Goal: Task Accomplishment & Management: Manage account settings

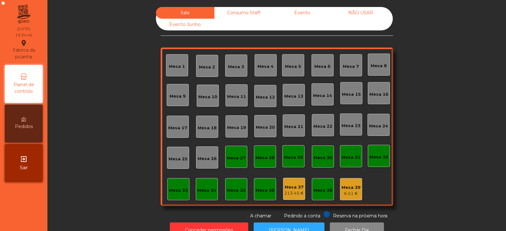
click at [264, 71] on div "Mesa 4" at bounding box center [266, 65] width 22 height 22
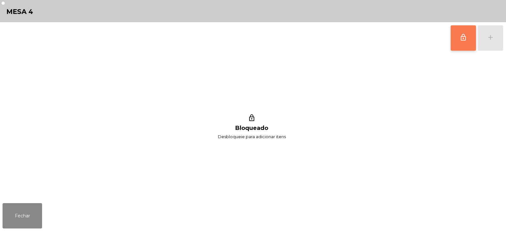
click at [459, 39] on button "lock_outline" at bounding box center [463, 37] width 25 height 25
click at [491, 40] on div "add" at bounding box center [491, 38] width 8 height 8
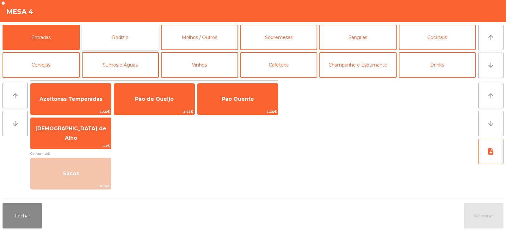
click at [115, 36] on button "Rodizio" at bounding box center [120, 37] width 77 height 25
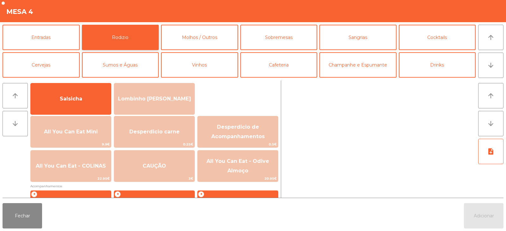
scroll to position [46, 0]
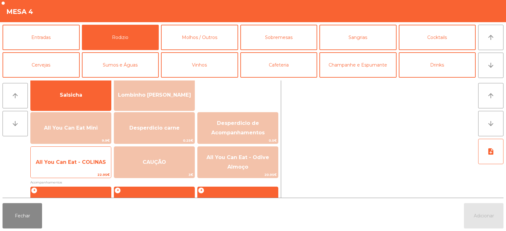
click at [66, 162] on span "All You Can Eat - COLINAS" at bounding box center [71, 162] width 70 height 6
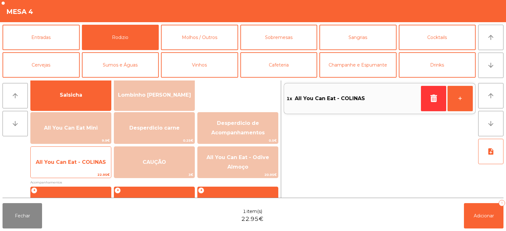
click at [65, 164] on span "All You Can Eat - COLINAS" at bounding box center [71, 162] width 70 height 6
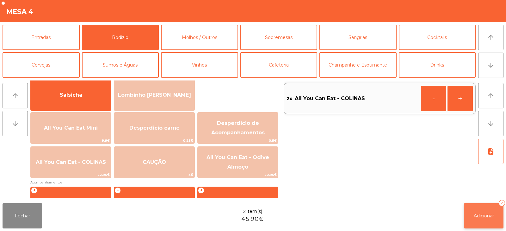
click at [476, 211] on button "Adicionar 2" at bounding box center [484, 215] width 40 height 25
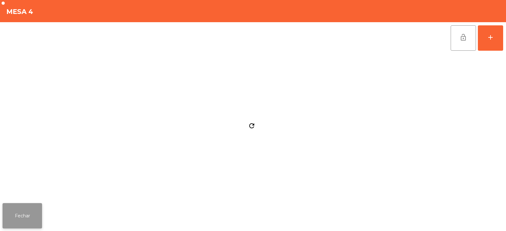
click at [27, 216] on button "Fechar" at bounding box center [23, 215] width 40 height 25
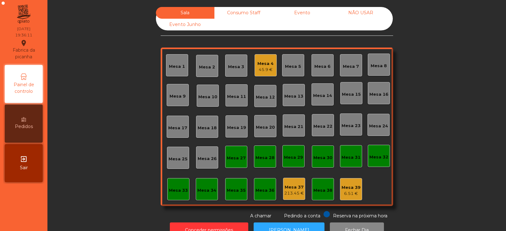
click at [96, 103] on div "Sala Consumo Staff Evento NÃO USAR Evento Junho Mesa 1 Mesa 2 Mesa 3 Mesa 4 45.…" at bounding box center [277, 113] width 442 height 212
click at [207, 120] on div "Mesa 18" at bounding box center [207, 126] width 22 height 22
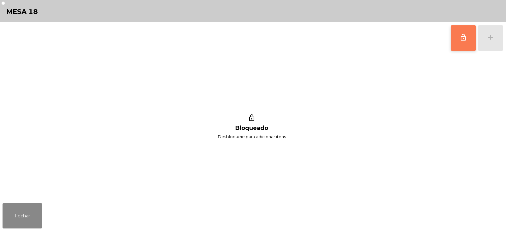
click at [454, 46] on button "lock_outline" at bounding box center [463, 37] width 25 height 25
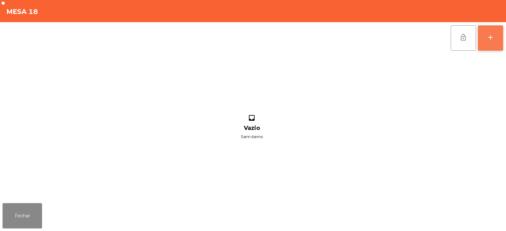
click at [496, 38] on button "add" at bounding box center [490, 37] width 25 height 25
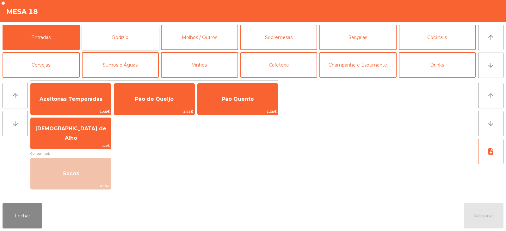
click at [114, 33] on button "Rodizio" at bounding box center [120, 37] width 77 height 25
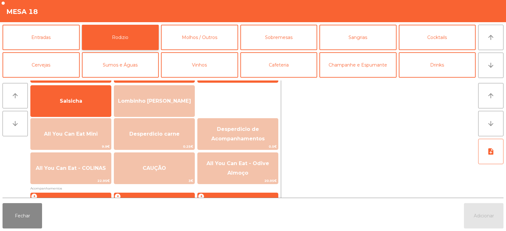
scroll to position [53, 0]
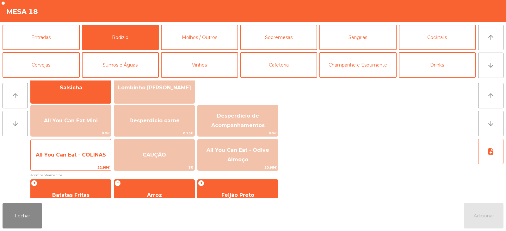
click at [65, 148] on span "All You Can Eat - COLINAS" at bounding box center [71, 154] width 80 height 17
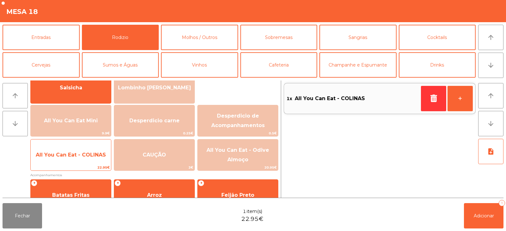
click at [70, 156] on span "All You Can Eat - COLINAS" at bounding box center [71, 155] width 70 height 6
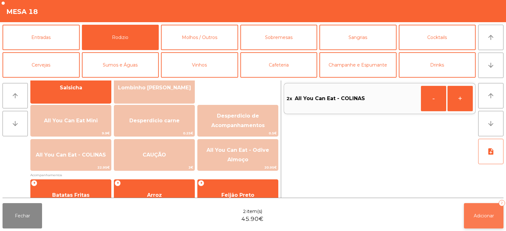
click at [479, 213] on span "Adicionar" at bounding box center [484, 216] width 20 height 6
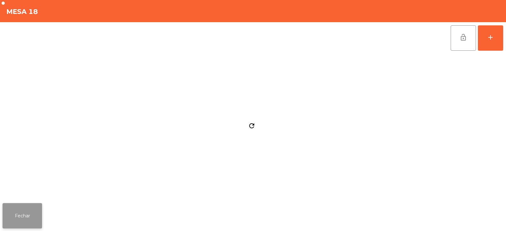
click at [27, 207] on button "Fechar" at bounding box center [23, 215] width 40 height 25
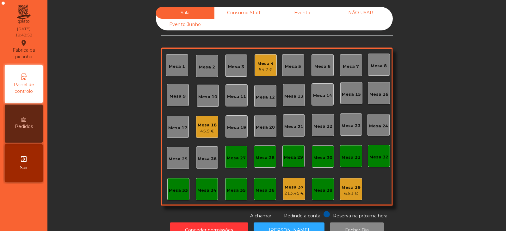
click at [319, 101] on div "Mesa 14" at bounding box center [323, 94] width 22 height 22
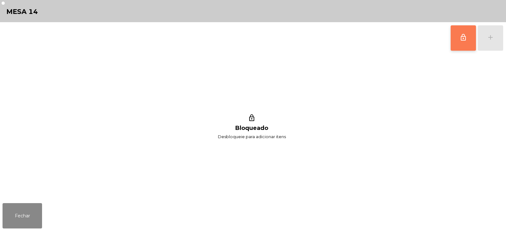
click at [457, 46] on button "lock_outline" at bounding box center [463, 37] width 25 height 25
click at [492, 38] on div "add" at bounding box center [491, 38] width 8 height 8
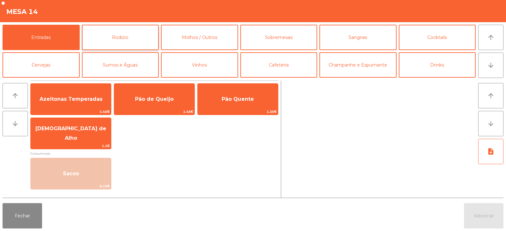
click at [128, 34] on button "Rodizio" at bounding box center [120, 37] width 77 height 25
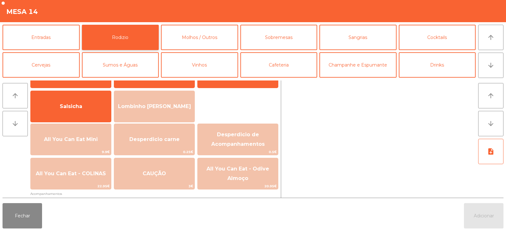
scroll to position [38, 0]
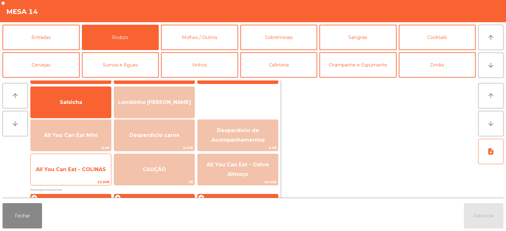
click at [70, 167] on span "All You Can Eat - COLINAS" at bounding box center [71, 169] width 70 height 6
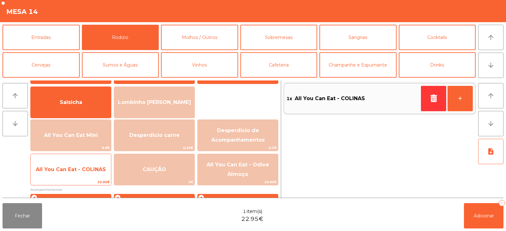
click at [76, 170] on span "All You Can Eat - COLINAS" at bounding box center [71, 169] width 70 height 6
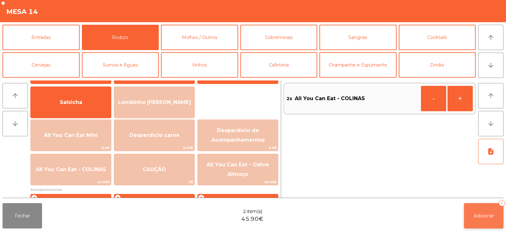
click at [489, 218] on span "Adicionar" at bounding box center [484, 216] width 20 height 6
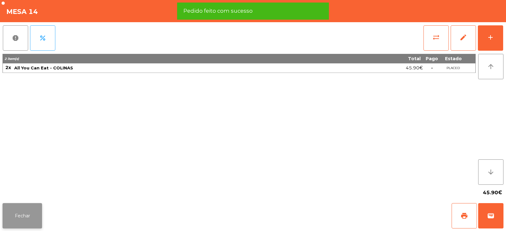
click at [23, 211] on button "Fechar" at bounding box center [23, 215] width 40 height 25
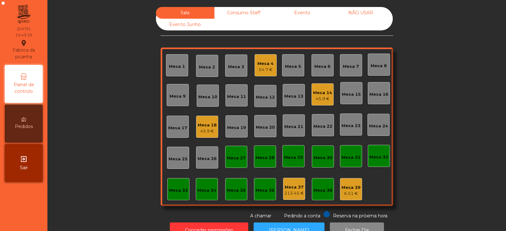
click at [260, 131] on div "Mesa 20" at bounding box center [265, 126] width 22 height 22
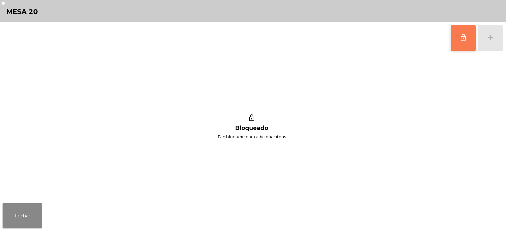
click at [456, 40] on button "lock_outline" at bounding box center [463, 37] width 25 height 25
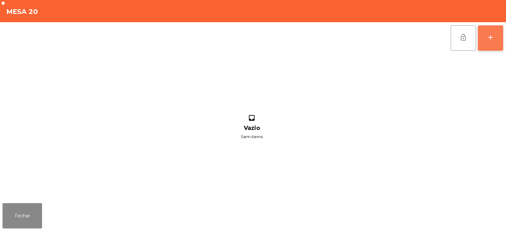
click at [488, 40] on div "add" at bounding box center [491, 38] width 8 height 8
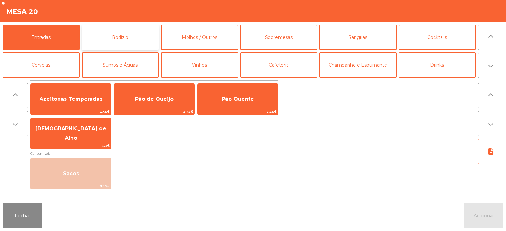
click at [116, 33] on button "Rodizio" at bounding box center [120, 37] width 77 height 25
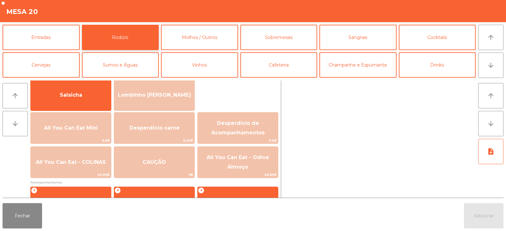
scroll to position [53, 0]
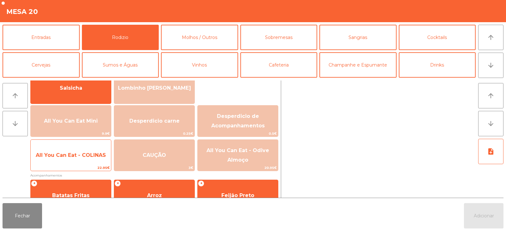
click at [62, 155] on span "All You Can Eat - COLINAS" at bounding box center [71, 155] width 70 height 6
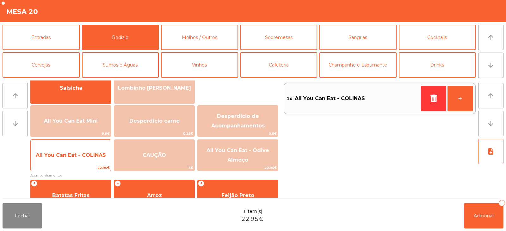
click at [67, 158] on span "All You Can Eat - COLINAS" at bounding box center [71, 155] width 70 height 6
click at [65, 155] on span "All You Can Eat - COLINAS" at bounding box center [71, 155] width 70 height 6
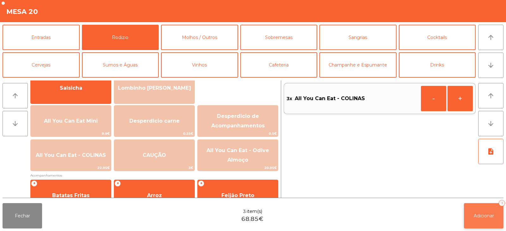
click at [491, 219] on button "Adicionar 3" at bounding box center [484, 215] width 40 height 25
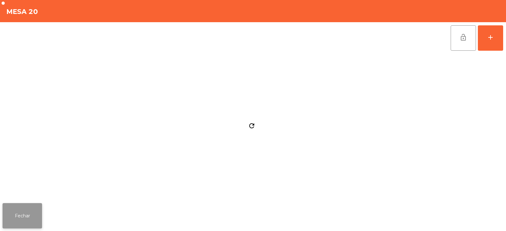
click at [28, 215] on button "Fechar" at bounding box center [23, 215] width 40 height 25
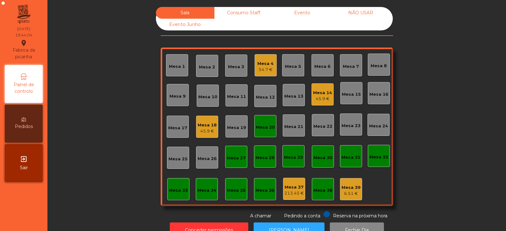
click at [102, 99] on div "Sala Consumo Staff Evento NÃO USAR Evento Junho Mesa 1 Mesa 2 Mesa 3 Mesa 4 54.…" at bounding box center [277, 113] width 442 height 212
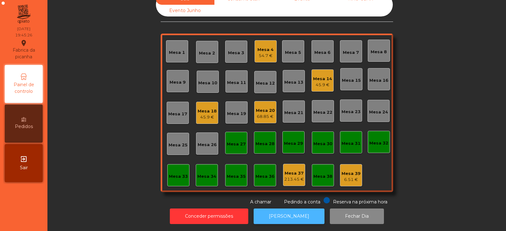
click at [290, 214] on button "[PERSON_NAME]" at bounding box center [289, 216] width 71 height 16
click at [350, 176] on div "6.51 €" at bounding box center [351, 179] width 19 height 6
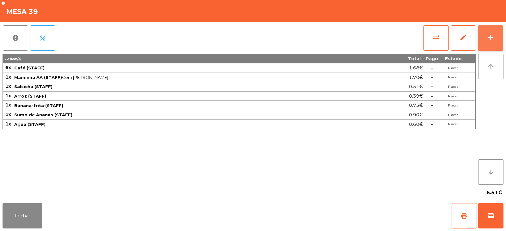
click at [499, 33] on button "add" at bounding box center [490, 37] width 25 height 25
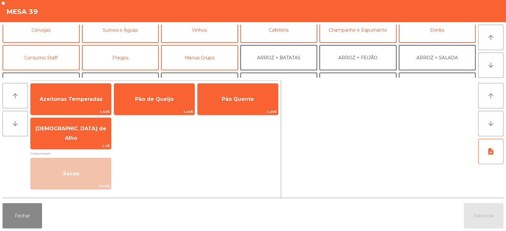
scroll to position [35, 0]
click at [39, 53] on button "Consumo Staff" at bounding box center [41, 57] width 77 height 25
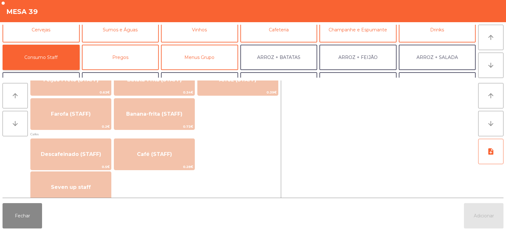
scroll to position [319, 0]
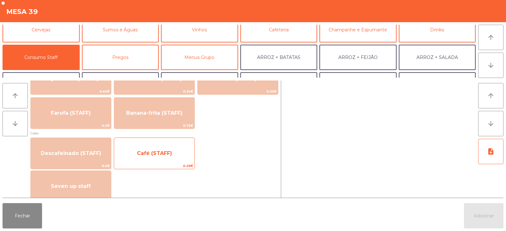
click at [140, 154] on span "Café (STAFF)" at bounding box center [154, 153] width 35 height 6
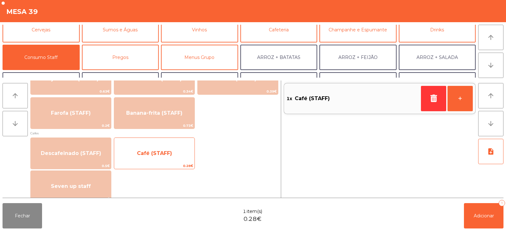
click at [151, 151] on span "Café (STAFF)" at bounding box center [154, 153] width 35 height 6
click at [153, 154] on span "Café (STAFF)" at bounding box center [154, 153] width 35 height 6
click at [154, 153] on span "Café (STAFF)" at bounding box center [154, 153] width 35 height 6
click at [152, 155] on span "Café (STAFF)" at bounding box center [154, 153] width 35 height 6
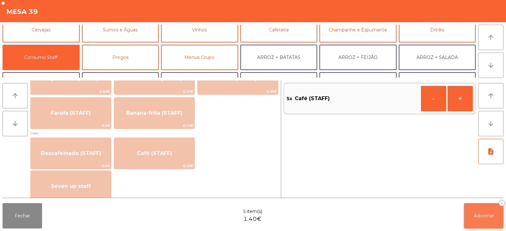
click at [477, 215] on span "Adicionar" at bounding box center [484, 216] width 20 height 6
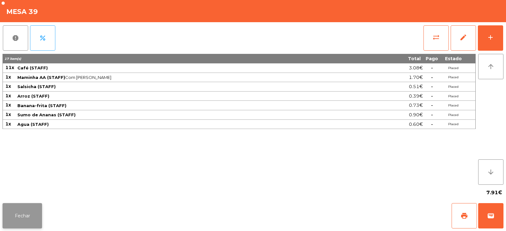
click at [29, 214] on button "Fechar" at bounding box center [23, 215] width 40 height 25
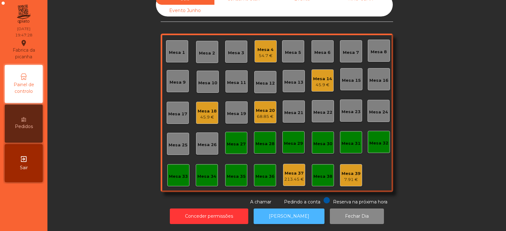
click at [279, 211] on button "[PERSON_NAME]" at bounding box center [289, 216] width 71 height 16
click at [267, 107] on div "Mesa 20" at bounding box center [265, 110] width 19 height 6
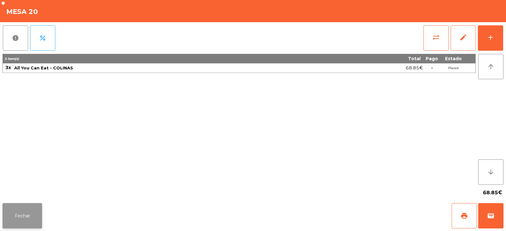
click at [14, 211] on button "Fechar" at bounding box center [23, 215] width 40 height 25
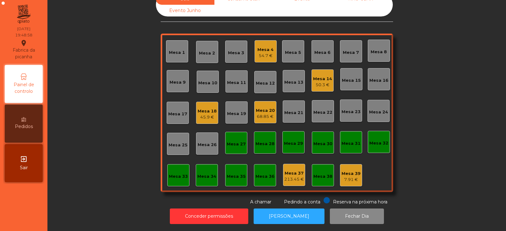
scroll to position [0, 0]
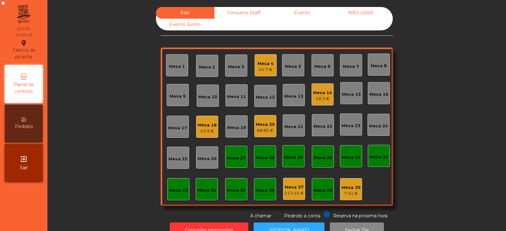
click at [327, 96] on div "50.3 €" at bounding box center [322, 99] width 19 height 6
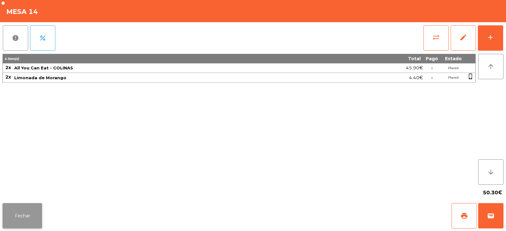
click at [22, 208] on button "Fechar" at bounding box center [23, 215] width 40 height 25
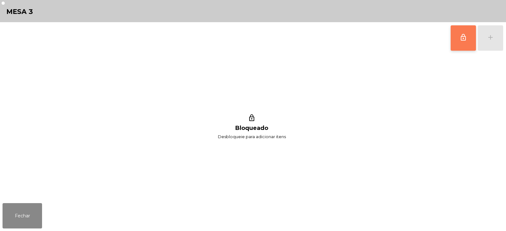
click at [457, 36] on button "lock_outline" at bounding box center [463, 37] width 25 height 25
click at [493, 41] on div "lock_outline add" at bounding box center [476, 38] width 53 height 32
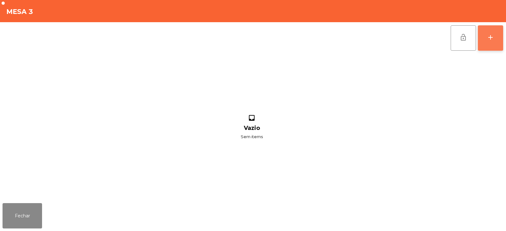
click at [484, 42] on button "add" at bounding box center [490, 37] width 25 height 25
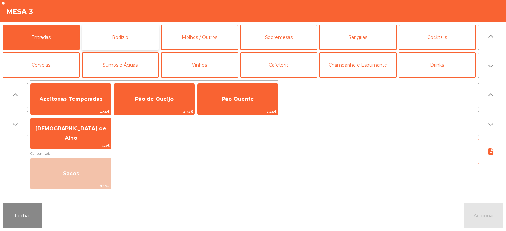
click at [132, 45] on button "Rodizio" at bounding box center [120, 37] width 77 height 25
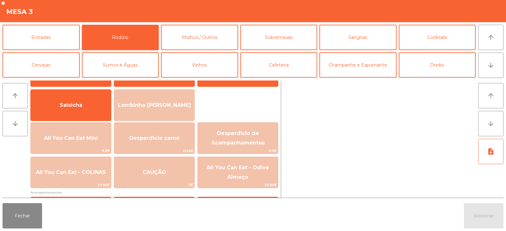
scroll to position [63, 0]
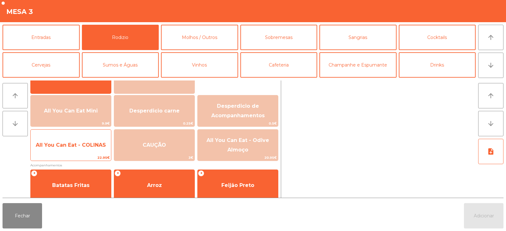
click at [64, 151] on span "All You Can Eat - COLINAS" at bounding box center [71, 144] width 80 height 17
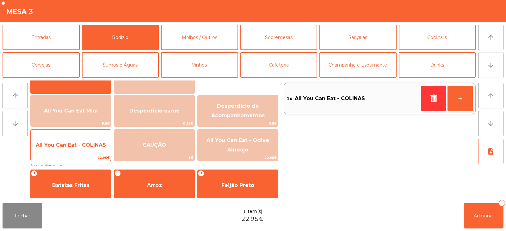
click at [63, 150] on span "All You Can Eat - COLINAS" at bounding box center [71, 144] width 80 height 17
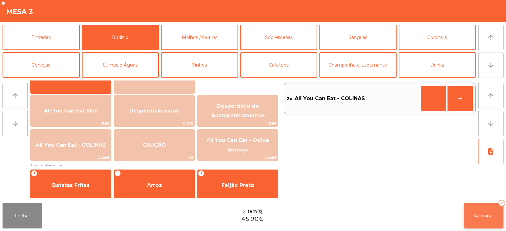
click at [483, 211] on button "Adicionar 2" at bounding box center [484, 215] width 40 height 25
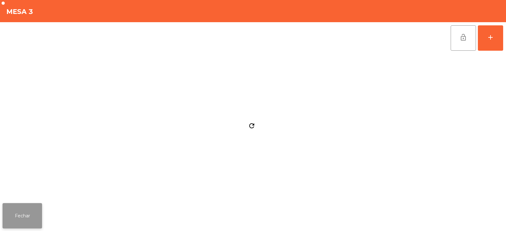
click at [25, 209] on button "Fechar" at bounding box center [23, 215] width 40 height 25
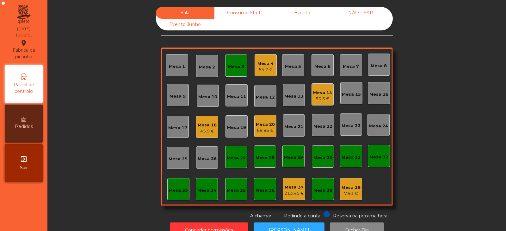
click at [322, 66] on div "Mesa 6" at bounding box center [322, 66] width 16 height 6
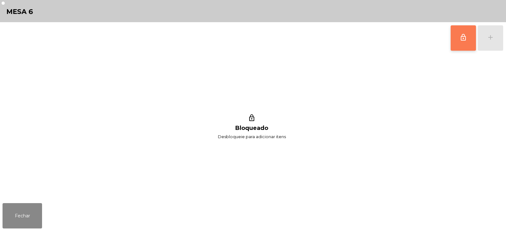
click at [459, 41] on button "lock_outline" at bounding box center [463, 37] width 25 height 25
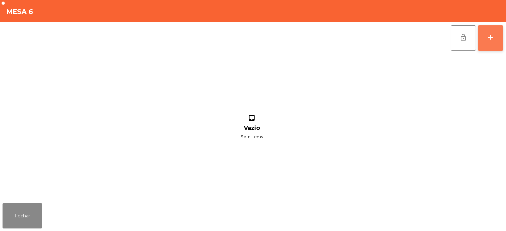
click at [490, 43] on button "add" at bounding box center [490, 37] width 25 height 25
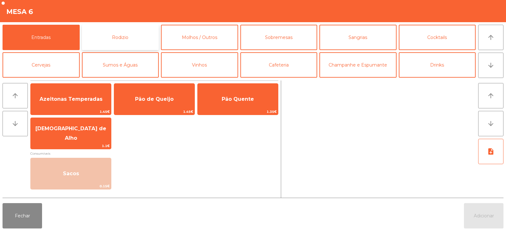
click at [111, 32] on button "Rodizio" at bounding box center [120, 37] width 77 height 25
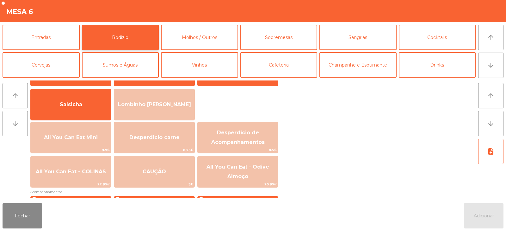
scroll to position [48, 0]
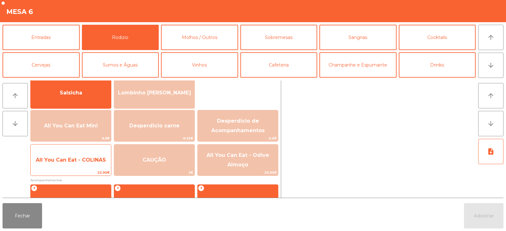
click at [68, 162] on span "All You Can Eat - COLINAS" at bounding box center [71, 160] width 70 height 6
click at [68, 165] on span "All You Can Eat - COLINAS" at bounding box center [71, 159] width 80 height 17
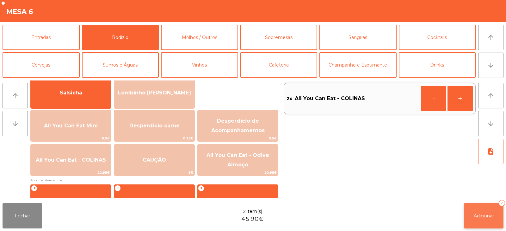
click at [490, 213] on span "Adicionar" at bounding box center [484, 216] width 20 height 6
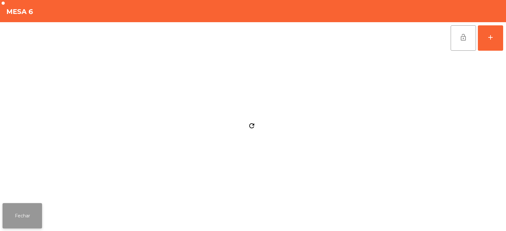
click at [27, 207] on button "Fechar" at bounding box center [23, 215] width 40 height 25
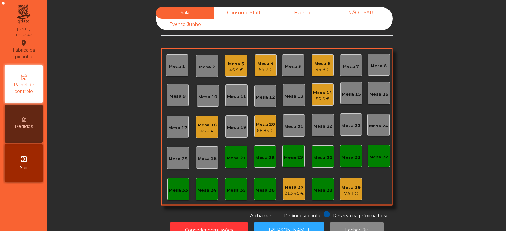
click at [91, 51] on div "Sala Consumo Staff Evento NÃO USAR Evento Junho Mesa 1 Mesa 2 Mesa 3 45.9 € Mes…" at bounding box center [277, 113] width 442 height 212
click at [264, 134] on div "Mesa 20 89.15 €" at bounding box center [265, 126] width 22 height 22
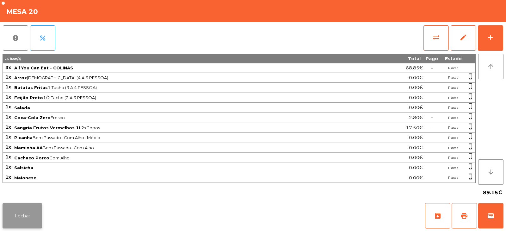
click at [22, 207] on button "Fechar" at bounding box center [23, 215] width 40 height 25
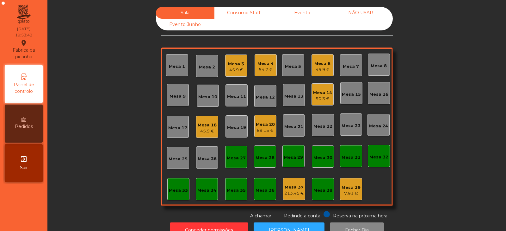
click at [325, 94] on div "Mesa 14" at bounding box center [322, 93] width 19 height 6
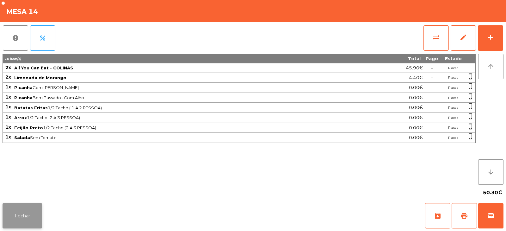
click at [16, 218] on button "Fechar" at bounding box center [23, 215] width 40 height 25
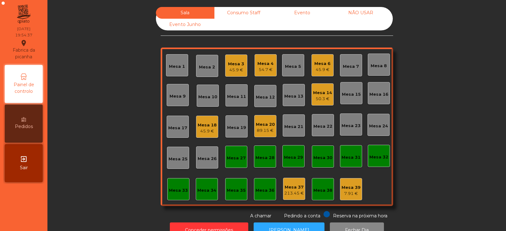
click at [235, 64] on div "Mesa 3" at bounding box center [236, 64] width 16 height 6
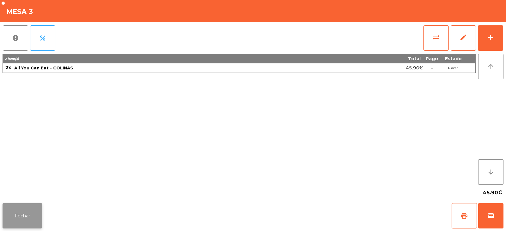
click at [22, 211] on button "Fechar" at bounding box center [23, 215] width 40 height 25
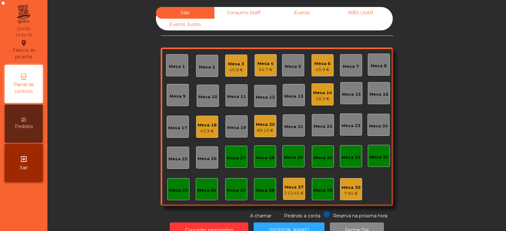
click at [261, 62] on div "Mesa 4" at bounding box center [266, 63] width 16 height 6
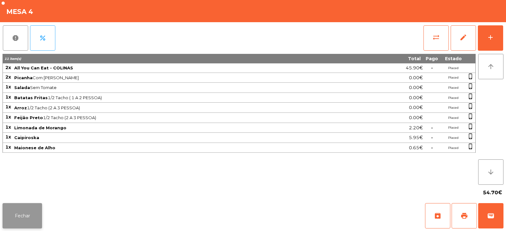
click at [25, 218] on button "Fechar" at bounding box center [23, 215] width 40 height 25
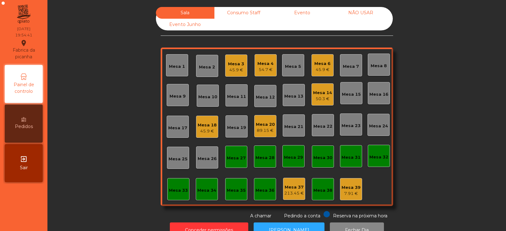
click at [325, 61] on div "Mesa 6" at bounding box center [322, 63] width 16 height 6
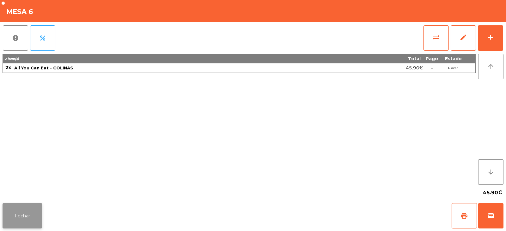
click at [28, 223] on button "Fechar" at bounding box center [23, 215] width 40 height 25
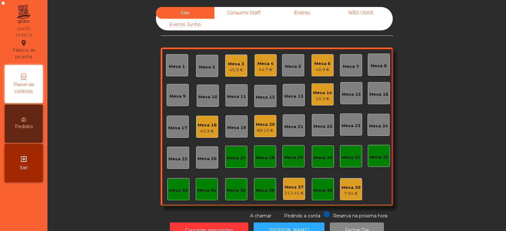
click at [355, 72] on div "Mesa 7" at bounding box center [351, 65] width 22 height 22
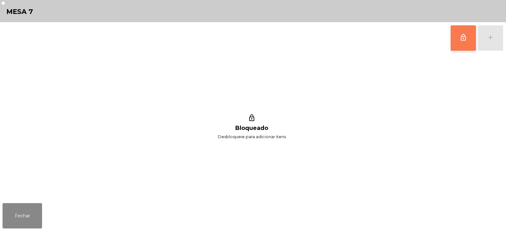
click at [459, 47] on button "lock_outline" at bounding box center [463, 37] width 25 height 25
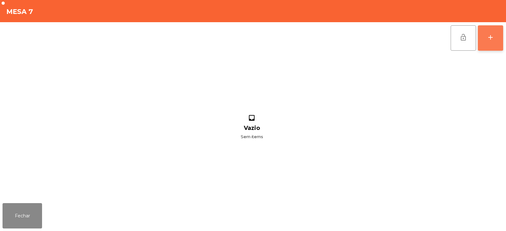
click at [494, 42] on button "add" at bounding box center [490, 37] width 25 height 25
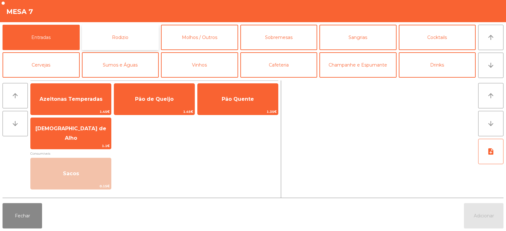
click at [118, 31] on button "Rodizio" at bounding box center [120, 37] width 77 height 25
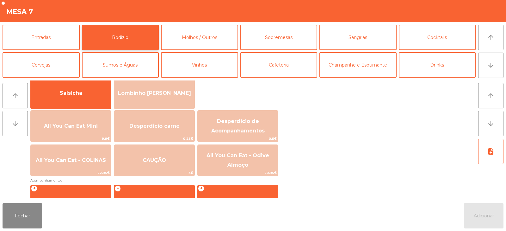
scroll to position [59, 0]
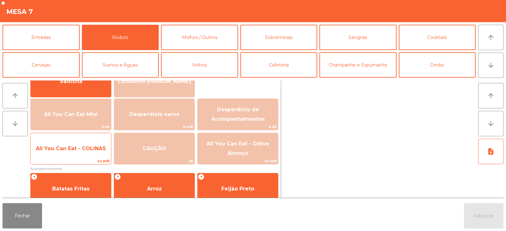
click at [70, 150] on span "All You Can Eat - COLINAS" at bounding box center [71, 148] width 70 height 6
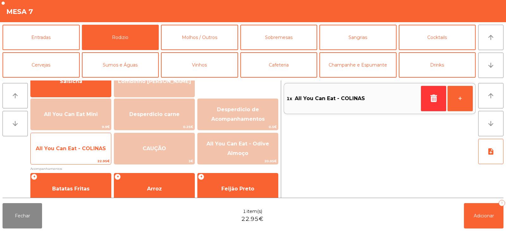
click at [68, 151] on span "All You Can Eat - COLINAS" at bounding box center [71, 148] width 70 height 6
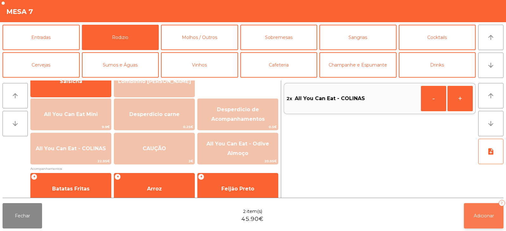
click at [475, 211] on button "Adicionar 2" at bounding box center [484, 215] width 40 height 25
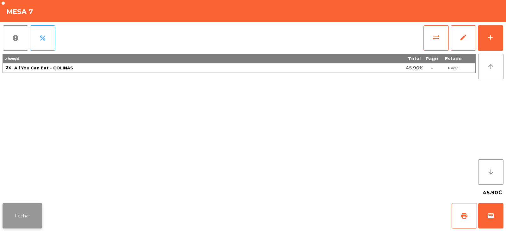
click at [19, 214] on button "Fechar" at bounding box center [23, 215] width 40 height 25
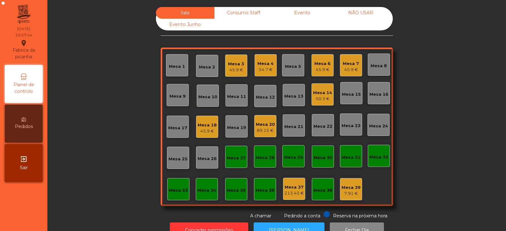
click at [235, 157] on div "Mesa 27" at bounding box center [236, 158] width 19 height 6
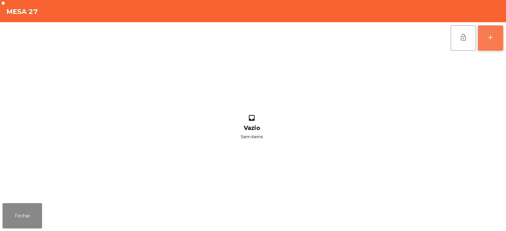
click at [498, 36] on button "add" at bounding box center [490, 37] width 25 height 25
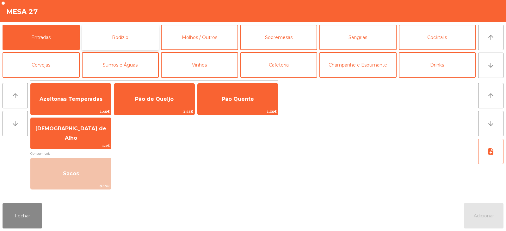
click at [124, 40] on button "Rodizio" at bounding box center [120, 37] width 77 height 25
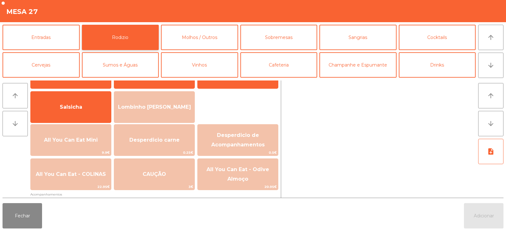
scroll to position [44, 0]
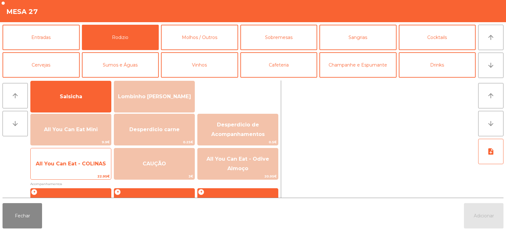
click at [71, 166] on span "All You Can Eat - COLINAS" at bounding box center [71, 163] width 70 height 6
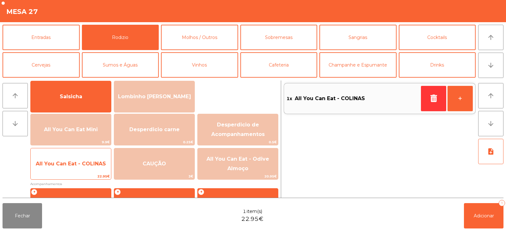
click at [76, 166] on span "All You Can Eat - COLINAS" at bounding box center [71, 163] width 70 height 6
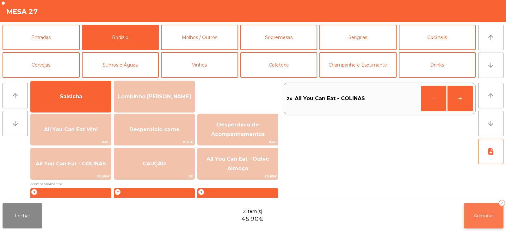
click at [482, 220] on button "Adicionar 2" at bounding box center [484, 215] width 40 height 25
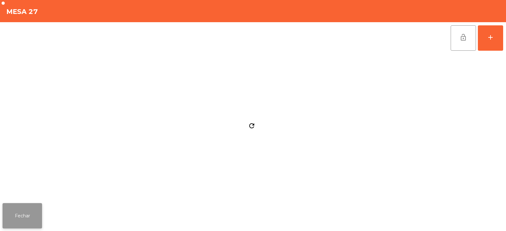
click at [33, 215] on button "Fechar" at bounding box center [23, 215] width 40 height 25
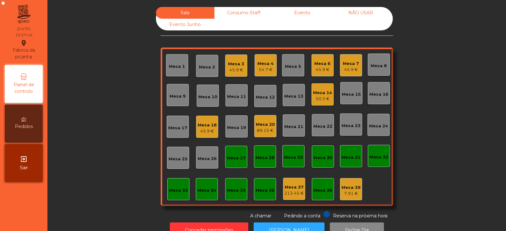
click at [348, 68] on div "45.9 €" at bounding box center [351, 69] width 16 height 6
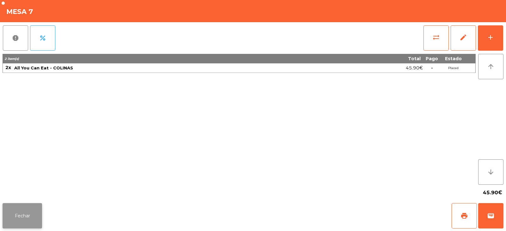
click at [27, 210] on button "Fechar" at bounding box center [23, 215] width 40 height 25
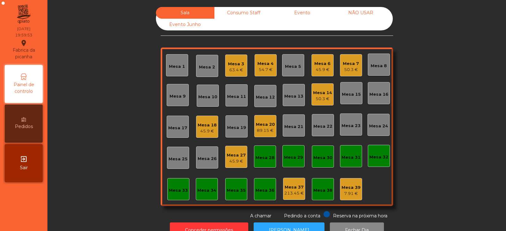
click at [242, 64] on div "Mesa 3 63.4 €" at bounding box center [236, 65] width 22 height 22
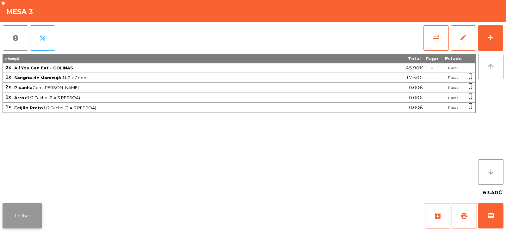
click at [22, 214] on button "Fechar" at bounding box center [23, 215] width 40 height 25
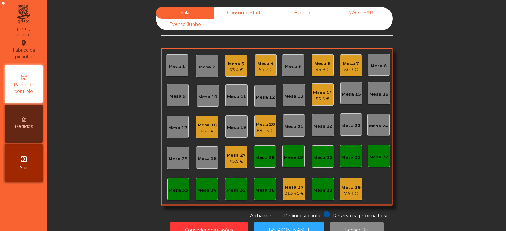
click at [197, 96] on div "Mesa 10" at bounding box center [208, 95] width 22 height 22
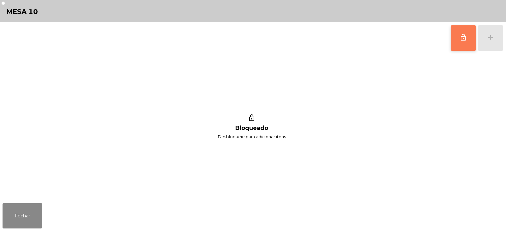
click at [472, 38] on button "lock_outline" at bounding box center [463, 37] width 25 height 25
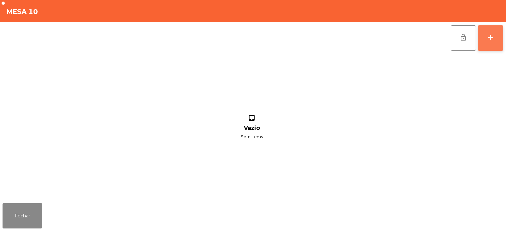
click at [494, 35] on button "add" at bounding box center [490, 37] width 25 height 25
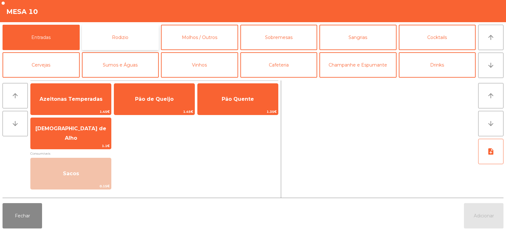
click at [133, 35] on button "Rodizio" at bounding box center [120, 37] width 77 height 25
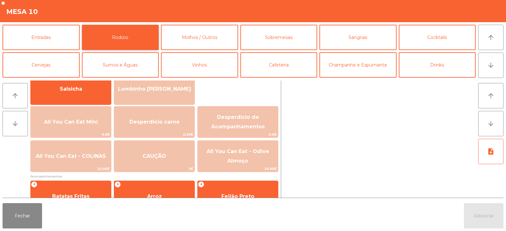
scroll to position [70, 0]
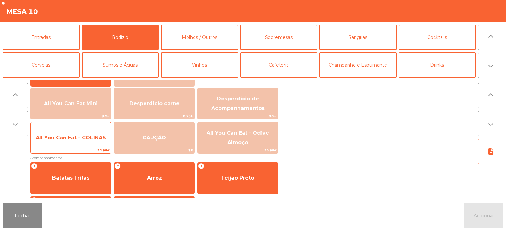
click at [69, 137] on span "All You Can Eat - COLINAS" at bounding box center [71, 137] width 70 height 6
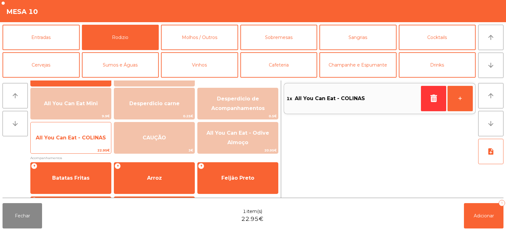
click at [72, 139] on span "All You Can Eat - COLINAS" at bounding box center [71, 137] width 70 height 6
click at [71, 143] on span "All You Can Eat - COLINAS" at bounding box center [71, 137] width 80 height 17
click at [70, 140] on span "All You Can Eat - COLINAS" at bounding box center [71, 137] width 70 height 6
click at [72, 144] on span "All You Can Eat - COLINAS" at bounding box center [71, 137] width 80 height 17
click at [76, 143] on span "All You Can Eat - COLINAS" at bounding box center [71, 137] width 80 height 17
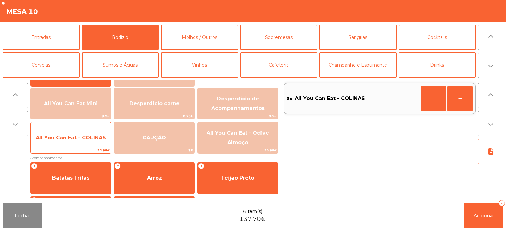
click at [73, 144] on span "All You Can Eat - COLINAS" at bounding box center [71, 137] width 80 height 17
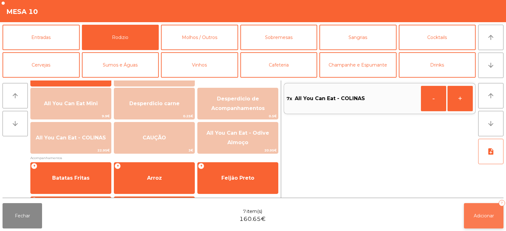
click at [479, 217] on span "Adicionar" at bounding box center [484, 216] width 20 height 6
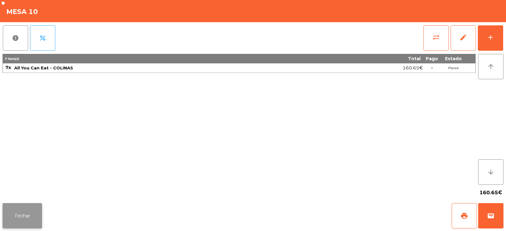
click at [26, 213] on button "Fechar" at bounding box center [23, 215] width 40 height 25
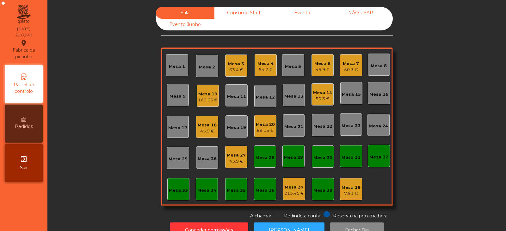
click at [183, 128] on div "Mesa 17" at bounding box center [177, 128] width 19 height 6
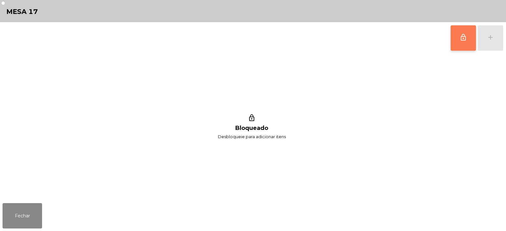
click at [460, 37] on span "lock_outline" at bounding box center [464, 38] width 8 height 8
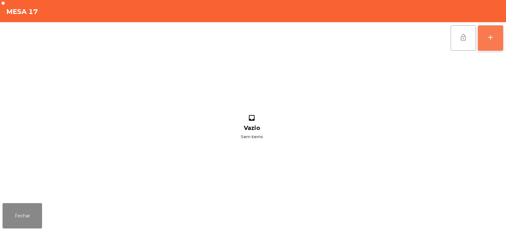
click at [489, 43] on button "add" at bounding box center [490, 37] width 25 height 25
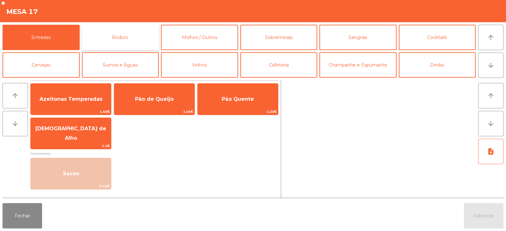
click at [139, 43] on button "Rodizio" at bounding box center [120, 37] width 77 height 25
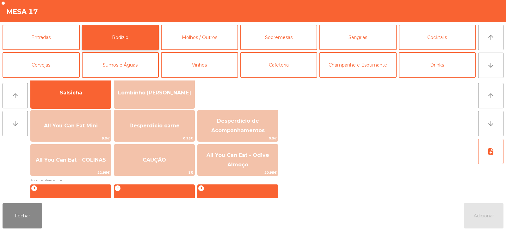
scroll to position [61, 0]
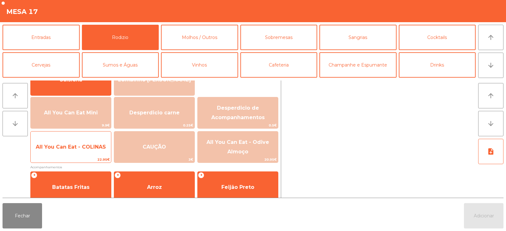
click at [73, 146] on span "All You Can Eat - COLINAS" at bounding box center [71, 147] width 70 height 6
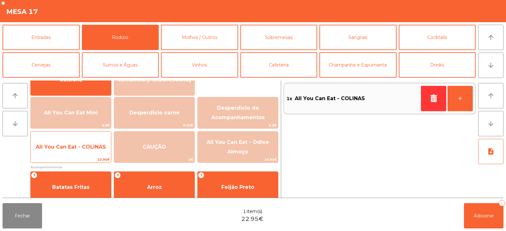
click at [71, 147] on span "All You Can Eat - COLINAS" at bounding box center [71, 147] width 70 height 6
click at [73, 150] on span "All You Can Eat - COLINAS" at bounding box center [71, 146] width 80 height 17
click at [70, 148] on span "All You Can Eat - COLINAS" at bounding box center [71, 147] width 70 height 6
click at [78, 151] on span "All You Can Eat - COLINAS" at bounding box center [71, 146] width 80 height 17
click at [72, 148] on span "All You Can Eat - COLINAS" at bounding box center [71, 147] width 70 height 6
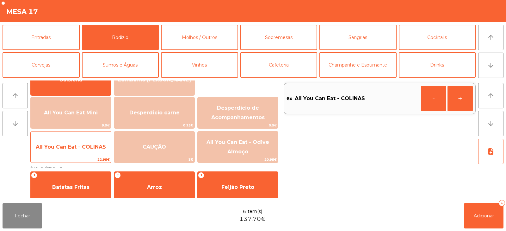
click at [68, 147] on span "All You Can Eat - COLINAS" at bounding box center [71, 147] width 70 height 6
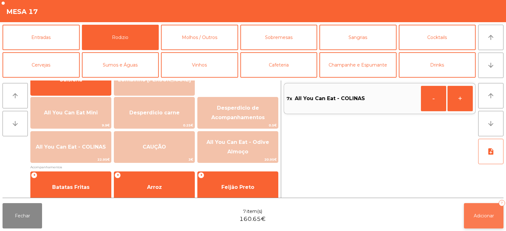
click at [477, 210] on button "Adicionar 7" at bounding box center [484, 215] width 40 height 25
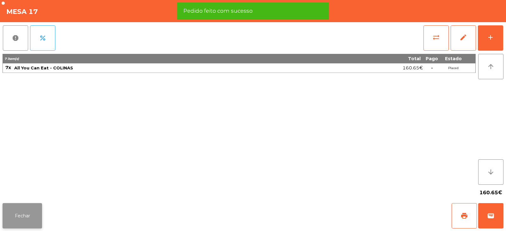
click at [25, 216] on button "Fechar" at bounding box center [23, 215] width 40 height 25
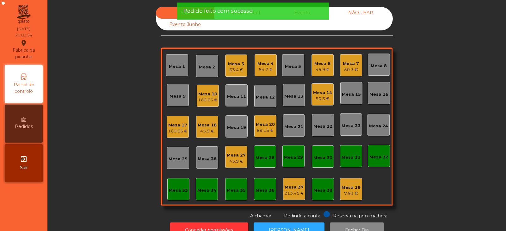
click at [124, 112] on div "Sala Consumo Staff Evento NÃO USAR Evento Junho Mesa 1 Mesa 2 Mesa 3 63.4 € Mes…" at bounding box center [277, 113] width 442 height 212
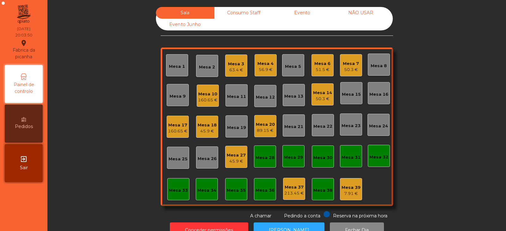
click at [239, 156] on div "Mesa 27" at bounding box center [236, 155] width 19 height 6
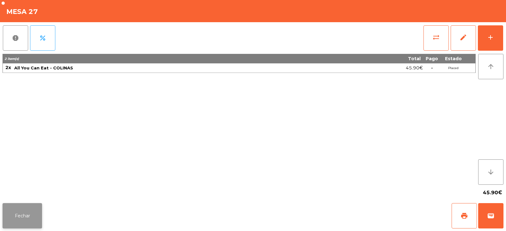
click at [22, 212] on button "Fechar" at bounding box center [23, 215] width 40 height 25
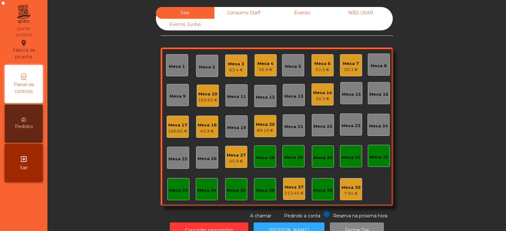
click at [210, 94] on div "Mesa 10" at bounding box center [208, 94] width 20 height 6
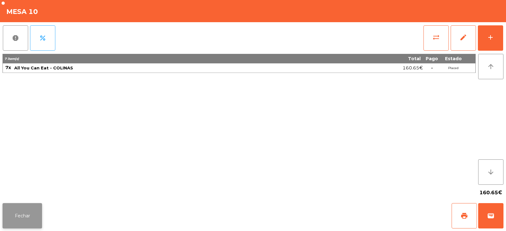
click at [32, 212] on button "Fechar" at bounding box center [23, 215] width 40 height 25
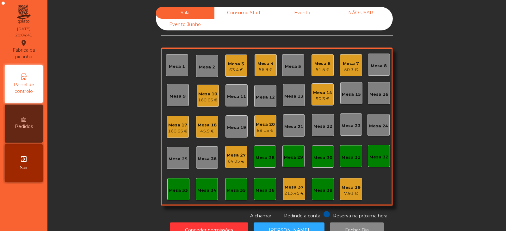
click at [111, 170] on div "Sala Consumo Staff Evento NÃO USAR Evento Junho Mesa 1 Mesa 2 Mesa 3 63.4 € Mes…" at bounding box center [277, 113] width 442 height 212
click at [178, 186] on div "Mesa 33" at bounding box center [178, 188] width 19 height 9
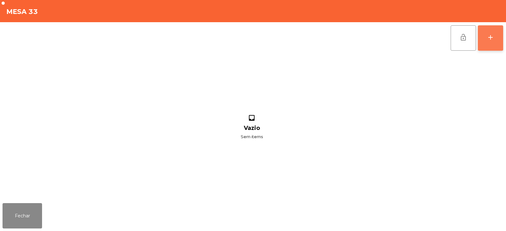
click at [491, 39] on div "add" at bounding box center [491, 38] width 8 height 8
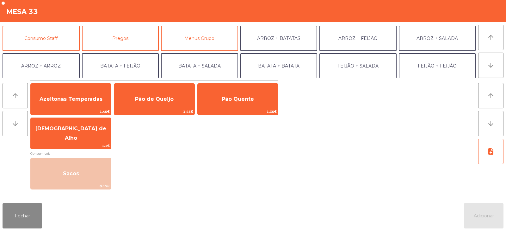
scroll to position [54, 0]
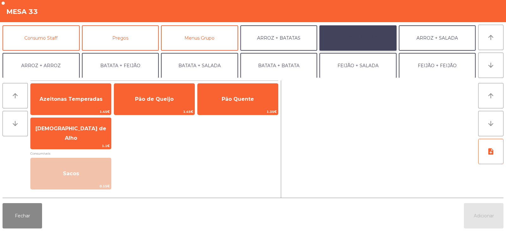
click at [347, 40] on button "ARROZ + FEIJÃO" at bounding box center [358, 37] width 77 height 25
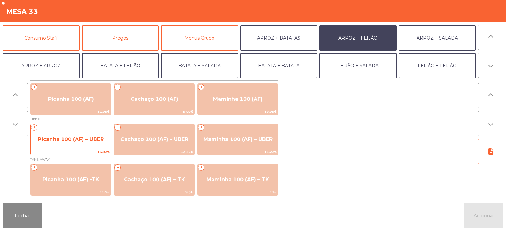
click at [53, 140] on span "Picanha 100 (AF) – UBER" at bounding box center [71, 139] width 66 height 6
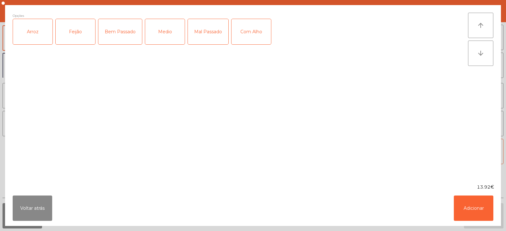
click at [35, 34] on div "Arroz" at bounding box center [33, 31] width 40 height 25
click at [78, 35] on div "Feijão" at bounding box center [76, 31] width 40 height 25
click at [177, 37] on div "Medio" at bounding box center [165, 31] width 40 height 25
click at [467, 208] on button "Adicionar" at bounding box center [474, 207] width 40 height 25
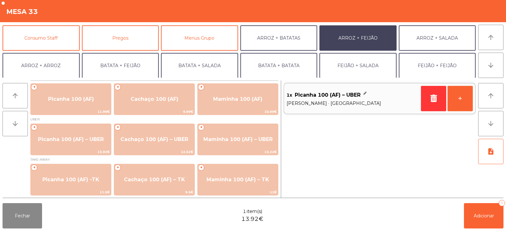
scroll to position [83, 0]
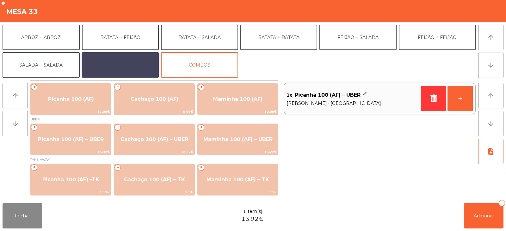
click at [113, 61] on button "EXTRAS UBER" at bounding box center [120, 64] width 77 height 25
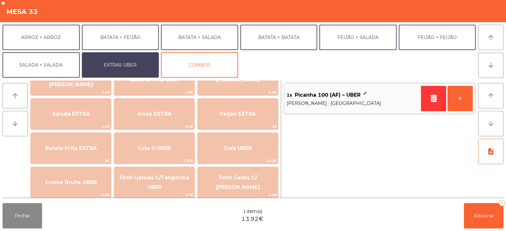
scroll to position [64, 0]
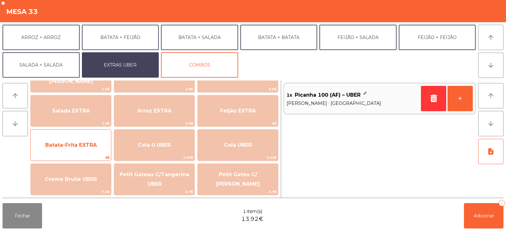
click at [60, 141] on span "Batata-Frita EXTRA" at bounding box center [71, 144] width 80 height 17
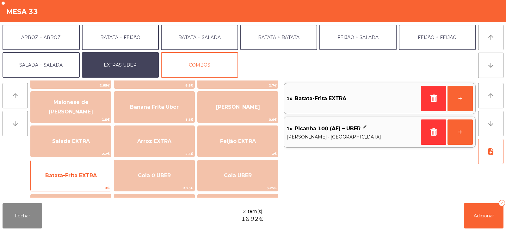
scroll to position [23, 0]
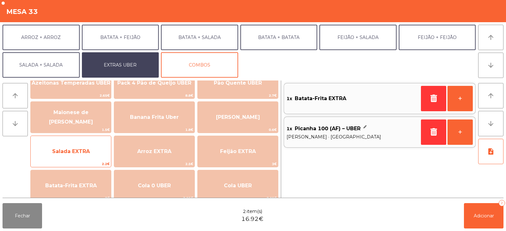
click at [77, 152] on span "Salada EXTRA" at bounding box center [71, 151] width 38 height 6
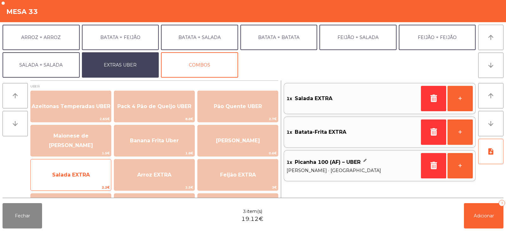
scroll to position [1, 0]
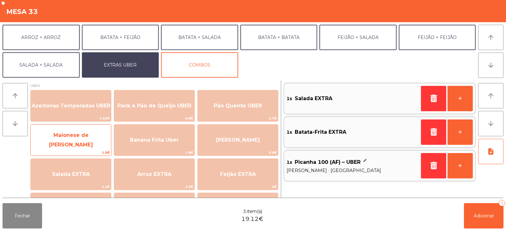
click at [77, 140] on span "Maionese de Alho UBER" at bounding box center [71, 140] width 44 height 16
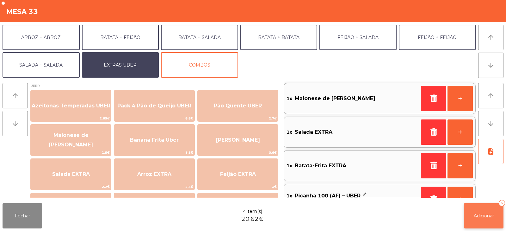
click at [477, 217] on span "Adicionar" at bounding box center [484, 216] width 20 height 6
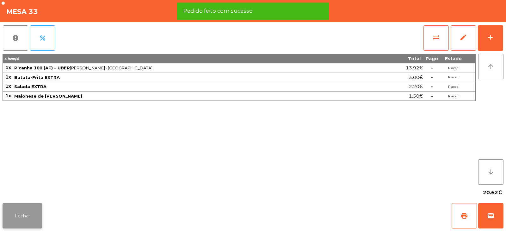
click at [25, 214] on button "Fechar" at bounding box center [23, 215] width 40 height 25
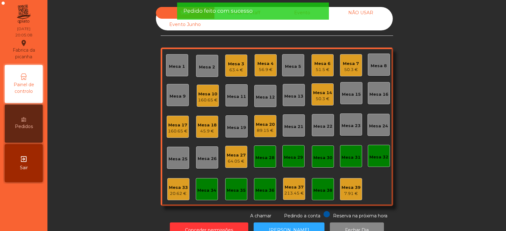
scroll to position [19, 0]
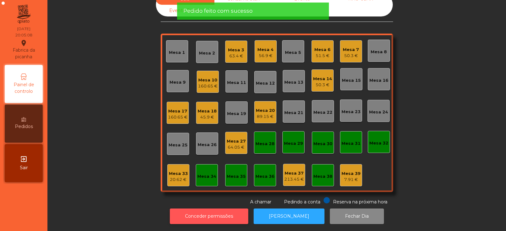
click at [216, 214] on button "Conceder permissões" at bounding box center [209, 216] width 78 height 16
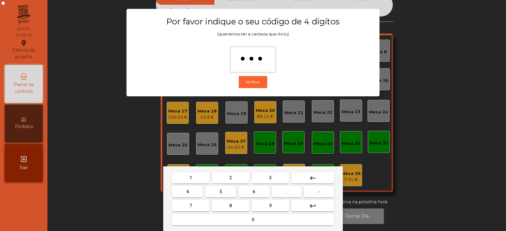
type input "****"
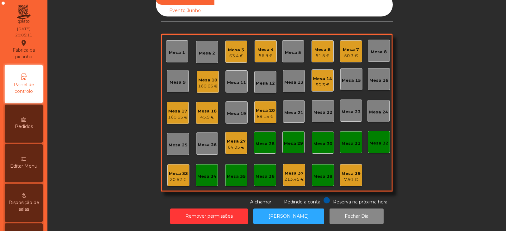
click at [171, 176] on div "20.62 €" at bounding box center [178, 179] width 19 height 6
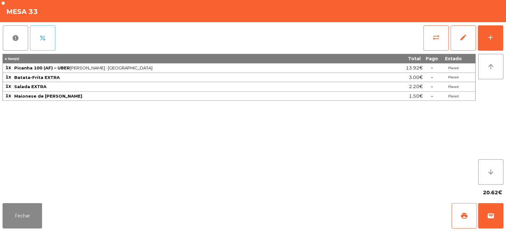
click at [51, 43] on button "percent" at bounding box center [42, 37] width 25 height 25
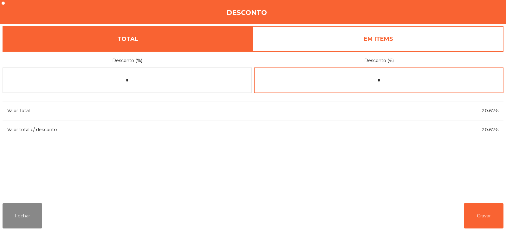
click at [394, 80] on input "*" at bounding box center [378, 79] width 249 height 25
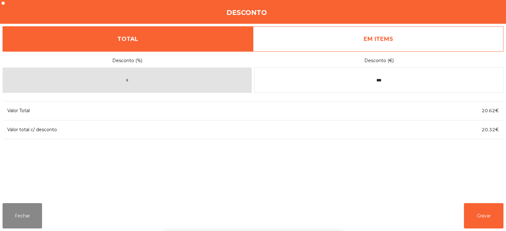
click at [477, 215] on div "1 2 3 keyboard_backspace 4 5 6 . - 7 8 9 keyboard_return 0" at bounding box center [253, 198] width 506 height 65
click at [398, 82] on input "***" at bounding box center [378, 79] width 249 height 25
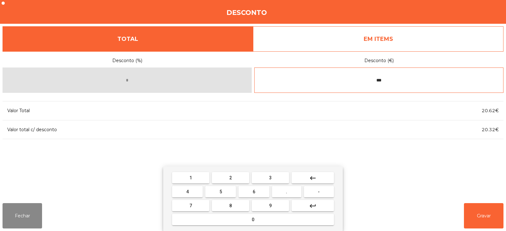
click at [364, 82] on input "***" at bounding box center [378, 79] width 249 height 25
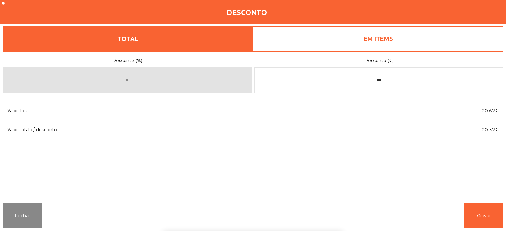
click at [485, 210] on div "1 2 3 keyboard_backspace 4 5 6 . - 7 8 9 keyboard_return 0" at bounding box center [253, 198] width 506 height 65
click at [362, 78] on input "***" at bounding box center [378, 79] width 249 height 25
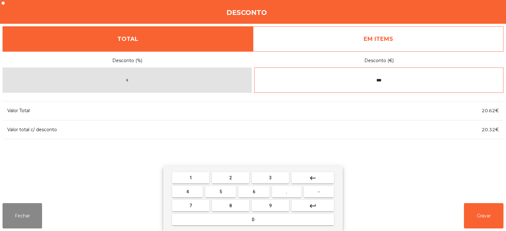
click at [396, 83] on input "***" at bounding box center [378, 79] width 249 height 25
type input "*"
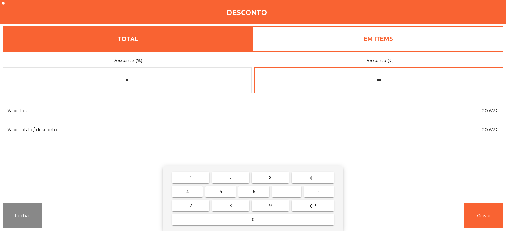
click at [269, 177] on span "3" at bounding box center [270, 177] width 3 height 5
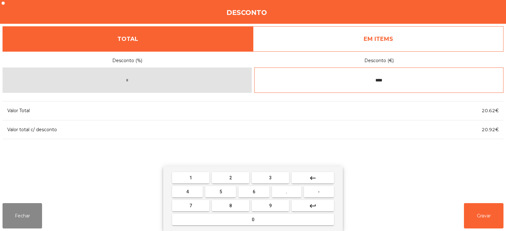
type input "****"
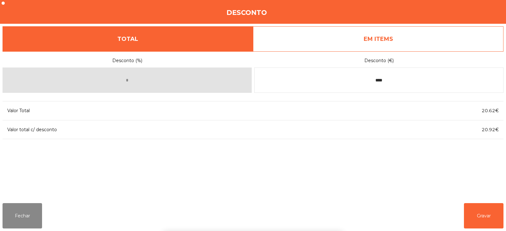
click at [487, 207] on div "1 2 3 keyboard_backspace 4 5 6 . - 7 8 9 keyboard_return 0" at bounding box center [253, 198] width 506 height 65
click at [485, 216] on button "Gravar" at bounding box center [484, 215] width 40 height 25
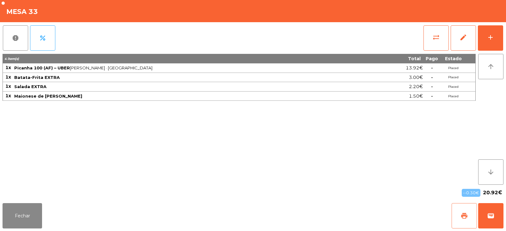
click at [456, 213] on button "print" at bounding box center [464, 215] width 25 height 25
click at [25, 210] on button "Fechar" at bounding box center [23, 215] width 40 height 25
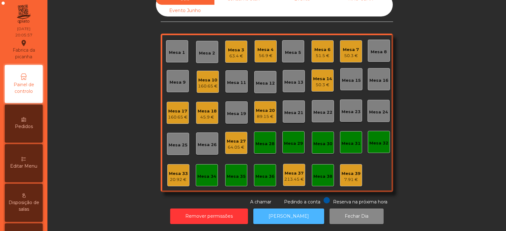
click at [271, 214] on button "[PERSON_NAME]" at bounding box center [288, 216] width 71 height 16
click at [167, 171] on div "Mesa 33 20.92 €" at bounding box center [178, 175] width 22 height 22
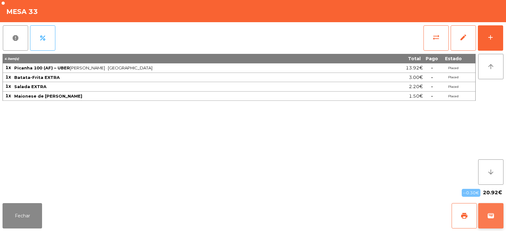
click at [490, 216] on span "wallet" at bounding box center [491, 216] width 8 height 8
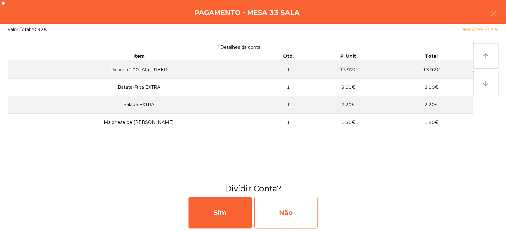
click at [285, 218] on div "Não" at bounding box center [285, 212] width 63 height 32
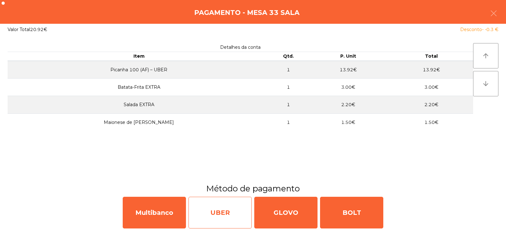
click at [209, 215] on div "UBER" at bounding box center [220, 212] width 63 height 32
select select "**"
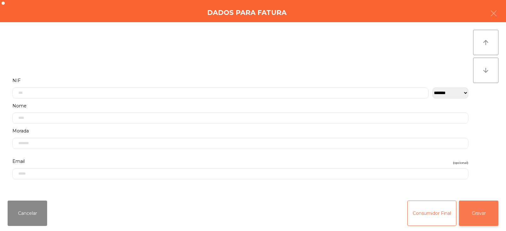
click at [478, 216] on button "Gravar" at bounding box center [479, 212] width 40 height 25
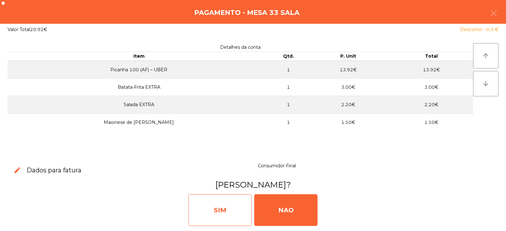
click at [225, 217] on div "SIM" at bounding box center [220, 210] width 63 height 32
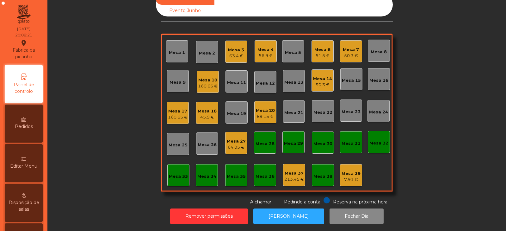
scroll to position [0, 0]
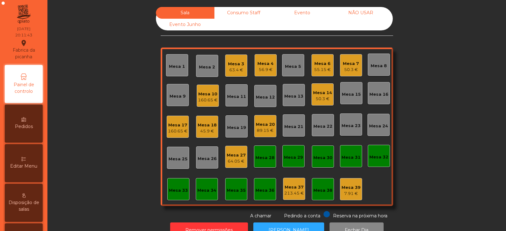
click at [265, 96] on div "Mesa 12" at bounding box center [265, 97] width 19 height 6
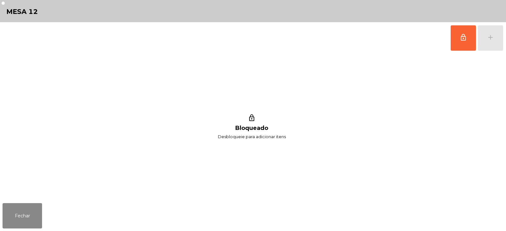
click at [459, 41] on button "lock_outline" at bounding box center [463, 37] width 25 height 25
click at [490, 37] on div "add" at bounding box center [491, 38] width 8 height 8
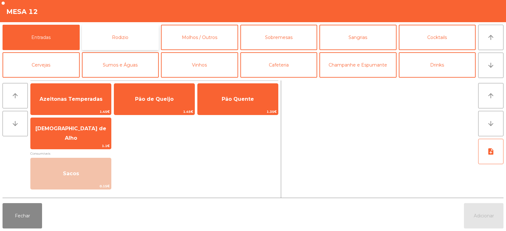
click at [121, 33] on button "Rodizio" at bounding box center [120, 37] width 77 height 25
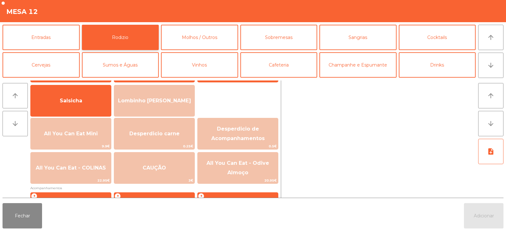
scroll to position [51, 0]
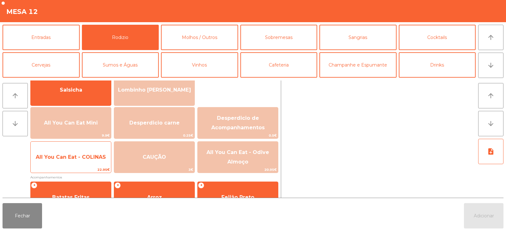
click at [77, 166] on span "22.95€" at bounding box center [71, 169] width 80 height 6
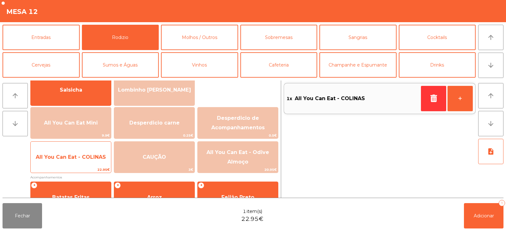
click at [79, 158] on span "All You Can Eat - COLINAS" at bounding box center [71, 157] width 70 height 6
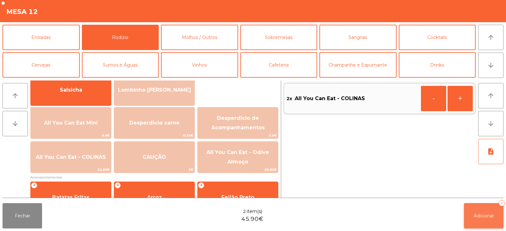
click at [488, 213] on span "Adicionar" at bounding box center [484, 216] width 20 height 6
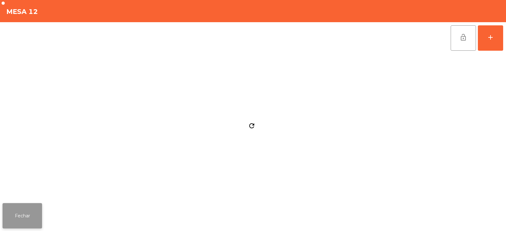
click at [18, 215] on button "Fechar" at bounding box center [23, 215] width 40 height 25
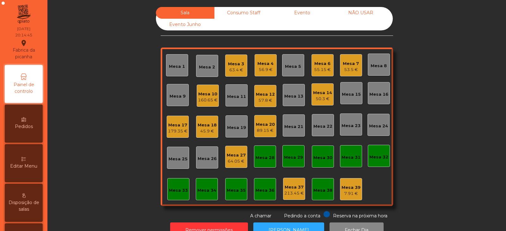
scroll to position [19, 0]
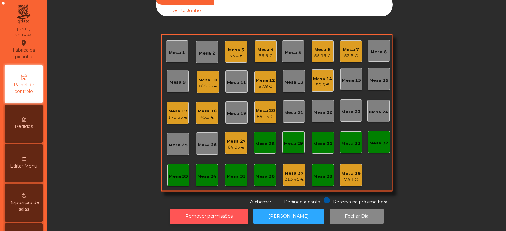
click at [226, 211] on button "Remover permissões" at bounding box center [209, 216] width 78 height 16
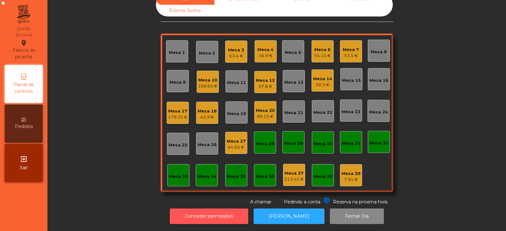
click at [212, 210] on button "Conceder permissões" at bounding box center [209, 216] width 78 height 16
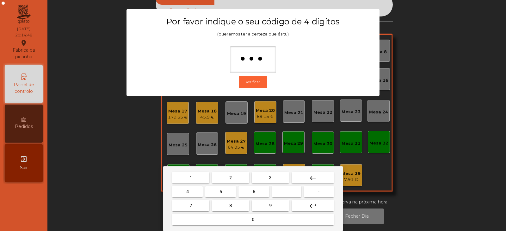
type input "****"
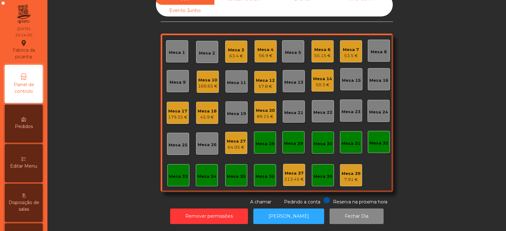
click at [25, 160] on icon at bounding box center [24, 159] width 4 height 4
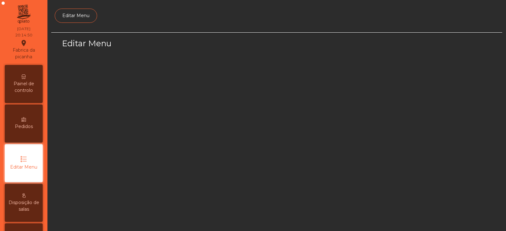
scroll to position [48, 0]
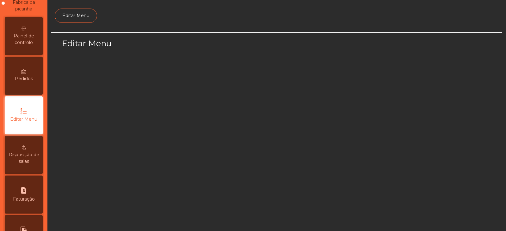
select select "*"
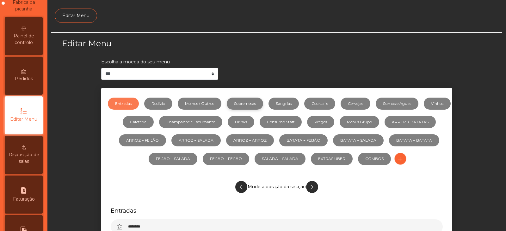
click at [252, 102] on link "Sobremesas" at bounding box center [245, 103] width 36 height 12
click at [332, 103] on link "Cocktails" at bounding box center [319, 103] width 31 height 12
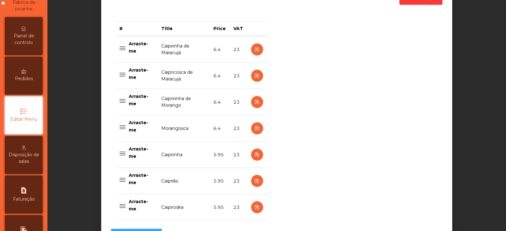
scroll to position [239, 0]
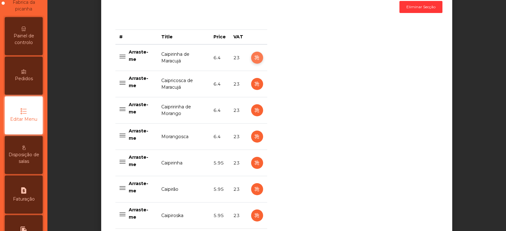
click at [255, 60] on icon "button" at bounding box center [256, 58] width 7 height 8
select select "***"
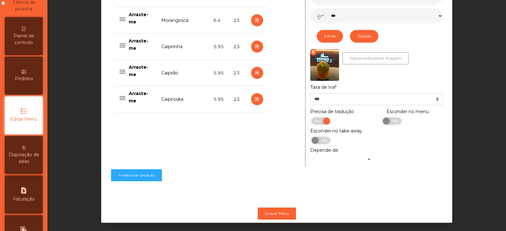
scroll to position [367, 0]
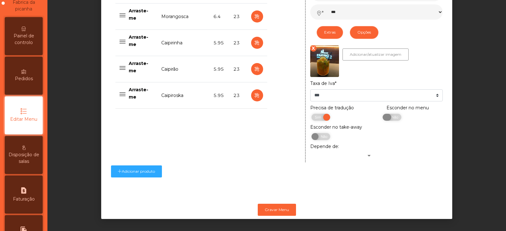
click at [394, 114] on span "Não" at bounding box center [394, 117] width 16 height 7
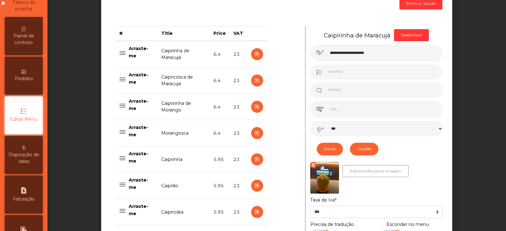
scroll to position [237, 0]
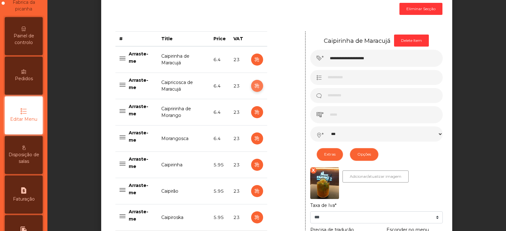
click at [253, 87] on icon "button" at bounding box center [256, 86] width 7 height 8
type input "**********"
select select "***"
select select "**"
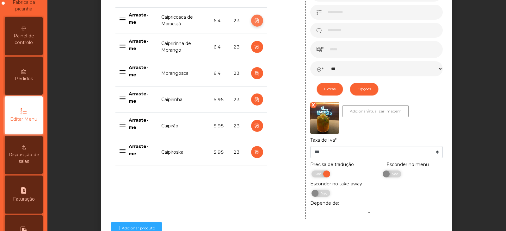
scroll to position [332, 0]
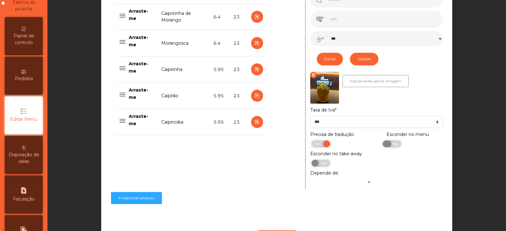
click at [392, 147] on span "Não" at bounding box center [394, 143] width 16 height 7
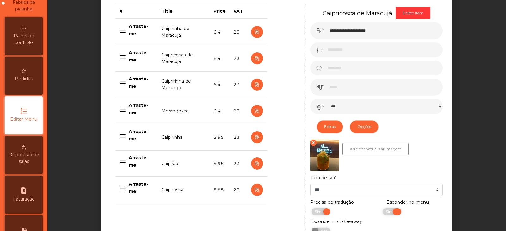
scroll to position [241, 0]
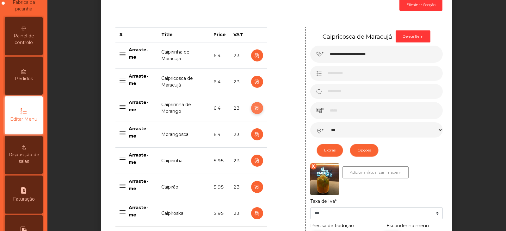
click at [253, 107] on icon "button" at bounding box center [256, 108] width 7 height 8
type input "**********"
select select "***"
select select "**"
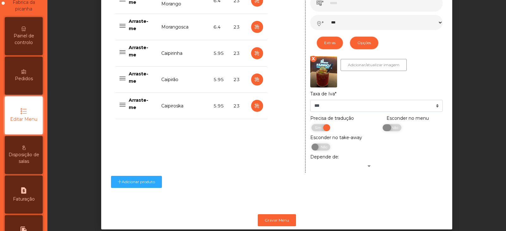
click at [395, 130] on span "Não" at bounding box center [394, 127] width 16 height 7
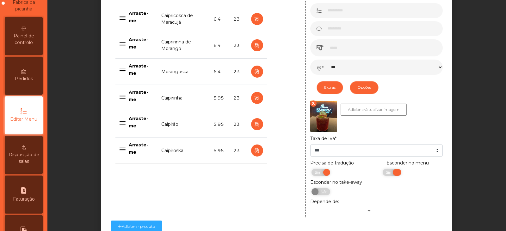
scroll to position [267, 0]
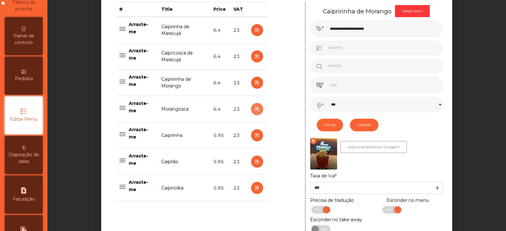
click at [253, 108] on icon "button" at bounding box center [256, 109] width 7 height 8
type input "**********"
select select "***"
select select "**"
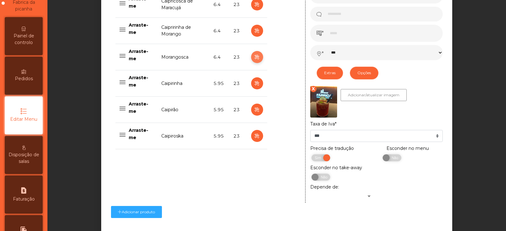
scroll to position [339, 0]
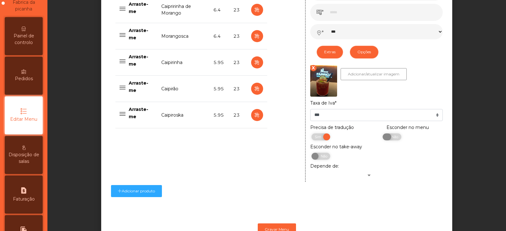
click at [391, 138] on span "Não" at bounding box center [394, 136] width 16 height 7
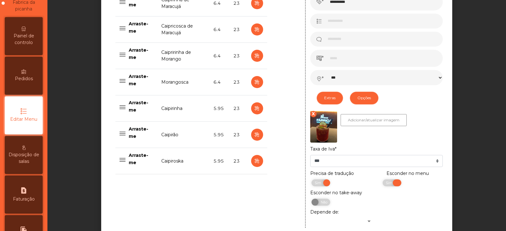
scroll to position [282, 0]
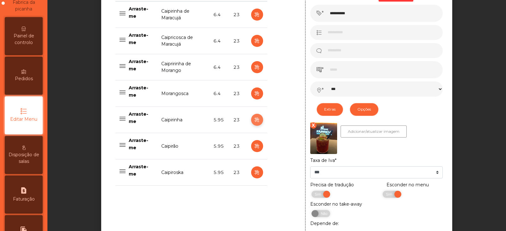
click at [255, 121] on icon "button" at bounding box center [256, 120] width 7 height 8
type input "**********"
type input "****"
select select "***"
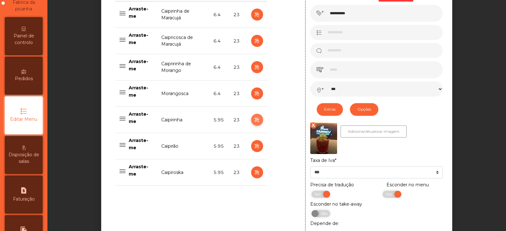
select select "**"
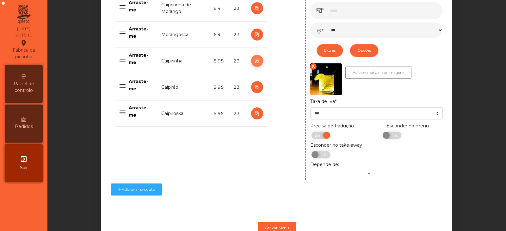
scroll to position [348, 0]
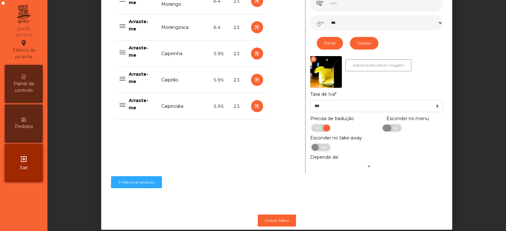
click at [391, 131] on span "Não" at bounding box center [394, 127] width 16 height 7
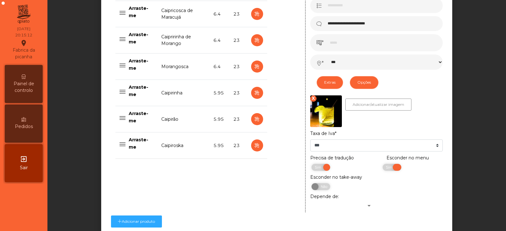
scroll to position [305, 0]
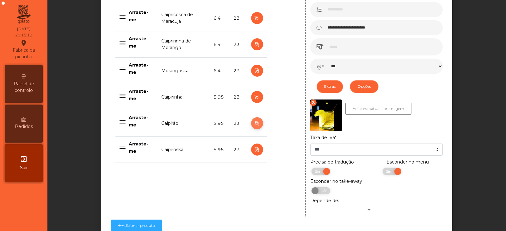
click at [254, 125] on icon "button" at bounding box center [256, 123] width 7 height 8
type input "********"
type input "**********"
select select "***"
select select "**"
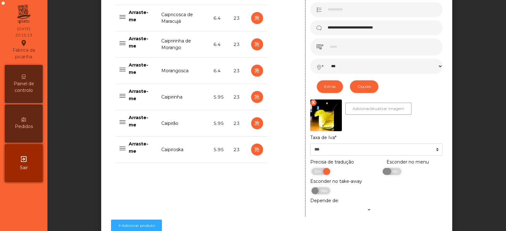
click at [394, 174] on span "Não" at bounding box center [394, 171] width 16 height 7
click at [255, 150] on icon "button" at bounding box center [256, 150] width 7 height 8
type input "**********"
select select "***"
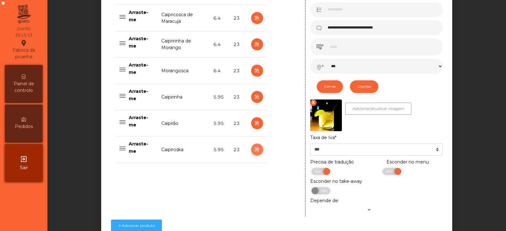
select select "**"
click at [389, 173] on span "Não" at bounding box center [394, 171] width 16 height 7
click at [255, 97] on icon "button" at bounding box center [256, 97] width 7 height 8
type input "**********"
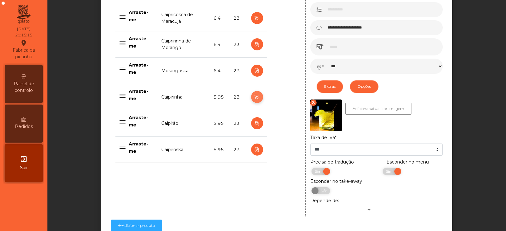
select select "***"
select select "**"
click at [253, 97] on icon "button" at bounding box center [256, 97] width 7 height 8
click at [259, 73] on button "button" at bounding box center [257, 71] width 12 height 12
type input "**********"
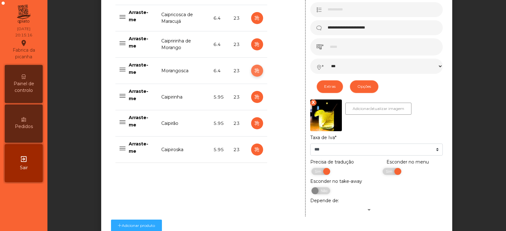
type input "***"
select select "***"
select select "**"
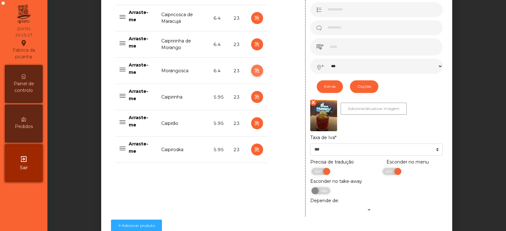
scroll to position [367, 0]
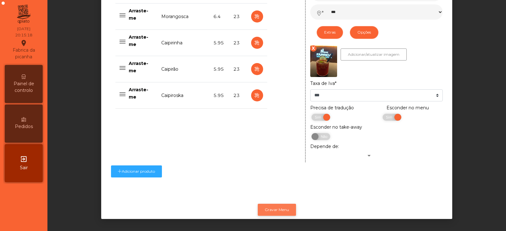
click at [278, 204] on button "Gravar Menu" at bounding box center [277, 209] width 38 height 12
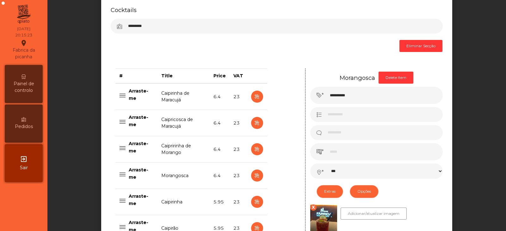
scroll to position [203, 0]
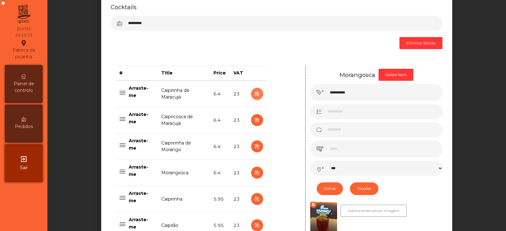
click at [251, 97] on button "button" at bounding box center [257, 94] width 12 height 12
type input "**********"
select select "***"
select select "**"
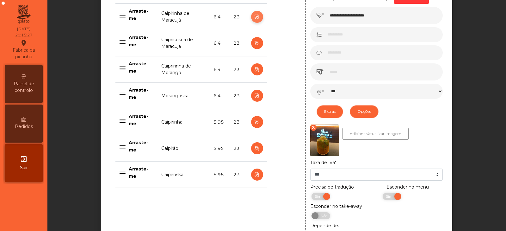
scroll to position [283, 0]
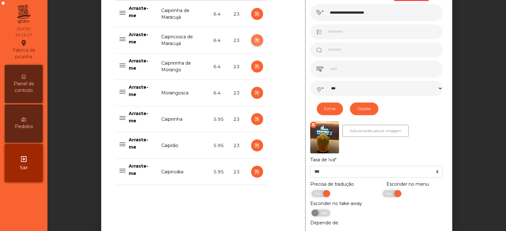
click at [254, 41] on icon "button" at bounding box center [256, 40] width 7 height 8
type input "**********"
select select "***"
select select "**"
click at [255, 67] on icon "button" at bounding box center [256, 67] width 7 height 8
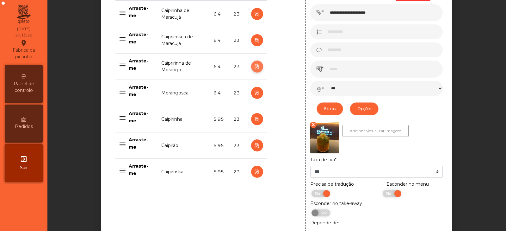
type input "**********"
select select "***"
select select "**"
click at [256, 89] on button "button" at bounding box center [257, 93] width 12 height 12
type input "**********"
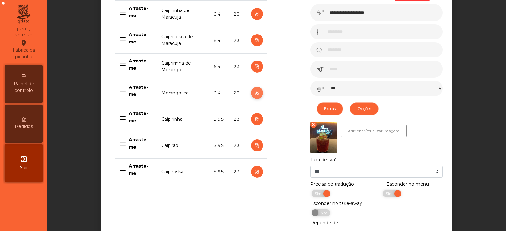
select select "***"
select select "**"
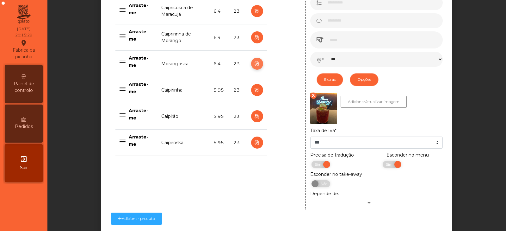
scroll to position [312, 0]
click at [251, 95] on button "button" at bounding box center [257, 90] width 12 height 12
type input "**********"
type input "****"
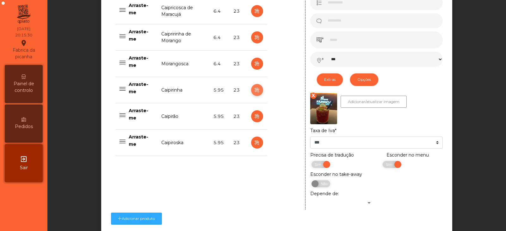
select select "***"
select select "**"
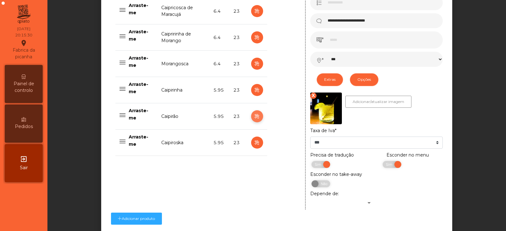
click at [254, 116] on icon "button" at bounding box center [256, 116] width 7 height 8
type input "********"
type input "**********"
select select "***"
select select "**"
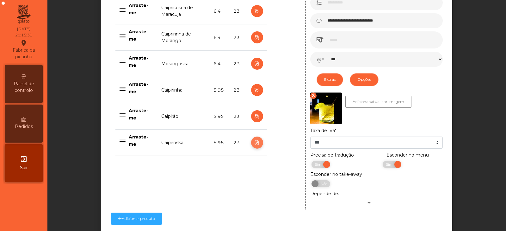
click at [255, 144] on icon "button" at bounding box center [256, 143] width 7 height 8
type input "**********"
select select "***"
select select "**"
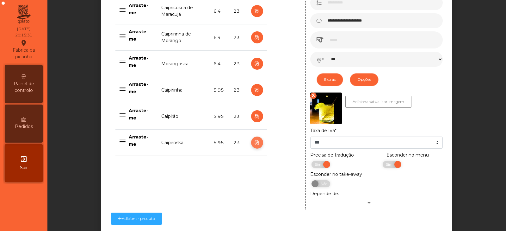
scroll to position [367, 0]
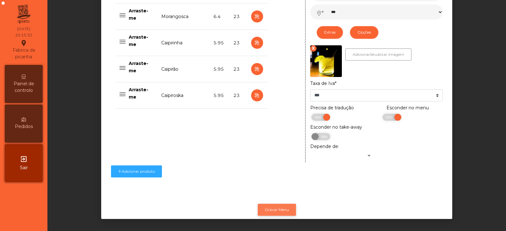
click at [282, 204] on button "Gravar Menu" at bounding box center [277, 209] width 38 height 12
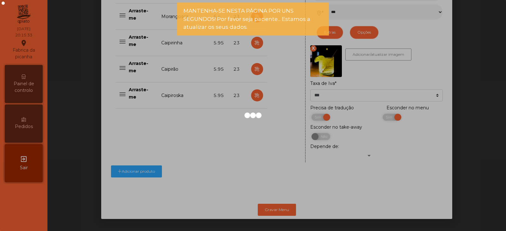
click at [18, 89] on div at bounding box center [253, 115] width 506 height 231
click at [28, 82] on div at bounding box center [253, 115] width 506 height 231
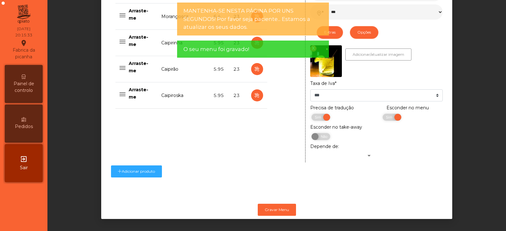
click at [23, 78] on icon at bounding box center [24, 76] width 4 height 4
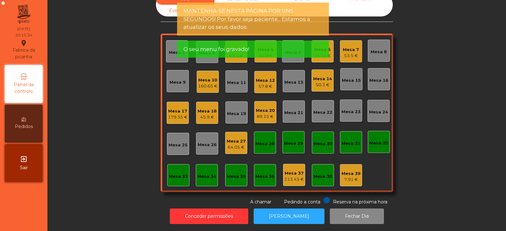
click at [24, 77] on icon at bounding box center [24, 76] width 6 height 6
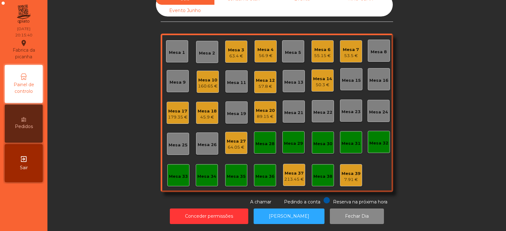
scroll to position [0, 0]
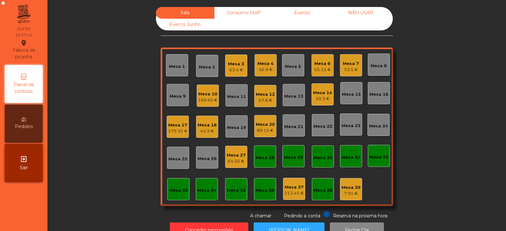
click at [196, 70] on div "Mesa 2" at bounding box center [207, 66] width 22 height 22
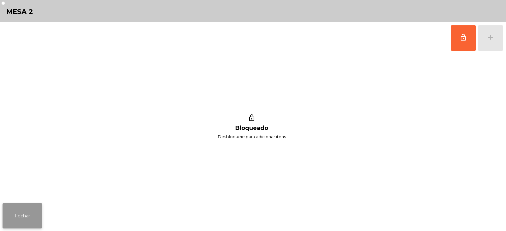
click at [9, 209] on button "Fechar" at bounding box center [23, 215] width 40 height 25
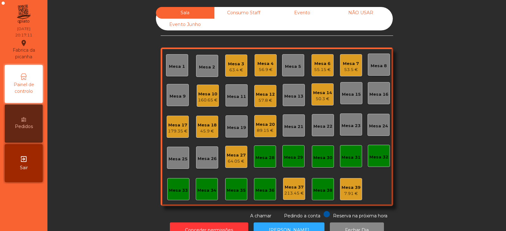
click at [169, 68] on div "Mesa 1" at bounding box center [177, 66] width 16 height 6
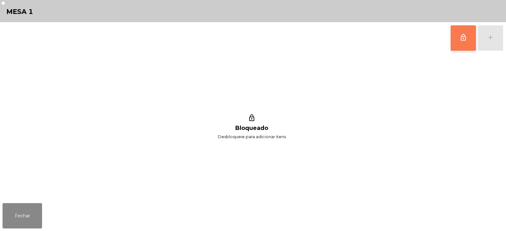
click at [469, 38] on button "lock_outline" at bounding box center [463, 37] width 25 height 25
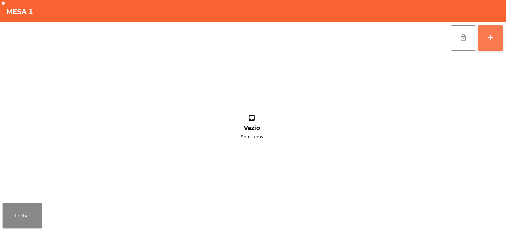
click at [492, 42] on button "add" at bounding box center [490, 37] width 25 height 25
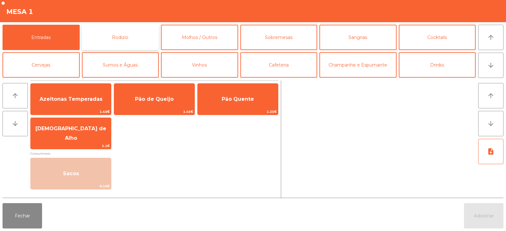
click at [122, 42] on button "Rodizio" at bounding box center [120, 37] width 77 height 25
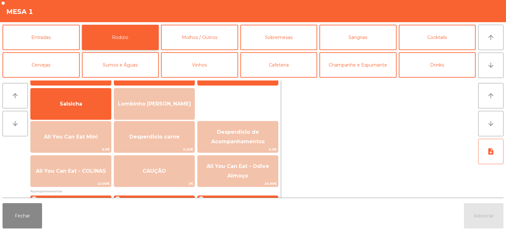
scroll to position [59, 0]
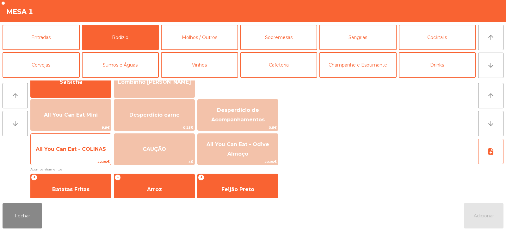
click at [65, 151] on span "All You Can Eat - COLINAS" at bounding box center [71, 149] width 70 height 6
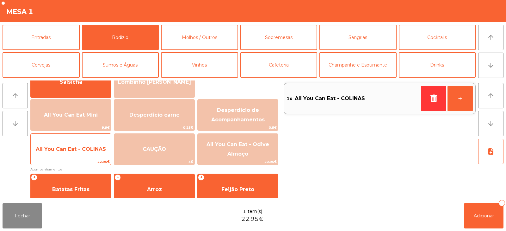
click at [66, 150] on span "All You Can Eat - COLINAS" at bounding box center [71, 149] width 70 height 6
click at [71, 154] on span "All You Can Eat - COLINAS" at bounding box center [71, 148] width 80 height 17
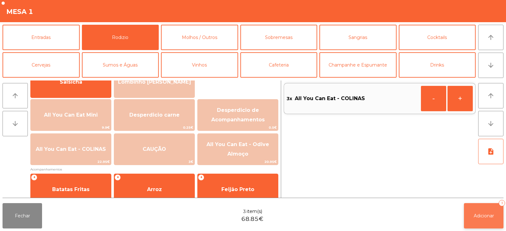
click at [470, 215] on button "Adicionar 3" at bounding box center [484, 215] width 40 height 25
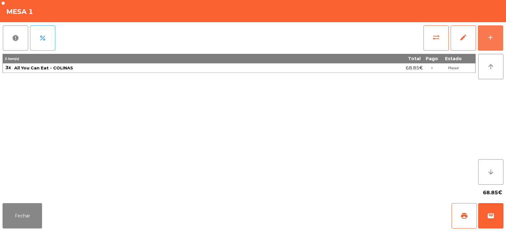
click at [497, 41] on button "add" at bounding box center [490, 37] width 25 height 25
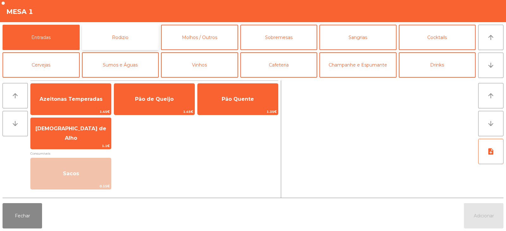
click at [109, 41] on button "Rodizio" at bounding box center [120, 37] width 77 height 25
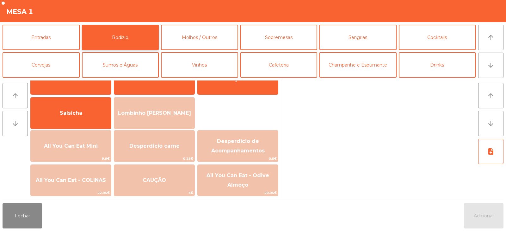
scroll to position [47, 0]
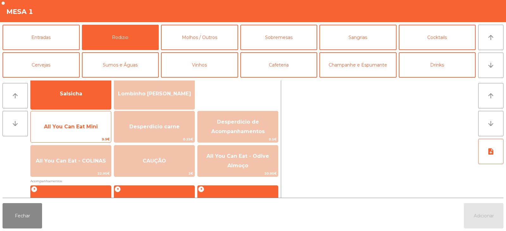
click at [59, 128] on span "All You Can Eat Mini" at bounding box center [71, 126] width 54 height 6
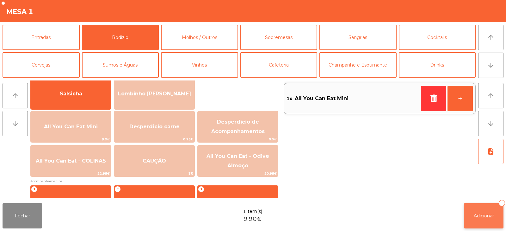
click at [480, 220] on button "Adicionar 1" at bounding box center [484, 215] width 40 height 25
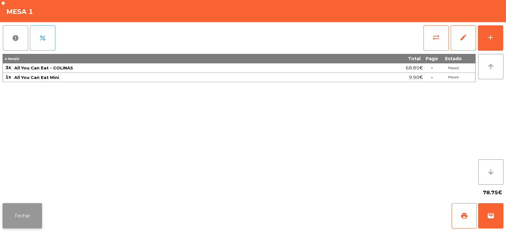
click at [40, 211] on button "Fechar" at bounding box center [23, 215] width 40 height 25
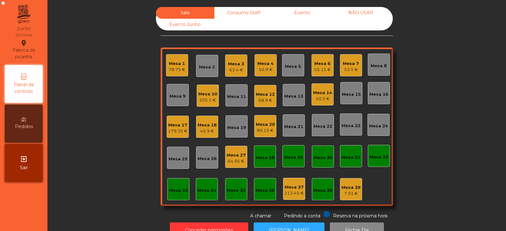
click at [232, 132] on div "Mesa 19" at bounding box center [237, 126] width 22 height 22
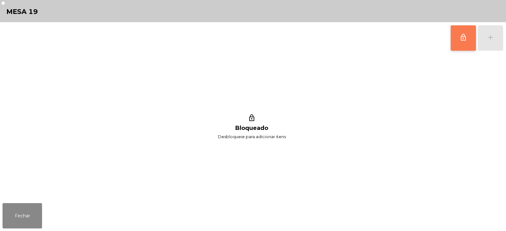
click at [461, 50] on button "lock_outline" at bounding box center [463, 37] width 25 height 25
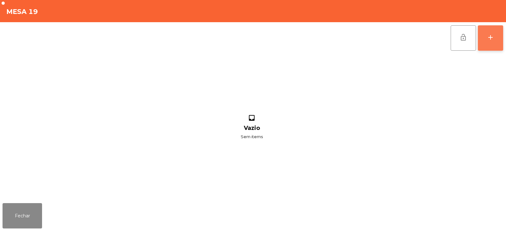
click at [497, 38] on button "add" at bounding box center [490, 37] width 25 height 25
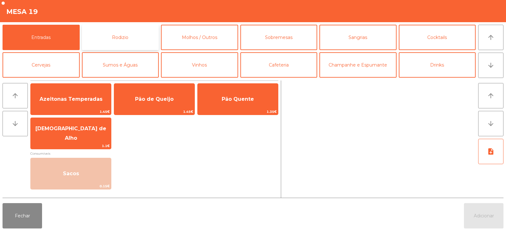
click at [131, 41] on button "Rodizio" at bounding box center [120, 37] width 77 height 25
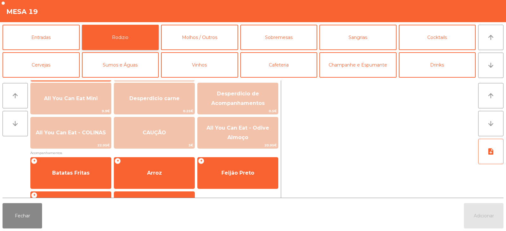
scroll to position [75, 0]
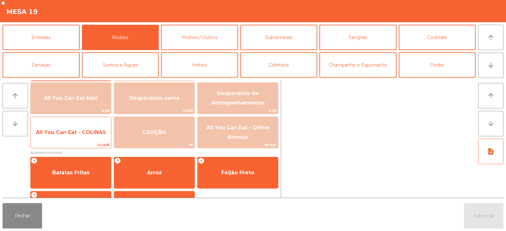
click at [76, 133] on span "All You Can Eat - COLINAS" at bounding box center [71, 132] width 70 height 6
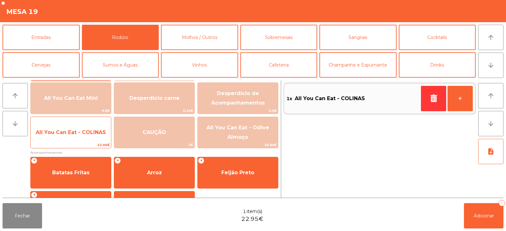
click at [73, 134] on span "All You Can Eat - COLINAS" at bounding box center [71, 132] width 70 height 6
click at [68, 136] on span "All You Can Eat - COLINAS" at bounding box center [71, 132] width 80 height 17
click at [68, 131] on span "All You Can Eat - COLINAS" at bounding box center [71, 132] width 70 height 6
click at [65, 130] on span "All You Can Eat - COLINAS" at bounding box center [71, 132] width 70 height 6
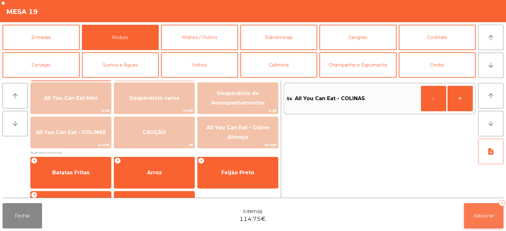
click at [485, 215] on span "Adicionar" at bounding box center [484, 216] width 20 height 6
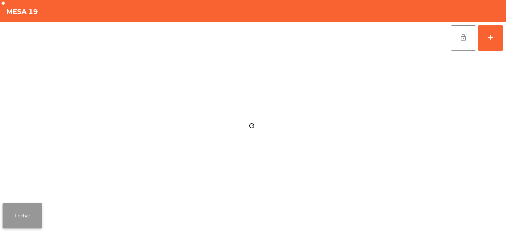
click at [22, 216] on button "Fechar" at bounding box center [23, 215] width 40 height 25
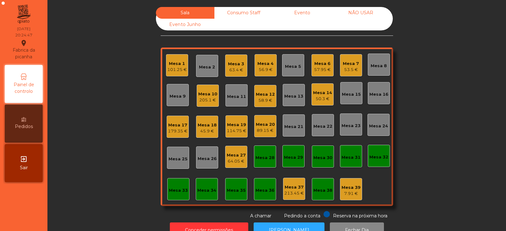
click at [294, 71] on div "Mesa 5" at bounding box center [293, 65] width 22 height 22
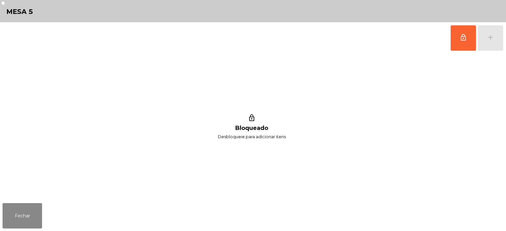
click at [452, 45] on button "lock_outline" at bounding box center [463, 37] width 25 height 25
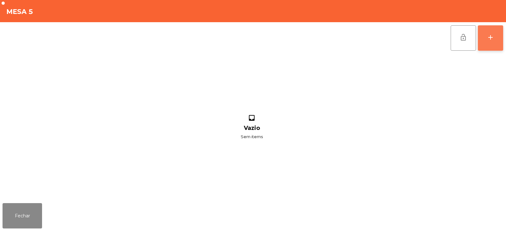
click at [492, 40] on div "add" at bounding box center [491, 38] width 8 height 8
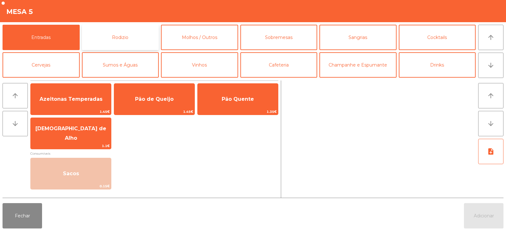
click at [114, 34] on button "Rodizio" at bounding box center [120, 37] width 77 height 25
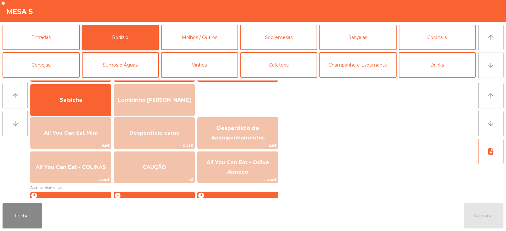
scroll to position [45, 0]
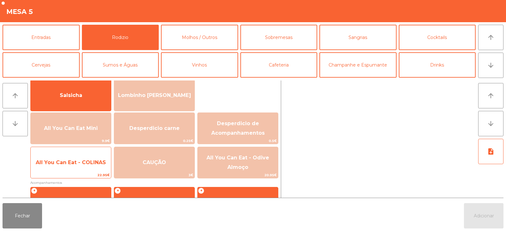
click at [66, 163] on span "All You Can Eat - COLINAS" at bounding box center [71, 162] width 70 height 6
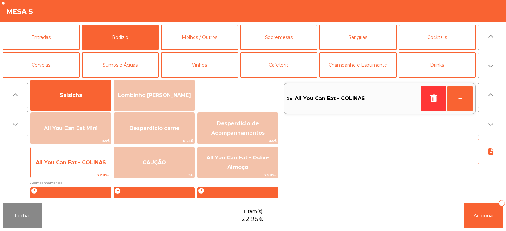
click at [64, 172] on span "22.95€" at bounding box center [71, 175] width 80 height 6
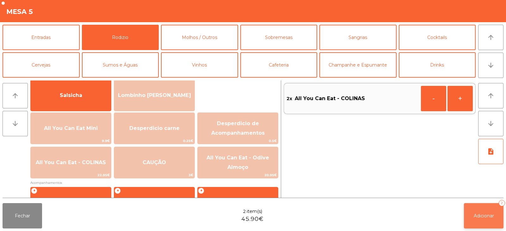
click at [484, 220] on button "Adicionar 2" at bounding box center [484, 215] width 40 height 25
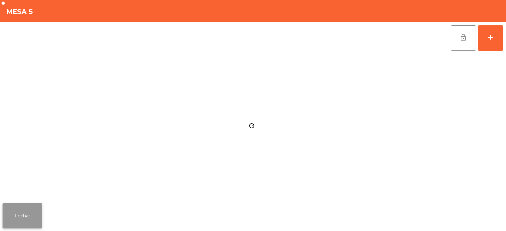
click at [23, 205] on button "Fechar" at bounding box center [23, 215] width 40 height 25
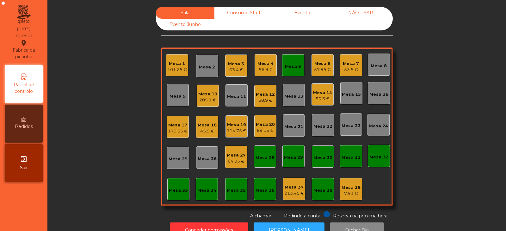
click at [99, 109] on div "Sala Consumo Staff Evento NÃO USAR Evento Junho Mesa 1 101.25 € Mesa 2 Mesa 3 6…" at bounding box center [277, 113] width 442 height 212
click at [174, 98] on div "Mesa 9" at bounding box center [178, 96] width 16 height 6
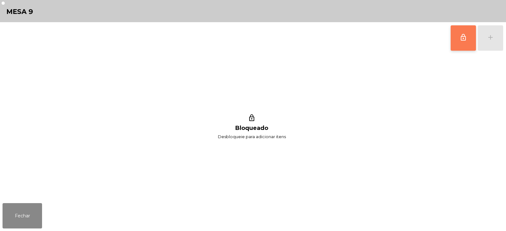
click at [465, 41] on button "lock_outline" at bounding box center [463, 37] width 25 height 25
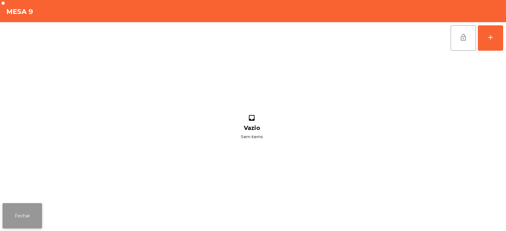
click at [15, 218] on button "Fechar" at bounding box center [23, 215] width 40 height 25
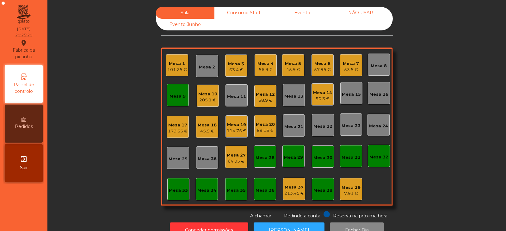
click at [292, 65] on div "Mesa 5" at bounding box center [293, 63] width 16 height 6
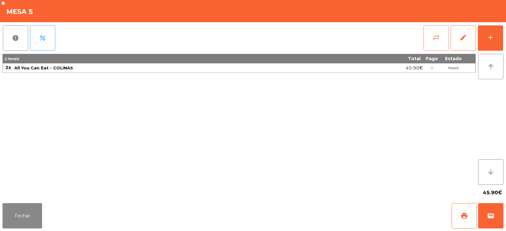
click at [431, 42] on button "sync_alt" at bounding box center [436, 37] width 25 height 25
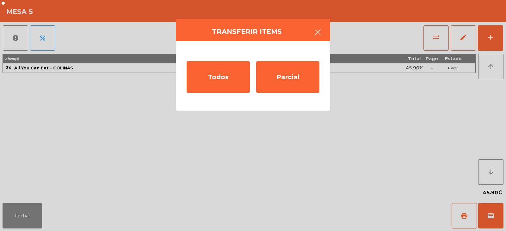
click at [324, 34] on button "button" at bounding box center [318, 32] width 18 height 19
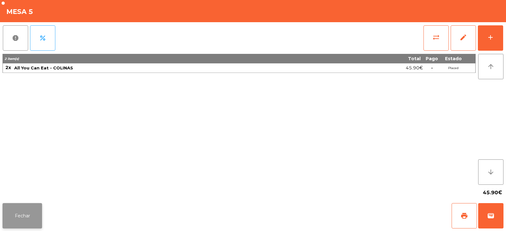
click at [26, 208] on button "Fechar" at bounding box center [23, 215] width 40 height 25
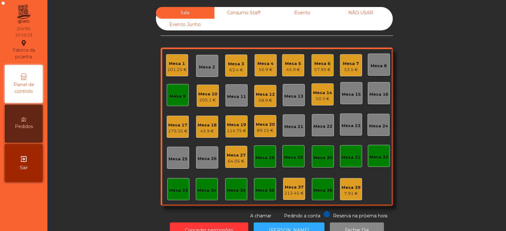
click at [205, 65] on div "Mesa 2" at bounding box center [207, 67] width 16 height 6
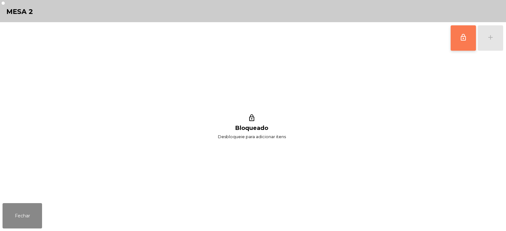
click at [459, 39] on button "lock_outline" at bounding box center [463, 37] width 25 height 25
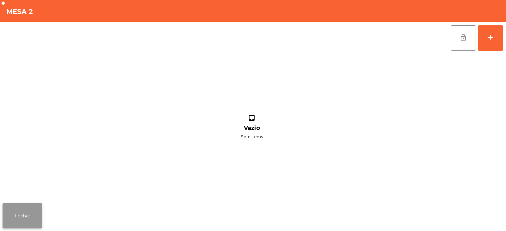
click at [22, 210] on button "Fechar" at bounding box center [23, 215] width 40 height 25
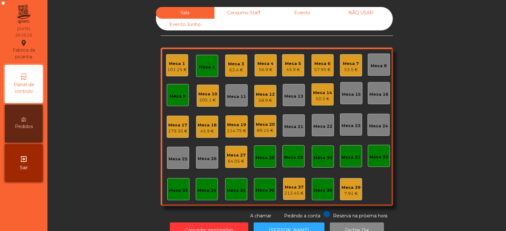
click at [293, 69] on div "45.9 €" at bounding box center [293, 69] width 16 height 6
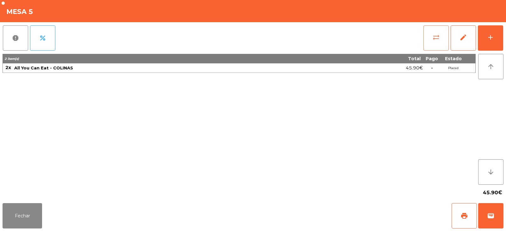
click at [434, 40] on span "sync_alt" at bounding box center [436, 38] width 8 height 8
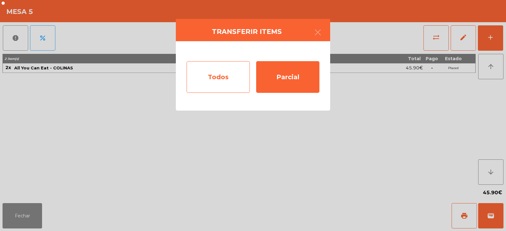
click at [227, 78] on div "Todos" at bounding box center [218, 77] width 63 height 32
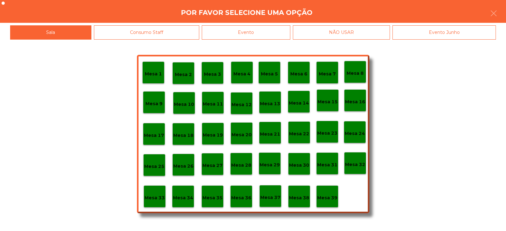
click at [191, 73] on p "Mesa 2" at bounding box center [183, 74] width 17 height 7
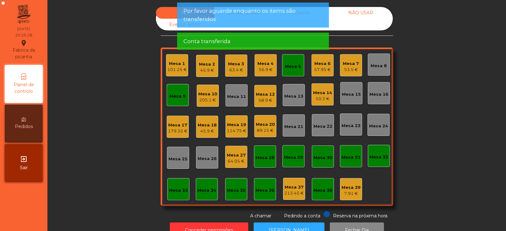
click at [171, 95] on div "Mesa 9" at bounding box center [178, 96] width 16 height 6
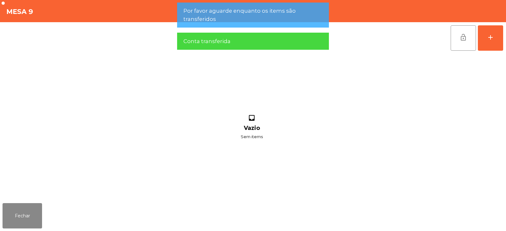
click at [455, 38] on button "lock_open" at bounding box center [463, 37] width 25 height 25
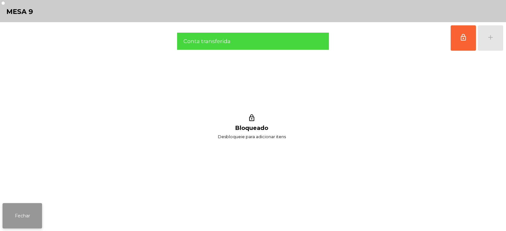
click at [33, 204] on button "Fechar" at bounding box center [23, 215] width 40 height 25
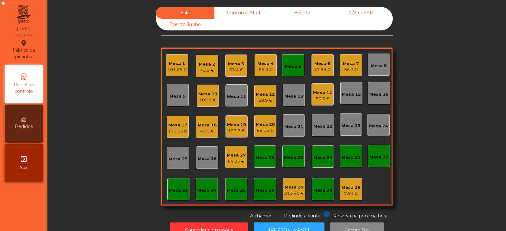
click at [174, 183] on div "Mesa 33" at bounding box center [178, 189] width 22 height 22
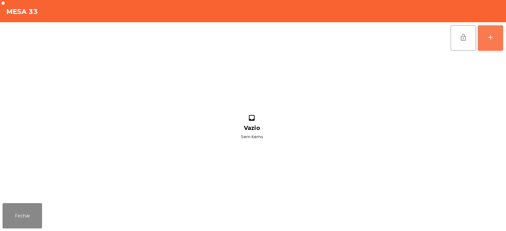
click at [484, 44] on button "add" at bounding box center [490, 37] width 25 height 25
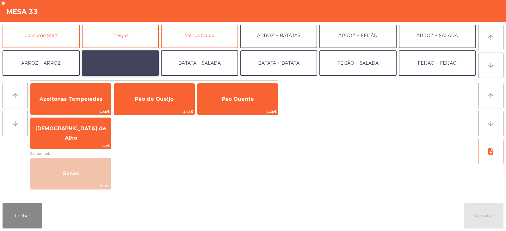
click at [110, 63] on button "BATATA + FEIJÃO" at bounding box center [120, 62] width 77 height 25
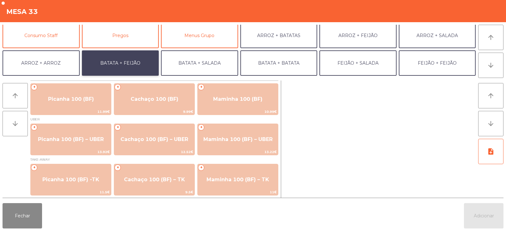
scroll to position [83, 0]
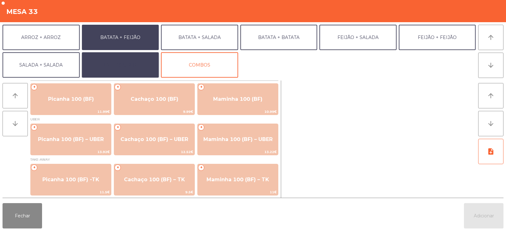
click at [106, 71] on button "EXTRAS UBER" at bounding box center [120, 64] width 77 height 25
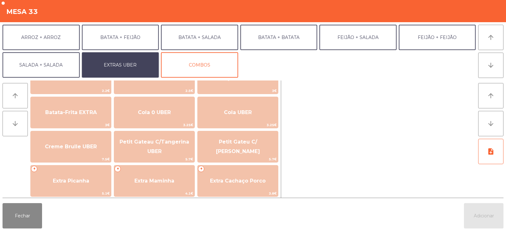
scroll to position [97, 0]
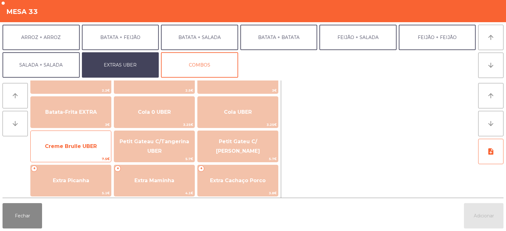
click at [67, 142] on span "Creme Brulle UBER" at bounding box center [71, 146] width 80 height 17
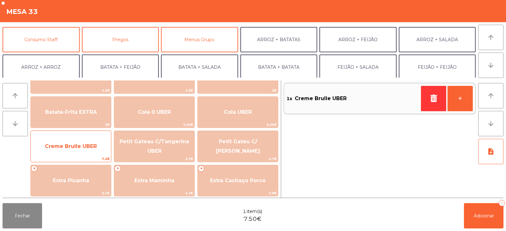
scroll to position [56, 0]
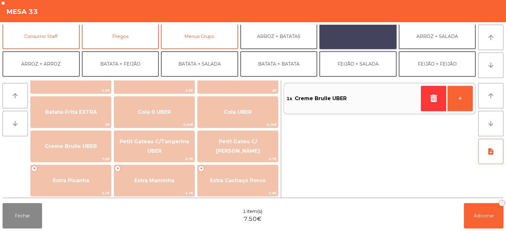
click at [355, 33] on button "ARROZ + FEIJÃO" at bounding box center [358, 36] width 77 height 25
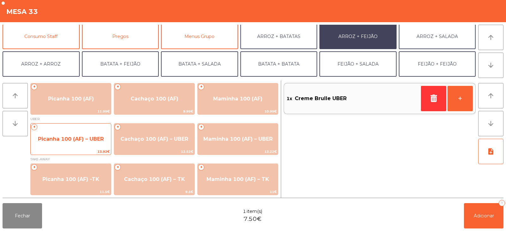
click at [52, 141] on span "Picanha 100 (AF) – UBER" at bounding box center [71, 139] width 66 height 6
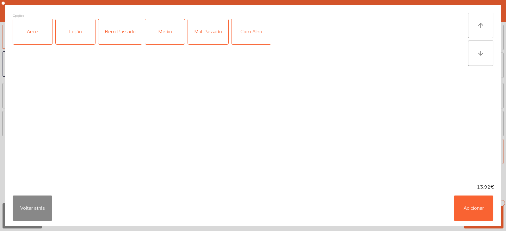
click at [75, 30] on div "Feijão" at bounding box center [76, 31] width 40 height 25
click at [30, 30] on div "Arroz" at bounding box center [33, 31] width 40 height 25
click at [111, 28] on div "Bem Passado" at bounding box center [120, 31] width 44 height 25
click at [465, 202] on button "Adicionar" at bounding box center [474, 207] width 40 height 25
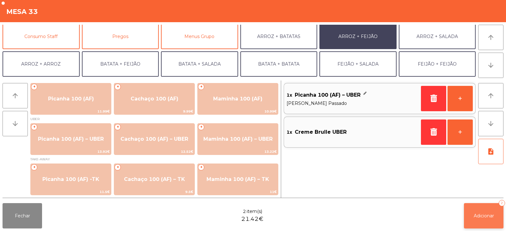
click at [490, 211] on button "Adicionar 2" at bounding box center [484, 215] width 40 height 25
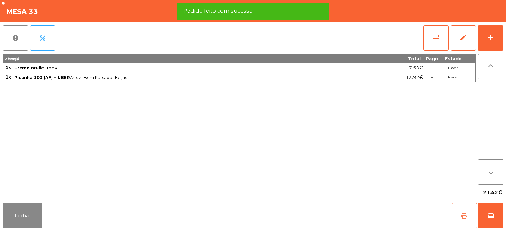
click at [464, 213] on span "print" at bounding box center [465, 216] width 8 height 8
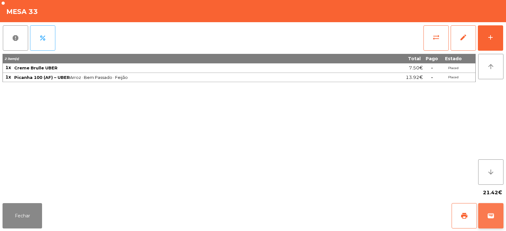
click at [493, 214] on span "wallet" at bounding box center [491, 216] width 8 height 8
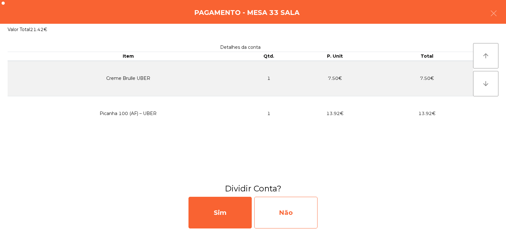
click at [298, 209] on div "Não" at bounding box center [285, 212] width 63 height 32
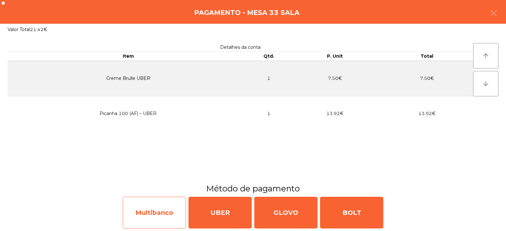
click at [165, 209] on div "Multibanco" at bounding box center [154, 212] width 63 height 32
select select "**"
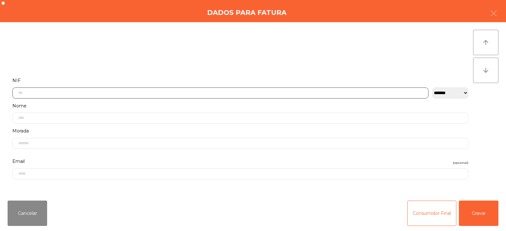
click at [181, 92] on input "text" at bounding box center [220, 92] width 416 height 11
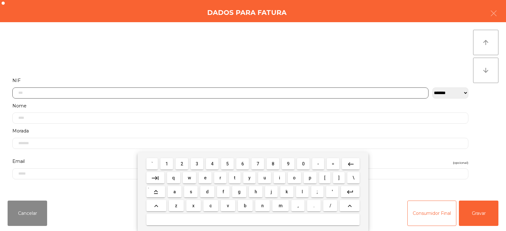
scroll to position [46, 0]
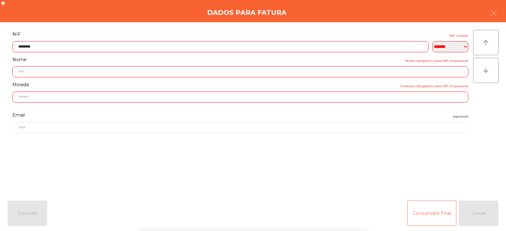
click at [477, 213] on div "` 1 2 3 4 5 6 7 8 9 0 - = keyboard_backspace keyboard_tab q w e r t y u i o p […" at bounding box center [253, 191] width 506 height 78
click at [479, 211] on div "Consumidor Final Gravar" at bounding box center [452, 212] width 91 height 25
click at [484, 212] on div "Consumidor Final Gravar" at bounding box center [452, 212] width 91 height 25
click at [483, 212] on div "Consumidor Final Gravar" at bounding box center [452, 212] width 91 height 25
click at [32, 47] on input "********" at bounding box center [220, 46] width 416 height 11
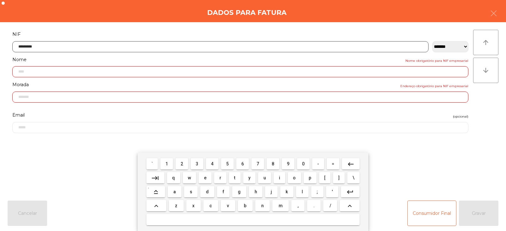
type input "*********"
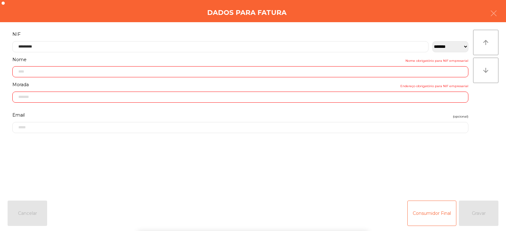
click at [478, 214] on div "` 1 2 3 4 5 6 7 8 9 0 - = keyboard_backspace keyboard_tab q w e r t y u i o p […" at bounding box center [253, 191] width 506 height 78
type input "**********"
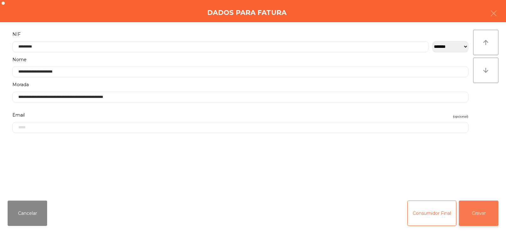
click at [484, 214] on button "Gravar" at bounding box center [479, 212] width 40 height 25
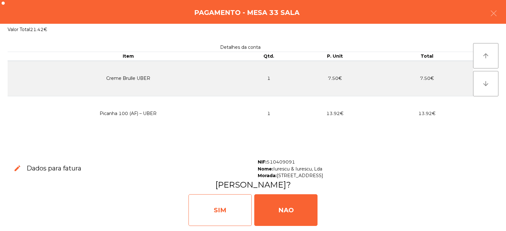
click at [225, 218] on div "SIM" at bounding box center [220, 210] width 63 height 32
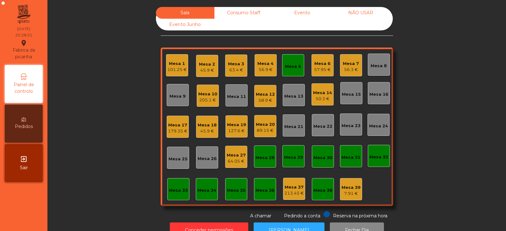
click at [177, 96] on div "Mesa 9" at bounding box center [178, 96] width 16 height 6
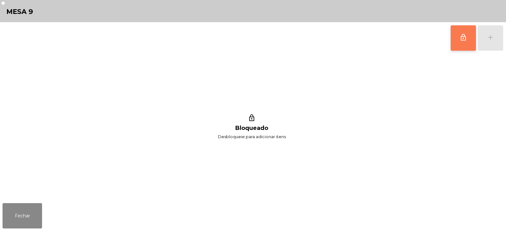
click at [459, 46] on button "lock_outline" at bounding box center [463, 37] width 25 height 25
click at [499, 40] on button "add" at bounding box center [490, 37] width 25 height 25
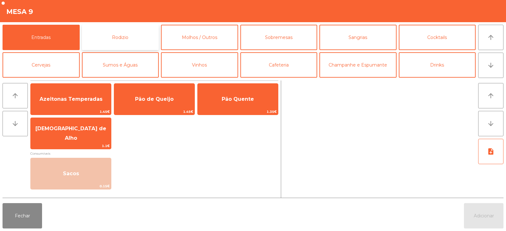
click at [127, 31] on button "Rodizio" at bounding box center [120, 37] width 77 height 25
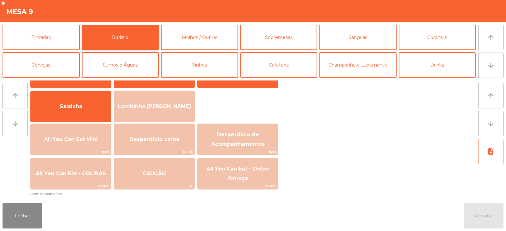
scroll to position [52, 0]
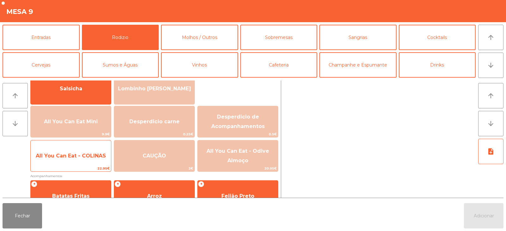
click at [73, 157] on span "All You Can Eat - COLINAS" at bounding box center [71, 155] width 70 height 6
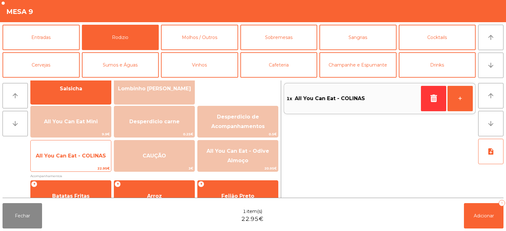
click at [64, 155] on span "All You Can Eat - COLINAS" at bounding box center [71, 155] width 70 height 6
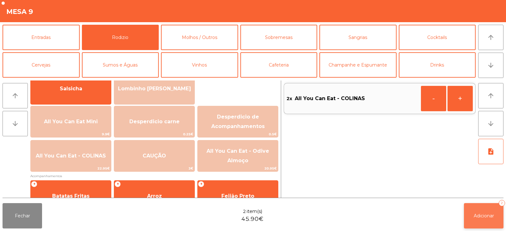
click at [472, 209] on button "Adicionar 2" at bounding box center [484, 215] width 40 height 25
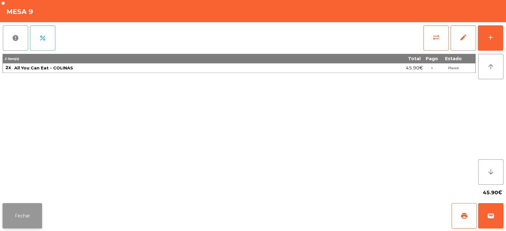
click at [19, 208] on button "Fechar" at bounding box center [23, 215] width 40 height 25
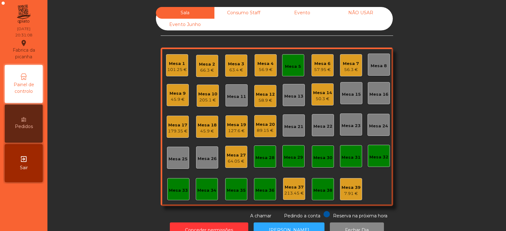
click at [206, 68] on div "66.3 €" at bounding box center [207, 70] width 16 height 6
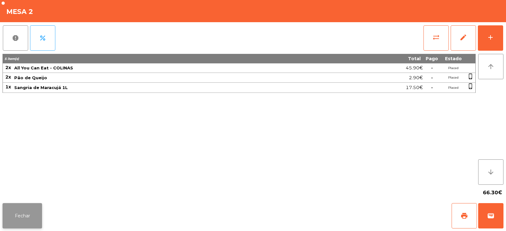
click at [27, 214] on button "Fechar" at bounding box center [23, 215] width 40 height 25
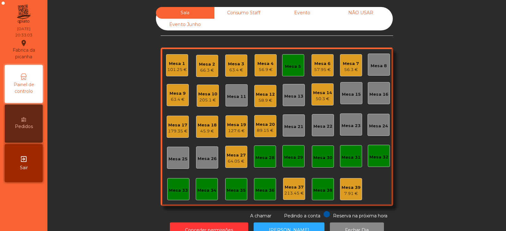
click at [111, 51] on div "Sala Consumo Staff Evento NÃO USAR Evento Junho Mesa 1 101.25 € Mesa 2 66.3 € M…" at bounding box center [277, 113] width 442 height 212
click at [290, 70] on div "Mesa 5" at bounding box center [293, 65] width 22 height 22
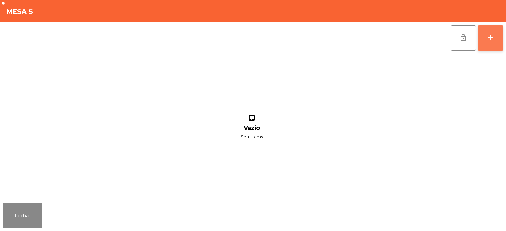
click at [489, 43] on button "add" at bounding box center [490, 37] width 25 height 25
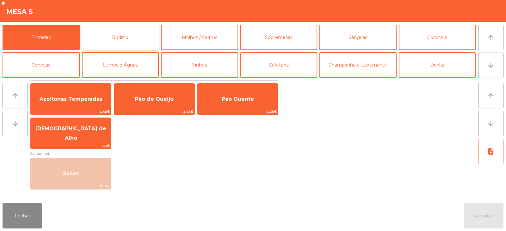
click at [130, 39] on button "Rodizio" at bounding box center [120, 37] width 77 height 25
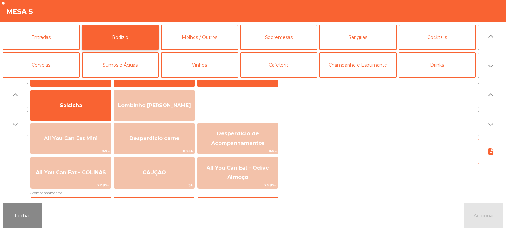
scroll to position [57, 0]
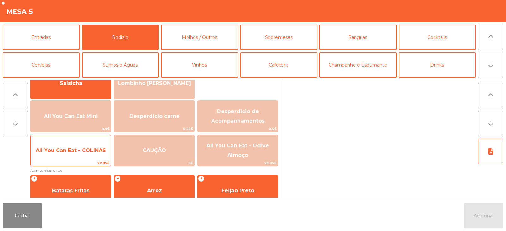
click at [72, 146] on span "All You Can Eat - COLINAS" at bounding box center [71, 150] width 80 height 17
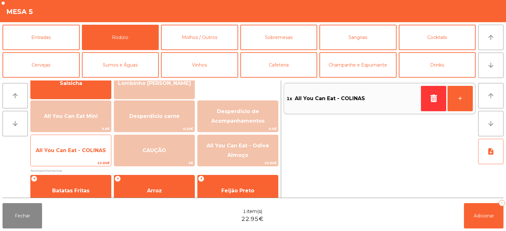
click at [68, 153] on span "All You Can Eat - COLINAS" at bounding box center [71, 150] width 70 height 6
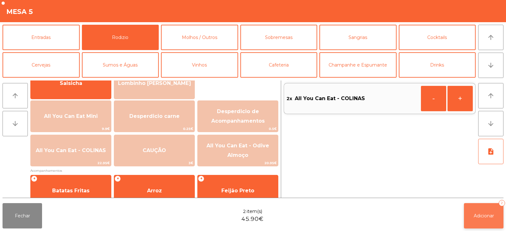
click at [469, 208] on button "Adicionar 2" at bounding box center [484, 215] width 40 height 25
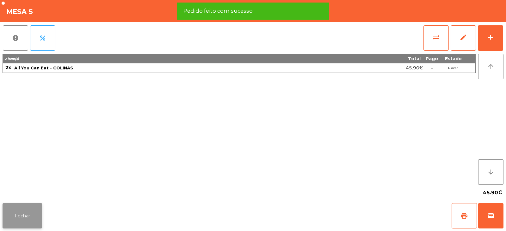
click at [25, 208] on button "Fechar" at bounding box center [23, 215] width 40 height 25
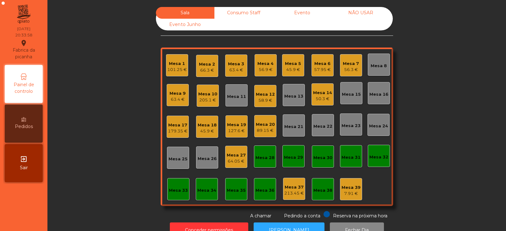
click at [296, 70] on div "45.9 €" at bounding box center [293, 69] width 16 height 6
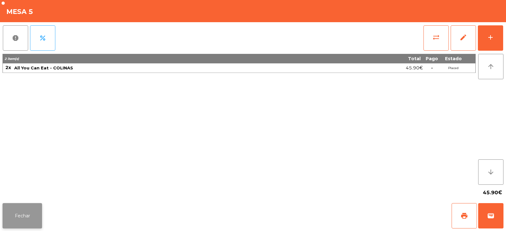
click at [33, 205] on button "Fechar" at bounding box center [23, 215] width 40 height 25
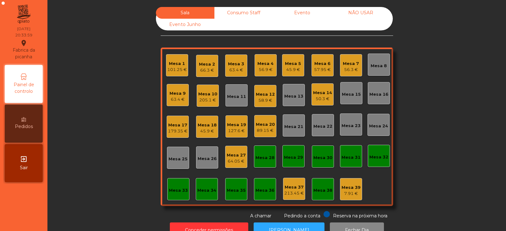
click at [265, 62] on div "Mesa 4" at bounding box center [266, 63] width 16 height 6
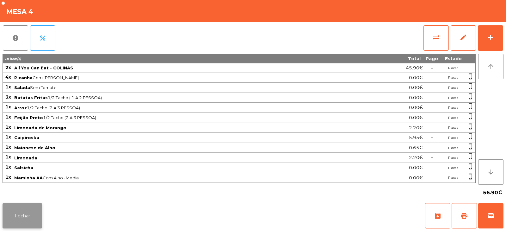
click at [10, 220] on button "Fechar" at bounding box center [23, 215] width 40 height 25
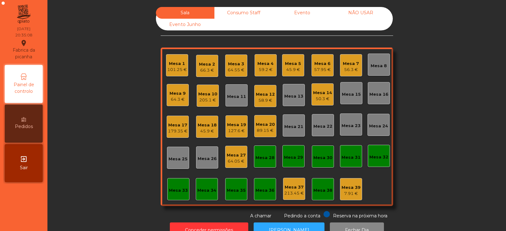
click at [374, 64] on div "Mesa 8" at bounding box center [379, 66] width 16 height 6
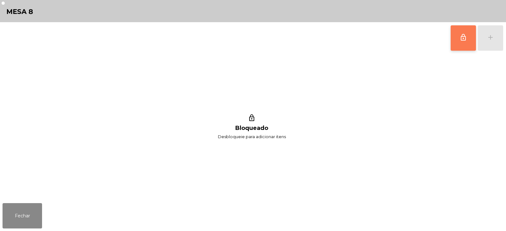
click at [460, 45] on button "lock_outline" at bounding box center [463, 37] width 25 height 25
click at [490, 38] on div "add" at bounding box center [491, 38] width 8 height 8
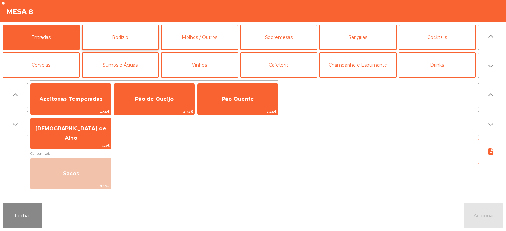
click at [129, 43] on button "Rodizio" at bounding box center [120, 37] width 77 height 25
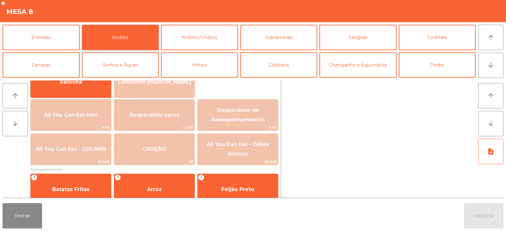
scroll to position [69, 0]
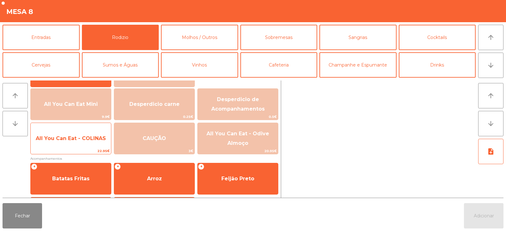
click at [75, 144] on span "All You Can Eat - COLINAS" at bounding box center [71, 138] width 80 height 17
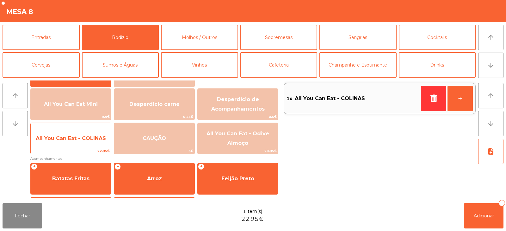
click at [67, 134] on span "All You Can Eat - COLINAS" at bounding box center [71, 138] width 80 height 17
click at [85, 134] on span "All You Can Eat - COLINAS" at bounding box center [71, 138] width 80 height 17
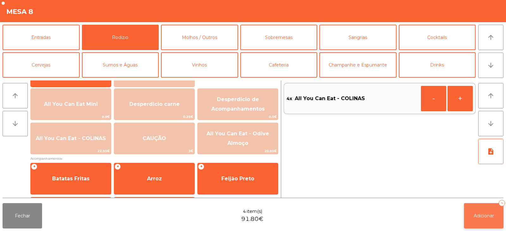
click at [484, 213] on span "Adicionar" at bounding box center [484, 216] width 20 height 6
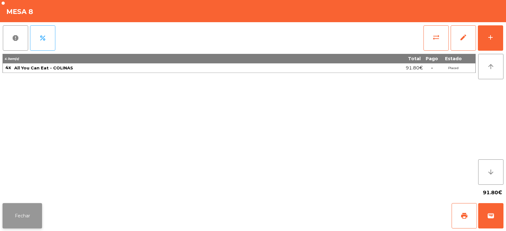
click at [22, 225] on button "Fechar" at bounding box center [23, 215] width 40 height 25
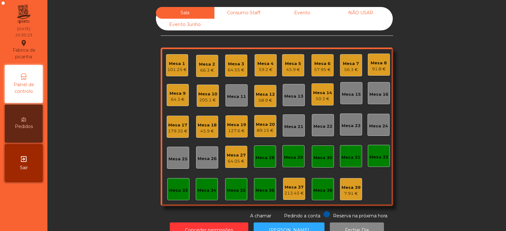
click at [107, 109] on div "Sala Consumo Staff Evento NÃO USAR Evento Junho Mesa 1 101.25 € Mesa 2 66.3 € M…" at bounding box center [277, 113] width 442 height 212
click at [368, 72] on div "Mesa 8 91.8 €" at bounding box center [379, 64] width 22 height 22
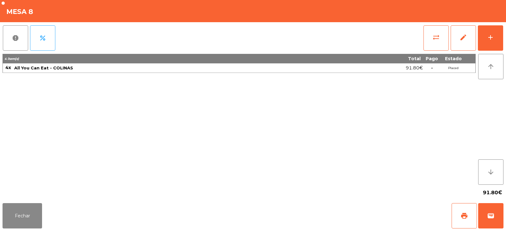
click at [23, 196] on div "91.80€" at bounding box center [253, 192] width 501 height 16
click at [19, 210] on button "Fechar" at bounding box center [23, 215] width 40 height 25
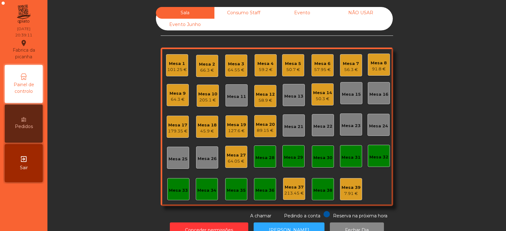
click at [291, 123] on div "Mesa 21" at bounding box center [293, 126] width 19 height 6
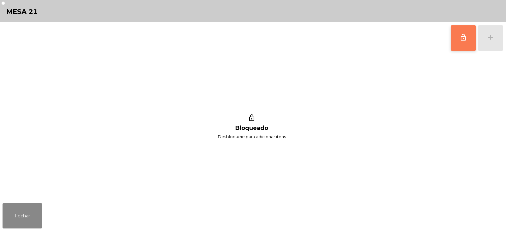
click at [474, 29] on button "lock_outline" at bounding box center [463, 37] width 25 height 25
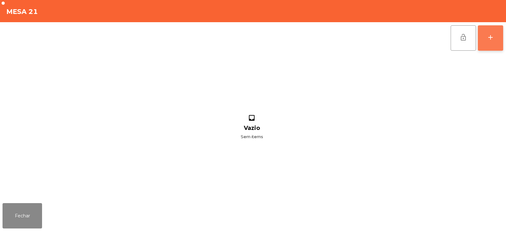
click at [487, 39] on button "add" at bounding box center [490, 37] width 25 height 25
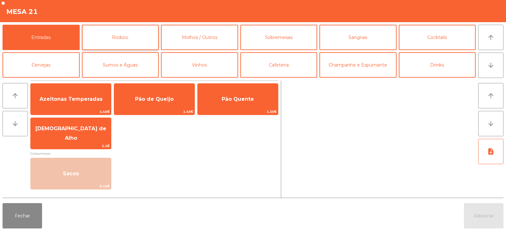
click at [115, 33] on button "Rodizio" at bounding box center [120, 37] width 77 height 25
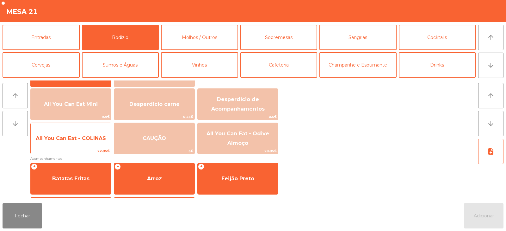
click at [66, 139] on span "All You Can Eat - COLINAS" at bounding box center [71, 138] width 70 height 6
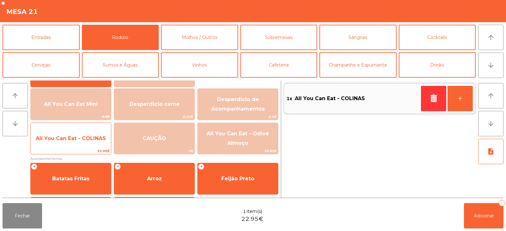
click at [64, 140] on span "All You Can Eat - COLINAS" at bounding box center [71, 138] width 70 height 6
click at [61, 144] on span "All You Can Eat - COLINAS" at bounding box center [71, 138] width 80 height 17
click at [56, 140] on span "All You Can Eat - COLINAS" at bounding box center [71, 138] width 70 height 6
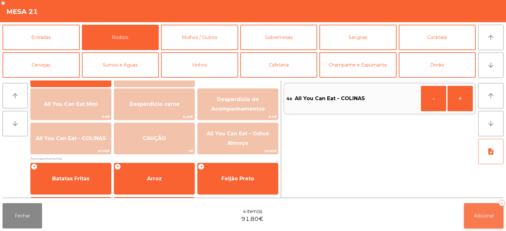
click at [480, 215] on span "Adicionar" at bounding box center [484, 216] width 20 height 6
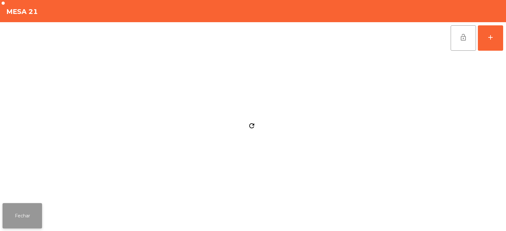
click at [18, 220] on button "Fechar" at bounding box center [23, 215] width 40 height 25
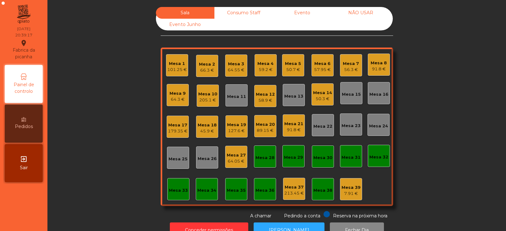
click at [109, 124] on div "Sala Consumo Staff Evento NÃO USAR Evento Junho Mesa 1 101.25 € Mesa 2 66.3 € M…" at bounding box center [277, 113] width 442 height 212
click at [293, 129] on div "91.8 €" at bounding box center [293, 130] width 19 height 6
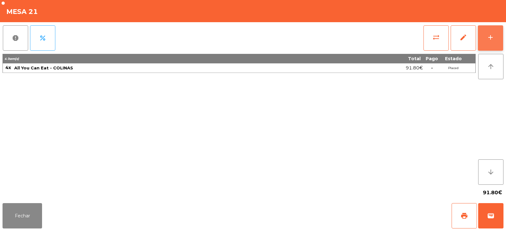
click at [478, 39] on button "add" at bounding box center [490, 37] width 25 height 25
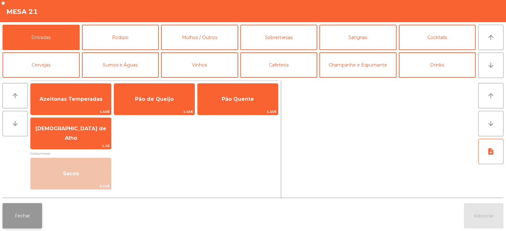
click at [26, 215] on button "Fechar" at bounding box center [23, 215] width 40 height 25
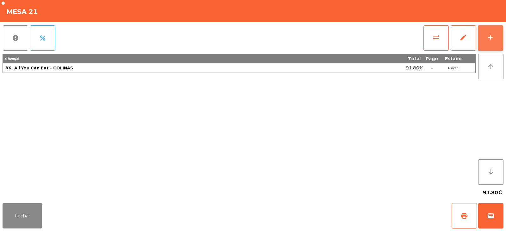
click at [492, 41] on div "add" at bounding box center [491, 38] width 8 height 8
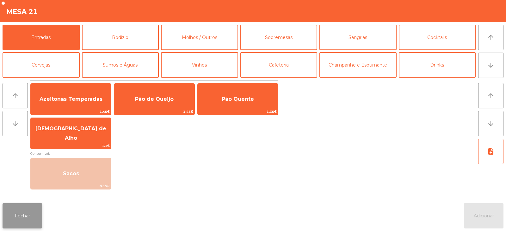
click at [16, 217] on button "Fechar" at bounding box center [23, 215] width 40 height 25
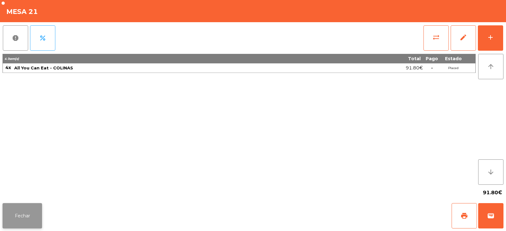
click at [21, 211] on button "Fechar" at bounding box center [23, 215] width 40 height 25
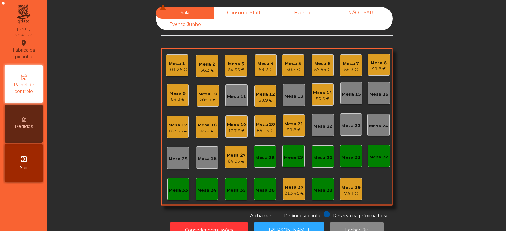
click at [350, 65] on div "Mesa 7" at bounding box center [351, 63] width 16 height 6
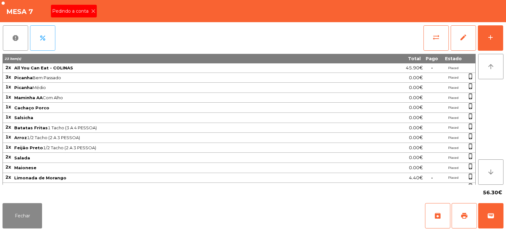
click at [91, 11] on icon at bounding box center [93, 11] width 4 height 4
click at [462, 214] on span "print" at bounding box center [465, 216] width 8 height 8
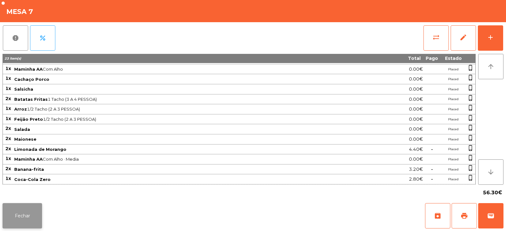
click at [32, 208] on button "Fechar" at bounding box center [23, 215] width 40 height 25
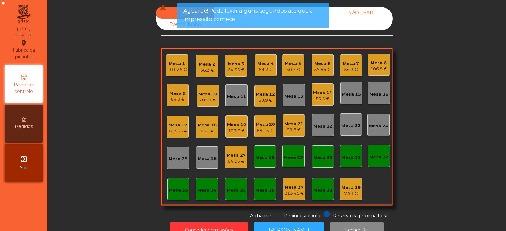
click at [238, 63] on div "Mesa 3" at bounding box center [236, 64] width 17 height 6
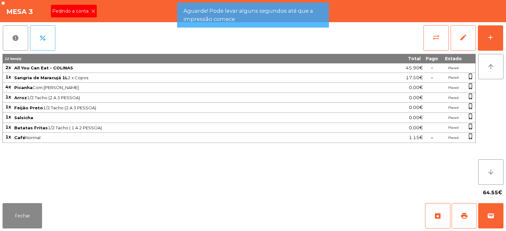
click at [93, 11] on icon at bounding box center [93, 11] width 4 height 4
click at [464, 217] on span "print" at bounding box center [465, 216] width 8 height 8
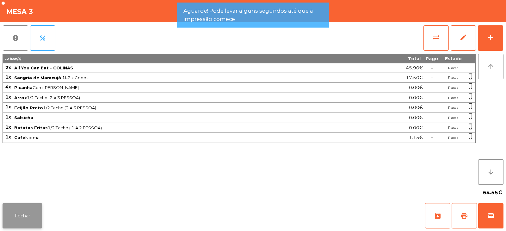
click at [22, 207] on button "Fechar" at bounding box center [23, 215] width 40 height 25
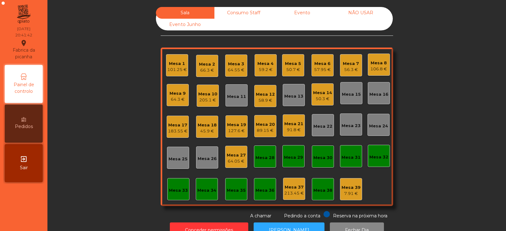
click at [297, 121] on div "Mesa 21" at bounding box center [293, 124] width 19 height 6
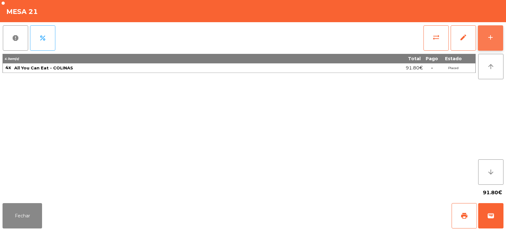
click at [483, 35] on button "add" at bounding box center [490, 37] width 25 height 25
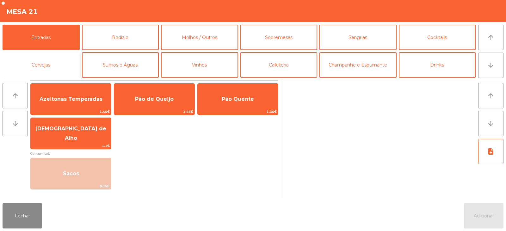
click at [54, 68] on button "Cervejas" at bounding box center [41, 64] width 77 height 25
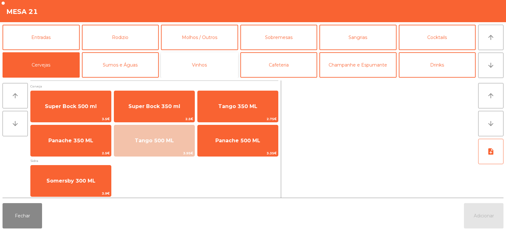
click at [214, 65] on button "Vinhos" at bounding box center [199, 64] width 77 height 25
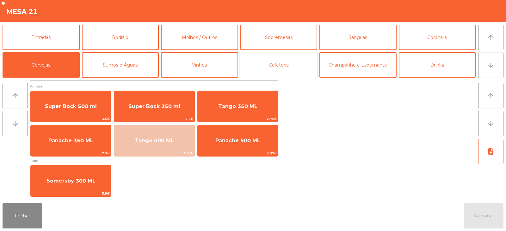
click at [282, 64] on button "Cafeteria" at bounding box center [278, 64] width 77 height 25
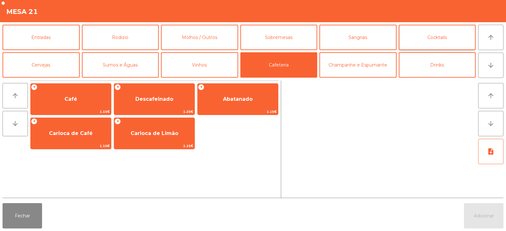
click at [437, 33] on button "Cocktails" at bounding box center [437, 37] width 77 height 25
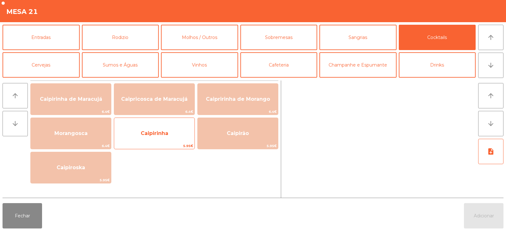
click at [154, 136] on span "Caipirinha" at bounding box center [154, 133] width 80 height 17
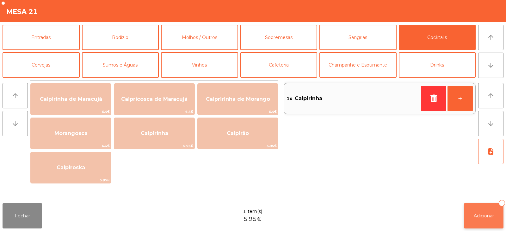
click at [479, 207] on button "Adicionar 1" at bounding box center [484, 215] width 40 height 25
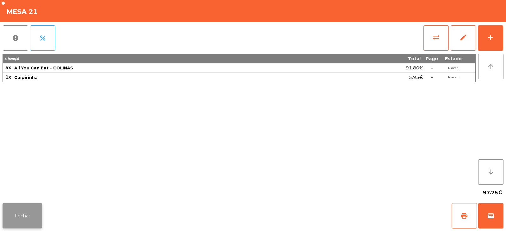
click at [19, 219] on button "Fechar" at bounding box center [23, 215] width 40 height 25
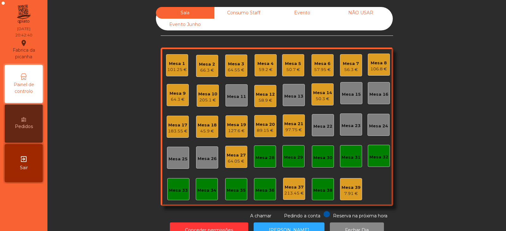
click at [240, 71] on div "64.55 €" at bounding box center [236, 70] width 17 height 6
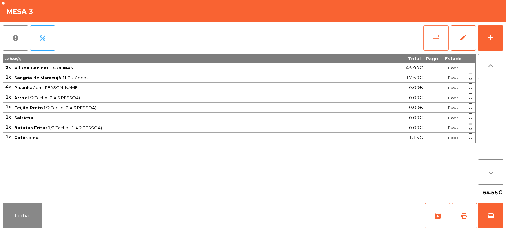
click at [434, 30] on button "sync_alt" at bounding box center [436, 37] width 25 height 25
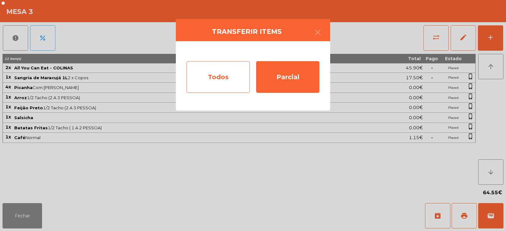
click at [235, 72] on div "Todos" at bounding box center [218, 77] width 63 height 32
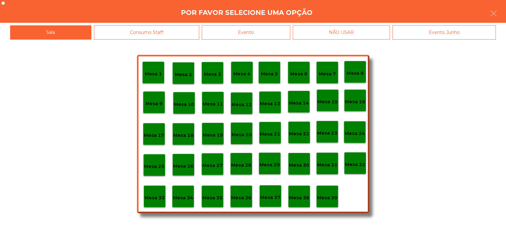
click at [285, 30] on div "Evento" at bounding box center [246, 32] width 89 height 14
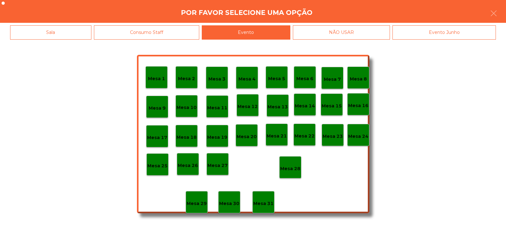
click at [293, 161] on div "Mesa 28" at bounding box center [290, 167] width 22 height 22
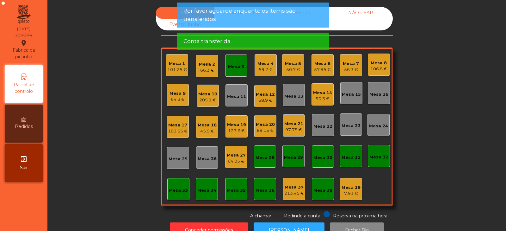
click at [231, 70] on div "Mesa 3" at bounding box center [236, 65] width 22 height 22
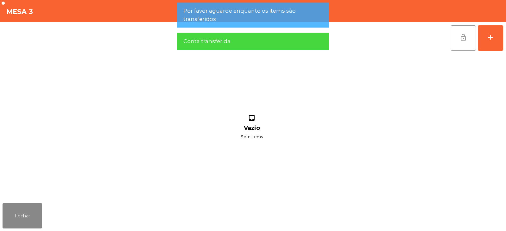
click at [462, 39] on span "lock_open" at bounding box center [464, 38] width 8 height 8
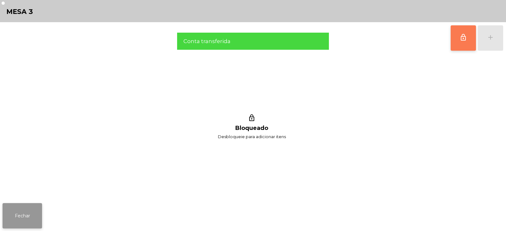
click at [29, 214] on button "Fechar" at bounding box center [23, 215] width 40 height 25
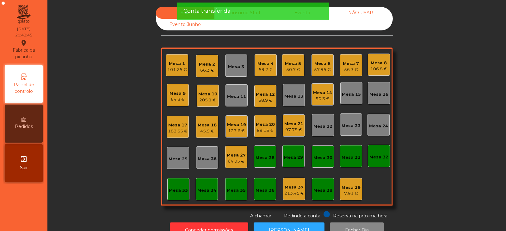
click at [111, 133] on div "Sala Consumo Staff Evento NÃO USAR Evento Junho Mesa 1 101.25 € Mesa 2 66.3 € M…" at bounding box center [277, 113] width 442 height 212
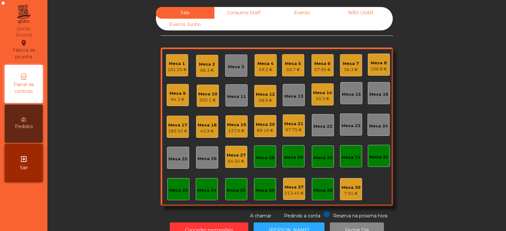
click at [267, 67] on div "59.2 €" at bounding box center [266, 69] width 16 height 6
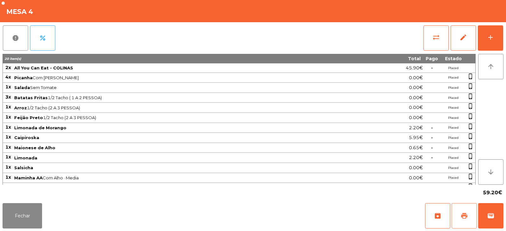
click at [466, 213] on span "print" at bounding box center [465, 216] width 8 height 8
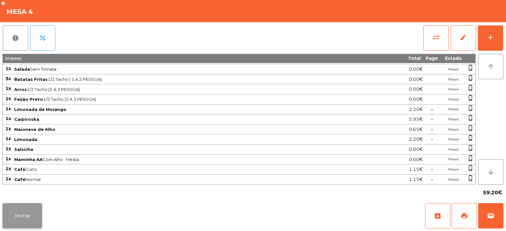
click at [26, 212] on button "Fechar" at bounding box center [23, 215] width 40 height 25
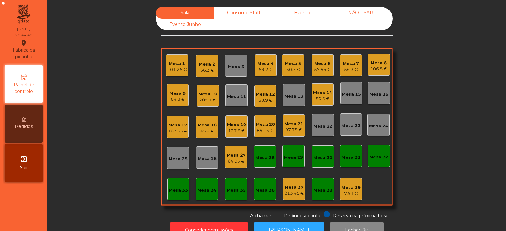
click at [214, 67] on div "Mesa 2 66.3 €" at bounding box center [207, 66] width 22 height 22
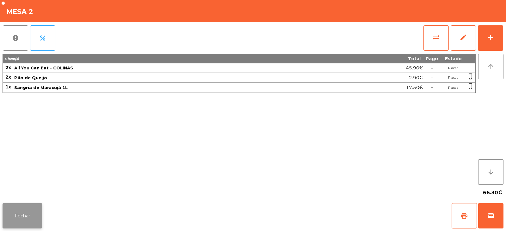
click at [14, 222] on button "Fechar" at bounding box center [23, 215] width 40 height 25
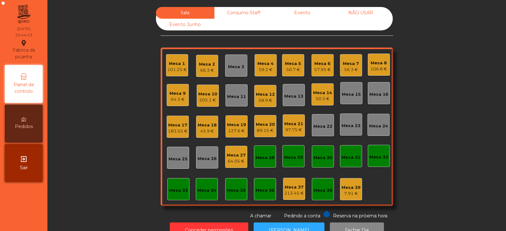
click at [107, 49] on div "Sala Consumo Staff Evento NÃO USAR Evento Junho Mesa 1 101.25 € Mesa 2 66.3 € M…" at bounding box center [277, 113] width 442 height 212
click at [344, 70] on div "56.3 €" at bounding box center [351, 69] width 16 height 6
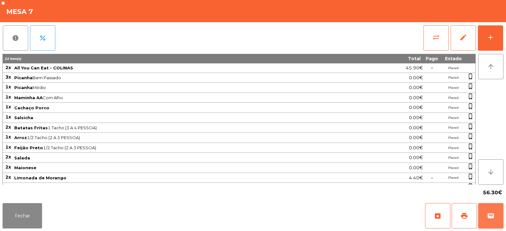
click at [492, 217] on span "wallet" at bounding box center [491, 216] width 8 height 8
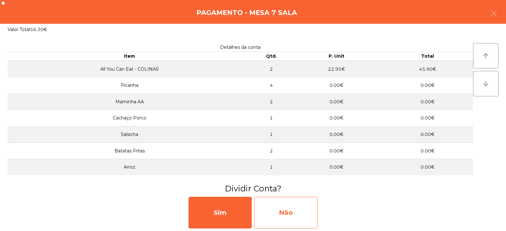
click at [295, 217] on div "Não" at bounding box center [285, 212] width 63 height 32
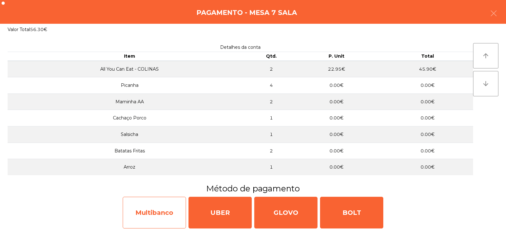
click at [168, 211] on div "Multibanco" at bounding box center [154, 212] width 63 height 32
select select "**"
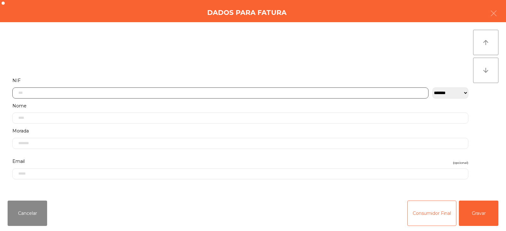
click at [296, 93] on input "text" at bounding box center [220, 92] width 416 height 11
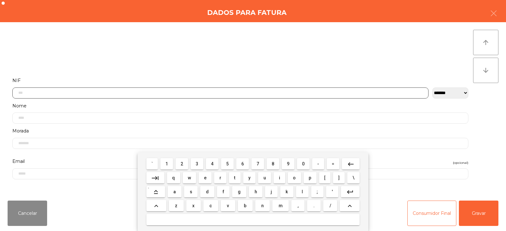
scroll to position [46, 0]
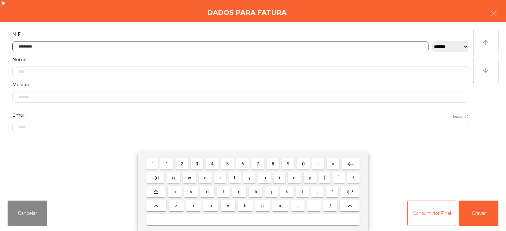
type input "*********"
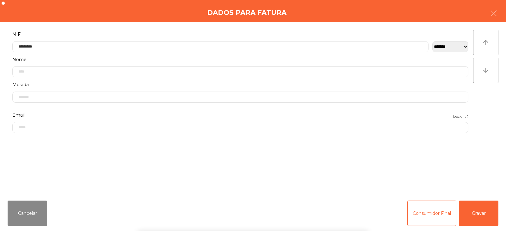
click at [489, 203] on div "` 1 2 3 4 5 6 7 8 9 0 - = keyboard_backspace keyboard_tab q w e r t y u i o p […" at bounding box center [253, 191] width 506 height 78
click at [479, 215] on button "Gravar" at bounding box center [479, 212] width 40 height 25
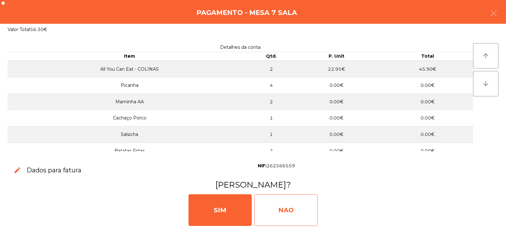
click at [301, 211] on div "NAO" at bounding box center [285, 210] width 63 height 32
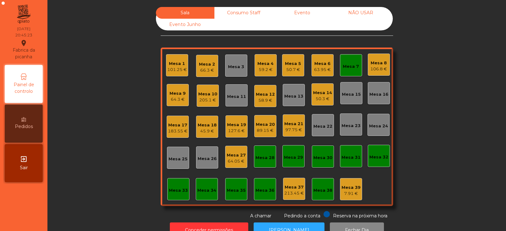
click at [266, 69] on div "59.2 €" at bounding box center [266, 69] width 16 height 6
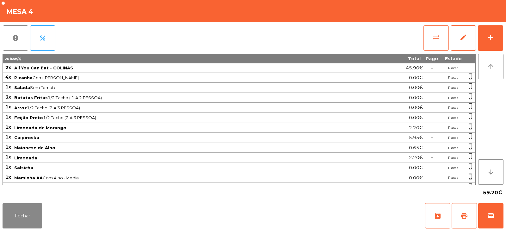
click at [430, 36] on button "sync_alt" at bounding box center [436, 37] width 25 height 25
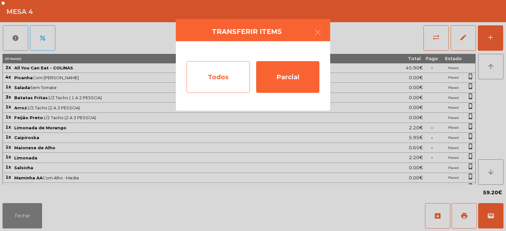
click at [229, 78] on div "Todos" at bounding box center [218, 77] width 63 height 32
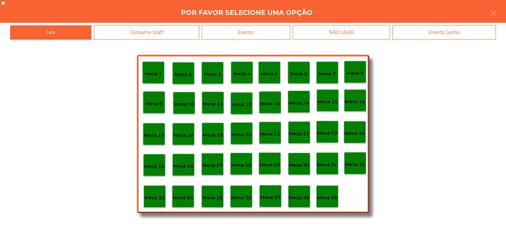
click at [267, 32] on div "Evento" at bounding box center [246, 32] width 89 height 14
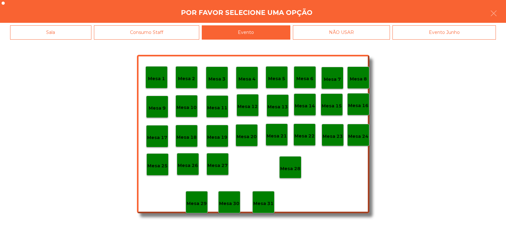
click at [297, 165] on p "Mesa 28" at bounding box center [290, 168] width 20 height 7
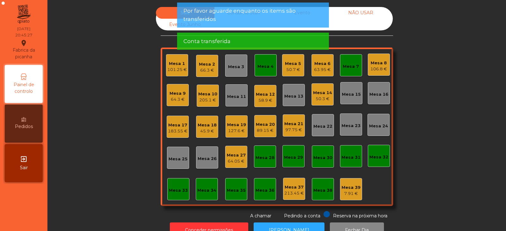
click at [264, 68] on div "Mesa 4" at bounding box center [266, 66] width 16 height 6
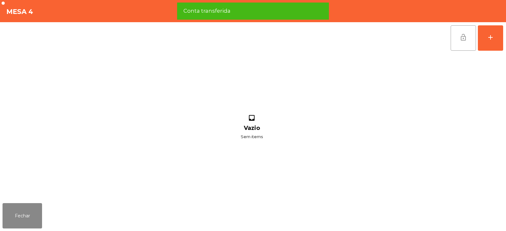
click at [460, 40] on span "lock_open" at bounding box center [464, 38] width 8 height 8
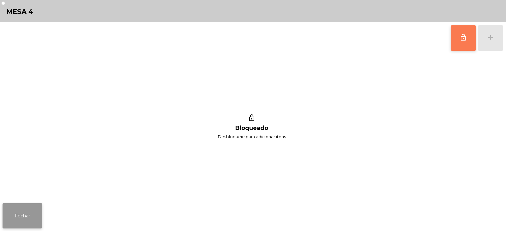
click at [31, 211] on button "Fechar" at bounding box center [23, 215] width 40 height 25
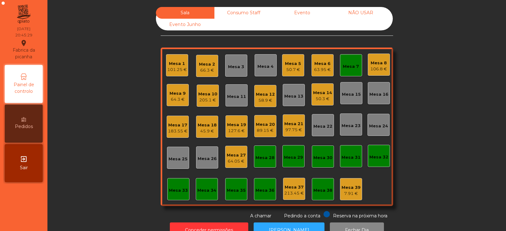
click at [350, 66] on div "Mesa 7" at bounding box center [351, 66] width 16 height 6
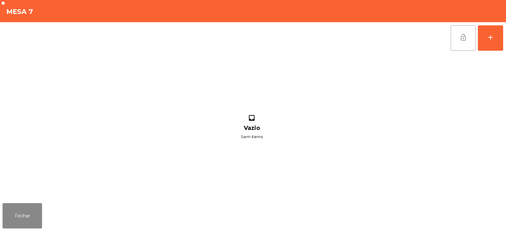
click at [459, 34] on button "lock_open" at bounding box center [463, 37] width 25 height 25
click at [22, 218] on button "Fechar" at bounding box center [23, 215] width 40 height 25
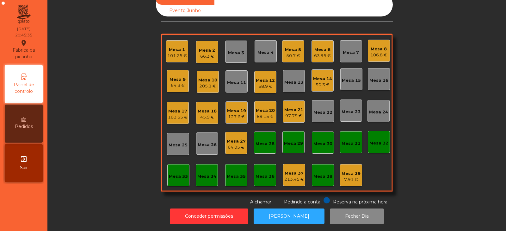
scroll to position [0, 0]
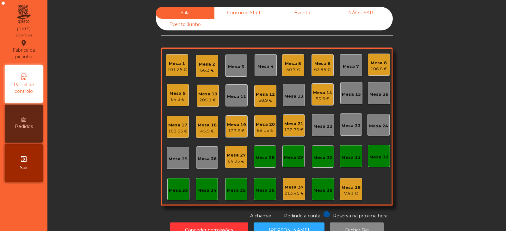
click at [238, 127] on div "Mesa 19" at bounding box center [236, 124] width 19 height 6
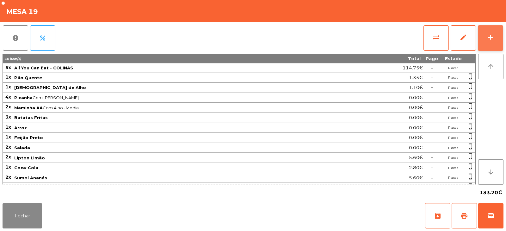
click at [489, 38] on div "add" at bounding box center [491, 38] width 8 height 8
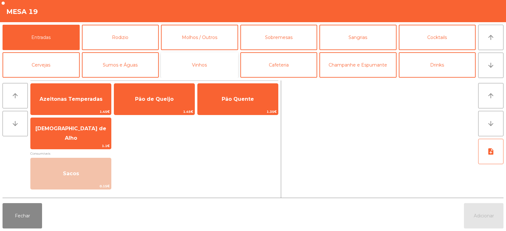
click at [222, 63] on button "Vinhos" at bounding box center [199, 64] width 77 height 25
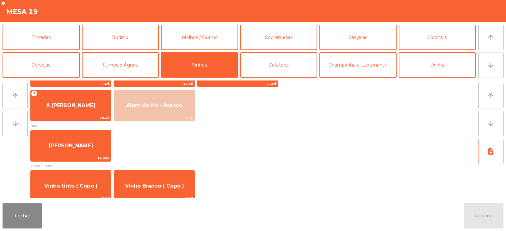
scroll to position [116, 0]
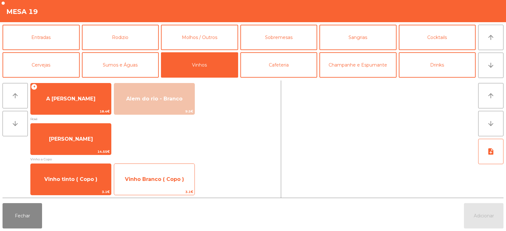
click at [149, 185] on span "Vinho Branco ( Copo )" at bounding box center [154, 179] width 80 height 17
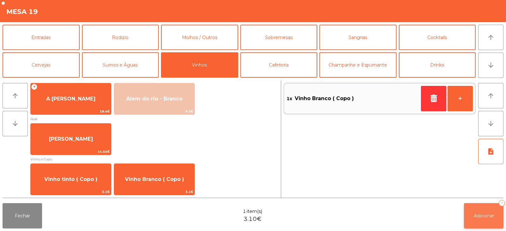
click at [479, 218] on span "Adicionar" at bounding box center [484, 216] width 20 height 6
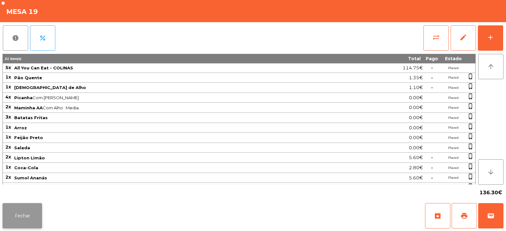
click at [35, 214] on button "Fechar" at bounding box center [23, 215] width 40 height 25
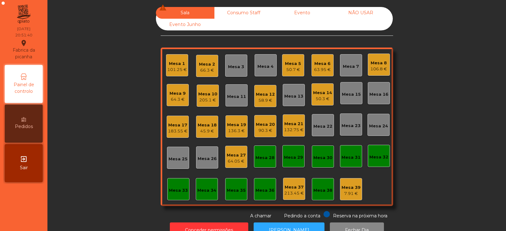
click at [244, 150] on div "Mesa 27 64.05 €" at bounding box center [236, 157] width 22 height 22
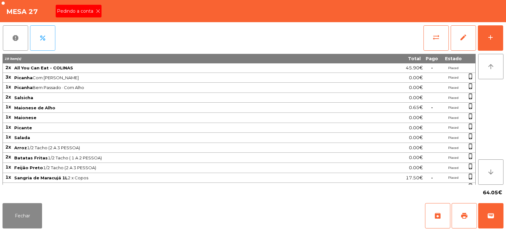
scroll to position [8, 0]
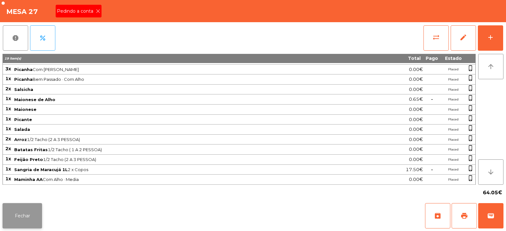
click at [28, 208] on button "Fechar" at bounding box center [23, 215] width 40 height 25
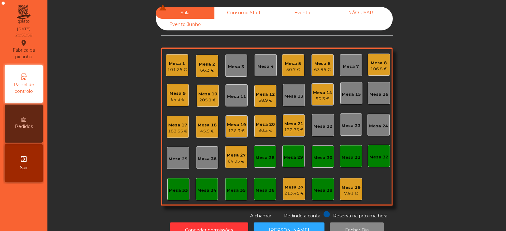
click at [235, 155] on div "Mesa 27" at bounding box center [236, 155] width 19 height 6
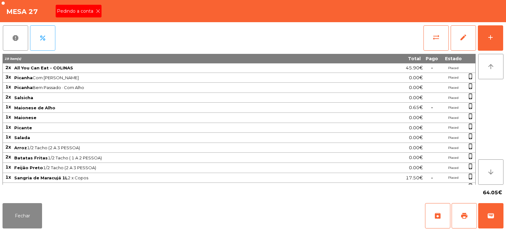
click at [90, 10] on span "Pedindo a conta" at bounding box center [76, 11] width 39 height 7
click at [460, 215] on button "print" at bounding box center [464, 215] width 25 height 25
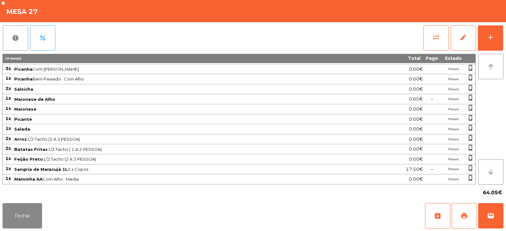
click at [413, 115] on span "0.00€" at bounding box center [416, 119] width 14 height 9
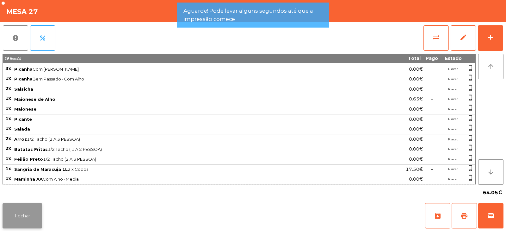
click at [22, 215] on button "Fechar" at bounding box center [23, 215] width 40 height 25
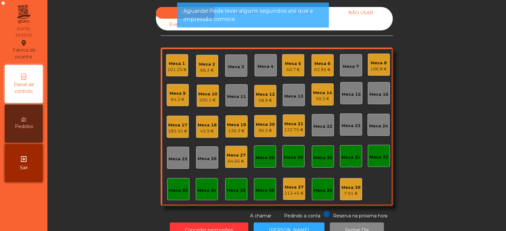
click at [319, 95] on div "Mesa 14" at bounding box center [322, 93] width 19 height 6
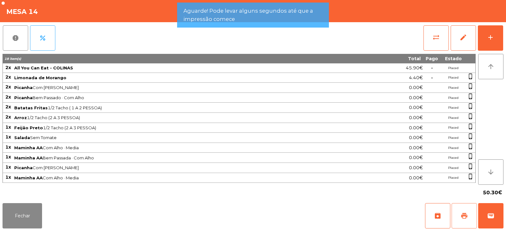
click at [460, 214] on button "print" at bounding box center [464, 215] width 25 height 25
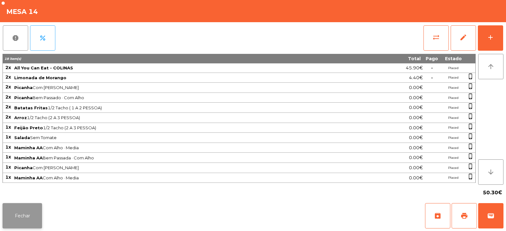
click at [13, 219] on button "Fechar" at bounding box center [23, 215] width 40 height 25
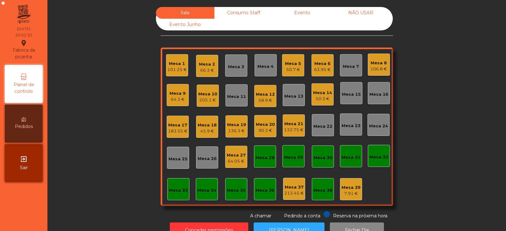
click at [242, 71] on div "Mesa 3" at bounding box center [236, 65] width 22 height 22
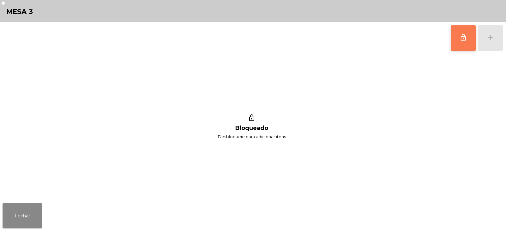
click at [464, 36] on span "lock_outline" at bounding box center [464, 38] width 8 height 8
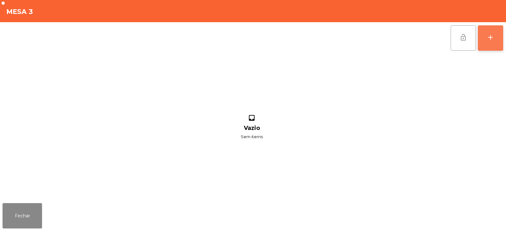
click at [488, 42] on button "add" at bounding box center [490, 37] width 25 height 25
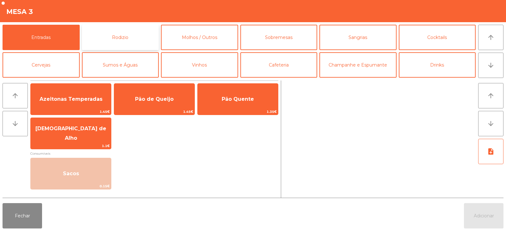
click at [120, 34] on button "Rodizio" at bounding box center [120, 37] width 77 height 25
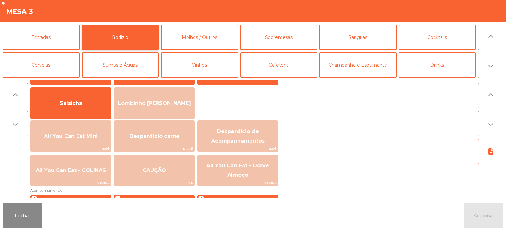
scroll to position [56, 0]
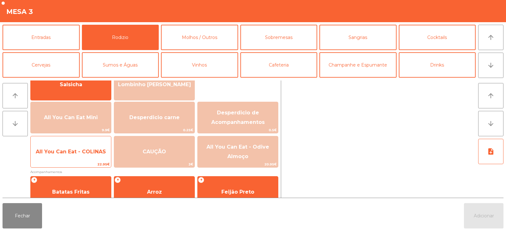
click at [77, 152] on span "All You Can Eat - COLINAS" at bounding box center [71, 151] width 70 height 6
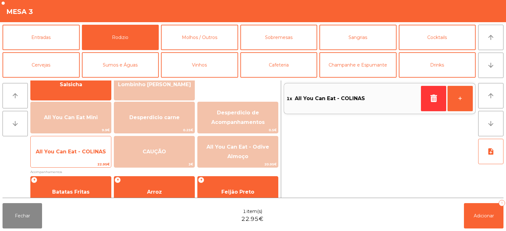
click at [72, 158] on span "All You Can Eat - COLINAS" at bounding box center [71, 151] width 80 height 17
click at [75, 150] on span "All You Can Eat - COLINAS" at bounding box center [71, 151] width 70 height 6
click at [81, 148] on span "All You Can Eat - COLINAS" at bounding box center [71, 151] width 70 height 6
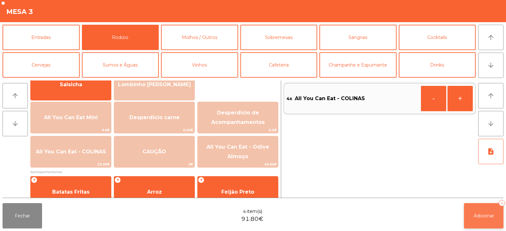
click at [480, 211] on button "Adicionar 4" at bounding box center [484, 215] width 40 height 25
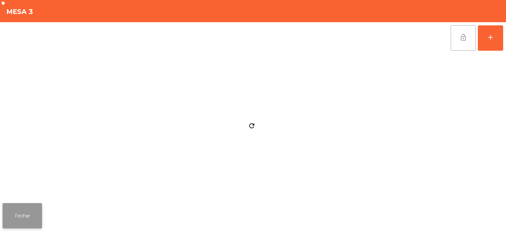
click at [26, 205] on button "Fechar" at bounding box center [23, 215] width 40 height 25
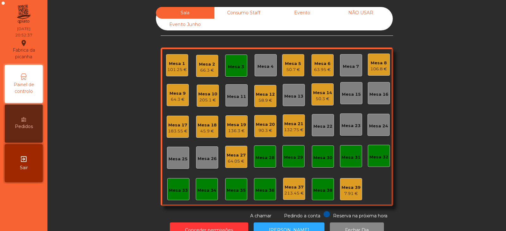
click at [103, 95] on div "Sala Consumo Staff Evento NÃO USAR Evento Junho Mesa 1 101.25 € Mesa 2 66.3 € M…" at bounding box center [277, 113] width 442 height 212
click at [349, 67] on div "Mesa 7" at bounding box center [351, 66] width 16 height 6
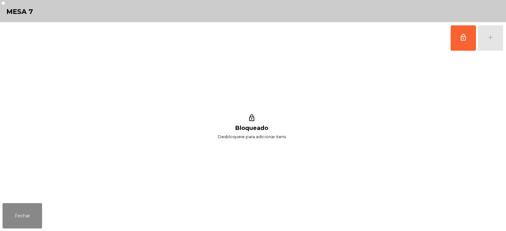
click at [465, 43] on button "lock_outline" at bounding box center [463, 37] width 25 height 25
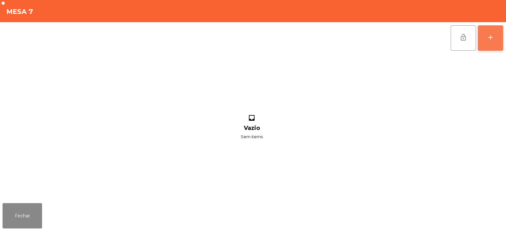
click at [495, 41] on button "add" at bounding box center [490, 37] width 25 height 25
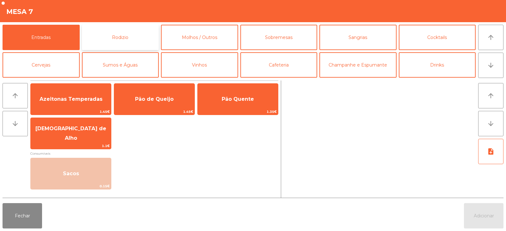
click at [116, 31] on button "Rodizio" at bounding box center [120, 37] width 77 height 25
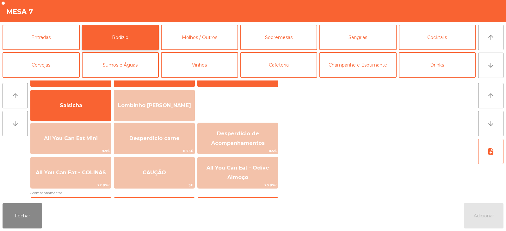
scroll to position [63, 0]
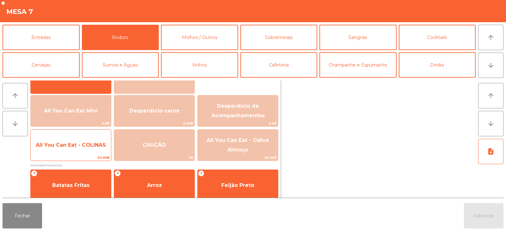
click at [74, 149] on span "All You Can Eat - COLINAS" at bounding box center [71, 144] width 80 height 17
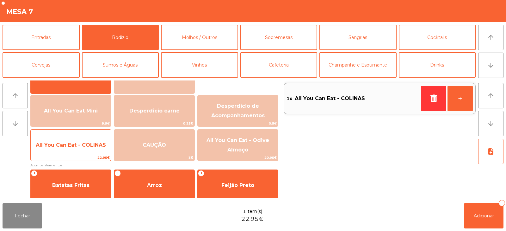
click at [76, 148] on span "All You Can Eat - COLINAS" at bounding box center [71, 144] width 80 height 17
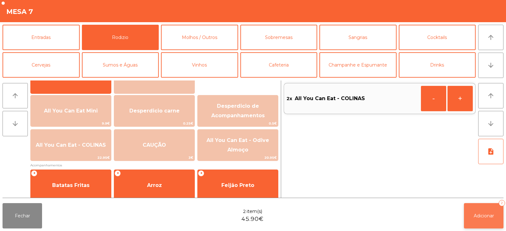
click at [481, 226] on button "Adicionar 2" at bounding box center [484, 215] width 40 height 25
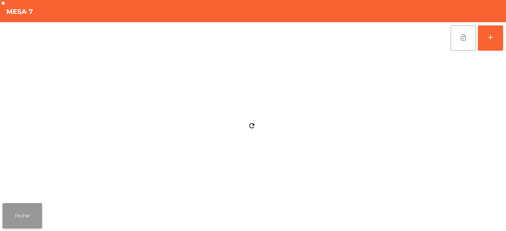
click at [33, 211] on button "Fechar" at bounding box center [23, 215] width 40 height 25
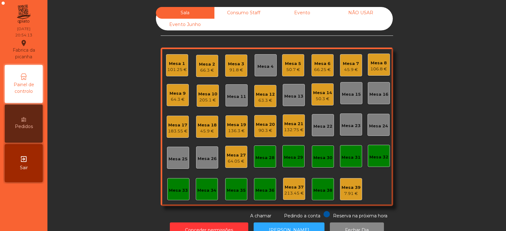
click at [234, 160] on div "64.05 €" at bounding box center [236, 161] width 19 height 6
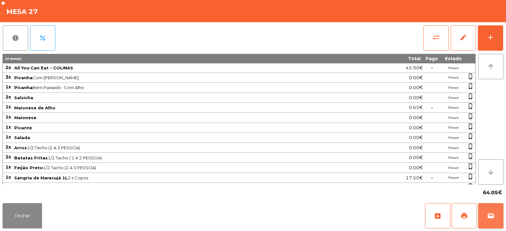
click at [494, 215] on span "wallet" at bounding box center [491, 216] width 8 height 8
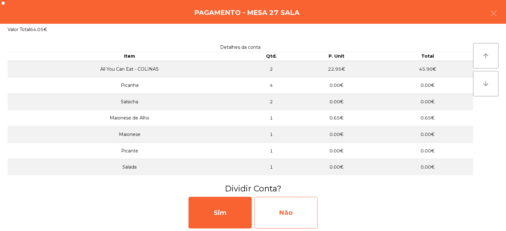
click at [294, 208] on div "Não" at bounding box center [285, 212] width 63 height 32
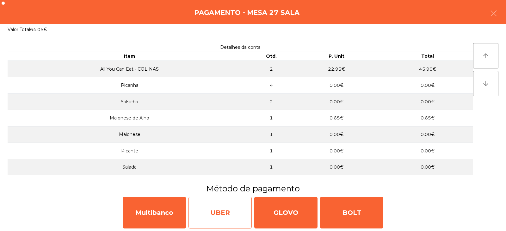
click at [190, 212] on div "UBER" at bounding box center [220, 212] width 63 height 32
select select "**"
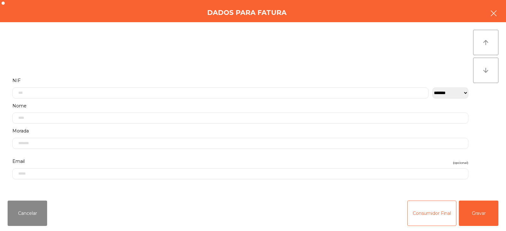
click at [495, 12] on icon "button" at bounding box center [494, 13] width 8 height 8
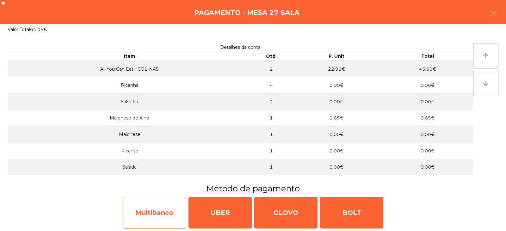
click at [156, 211] on div "Multibanco" at bounding box center [154, 212] width 63 height 32
select select "**"
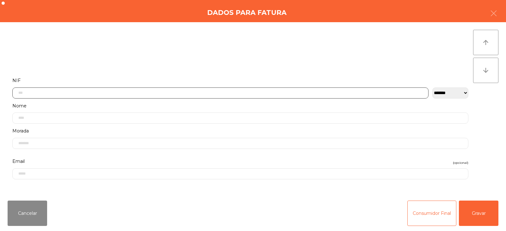
click at [233, 88] on input "text" at bounding box center [220, 92] width 416 height 11
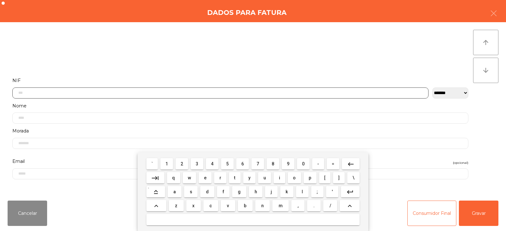
scroll to position [46, 0]
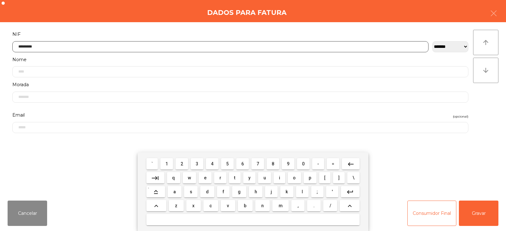
type input "*********"
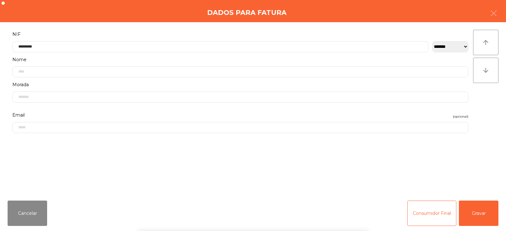
click at [474, 214] on div "` 1 2 3 4 5 6 7 8 9 0 - = keyboard_backspace keyboard_tab q w e r t y u i o p […" at bounding box center [253, 191] width 506 height 78
click at [482, 213] on button "Gravar" at bounding box center [479, 212] width 40 height 25
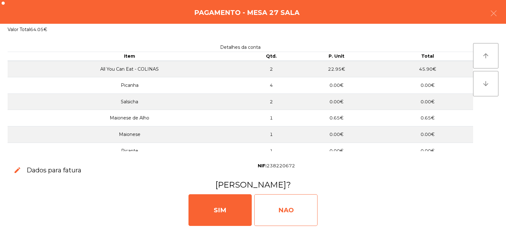
click at [304, 206] on div "NAO" at bounding box center [285, 210] width 63 height 32
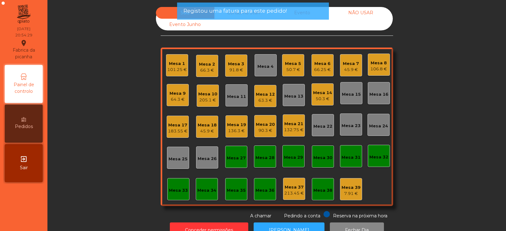
click at [183, 127] on div "Mesa 17" at bounding box center [178, 125] width 20 height 6
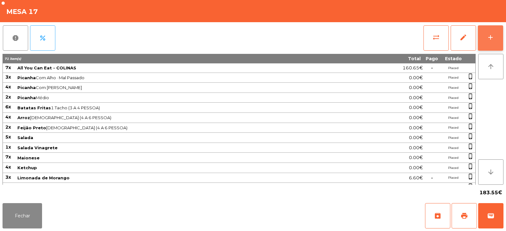
click at [488, 38] on div "add" at bounding box center [491, 38] width 8 height 8
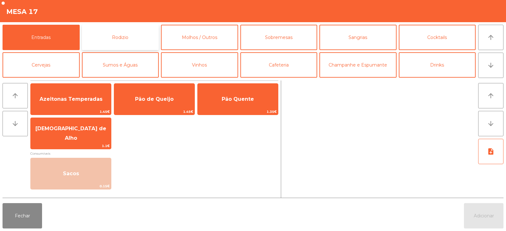
click at [144, 37] on button "Rodizio" at bounding box center [120, 37] width 77 height 25
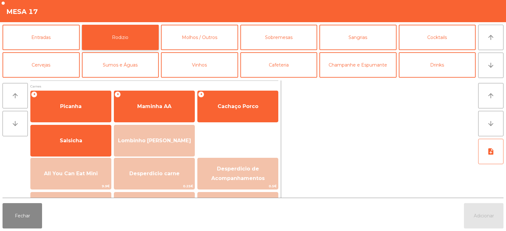
scroll to position [0, 0]
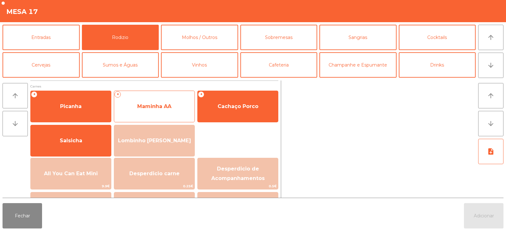
click at [169, 109] on span "Maminha AA" at bounding box center [154, 106] width 34 height 6
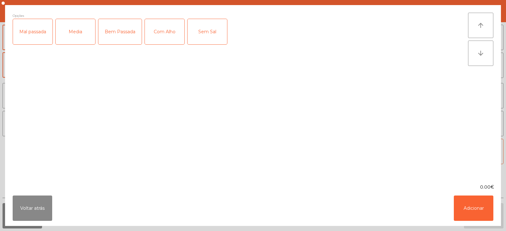
click at [84, 33] on div "Media" at bounding box center [76, 31] width 40 height 25
click at [159, 34] on div "Com Alho" at bounding box center [165, 31] width 40 height 25
click at [465, 205] on button "Adicionar" at bounding box center [474, 207] width 40 height 25
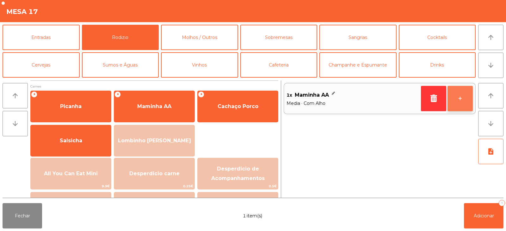
click at [464, 104] on button "+" at bounding box center [460, 98] width 25 height 25
click at [463, 103] on button "+" at bounding box center [460, 98] width 25 height 25
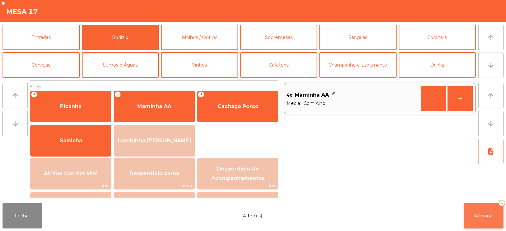
click at [482, 220] on button "Adicionar 4" at bounding box center [484, 215] width 40 height 25
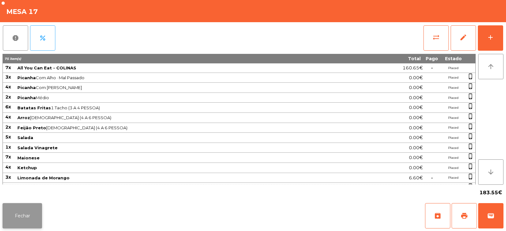
click at [27, 217] on button "Fechar" at bounding box center [23, 215] width 40 height 25
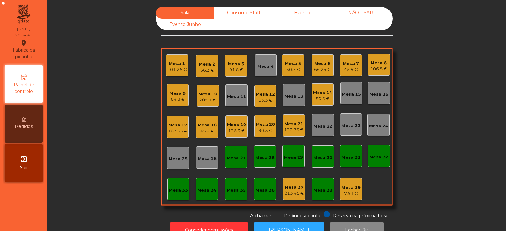
click at [316, 98] on div "50.3 €" at bounding box center [322, 99] width 19 height 6
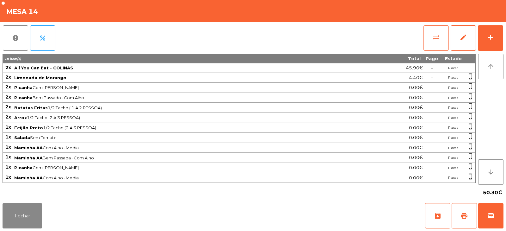
click at [434, 35] on span "sync_alt" at bounding box center [436, 38] width 8 height 8
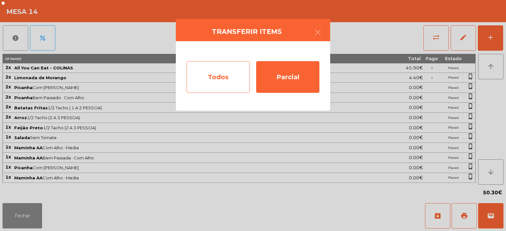
click at [227, 72] on div "Todos" at bounding box center [218, 77] width 63 height 32
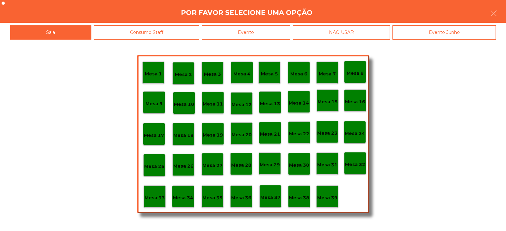
click at [260, 30] on div "Evento" at bounding box center [246, 32] width 89 height 14
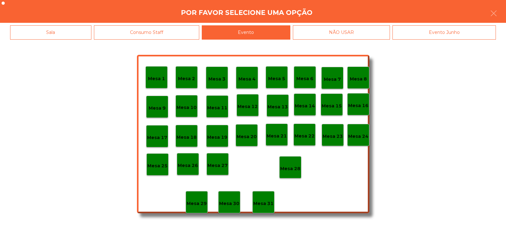
click at [295, 161] on div "Mesa 28" at bounding box center [290, 167] width 22 height 22
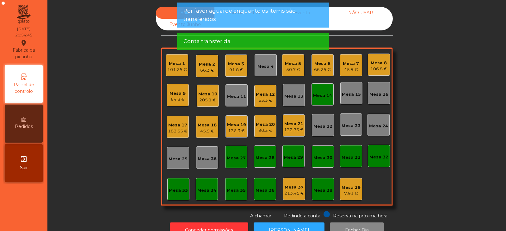
click at [319, 97] on div "Mesa 14" at bounding box center [322, 95] width 19 height 6
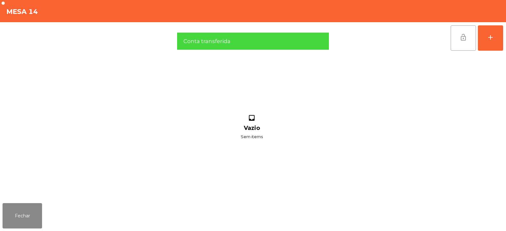
click at [469, 40] on button "lock_open" at bounding box center [463, 37] width 25 height 25
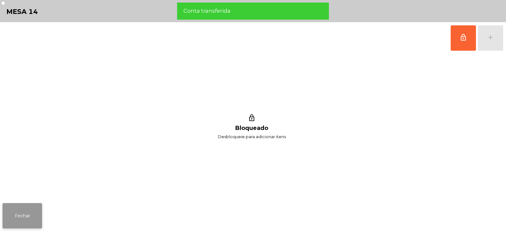
click at [19, 217] on button "Fechar" at bounding box center [23, 215] width 40 height 25
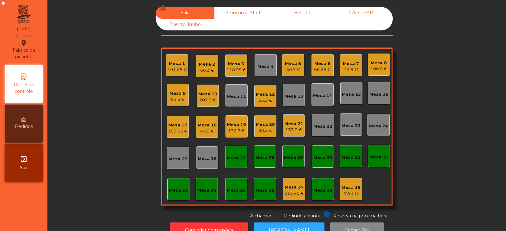
click at [322, 66] on div "66.25 €" at bounding box center [322, 69] width 17 height 6
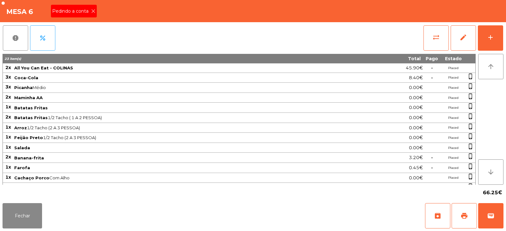
click at [93, 11] on icon at bounding box center [93, 11] width 4 height 4
click at [467, 218] on span "print" at bounding box center [465, 216] width 8 height 8
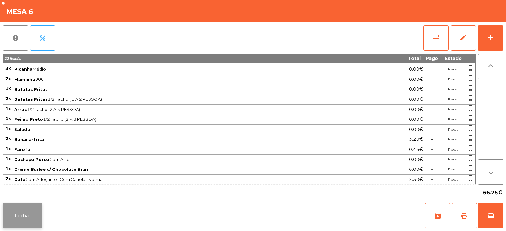
click at [29, 213] on button "Fechar" at bounding box center [23, 215] width 40 height 25
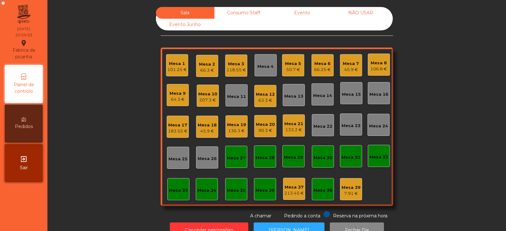
click at [259, 126] on div "Mesa 20" at bounding box center [265, 124] width 19 height 6
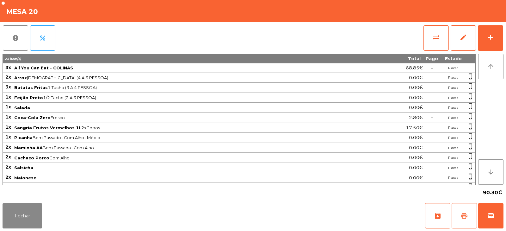
click at [468, 219] on span "print" at bounding box center [465, 216] width 8 height 8
click at [494, 208] on button "wallet" at bounding box center [490, 215] width 25 height 25
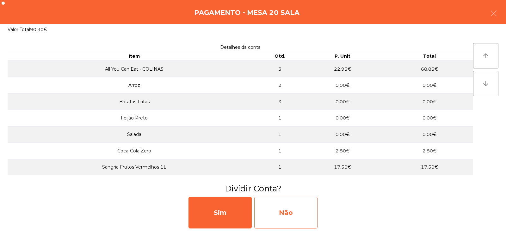
click at [293, 204] on div "Não" at bounding box center [285, 212] width 63 height 32
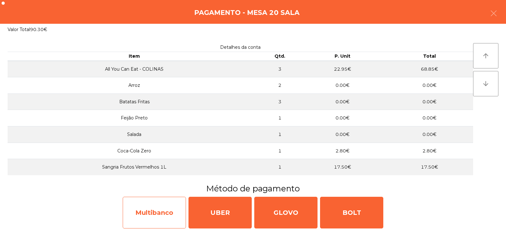
click at [167, 210] on div "Multibanco" at bounding box center [154, 212] width 63 height 32
select select "**"
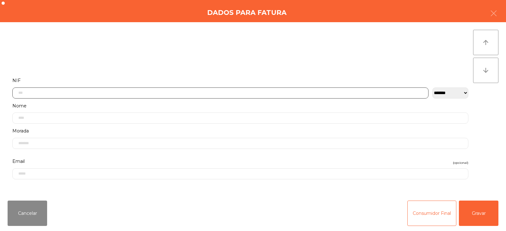
click at [244, 91] on input "text" at bounding box center [220, 92] width 416 height 11
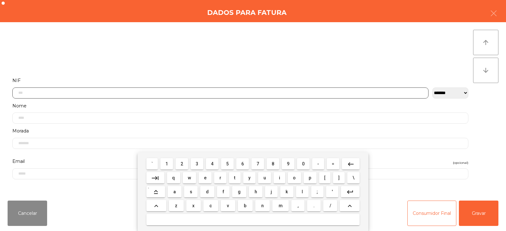
scroll to position [46, 0]
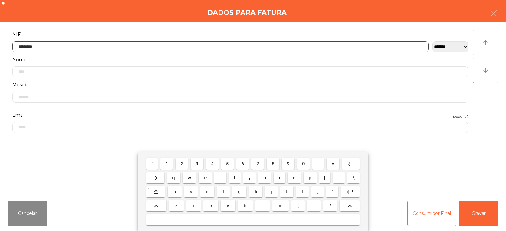
type input "*********"
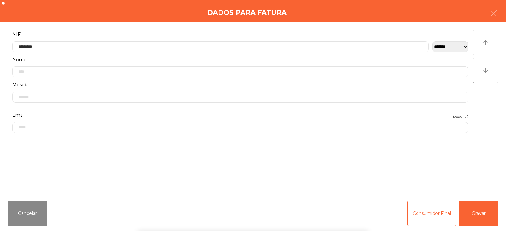
click at [476, 212] on div "` 1 2 3 4 5 6 7 8 9 0 - = keyboard_backspace keyboard_tab q w e r t y u i o p […" at bounding box center [253, 191] width 506 height 78
click at [473, 211] on button "Gravar" at bounding box center [479, 212] width 40 height 25
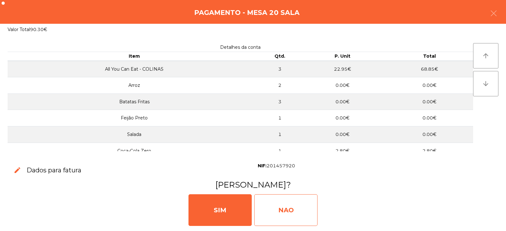
click at [288, 206] on div "NAO" at bounding box center [285, 210] width 63 height 32
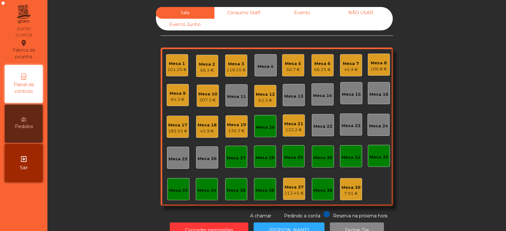
click at [270, 130] on div "Mesa 20" at bounding box center [265, 127] width 19 height 6
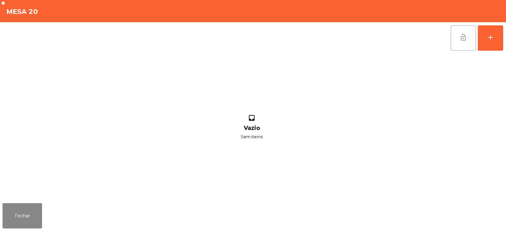
click at [454, 34] on button "lock_open" at bounding box center [463, 37] width 25 height 25
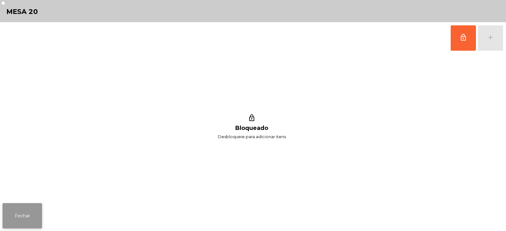
click at [21, 215] on button "Fechar" at bounding box center [23, 215] width 40 height 25
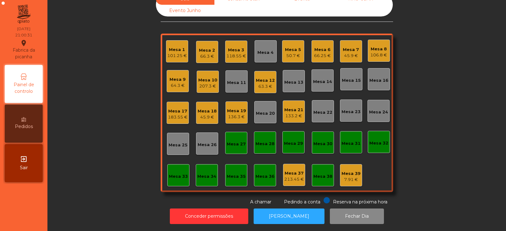
scroll to position [0, 0]
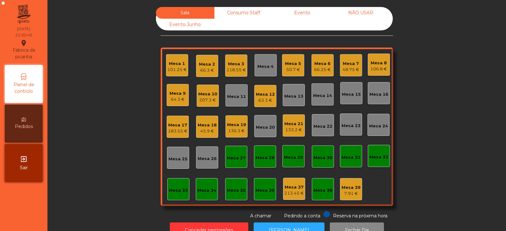
click at [235, 161] on div "Mesa 27" at bounding box center [236, 158] width 19 height 6
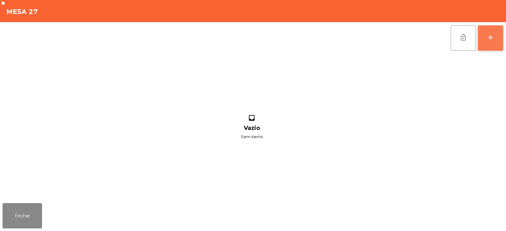
click at [494, 39] on div "add" at bounding box center [491, 38] width 8 height 8
click at [139, 37] on div "lock_open add" at bounding box center [253, 38] width 501 height 32
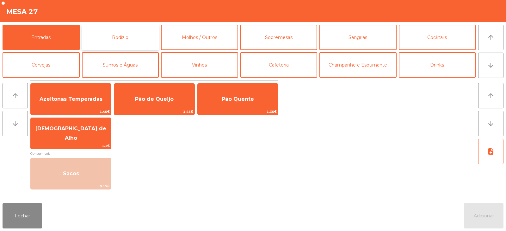
click at [119, 36] on button "Rodizio" at bounding box center [120, 37] width 77 height 25
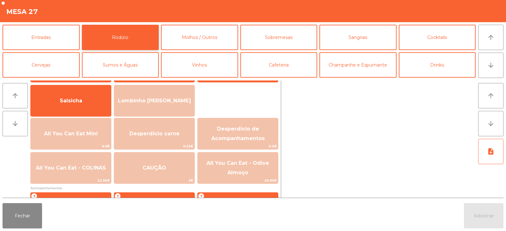
scroll to position [66, 0]
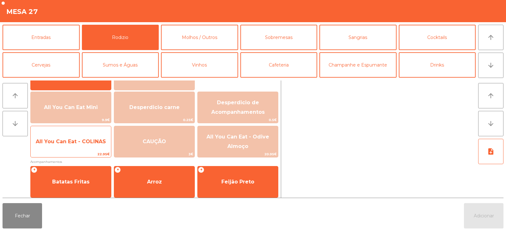
click at [77, 129] on div "All You Can Eat - COLINAS 22.95€" at bounding box center [70, 142] width 81 height 32
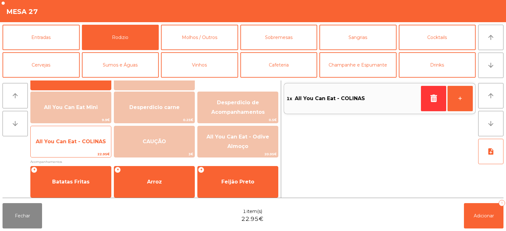
click at [73, 143] on span "All You Can Eat - COLINAS" at bounding box center [71, 141] width 70 height 6
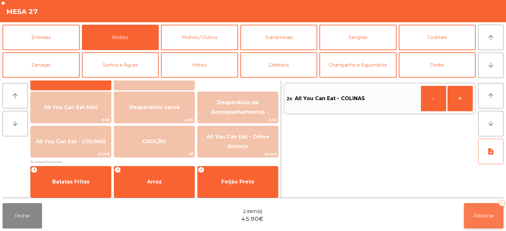
click at [498, 221] on button "Adicionar 2" at bounding box center [484, 215] width 40 height 25
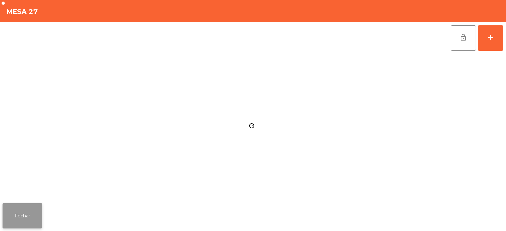
click at [22, 203] on button "Fechar" at bounding box center [23, 215] width 40 height 25
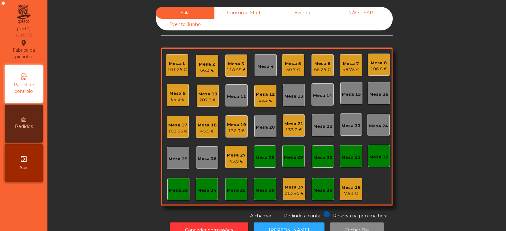
click at [238, 160] on div "45.9 €" at bounding box center [236, 161] width 19 height 6
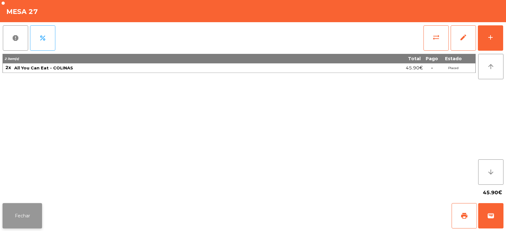
click at [31, 214] on button "Fechar" at bounding box center [23, 215] width 40 height 25
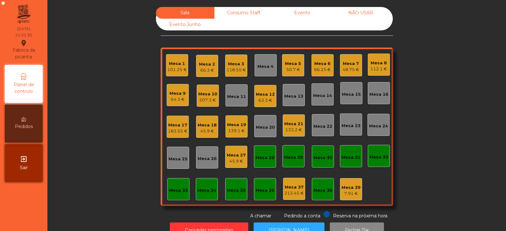
click at [315, 66] on div "66.25 €" at bounding box center [322, 69] width 17 height 6
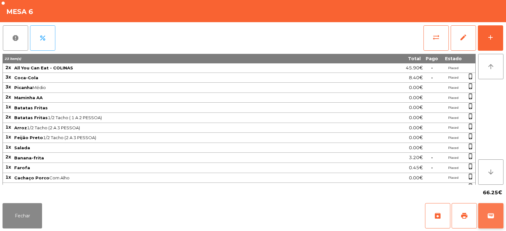
click at [493, 221] on button "wallet" at bounding box center [490, 215] width 25 height 25
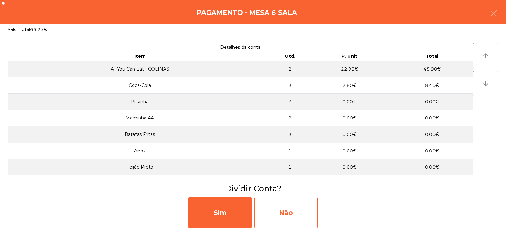
click at [292, 208] on div "Não" at bounding box center [285, 212] width 63 height 32
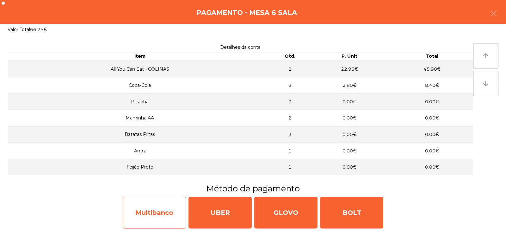
click at [181, 214] on div "Multibanco" at bounding box center [154, 212] width 63 height 32
select select "**"
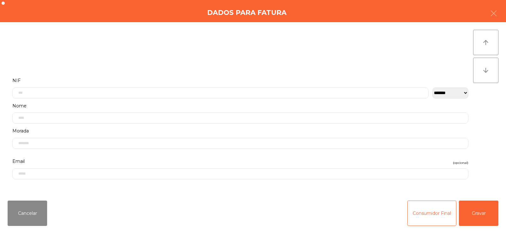
click at [237, 76] on label "NIF" at bounding box center [240, 80] width 456 height 9
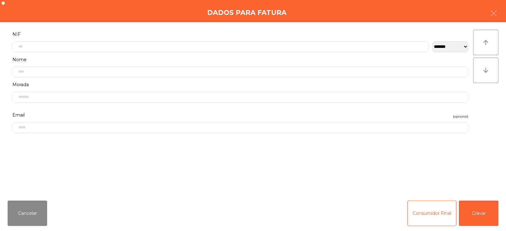
scroll to position [0, 0]
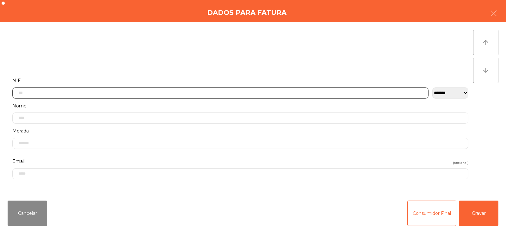
click at [236, 91] on input "text" at bounding box center [220, 92] width 416 height 11
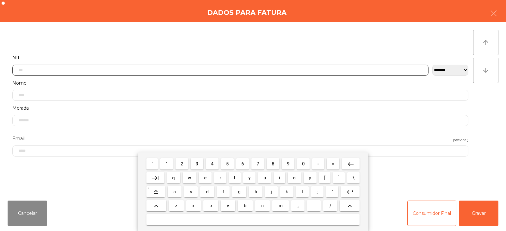
scroll to position [46, 0]
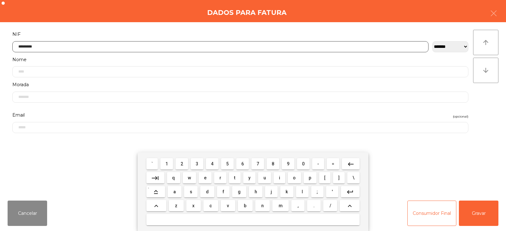
type input "*********"
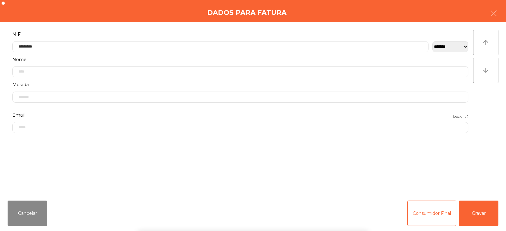
click at [463, 209] on div "` 1 2 3 4 5 6 7 8 9 0 - = keyboard_backspace keyboard_tab q w e r t y u i o p […" at bounding box center [253, 191] width 506 height 78
click at [482, 214] on button "Gravar" at bounding box center [479, 212] width 40 height 25
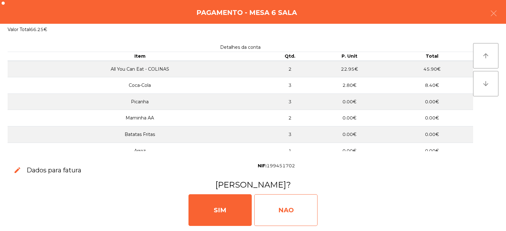
click at [308, 206] on div "NAO" at bounding box center [285, 210] width 63 height 32
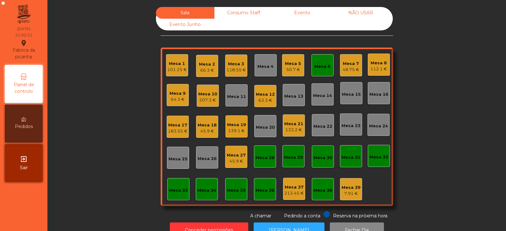
click at [210, 68] on div "66.3 €" at bounding box center [207, 70] width 16 height 6
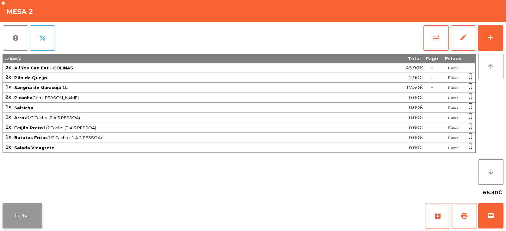
click at [22, 210] on button "Fechar" at bounding box center [23, 215] width 40 height 25
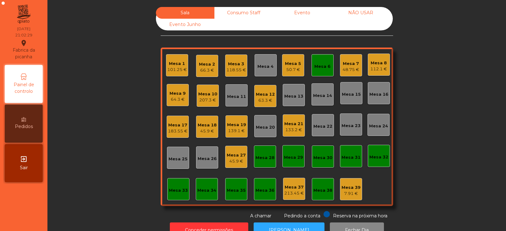
click at [321, 66] on div "Mesa 6" at bounding box center [322, 66] width 16 height 6
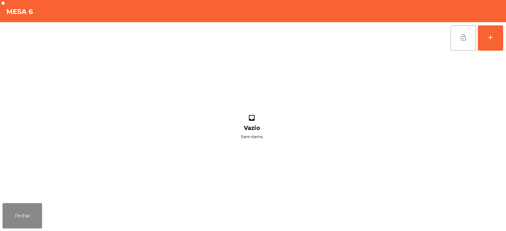
click at [465, 35] on span "lock_open" at bounding box center [464, 38] width 8 height 8
click at [42, 210] on button "Fechar" at bounding box center [23, 215] width 40 height 25
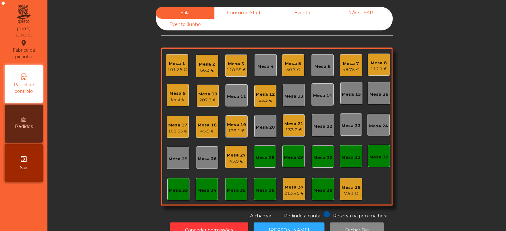
click at [236, 160] on div "45.9 €" at bounding box center [236, 161] width 19 height 6
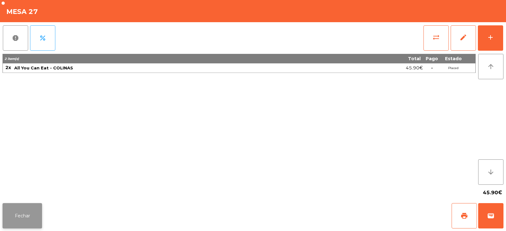
click at [38, 207] on button "Fechar" at bounding box center [23, 215] width 40 height 25
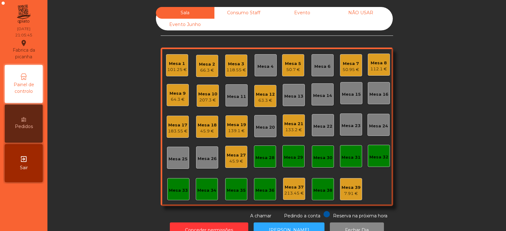
click at [294, 98] on div "Mesa 13" at bounding box center [293, 96] width 19 height 6
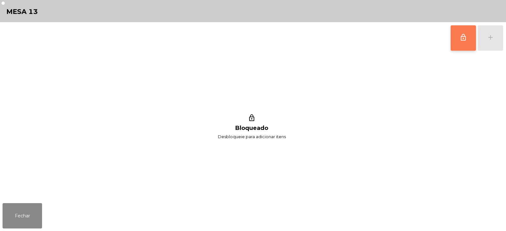
click at [464, 41] on span "lock_outline" at bounding box center [464, 38] width 8 height 8
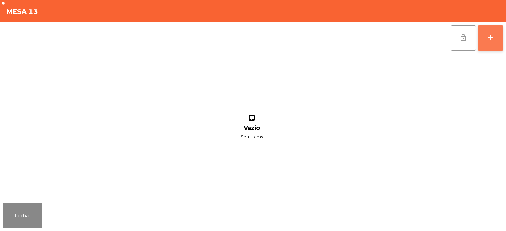
click at [493, 40] on div "add" at bounding box center [491, 38] width 8 height 8
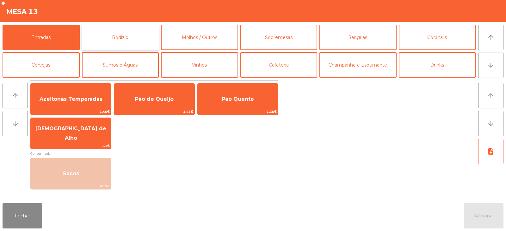
click at [121, 32] on button "Rodizio" at bounding box center [120, 37] width 77 height 25
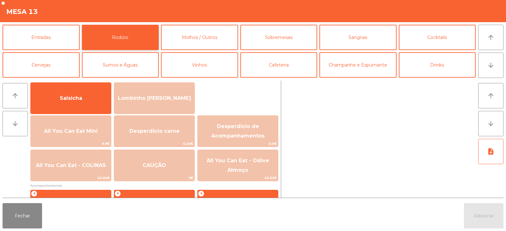
scroll to position [43, 0]
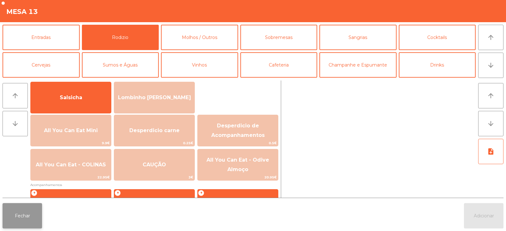
click at [25, 219] on button "Fechar" at bounding box center [23, 215] width 40 height 25
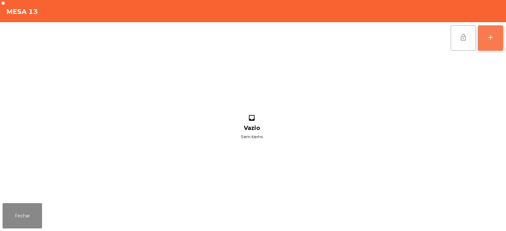
click at [496, 39] on button "add" at bounding box center [490, 37] width 25 height 25
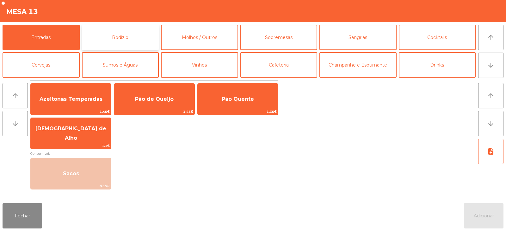
click at [125, 38] on button "Rodizio" at bounding box center [120, 37] width 77 height 25
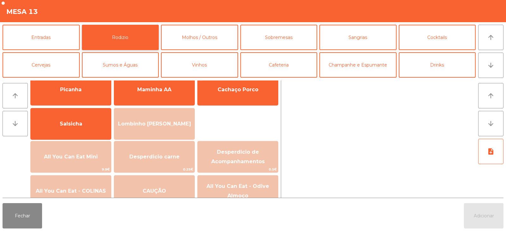
scroll to position [34, 0]
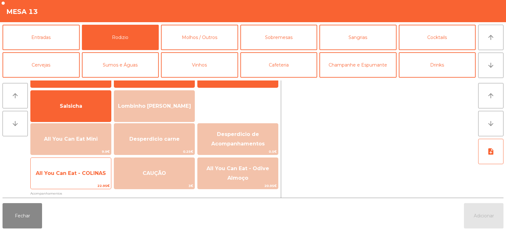
click at [92, 178] on span "All You Can Eat - COLINAS" at bounding box center [71, 173] width 80 height 17
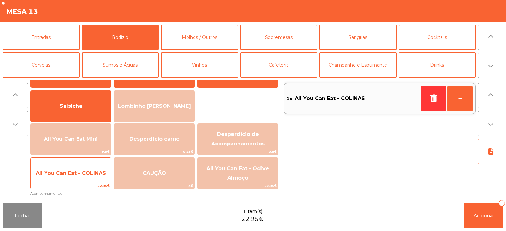
click at [91, 177] on span "All You Can Eat - COLINAS" at bounding box center [71, 173] width 80 height 17
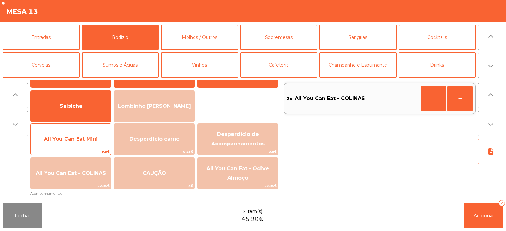
click at [91, 143] on span "All You Can Eat Mini" at bounding box center [71, 138] width 80 height 17
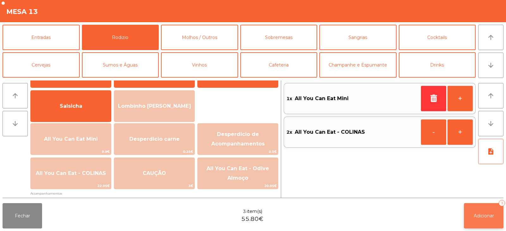
click at [476, 217] on span "Adicionar" at bounding box center [484, 216] width 20 height 6
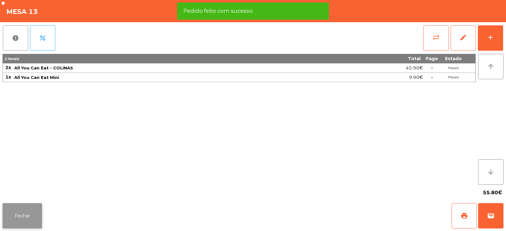
click at [27, 224] on button "Fechar" at bounding box center [23, 215] width 40 height 25
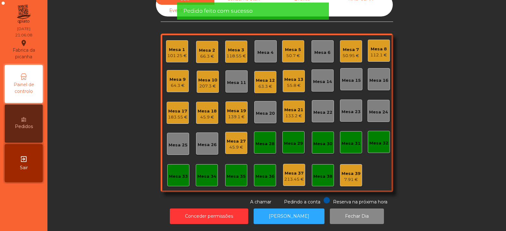
scroll to position [0, 0]
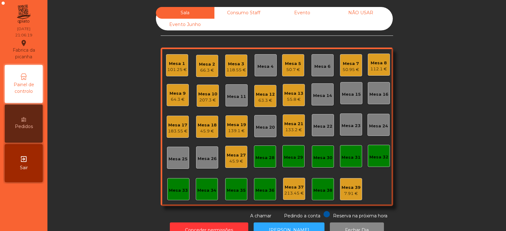
click at [325, 66] on div "Mesa 6" at bounding box center [322, 66] width 16 height 6
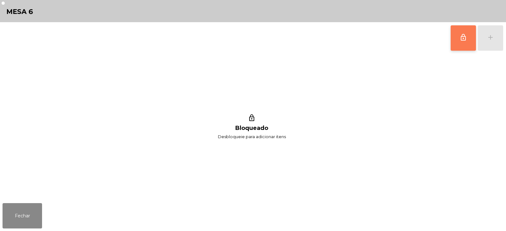
click at [466, 41] on button "lock_outline" at bounding box center [463, 37] width 25 height 25
click at [490, 41] on div "add" at bounding box center [491, 38] width 8 height 8
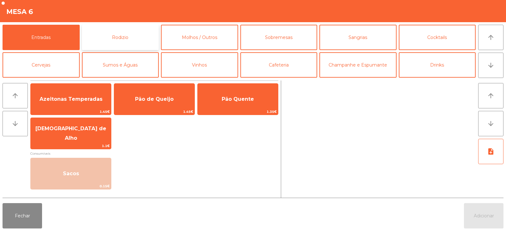
click at [136, 39] on button "Rodizio" at bounding box center [120, 37] width 77 height 25
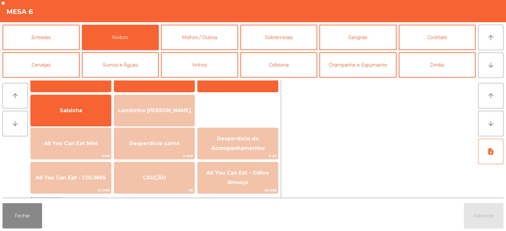
scroll to position [47, 0]
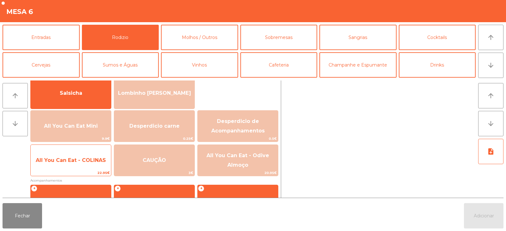
click at [98, 162] on span "All You Can Eat - COLINAS" at bounding box center [71, 160] width 70 height 6
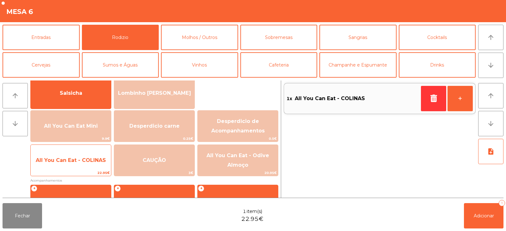
click at [98, 161] on span "All You Can Eat - COLINAS" at bounding box center [71, 160] width 70 height 6
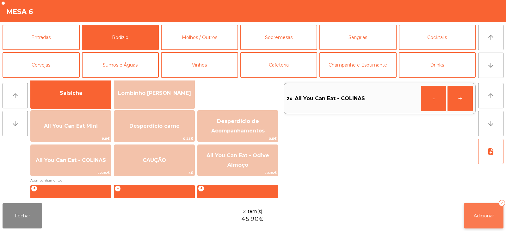
click at [485, 216] on span "Adicionar" at bounding box center [484, 216] width 20 height 6
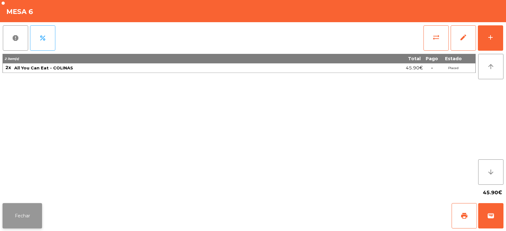
click at [27, 214] on button "Fechar" at bounding box center [23, 215] width 40 height 25
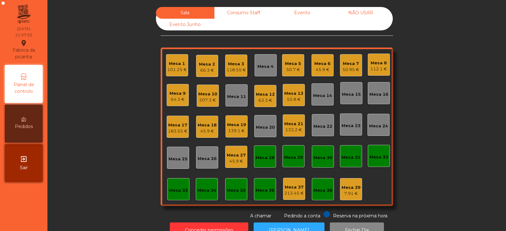
click at [323, 67] on div "45.9 €" at bounding box center [322, 69] width 16 height 6
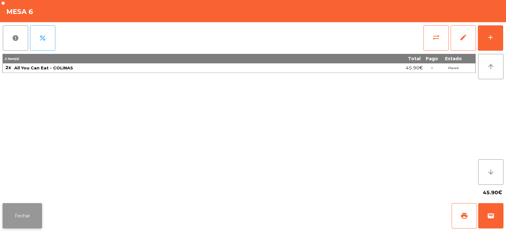
click at [24, 220] on button "Fechar" at bounding box center [23, 215] width 40 height 25
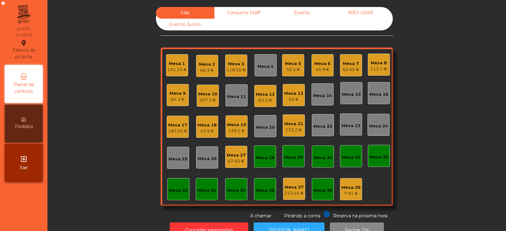
click at [353, 68] on div "50.95 €" at bounding box center [351, 69] width 17 height 6
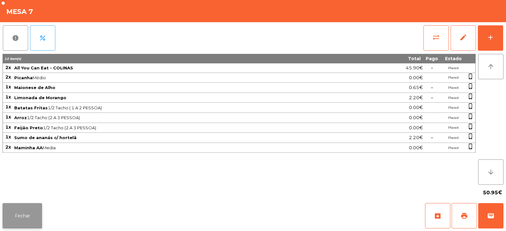
click at [37, 216] on button "Fechar" at bounding box center [23, 215] width 40 height 25
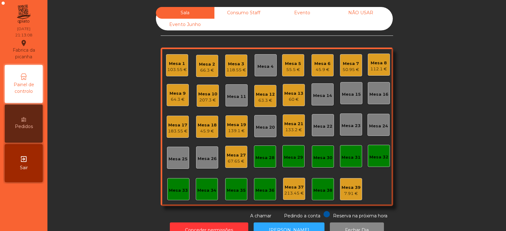
scroll to position [19, 0]
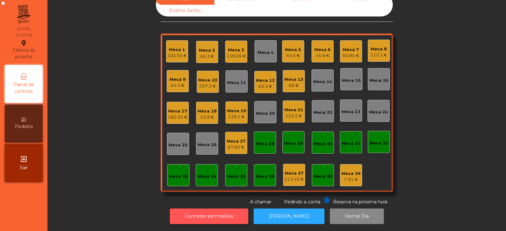
click at [202, 208] on button "Conceder permissões" at bounding box center [209, 216] width 78 height 16
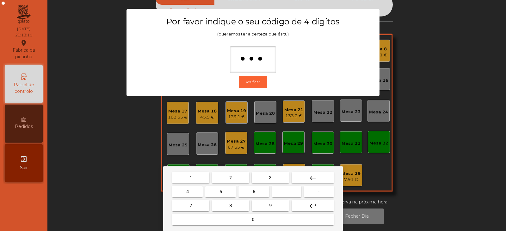
type input "****"
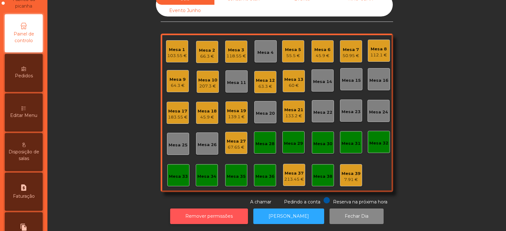
scroll to position [72, 0]
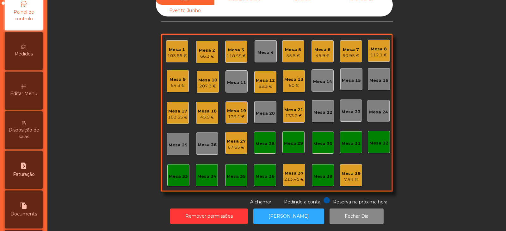
click at [30, 86] on div "Editar Menu" at bounding box center [24, 90] width 38 height 38
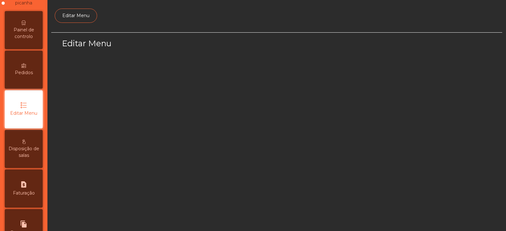
scroll to position [48, 0]
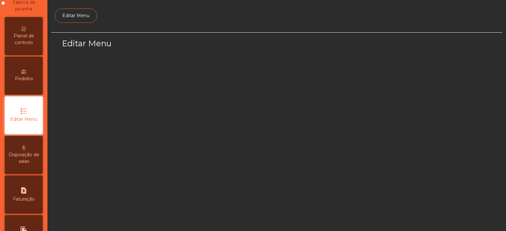
select select "*"
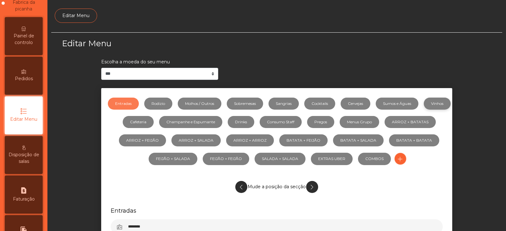
click at [424, 109] on link "Vinhos" at bounding box center [437, 103] width 27 height 12
click at [297, 102] on link "Sangrias" at bounding box center [284, 103] width 30 height 12
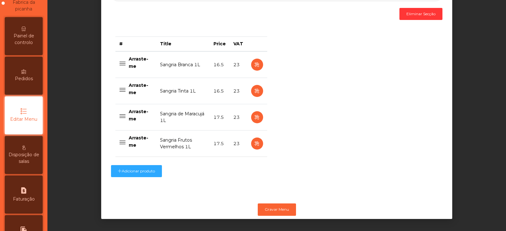
scroll to position [238, 0]
click at [254, 140] on icon "button" at bounding box center [256, 144] width 7 height 8
select select "***"
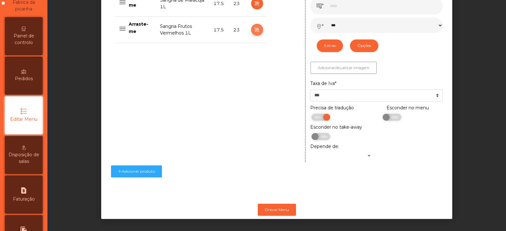
scroll to position [353, 0]
click at [388, 114] on span "Não" at bounding box center [394, 117] width 16 height 7
click at [274, 204] on button "Gravar Menu" at bounding box center [277, 209] width 38 height 12
click at [272, 205] on button "Gravar Menu" at bounding box center [277, 209] width 38 height 12
click at [279, 207] on button "Gravar Menu" at bounding box center [277, 209] width 38 height 12
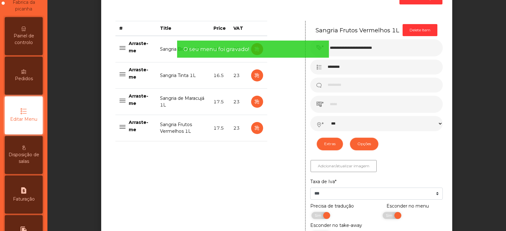
scroll to position [0, 0]
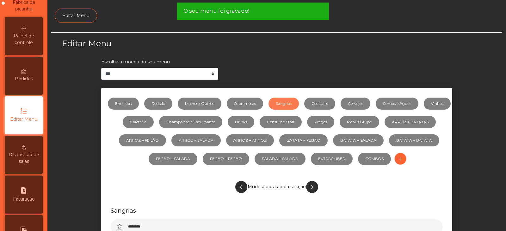
click at [28, 36] on span "Painel de controlo" at bounding box center [23, 39] width 35 height 13
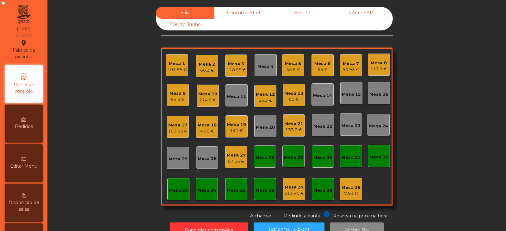
click at [287, 63] on div "Mesa 5" at bounding box center [293, 63] width 16 height 6
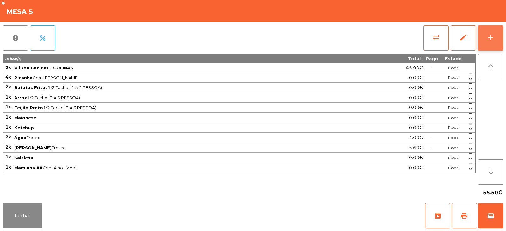
click at [487, 32] on button "add" at bounding box center [490, 37] width 25 height 25
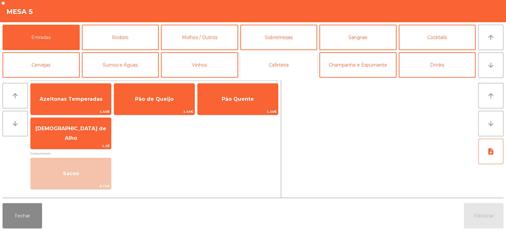
click at [270, 72] on button "Cafeteria" at bounding box center [278, 64] width 77 height 25
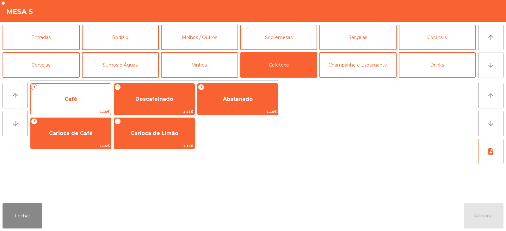
click at [88, 94] on span "Café" at bounding box center [71, 98] width 80 height 17
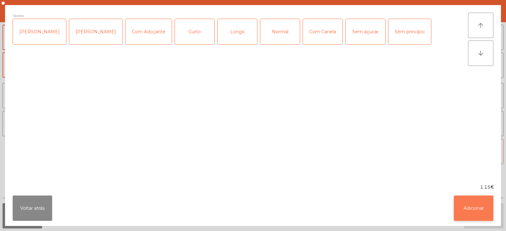
click at [465, 211] on button "Adicionar" at bounding box center [474, 207] width 40 height 25
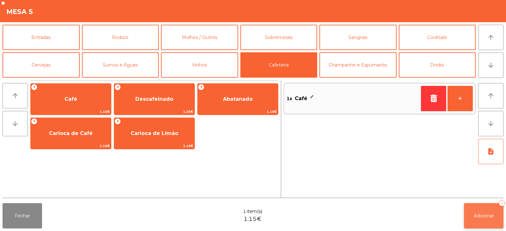
click at [486, 220] on button "Adicionar 1" at bounding box center [484, 215] width 40 height 25
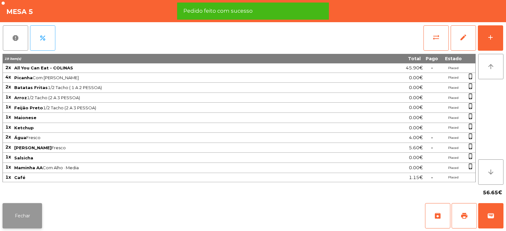
click at [16, 214] on button "Fechar" at bounding box center [23, 215] width 40 height 25
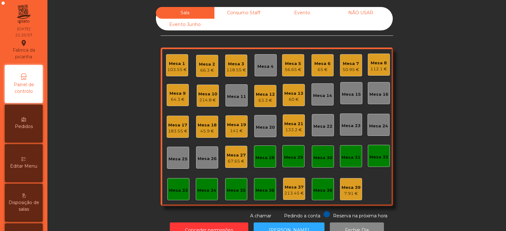
click at [107, 58] on div "Sala Consumo Staff Evento NÃO USAR Evento Junho Mesa 1 103.55 € Mesa 2 66.3 € M…" at bounding box center [277, 113] width 442 height 212
click at [295, 124] on div "Mesa 21" at bounding box center [293, 124] width 19 height 6
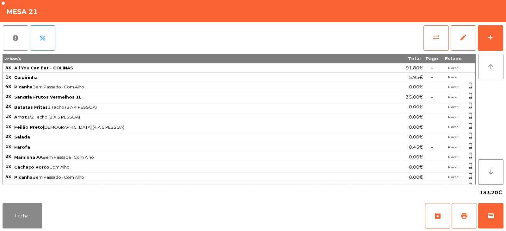
click at [434, 40] on span "sync_alt" at bounding box center [436, 38] width 8 height 8
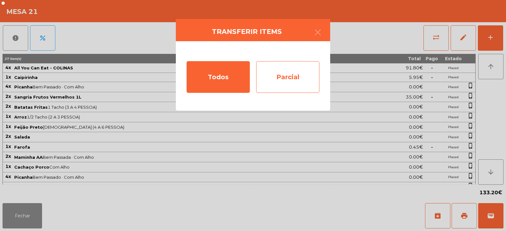
click at [281, 70] on div "Parcial" at bounding box center [287, 77] width 63 height 32
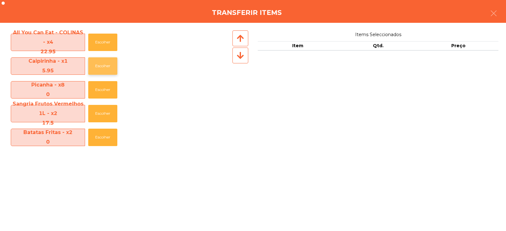
click at [99, 62] on button "Escolher" at bounding box center [102, 65] width 29 height 17
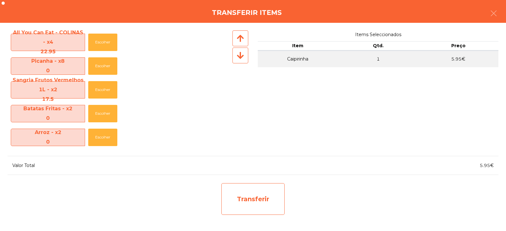
click at [254, 196] on div "Transferir" at bounding box center [252, 199] width 63 height 32
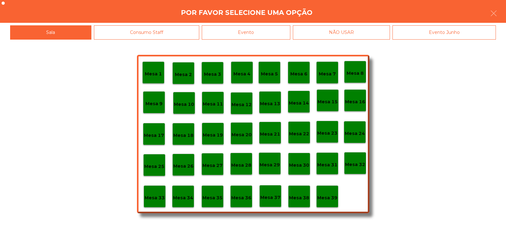
click at [328, 197] on p "Mesa 39" at bounding box center [327, 197] width 20 height 7
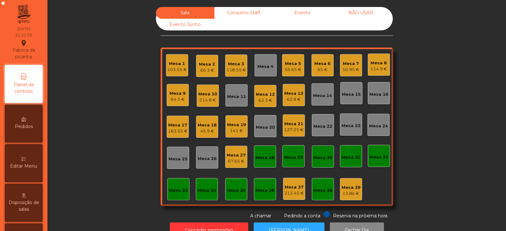
click at [327, 62] on div "Mesa 6" at bounding box center [322, 63] width 16 height 6
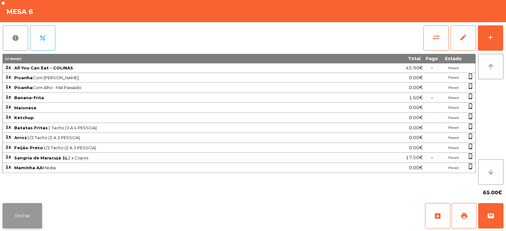
click at [20, 216] on button "Fechar" at bounding box center [23, 215] width 40 height 25
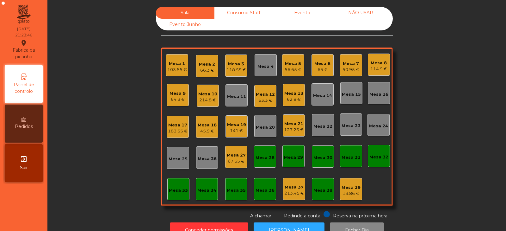
click at [267, 103] on div "63.3 €" at bounding box center [265, 100] width 19 height 6
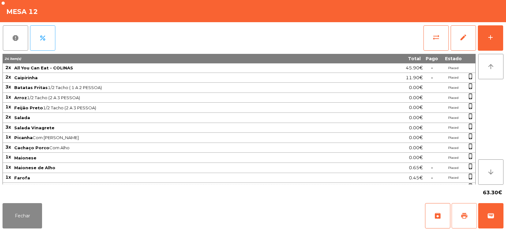
click at [458, 217] on button "print" at bounding box center [464, 215] width 25 height 25
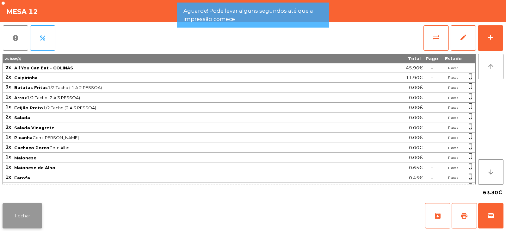
click at [28, 218] on button "Fechar" at bounding box center [23, 215] width 40 height 25
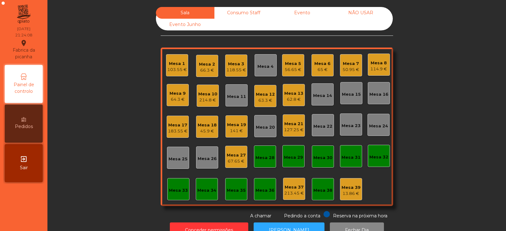
click at [263, 96] on div "Mesa 12" at bounding box center [265, 94] width 19 height 6
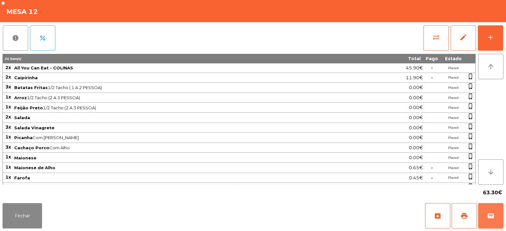
click at [490, 220] on button "wallet" at bounding box center [490, 215] width 25 height 25
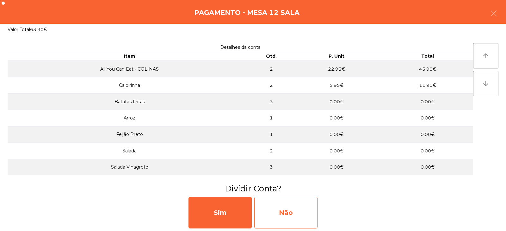
click at [295, 212] on div "Não" at bounding box center [285, 212] width 63 height 32
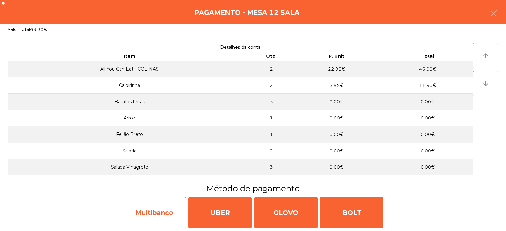
click at [159, 215] on div "Multibanco" at bounding box center [154, 212] width 63 height 32
select select "**"
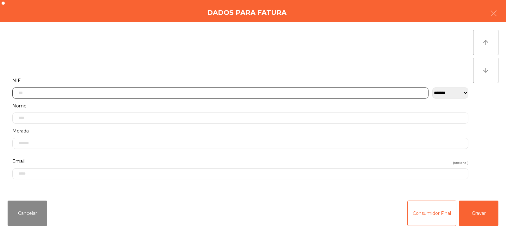
click at [206, 93] on input "text" at bounding box center [220, 92] width 416 height 11
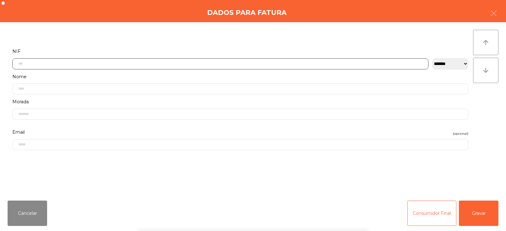
scroll to position [46, 0]
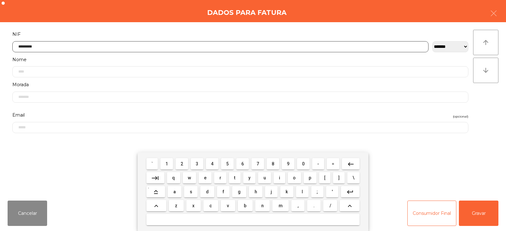
type input "*********"
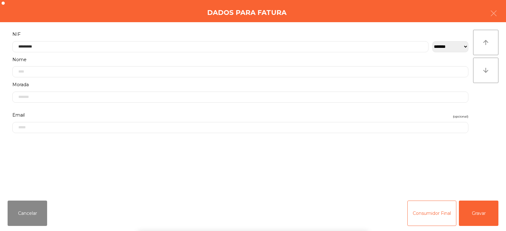
click at [480, 213] on div "` 1 2 3 4 5 6 7 8 9 0 - = keyboard_backspace keyboard_tab q w e r t y u i o p […" at bounding box center [253, 191] width 506 height 78
click at [475, 214] on div "` 1 2 3 4 5 6 7 8 9 0 - = keyboard_backspace keyboard_tab q w e r t y u i o p […" at bounding box center [253, 191] width 506 height 78
click at [472, 206] on button "Gravar" at bounding box center [479, 212] width 40 height 25
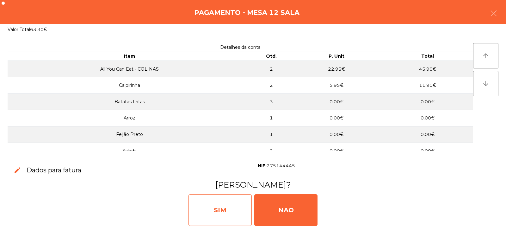
click at [218, 204] on div "SIM" at bounding box center [220, 210] width 63 height 32
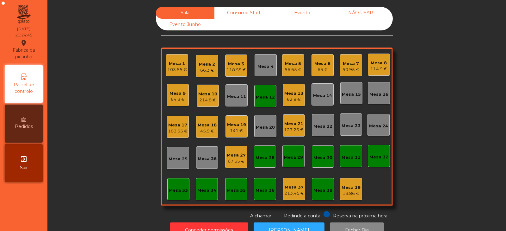
click at [268, 100] on div "Mesa 12" at bounding box center [265, 96] width 22 height 22
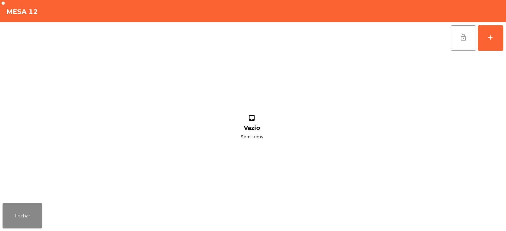
click at [466, 37] on span "lock_open" at bounding box center [464, 38] width 8 height 8
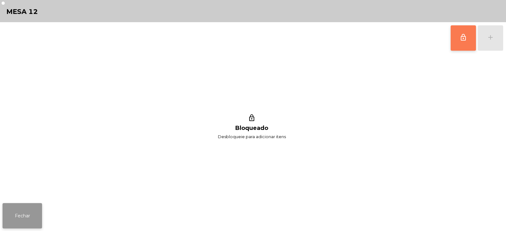
click at [34, 207] on button "Fechar" at bounding box center [23, 215] width 40 height 25
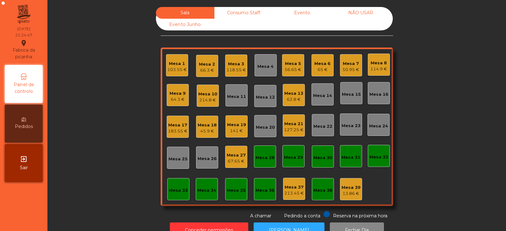
click at [292, 65] on div "Mesa 5" at bounding box center [293, 63] width 17 height 6
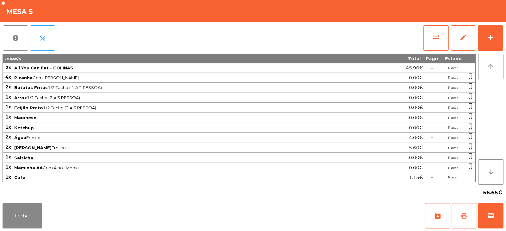
click at [465, 215] on span "print" at bounding box center [465, 216] width 8 height 8
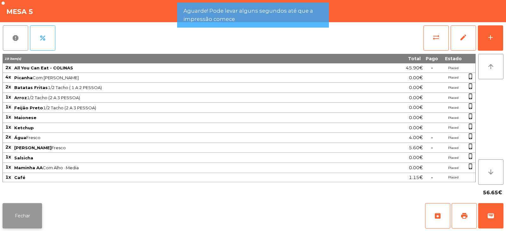
click at [29, 209] on button "Fechar" at bounding box center [23, 215] width 40 height 25
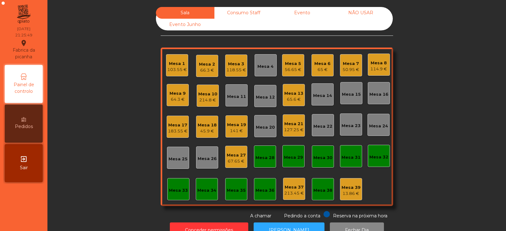
click at [110, 95] on div "Sala Consumo Staff Evento NÃO USAR Evento Junho Mesa 1 103.55 € Mesa 2 66.3 € M…" at bounding box center [277, 113] width 442 height 212
click at [290, 68] on div "56.65 €" at bounding box center [293, 69] width 17 height 6
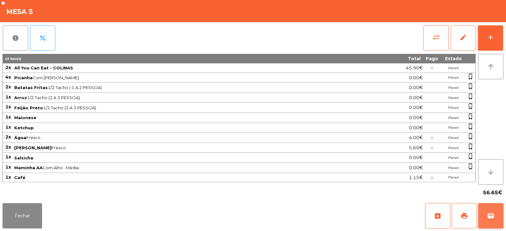
click at [496, 214] on button "wallet" at bounding box center [490, 215] width 25 height 25
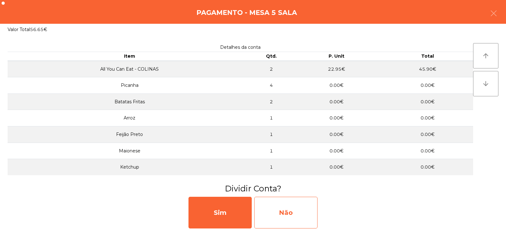
click at [271, 209] on div "Não" at bounding box center [285, 212] width 63 height 32
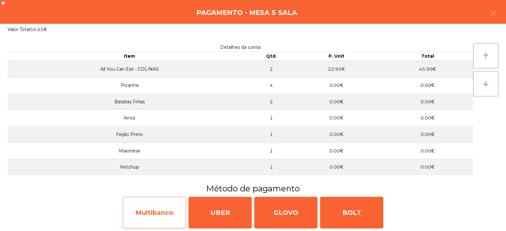
click at [161, 213] on div "Multibanco" at bounding box center [154, 212] width 63 height 32
select select "**"
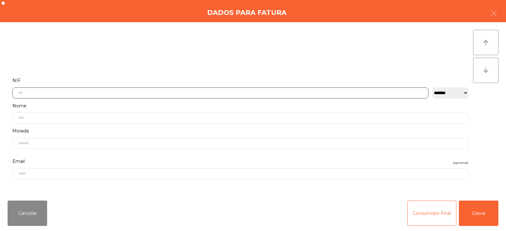
click at [274, 92] on input "text" at bounding box center [220, 92] width 416 height 11
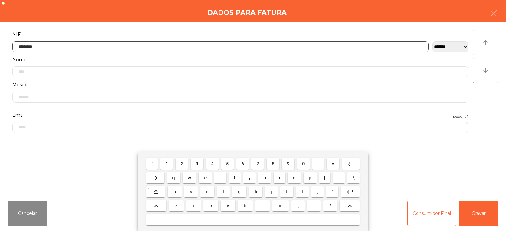
type input "*********"
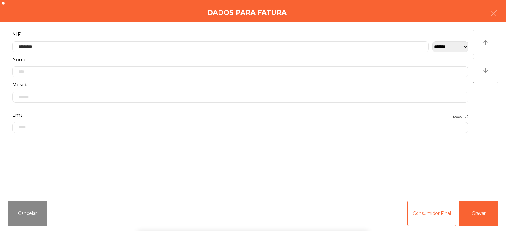
click at [471, 217] on div "` 1 2 3 4 5 6 7 8 9 0 - = keyboard_backspace keyboard_tab q w e r t y u i o p […" at bounding box center [253, 191] width 506 height 78
click at [476, 214] on button "Gravar" at bounding box center [479, 212] width 40 height 25
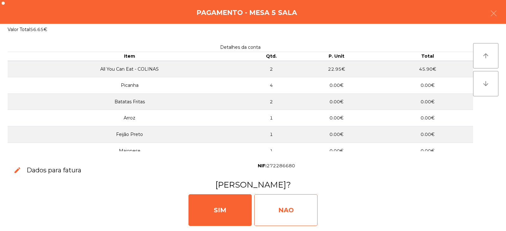
click at [283, 207] on div "NAO" at bounding box center [285, 210] width 63 height 32
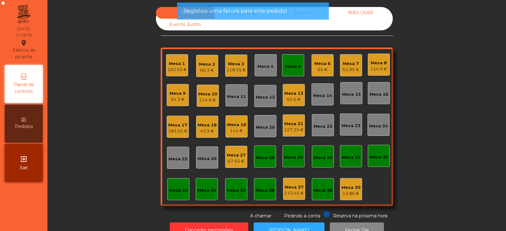
scroll to position [19, 0]
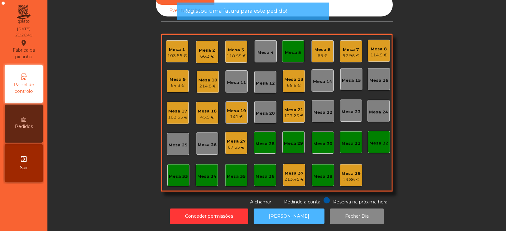
click at [296, 208] on button "[PERSON_NAME]" at bounding box center [289, 216] width 71 height 16
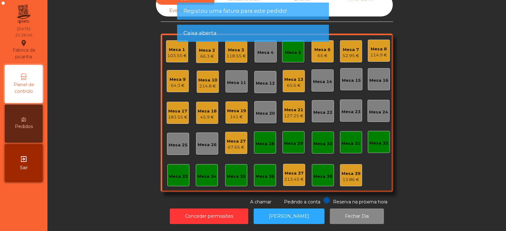
click at [298, 53] on div "Mesa 5" at bounding box center [293, 51] width 22 height 22
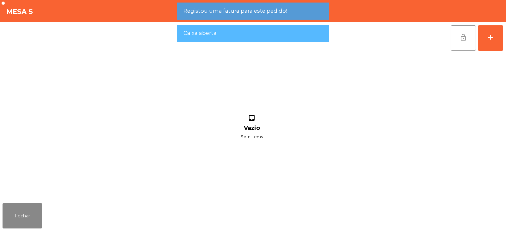
click at [467, 38] on button "lock_open" at bounding box center [463, 37] width 25 height 25
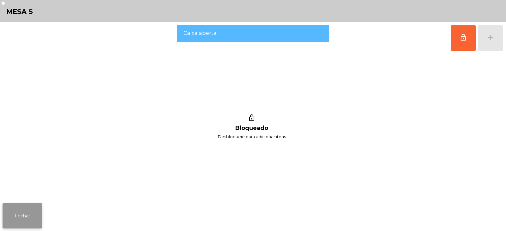
click at [33, 223] on button "Fechar" at bounding box center [23, 215] width 40 height 25
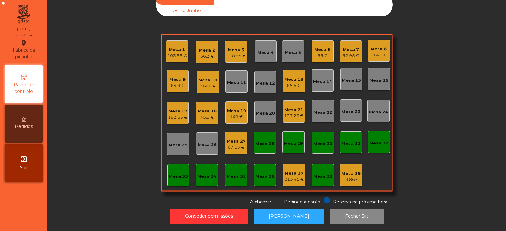
scroll to position [0, 0]
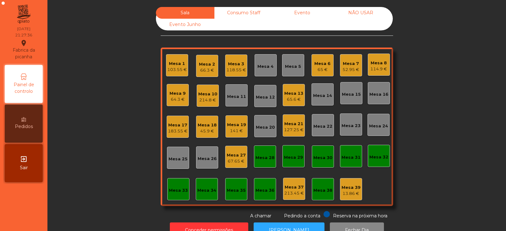
click at [116, 159] on div "Sala Consumo Staff Evento NÃO USAR Evento Junho Mesa 1 103.55 € Mesa 2 66.3 € M…" at bounding box center [277, 113] width 442 height 212
click at [347, 98] on div "Mesa 15" at bounding box center [351, 93] width 22 height 22
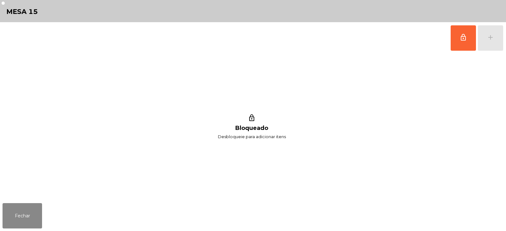
click at [463, 47] on button "lock_outline" at bounding box center [463, 37] width 25 height 25
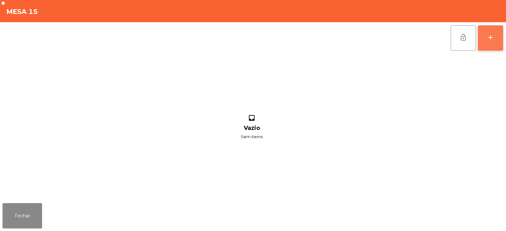
click at [495, 43] on button "add" at bounding box center [490, 37] width 25 height 25
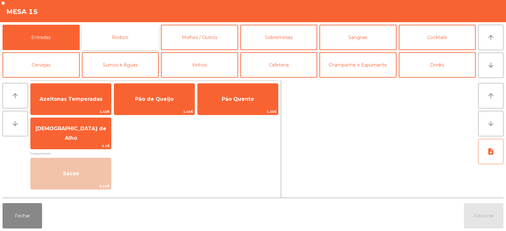
click at [119, 34] on button "Rodizio" at bounding box center [120, 37] width 77 height 25
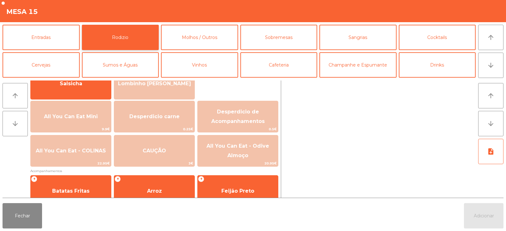
scroll to position [58, 0]
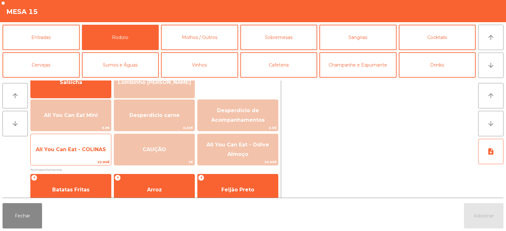
click at [84, 155] on span "All You Can Eat - COLINAS" at bounding box center [71, 149] width 80 height 17
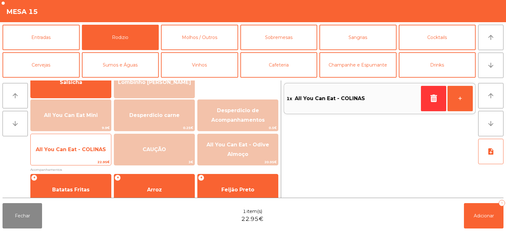
click at [76, 155] on span "All You Can Eat - COLINAS" at bounding box center [71, 149] width 80 height 17
click at [70, 154] on span "All You Can Eat - COLINAS" at bounding box center [71, 149] width 80 height 17
click at [71, 156] on span "All You Can Eat - COLINAS" at bounding box center [71, 149] width 80 height 17
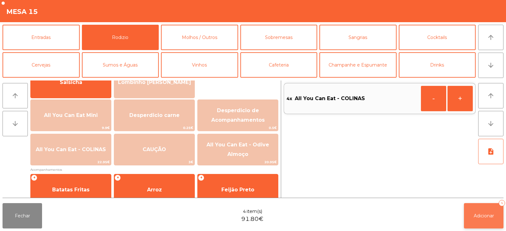
click at [486, 215] on span "Adicionar" at bounding box center [484, 216] width 20 height 6
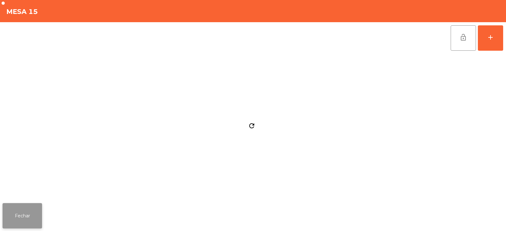
click at [26, 204] on button "Fechar" at bounding box center [23, 215] width 40 height 25
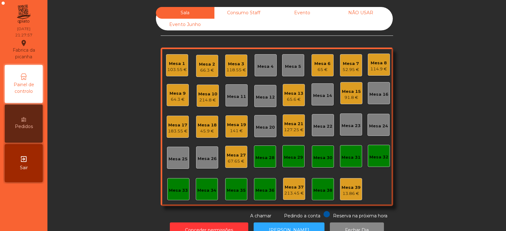
click at [169, 63] on div "Mesa 1" at bounding box center [177, 63] width 20 height 6
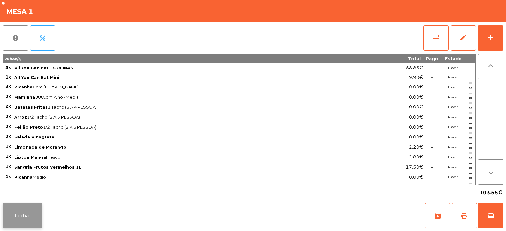
click at [26, 204] on button "Fechar" at bounding box center [23, 215] width 40 height 25
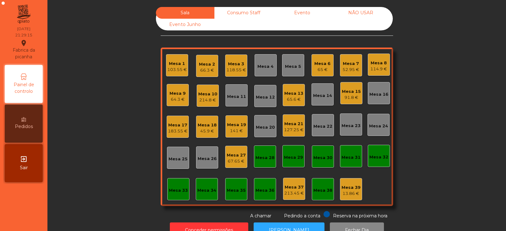
click at [110, 58] on div "Sala Consumo Staff Evento NÃO USAR Evento Junho Mesa 1 103.55 € Mesa 2 66.3 € M…" at bounding box center [277, 113] width 442 height 212
click at [260, 98] on div "Mesa 12" at bounding box center [265, 97] width 19 height 6
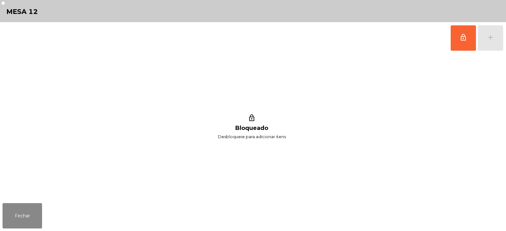
click at [458, 42] on button "lock_outline" at bounding box center [463, 37] width 25 height 25
click at [491, 44] on button "add" at bounding box center [490, 37] width 25 height 25
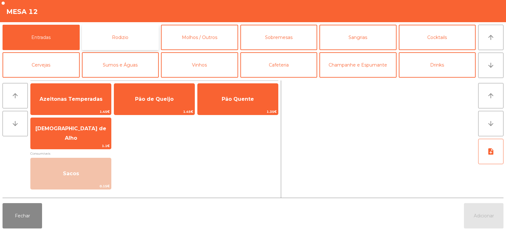
click at [120, 35] on button "Rodizio" at bounding box center [120, 37] width 77 height 25
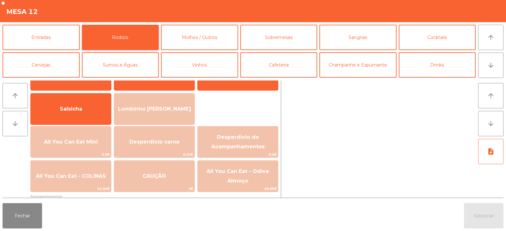
scroll to position [69, 0]
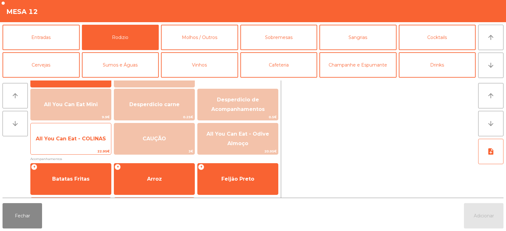
click at [58, 148] on span "22.95€" at bounding box center [71, 151] width 80 height 6
click at [60, 143] on span "All You Can Eat - COLINAS" at bounding box center [71, 138] width 80 height 17
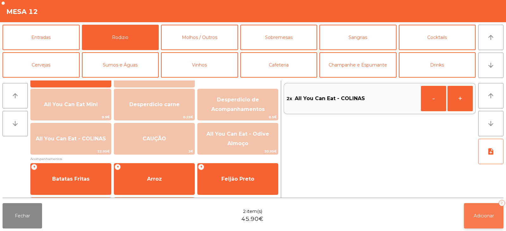
click at [479, 211] on button "Adicionar 2" at bounding box center [484, 215] width 40 height 25
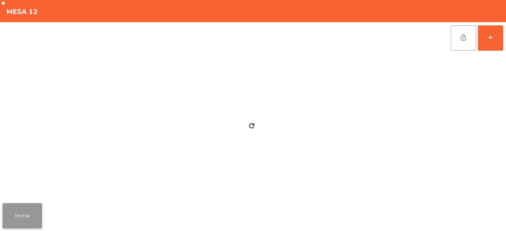
click at [36, 213] on button "Fechar" at bounding box center [23, 215] width 40 height 25
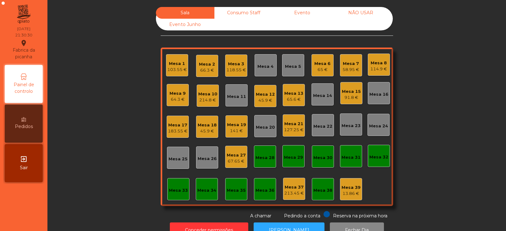
click at [256, 98] on div "45.9 €" at bounding box center [265, 100] width 19 height 6
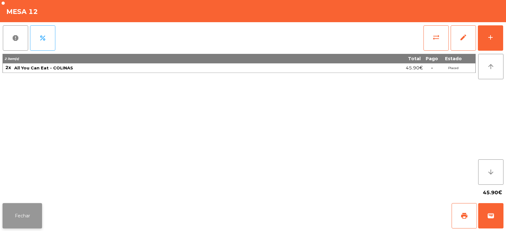
click at [38, 204] on button "Fechar" at bounding box center [23, 215] width 40 height 25
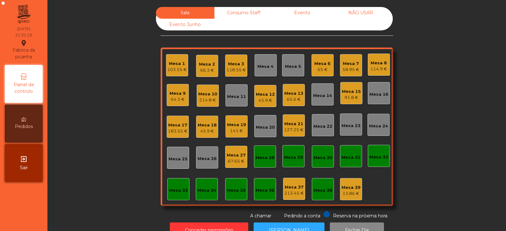
click at [171, 158] on div "Mesa 25" at bounding box center [178, 159] width 19 height 6
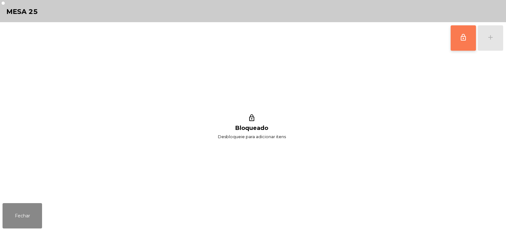
click at [464, 42] on button "lock_outline" at bounding box center [463, 37] width 25 height 25
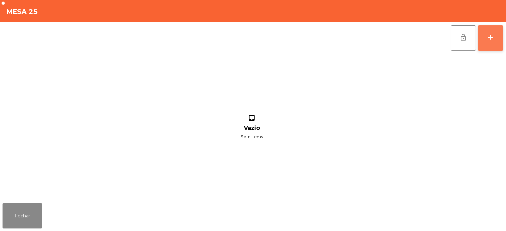
click at [487, 38] on button "add" at bounding box center [490, 37] width 25 height 25
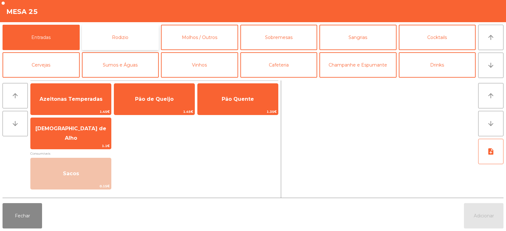
click at [114, 33] on button "Rodizio" at bounding box center [120, 37] width 77 height 25
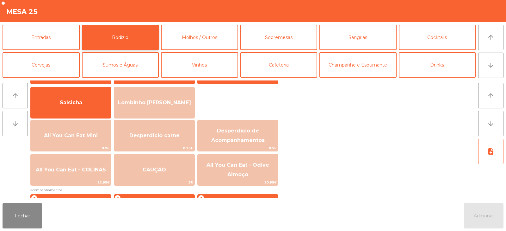
scroll to position [50, 0]
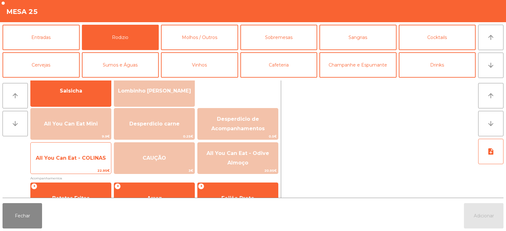
click at [67, 152] on span "All You Can Eat - COLINAS" at bounding box center [71, 157] width 80 height 17
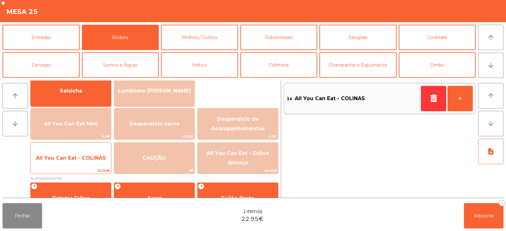
click at [67, 159] on span "All You Can Eat - COLINAS" at bounding box center [71, 158] width 70 height 6
click at [70, 161] on span "All You Can Eat - COLINAS" at bounding box center [71, 157] width 80 height 17
click at [71, 158] on span "All You Can Eat - COLINAS" at bounding box center [71, 158] width 70 height 6
click at [73, 163] on span "All You Can Eat - COLINAS" at bounding box center [71, 157] width 80 height 17
click at [70, 162] on span "All You Can Eat - COLINAS" at bounding box center [71, 157] width 80 height 17
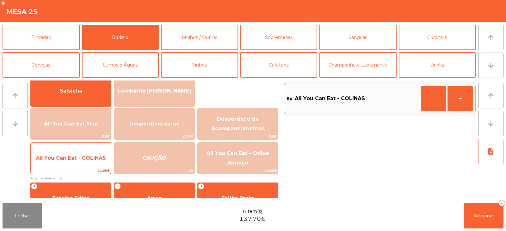
click at [67, 156] on span "All You Can Eat - COLINAS" at bounding box center [71, 158] width 70 height 6
click at [68, 157] on span "All You Can Eat - COLINAS" at bounding box center [71, 158] width 70 height 6
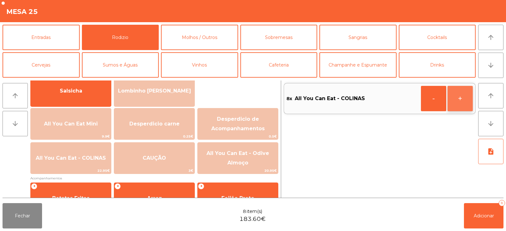
click at [462, 103] on button "+" at bounding box center [460, 98] width 25 height 25
click at [482, 218] on span "Adicionar" at bounding box center [484, 216] width 20 height 6
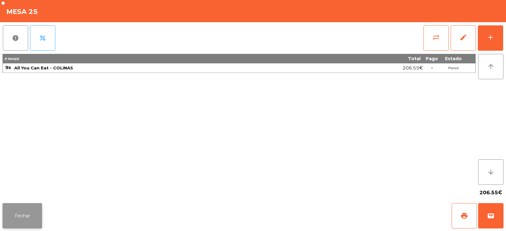
click at [18, 214] on button "Fechar" at bounding box center [23, 215] width 40 height 25
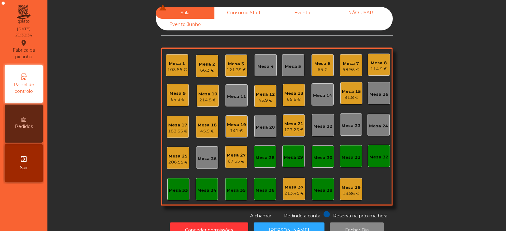
click at [238, 130] on div "141 €" at bounding box center [236, 130] width 19 height 6
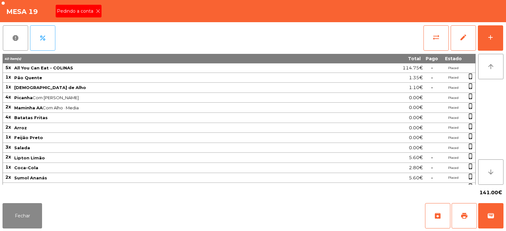
click at [98, 16] on div "Pedindo a conta" at bounding box center [79, 11] width 46 height 13
click at [462, 220] on button "print" at bounding box center [464, 215] width 25 height 25
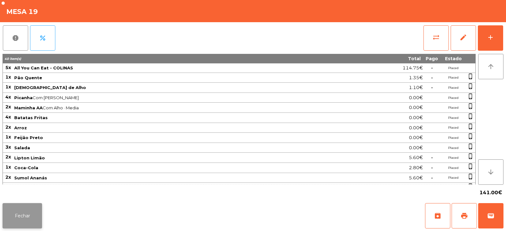
click at [18, 214] on button "Fechar" at bounding box center [23, 215] width 40 height 25
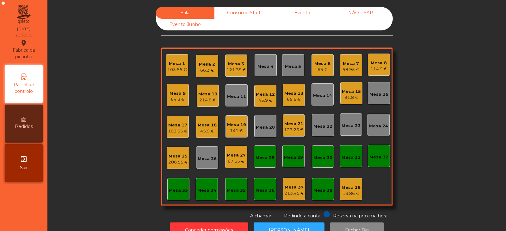
click at [234, 130] on div "141 €" at bounding box center [236, 130] width 19 height 6
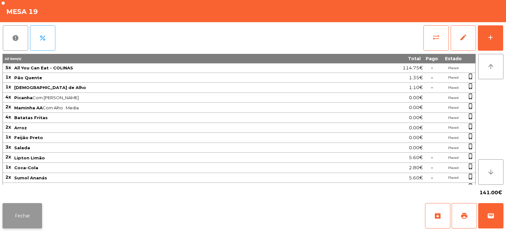
click at [27, 207] on button "Fechar" at bounding box center [23, 215] width 40 height 25
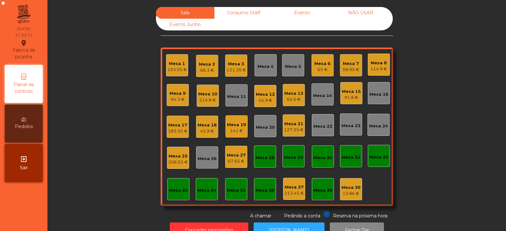
click at [98, 85] on div "Sala Consumo Staff Evento NÃO USAR Evento Junho Mesa 1 103.55 € Mesa 2 66.3 € M…" at bounding box center [277, 113] width 442 height 212
click at [351, 125] on div "Mesa 23" at bounding box center [351, 125] width 19 height 6
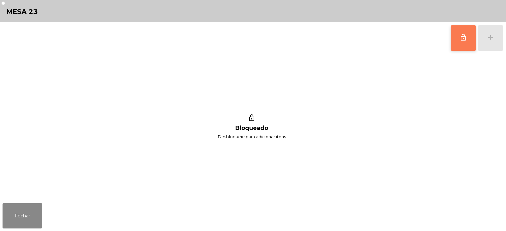
click at [474, 39] on button "lock_outline" at bounding box center [463, 37] width 25 height 25
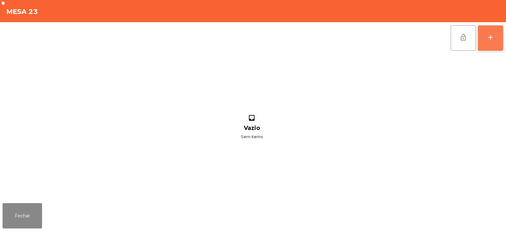
click at [493, 41] on div "add" at bounding box center [491, 38] width 8 height 8
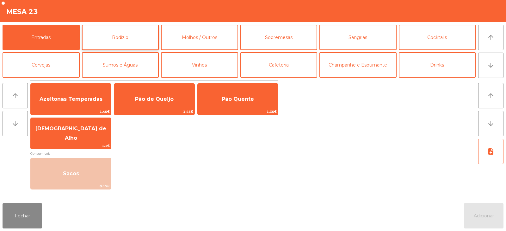
click at [101, 40] on button "Rodizio" at bounding box center [120, 37] width 77 height 25
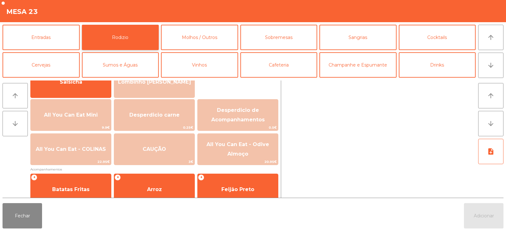
scroll to position [63, 0]
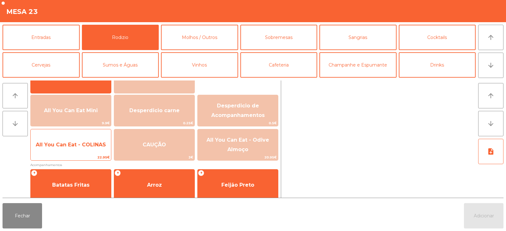
click at [66, 148] on span "All You Can Eat - COLINAS" at bounding box center [71, 144] width 80 height 17
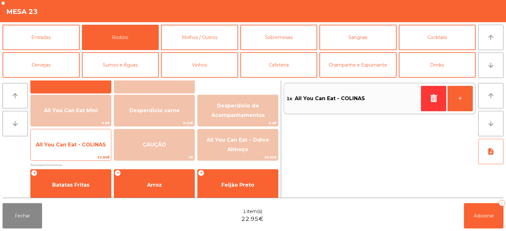
click at [65, 145] on span "All You Can Eat - COLINAS" at bounding box center [71, 144] width 70 height 6
click at [67, 146] on span "All You Can Eat - COLINAS" at bounding box center [71, 144] width 70 height 6
click at [65, 145] on span "All You Can Eat - COLINAS" at bounding box center [71, 144] width 70 height 6
click at [66, 149] on span "All You Can Eat - COLINAS" at bounding box center [71, 144] width 80 height 17
click at [73, 150] on span "All You Can Eat - COLINAS" at bounding box center [71, 144] width 80 height 17
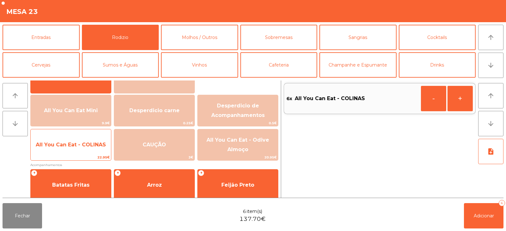
click at [70, 153] on span "All You Can Eat - COLINAS" at bounding box center [71, 144] width 80 height 17
click at [70, 148] on span "All You Can Eat - COLINAS" at bounding box center [71, 144] width 80 height 17
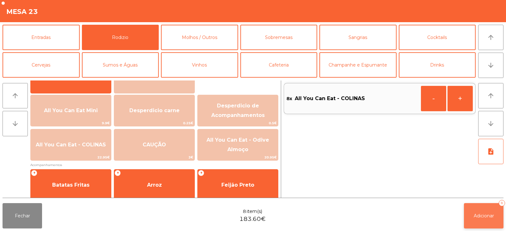
click at [482, 210] on button "Adicionar 8" at bounding box center [484, 215] width 40 height 25
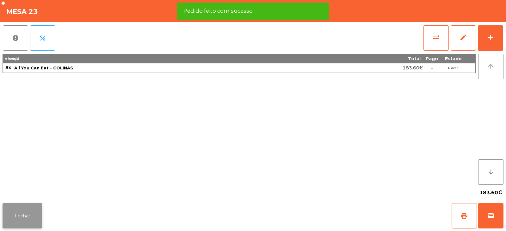
click at [17, 218] on button "Fechar" at bounding box center [23, 215] width 40 height 25
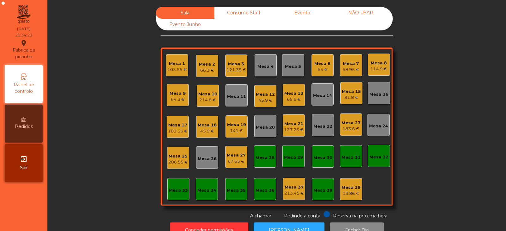
click at [177, 69] on div "103.55 €" at bounding box center [177, 69] width 20 height 6
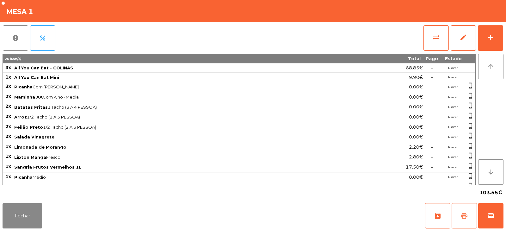
click at [461, 209] on button "print" at bounding box center [464, 215] width 25 height 25
click at [493, 217] on span "wallet" at bounding box center [491, 216] width 8 height 8
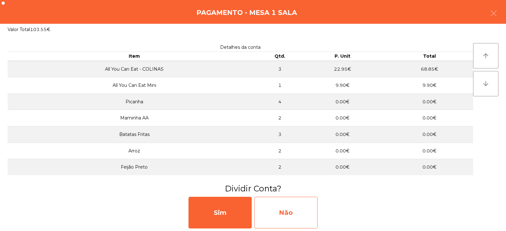
click at [282, 205] on div "Não" at bounding box center [285, 212] width 63 height 32
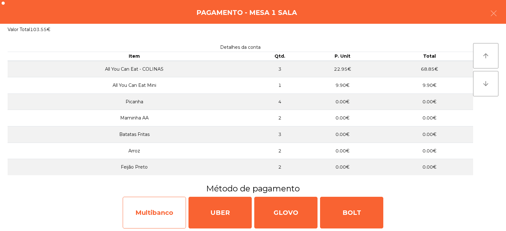
click at [154, 218] on div "Multibanco" at bounding box center [154, 212] width 63 height 32
select select "**"
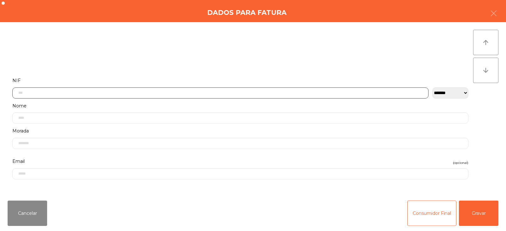
click at [146, 91] on input "text" at bounding box center [220, 92] width 416 height 11
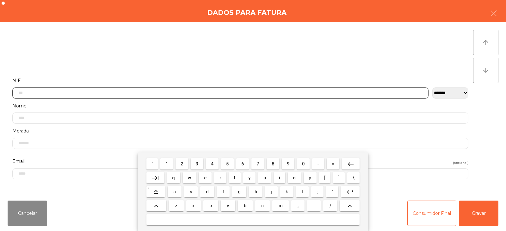
scroll to position [46, 0]
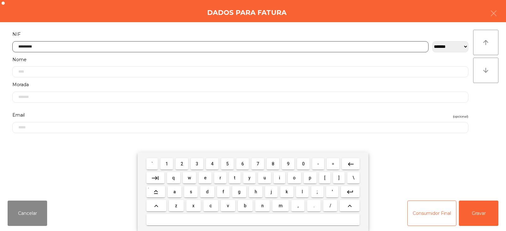
type input "*********"
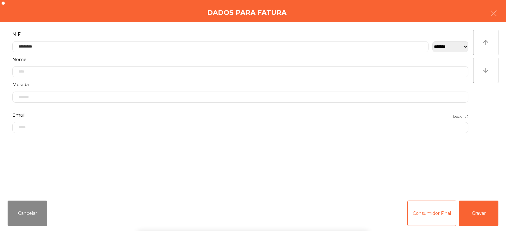
click at [482, 211] on div "` 1 2 3 4 5 6 7 8 9 0 - = keyboard_backspace keyboard_tab q w e r t y u i o p […" at bounding box center [253, 191] width 506 height 78
click at [479, 210] on button "Gravar" at bounding box center [479, 212] width 40 height 25
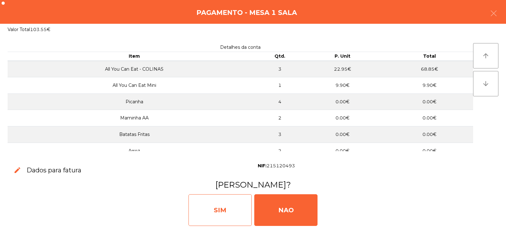
click at [228, 204] on div "SIM" at bounding box center [220, 210] width 63 height 32
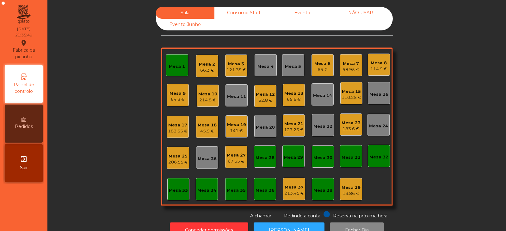
click at [174, 73] on div "Mesa 1" at bounding box center [177, 65] width 22 height 22
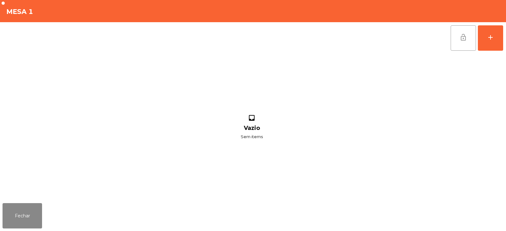
click at [452, 47] on button "lock_open" at bounding box center [463, 37] width 25 height 25
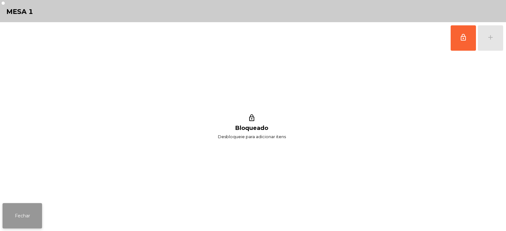
click at [26, 214] on button "Fechar" at bounding box center [23, 215] width 40 height 25
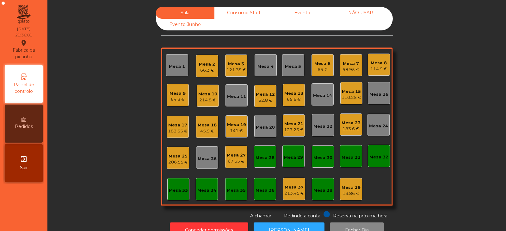
click at [120, 90] on div "Sala Consumo Staff Evento NÃO USAR Evento Junho Mesa 1 Mesa 2 66.3 € Mesa 3 121…" at bounding box center [277, 113] width 442 height 212
click at [176, 65] on div "Mesa 1" at bounding box center [177, 66] width 16 height 6
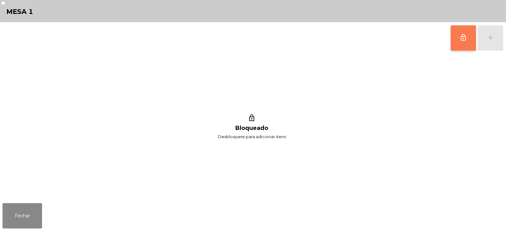
click at [463, 44] on button "lock_outline" at bounding box center [463, 37] width 25 height 25
click at [491, 44] on button "add" at bounding box center [490, 37] width 25 height 25
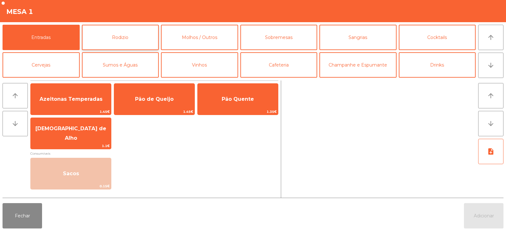
click at [110, 40] on button "Rodizio" at bounding box center [120, 37] width 77 height 25
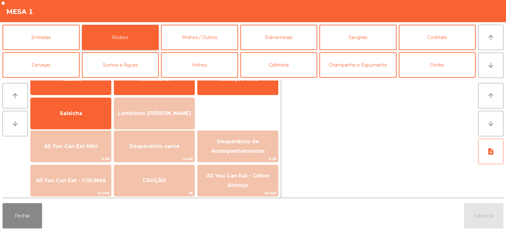
scroll to position [28, 0]
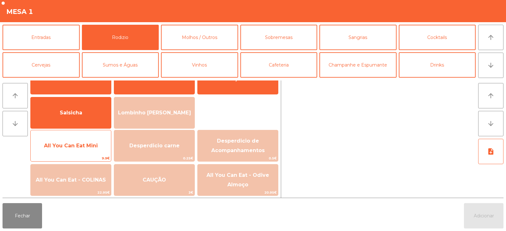
click at [70, 160] on span "9.9€" at bounding box center [71, 158] width 80 height 6
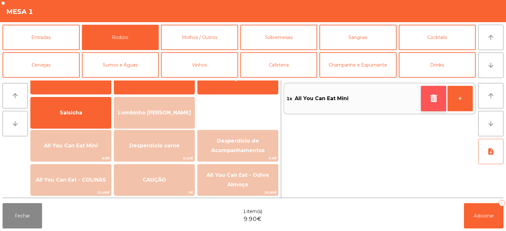
click at [436, 100] on icon "button" at bounding box center [433, 98] width 9 height 8
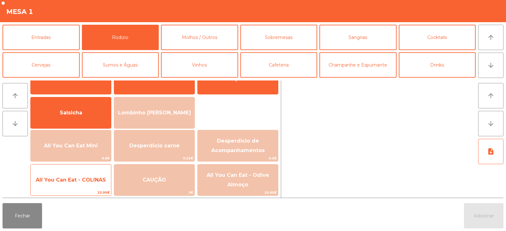
click at [68, 180] on span "All You Can Eat - COLINAS" at bounding box center [71, 180] width 70 height 6
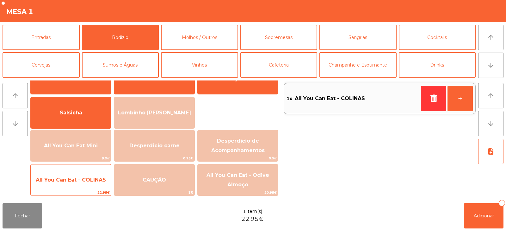
click at [71, 179] on span "All You Can Eat - COLINAS" at bounding box center [71, 180] width 70 height 6
click at [62, 179] on span "All You Can Eat - COLINAS" at bounding box center [71, 180] width 70 height 6
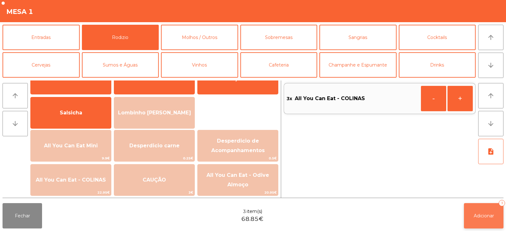
click at [495, 217] on button "Adicionar 3" at bounding box center [484, 215] width 40 height 25
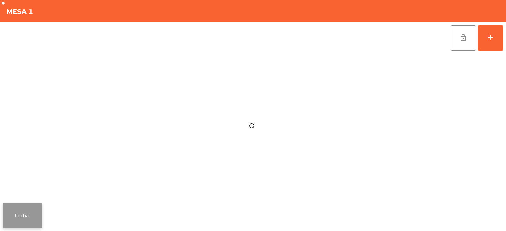
click at [25, 210] on button "Fechar" at bounding box center [23, 215] width 40 height 25
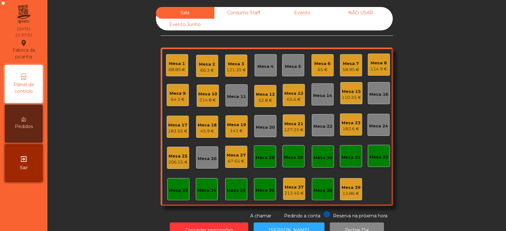
click at [171, 127] on div "Mesa 17" at bounding box center [178, 125] width 20 height 6
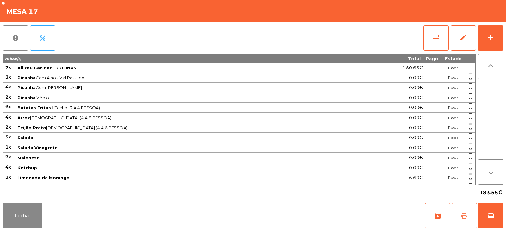
click at [462, 217] on span "print" at bounding box center [465, 216] width 8 height 8
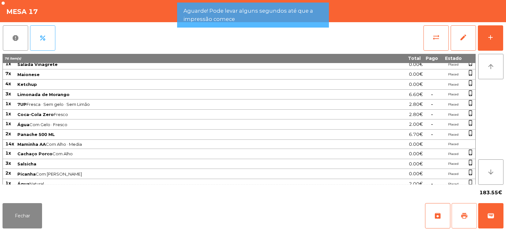
scroll to position [98, 0]
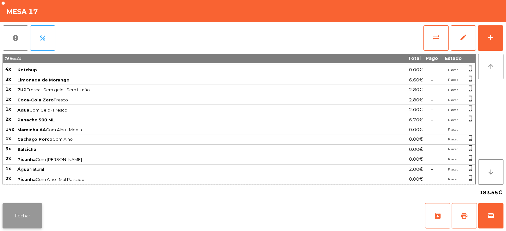
click at [27, 215] on button "Fechar" at bounding box center [23, 215] width 40 height 25
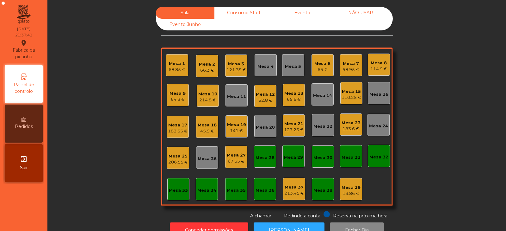
click at [174, 134] on div "Mesa 17 183.55 €" at bounding box center [178, 126] width 22 height 22
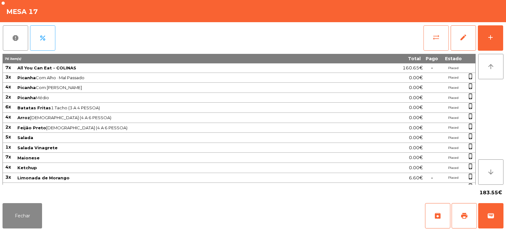
click at [432, 39] on button "sync_alt" at bounding box center [436, 37] width 25 height 25
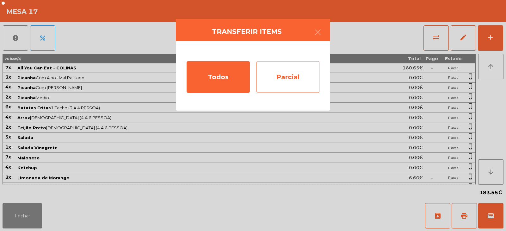
click at [280, 81] on div "Parcial" at bounding box center [287, 77] width 63 height 32
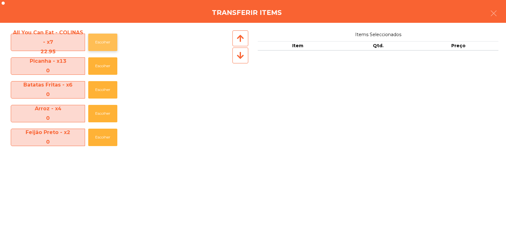
click at [108, 39] on button "Escolher" at bounding box center [102, 42] width 29 height 17
click at [107, 44] on button "Escolher" at bounding box center [102, 42] width 29 height 17
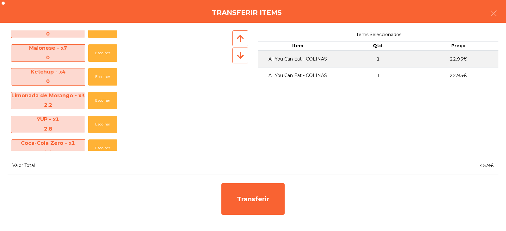
scroll to position [156, 0]
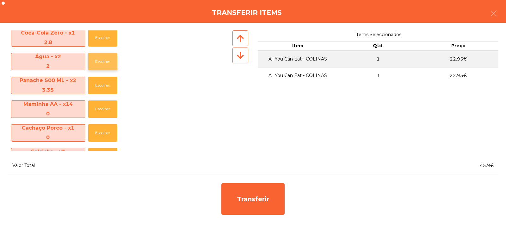
click at [103, 61] on button "Escolher" at bounding box center [102, 61] width 29 height 17
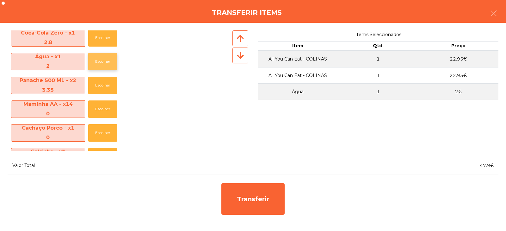
click at [109, 64] on button "Escolher" at bounding box center [102, 61] width 29 height 17
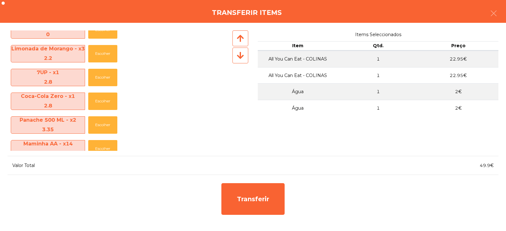
scroll to position [203, 0]
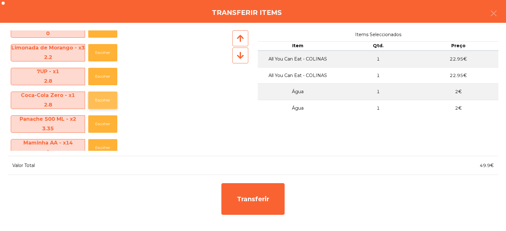
click at [101, 100] on button "Escolher" at bounding box center [102, 99] width 29 height 17
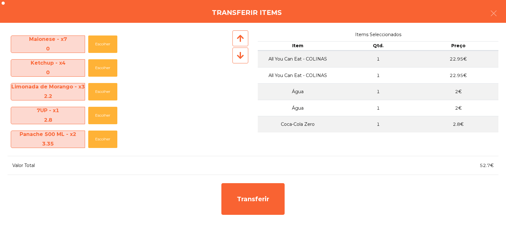
scroll to position [160, 0]
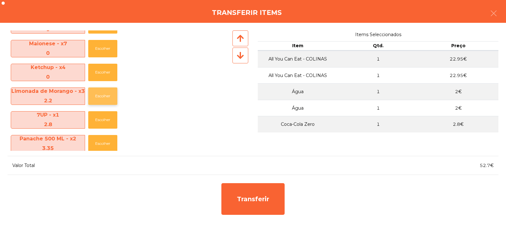
click at [100, 96] on button "Escolher" at bounding box center [102, 95] width 29 height 17
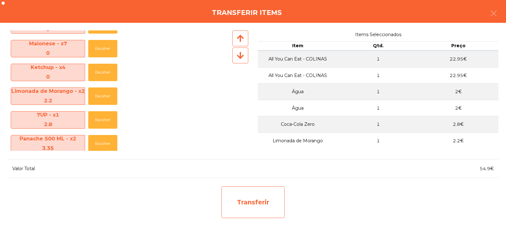
click at [260, 204] on div "Transferir" at bounding box center [252, 202] width 63 height 32
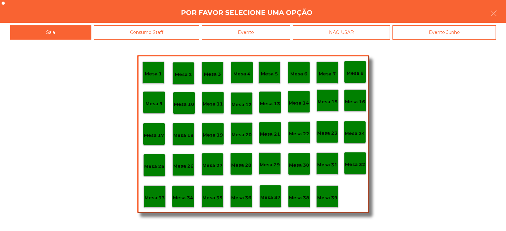
click at [351, 169] on div "Mesa 32" at bounding box center [355, 163] width 22 height 22
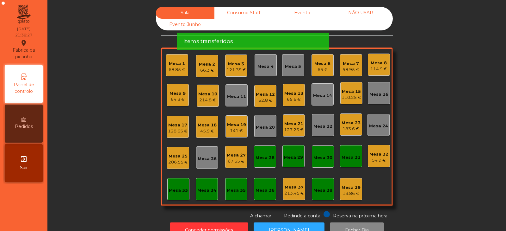
click at [375, 160] on div "54.9 €" at bounding box center [379, 160] width 19 height 6
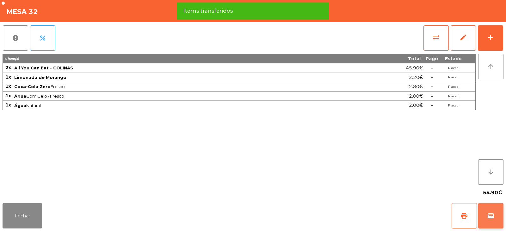
click at [492, 209] on button "wallet" at bounding box center [490, 215] width 25 height 25
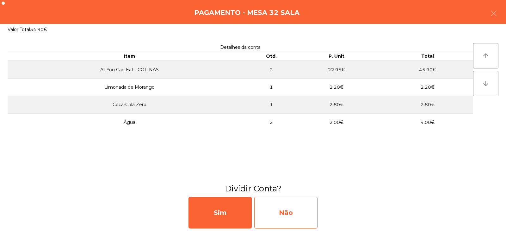
click at [291, 212] on div "Não" at bounding box center [285, 212] width 63 height 32
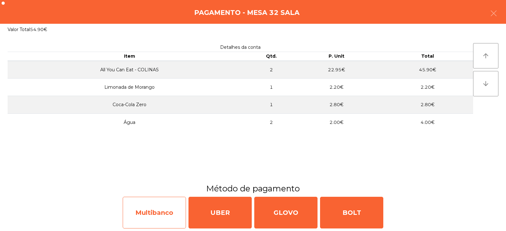
click at [170, 212] on div "Multibanco" at bounding box center [154, 212] width 63 height 32
select select "**"
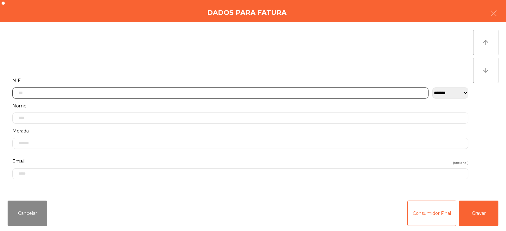
click at [271, 93] on input "text" at bounding box center [220, 92] width 416 height 11
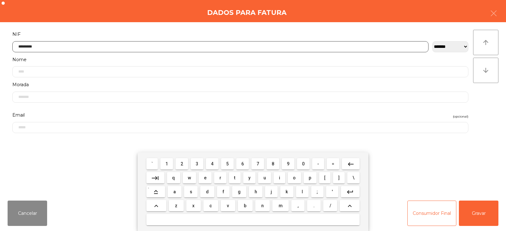
type input "*********"
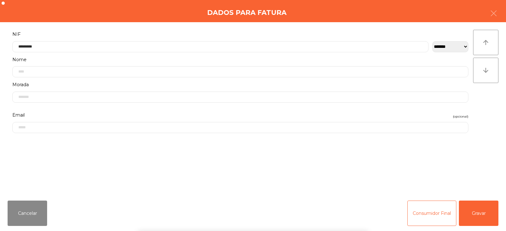
click at [477, 205] on div "` 1 2 3 4 5 6 7 8 9 0 - = keyboard_backspace keyboard_tab q w e r t y u i o p […" at bounding box center [253, 191] width 506 height 78
click at [480, 214] on div "` 1 2 3 4 5 6 7 8 9 0 - = keyboard_backspace keyboard_tab q w e r t y u i o p […" at bounding box center [253, 191] width 506 height 78
click at [481, 210] on button "Gravar" at bounding box center [479, 212] width 40 height 25
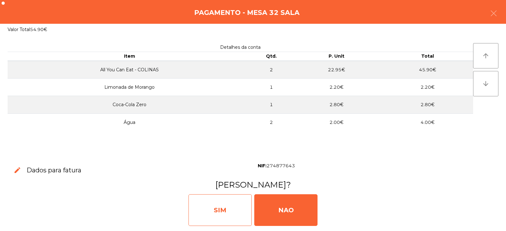
click at [219, 208] on div "SIM" at bounding box center [220, 210] width 63 height 32
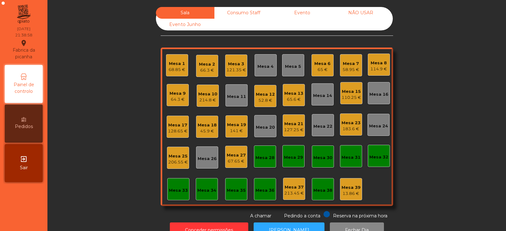
click at [174, 131] on div "128.65 €" at bounding box center [178, 131] width 20 height 6
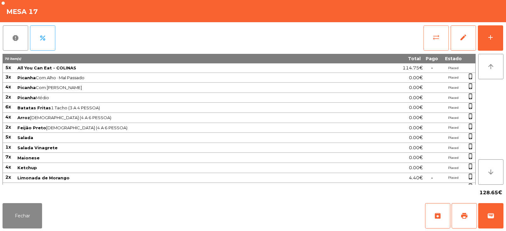
click at [435, 37] on span "sync_alt" at bounding box center [436, 38] width 8 height 8
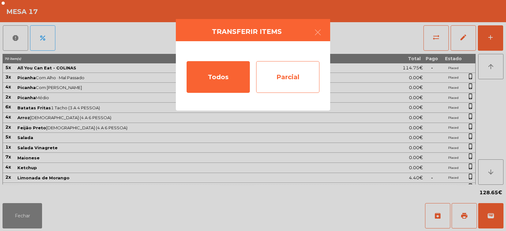
click at [294, 81] on div "Parcial" at bounding box center [287, 77] width 63 height 32
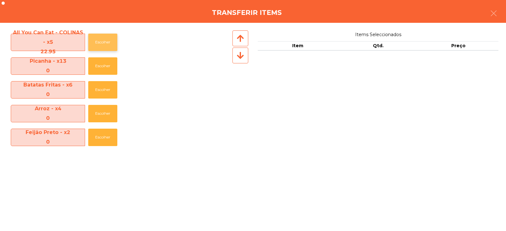
click at [107, 40] on button "Escolher" at bounding box center [102, 42] width 29 height 17
click at [100, 41] on button "Escolher" at bounding box center [102, 42] width 29 height 17
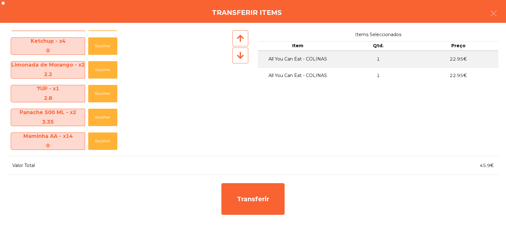
scroll to position [192, 0]
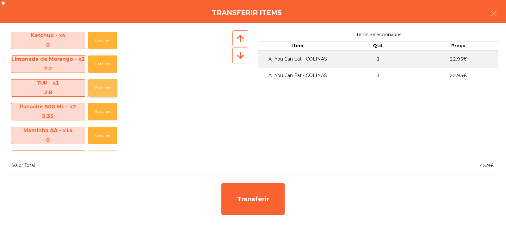
click at [102, 86] on button "Escolher" at bounding box center [102, 87] width 29 height 17
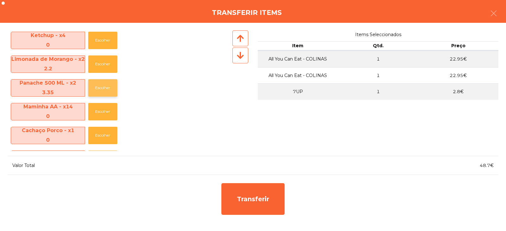
click at [98, 85] on button "Escolher" at bounding box center [102, 87] width 29 height 17
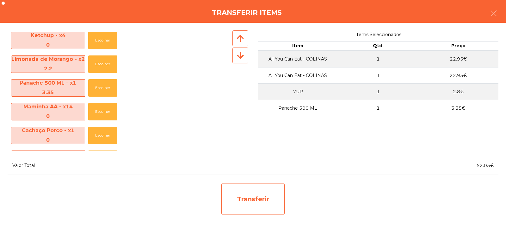
click at [258, 202] on div "Transferir" at bounding box center [252, 199] width 63 height 32
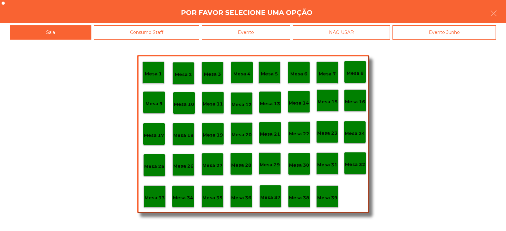
click at [331, 162] on p "Mesa 31" at bounding box center [327, 164] width 20 height 7
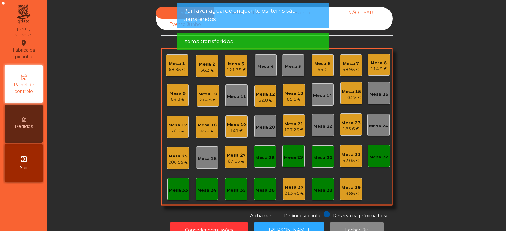
click at [355, 164] on div "Mesa 31 52.05 €" at bounding box center [351, 156] width 22 height 22
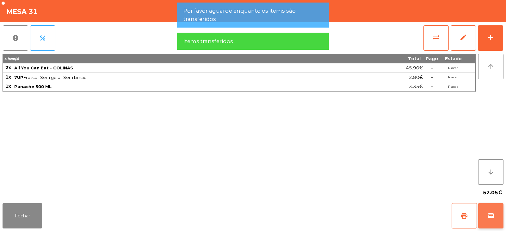
click at [498, 213] on button "wallet" at bounding box center [490, 215] width 25 height 25
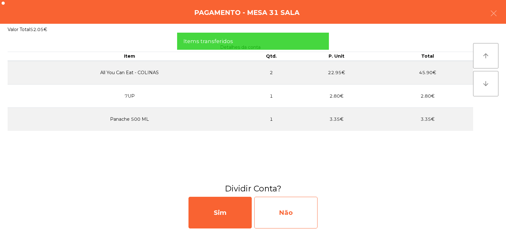
click at [296, 202] on div "Não" at bounding box center [285, 212] width 63 height 32
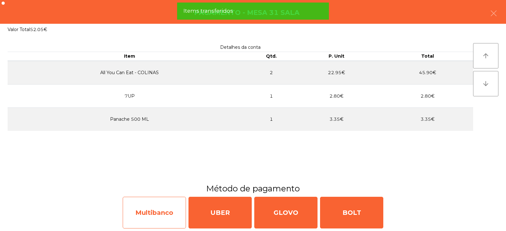
click at [152, 216] on div "Multibanco" at bounding box center [154, 212] width 63 height 32
select select "**"
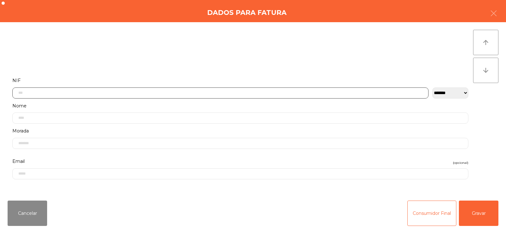
click at [193, 94] on input "text" at bounding box center [220, 92] width 416 height 11
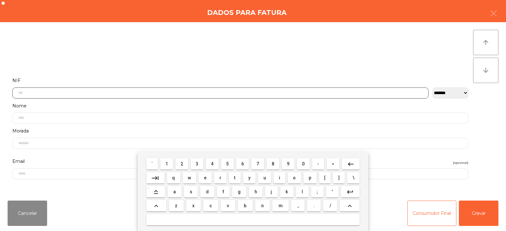
scroll to position [46, 0]
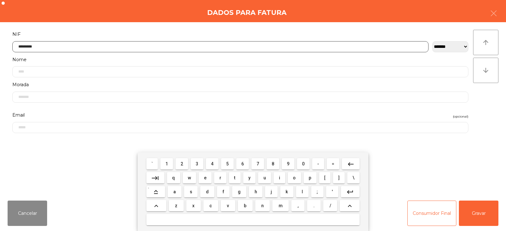
type input "*********"
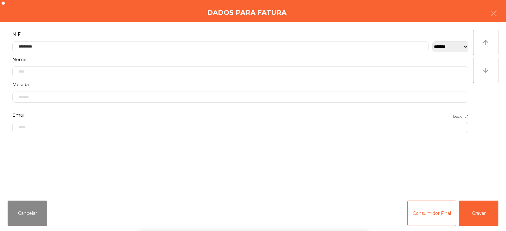
click at [476, 219] on div "` 1 2 3 4 5 6 7 8 9 0 - = keyboard_backspace keyboard_tab q w e r t y u i o p […" at bounding box center [253, 191] width 506 height 78
click at [478, 214] on div "` 1 2 3 4 5 6 7 8 9 0 - = keyboard_backspace keyboard_tab q w e r t y u i o p […" at bounding box center [253, 191] width 506 height 78
click at [480, 214] on button "Gravar" at bounding box center [479, 212] width 40 height 25
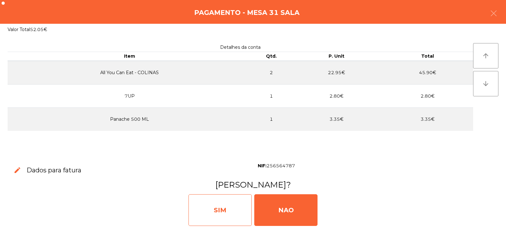
click at [216, 202] on div "SIM" at bounding box center [220, 210] width 63 height 32
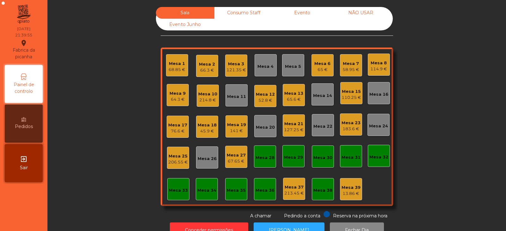
click at [176, 131] on div "76.6 €" at bounding box center [177, 131] width 19 height 6
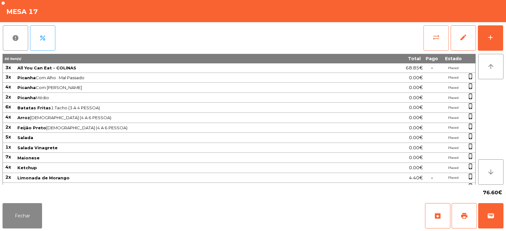
click at [429, 40] on button "sync_alt" at bounding box center [436, 37] width 25 height 25
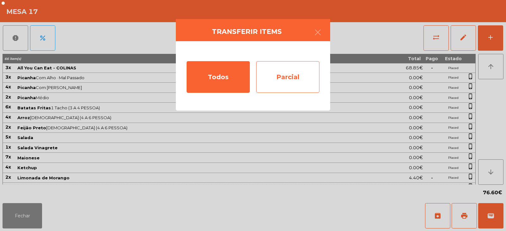
click at [285, 84] on div "Parcial" at bounding box center [287, 77] width 63 height 32
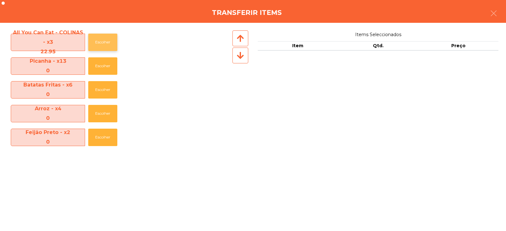
click at [101, 47] on button "Escolher" at bounding box center [102, 42] width 29 height 17
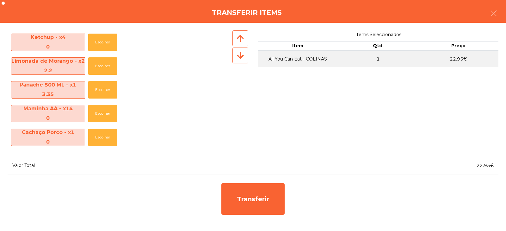
scroll to position [189, 0]
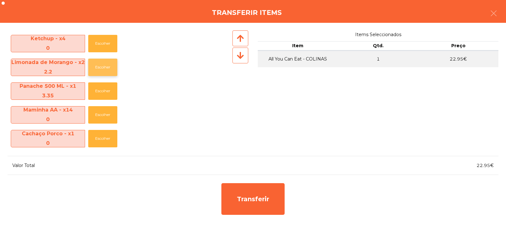
click at [94, 72] on button "Escolher" at bounding box center [102, 67] width 29 height 17
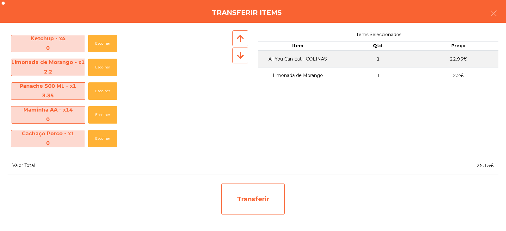
click at [238, 195] on div "Transferir" at bounding box center [252, 199] width 63 height 32
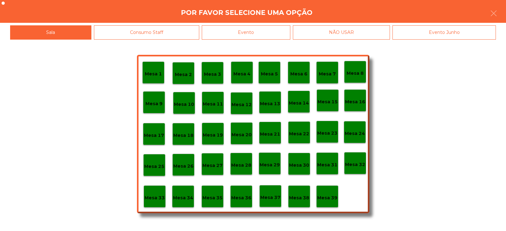
click at [348, 159] on div "Mesa 32" at bounding box center [355, 163] width 20 height 10
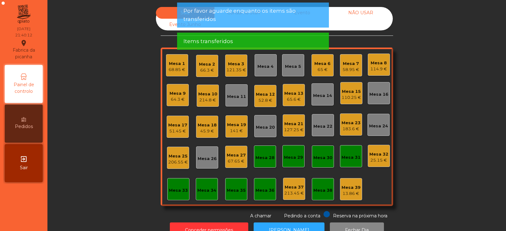
click at [376, 154] on div "Mesa 32" at bounding box center [379, 154] width 19 height 6
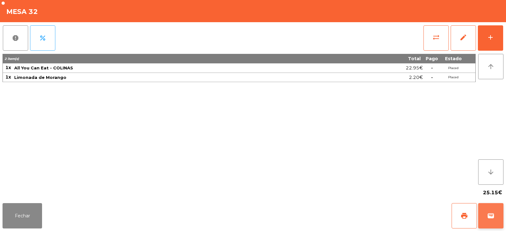
click at [502, 211] on button "wallet" at bounding box center [490, 215] width 25 height 25
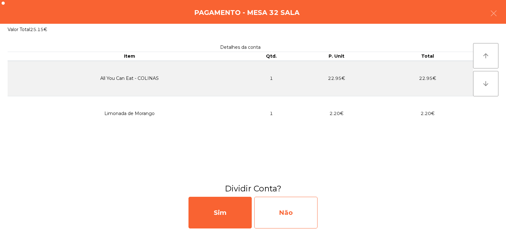
click at [287, 202] on div "Não" at bounding box center [285, 212] width 63 height 32
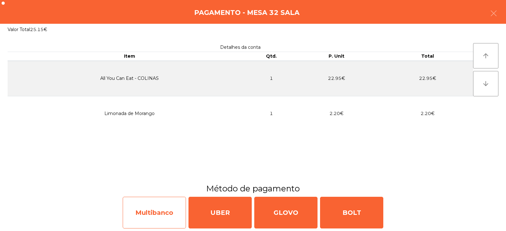
click at [132, 221] on div "Multibanco" at bounding box center [154, 212] width 63 height 32
select select "**"
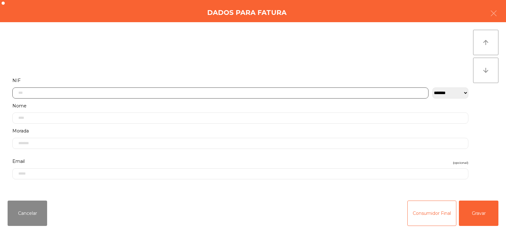
click at [152, 94] on input "text" at bounding box center [220, 92] width 416 height 11
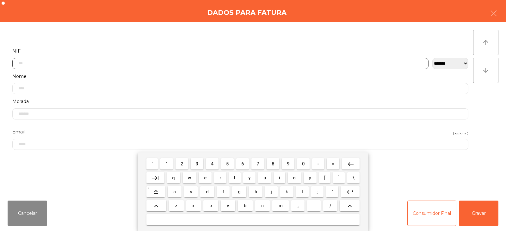
scroll to position [46, 0]
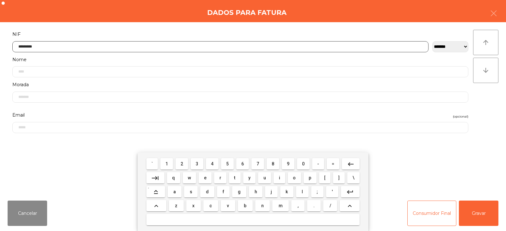
type input "*********"
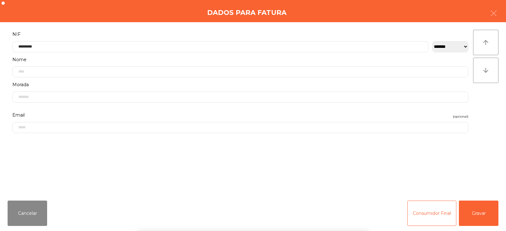
click at [469, 213] on div "` 1 2 3 4 5 6 7 8 9 0 - = keyboard_backspace keyboard_tab q w e r t y u i o p […" at bounding box center [253, 191] width 506 height 78
click at [474, 215] on div "` 1 2 3 4 5 6 7 8 9 0 - = keyboard_backspace keyboard_tab q w e r t y u i o p […" at bounding box center [253, 191] width 506 height 78
click at [481, 208] on button "Gravar" at bounding box center [479, 212] width 40 height 25
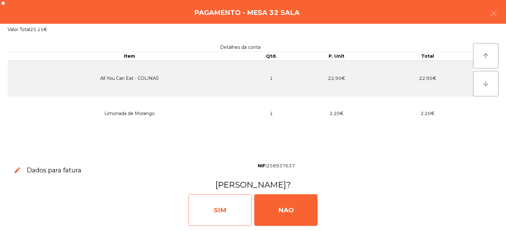
click at [223, 203] on div "SIM" at bounding box center [220, 210] width 63 height 32
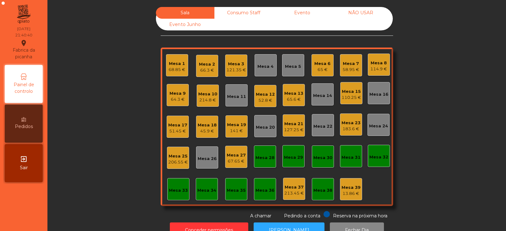
click at [171, 128] on div "51.45 €" at bounding box center [177, 131] width 19 height 6
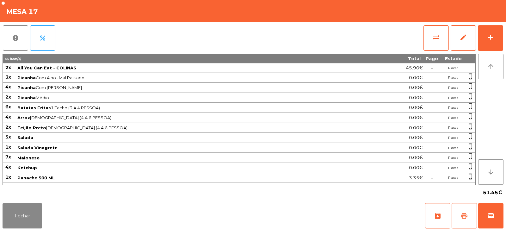
click at [463, 217] on span "print" at bounding box center [465, 216] width 8 height 8
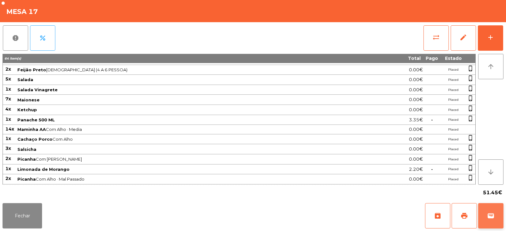
click at [492, 213] on span "wallet" at bounding box center [491, 216] width 8 height 8
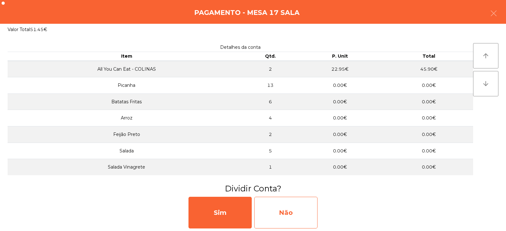
click at [290, 215] on div "Não" at bounding box center [285, 212] width 63 height 32
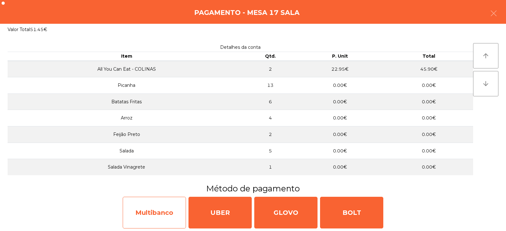
click at [162, 209] on div "Multibanco" at bounding box center [154, 212] width 63 height 32
select select "**"
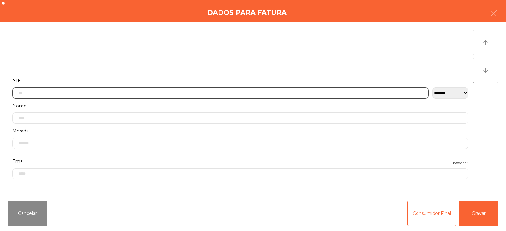
click at [142, 93] on input "text" at bounding box center [220, 92] width 416 height 11
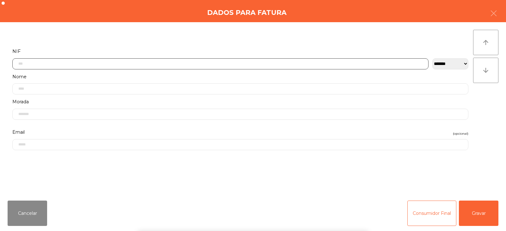
scroll to position [46, 0]
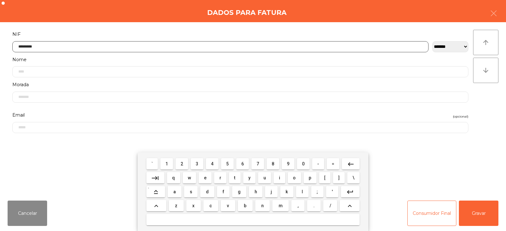
type input "*********"
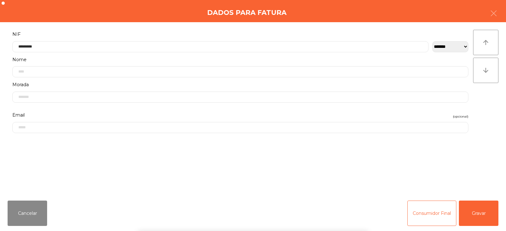
click at [471, 217] on div "` 1 2 3 4 5 6 7 8 9 0 - = keyboard_backspace keyboard_tab q w e r t y u i o p […" at bounding box center [253, 191] width 506 height 78
click at [474, 213] on button "Gravar" at bounding box center [479, 212] width 40 height 25
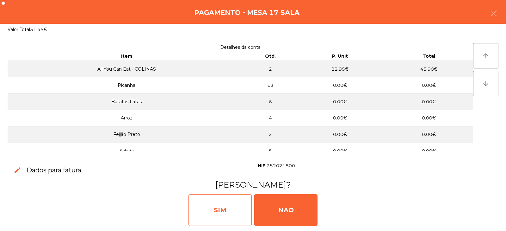
click at [243, 206] on div "SIM" at bounding box center [220, 210] width 63 height 32
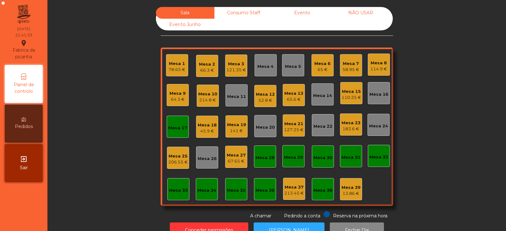
click at [348, 68] on div "58.95 €" at bounding box center [351, 69] width 17 height 6
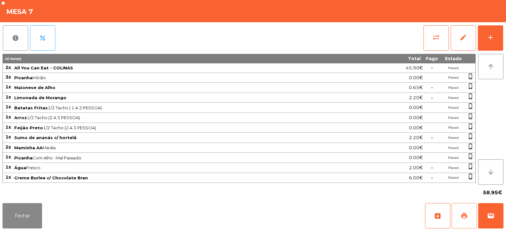
click at [459, 221] on button "print" at bounding box center [464, 215] width 25 height 25
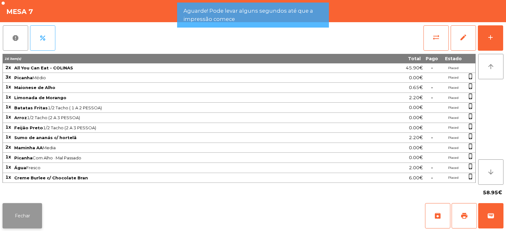
click at [30, 213] on button "Fechar" at bounding box center [23, 215] width 40 height 25
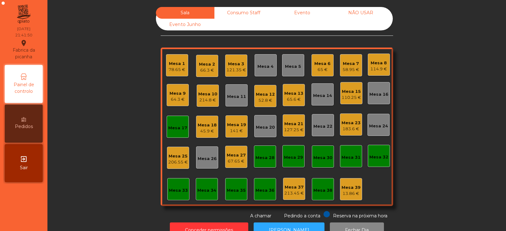
scroll to position [19, 0]
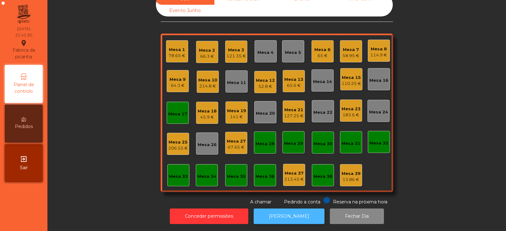
click at [286, 208] on button "[PERSON_NAME]" at bounding box center [289, 216] width 71 height 16
click at [350, 47] on div "Mesa 7" at bounding box center [351, 50] width 17 height 6
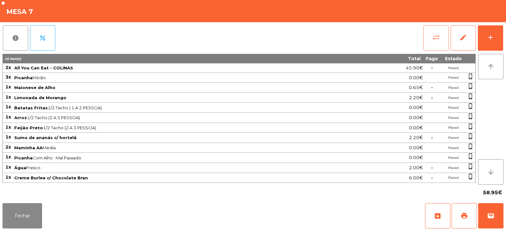
click at [437, 37] on span "sync_alt" at bounding box center [436, 38] width 8 height 8
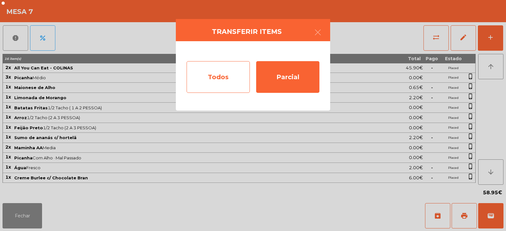
click at [202, 75] on div "Todos" at bounding box center [218, 77] width 63 height 32
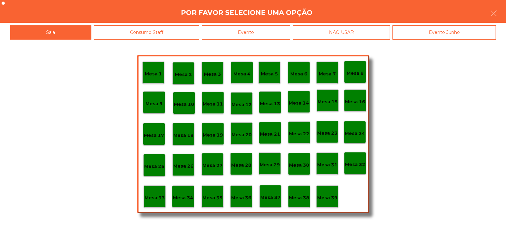
click at [259, 30] on div "Evento" at bounding box center [246, 32] width 89 height 14
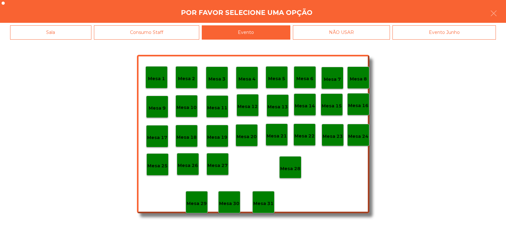
click at [331, 81] on p "Mesa 7" at bounding box center [332, 79] width 17 height 7
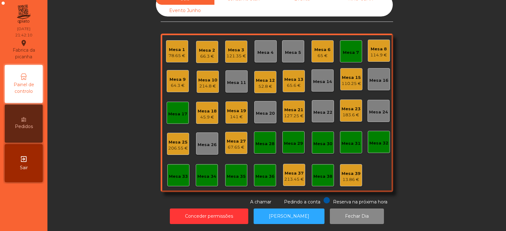
click at [91, 117] on div "Sala Consumo Staff Evento NÃO USAR Evento Junho Mesa 1 78.65 € Mesa 2 66.3 € Me…" at bounding box center [277, 99] width 442 height 212
click at [354, 49] on div "Mesa 7" at bounding box center [351, 52] width 16 height 6
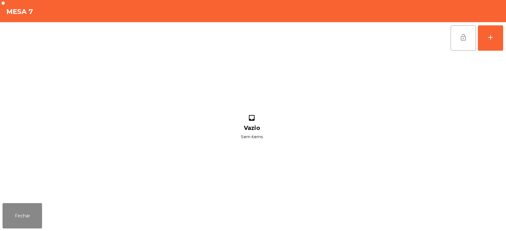
click at [459, 38] on button "lock_open" at bounding box center [463, 37] width 25 height 25
click at [32, 214] on button "Fechar" at bounding box center [23, 215] width 40 height 25
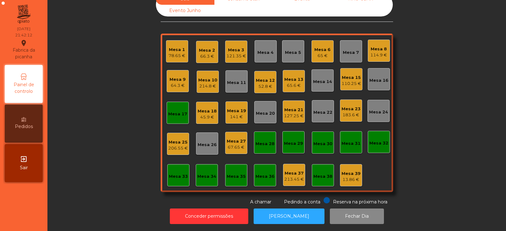
click at [171, 108] on div "Mesa 17" at bounding box center [177, 112] width 19 height 9
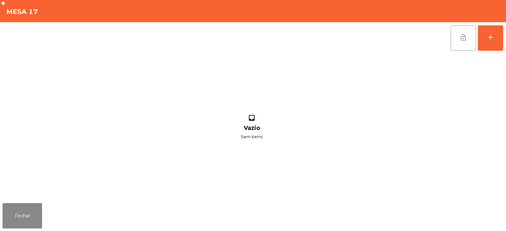
click at [457, 40] on button "lock_open" at bounding box center [463, 37] width 25 height 25
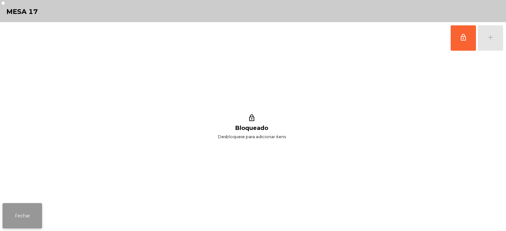
click at [19, 218] on button "Fechar" at bounding box center [23, 215] width 40 height 25
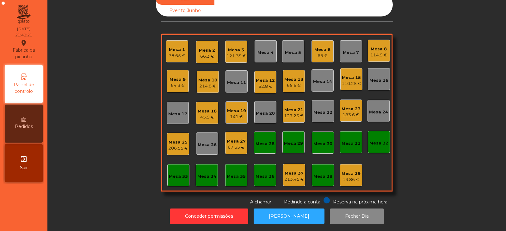
scroll to position [0, 0]
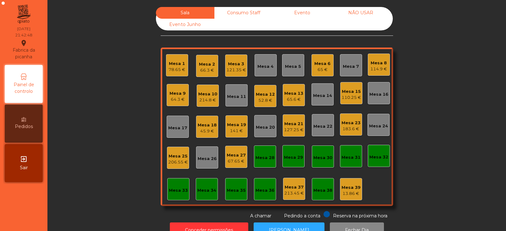
click at [175, 161] on div "206.55 €" at bounding box center [178, 162] width 20 height 6
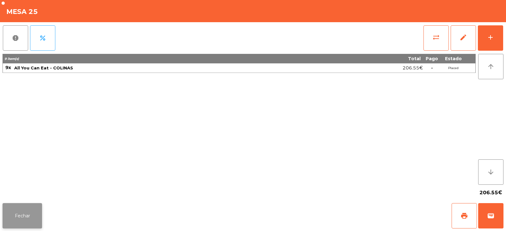
click at [30, 222] on button "Fechar" at bounding box center [23, 215] width 40 height 25
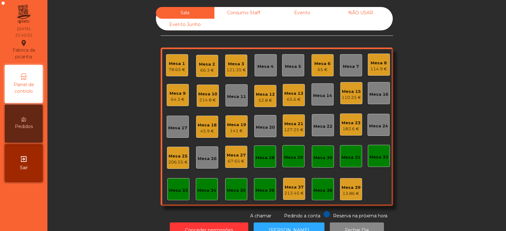
click at [97, 105] on div "Sala Consumo Staff Evento NÃO USAR Evento Junho Mesa 1 78.65 € Mesa 2 66.3 € Me…" at bounding box center [277, 113] width 442 height 212
click at [167, 99] on div "Mesa 9 64.3 €" at bounding box center [178, 95] width 22 height 22
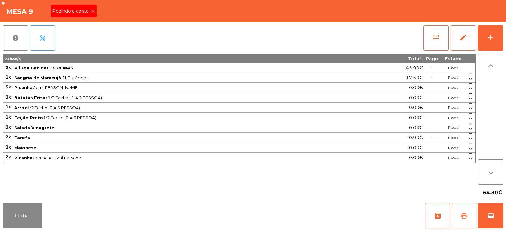
click at [460, 219] on button "print" at bounding box center [464, 215] width 25 height 25
click at [89, 15] on div "Pedindo a conta" at bounding box center [74, 11] width 46 height 13
click at [490, 220] on button "wallet" at bounding box center [490, 215] width 25 height 25
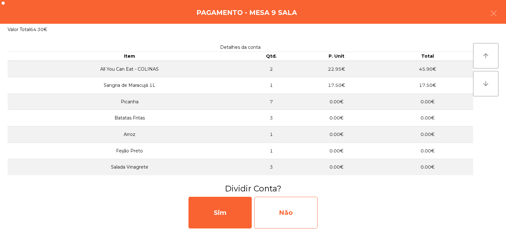
click at [297, 206] on div "Não" at bounding box center [285, 212] width 63 height 32
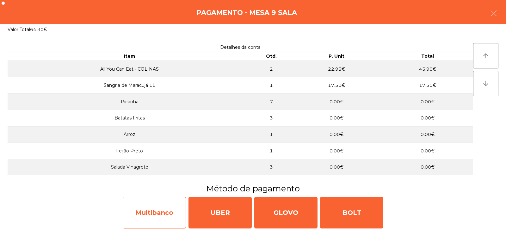
click at [168, 213] on div "Multibanco" at bounding box center [154, 212] width 63 height 32
select select "**"
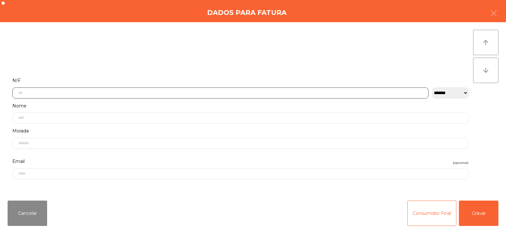
click at [174, 93] on input "text" at bounding box center [220, 92] width 416 height 11
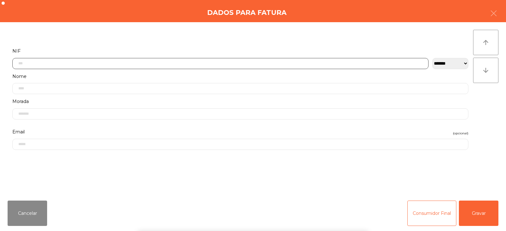
scroll to position [46, 0]
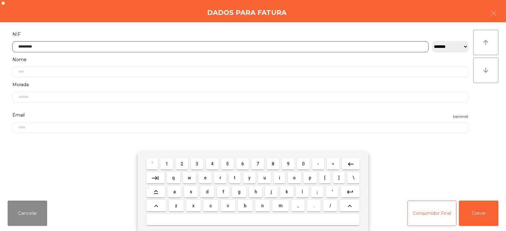
type input "*********"
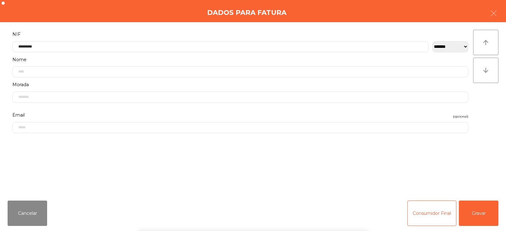
click at [478, 220] on div "` 1 2 3 4 5 6 7 8 9 0 - = keyboard_backspace keyboard_tab q w e r t y u i o p […" at bounding box center [253, 191] width 506 height 78
click at [483, 218] on div "` 1 2 3 4 5 6 7 8 9 0 - = keyboard_backspace keyboard_tab q w e r t y u i o p […" at bounding box center [253, 191] width 506 height 78
click at [477, 202] on button "Gravar" at bounding box center [479, 212] width 40 height 25
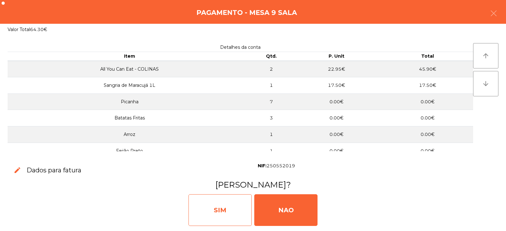
click at [233, 208] on div "SIM" at bounding box center [220, 210] width 63 height 32
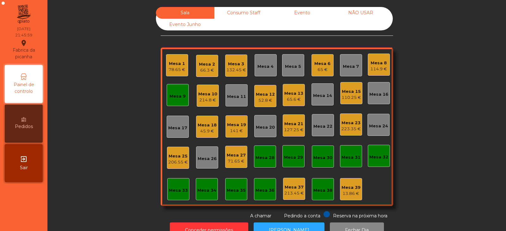
scroll to position [19, 0]
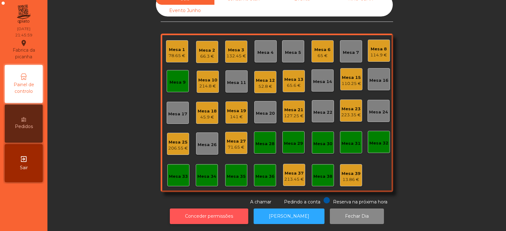
click at [217, 210] on button "Conceder permissões" at bounding box center [209, 216] width 78 height 16
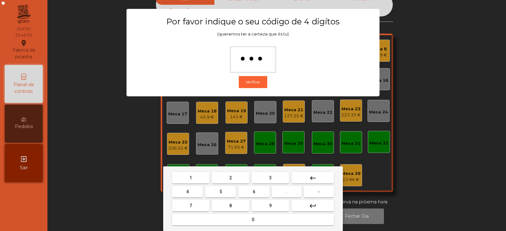
type input "****"
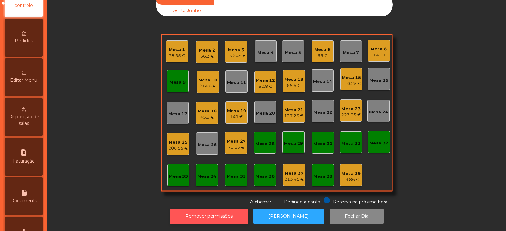
scroll to position [84, 0]
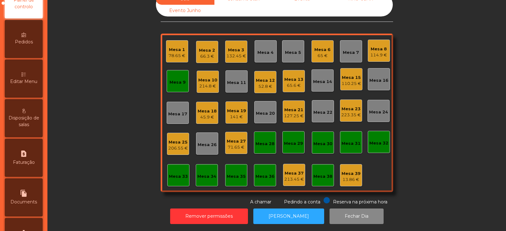
click at [25, 78] on div "Editar Menu" at bounding box center [24, 78] width 38 height 38
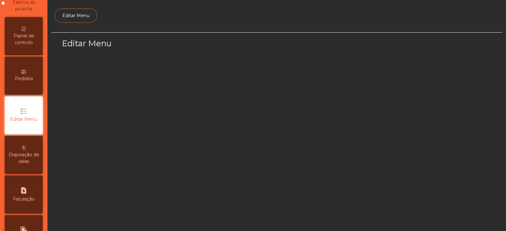
select select "*"
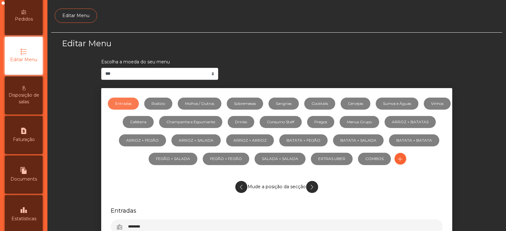
scroll to position [154, 0]
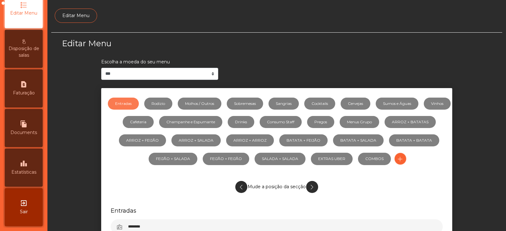
click at [28, 126] on icon "file_copy" at bounding box center [24, 124] width 8 height 8
select select "*"
select select "****"
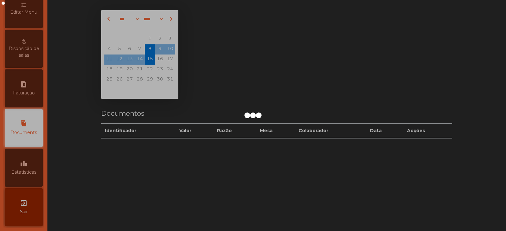
click at [26, 166] on div at bounding box center [253, 115] width 506 height 231
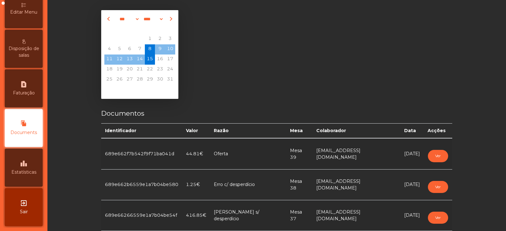
click at [32, 168] on div "leaderboard Estatísticas" at bounding box center [24, 167] width 38 height 38
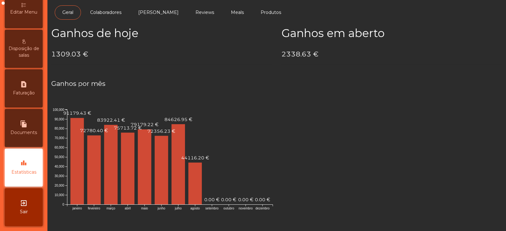
click at [24, 95] on span "Faturação" at bounding box center [24, 93] width 22 height 7
select select "*"
select select "****"
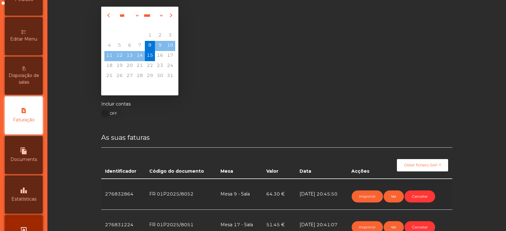
scroll to position [8, 0]
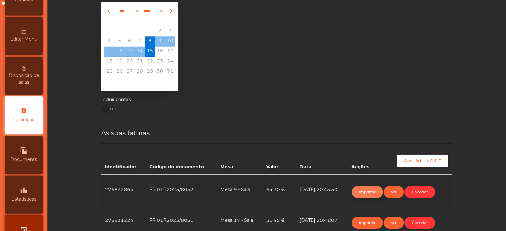
click at [361, 187] on button "Imprimir" at bounding box center [367, 192] width 31 height 12
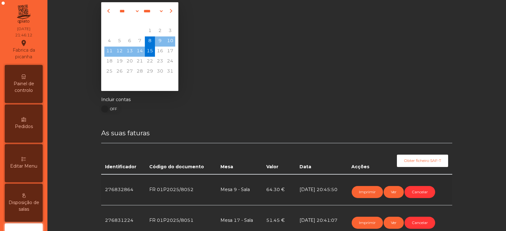
click at [29, 83] on span "Painel de controlo" at bounding box center [23, 86] width 35 height 13
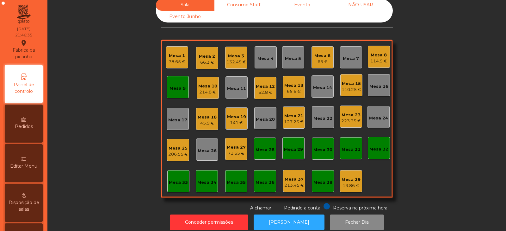
click at [181, 96] on div "Mesa 9" at bounding box center [178, 87] width 22 height 22
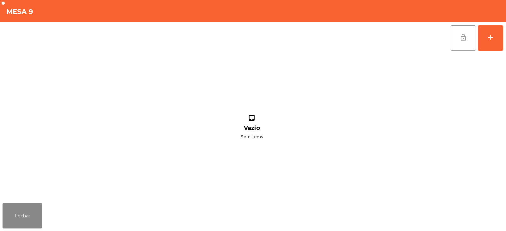
click at [457, 40] on button "lock_open" at bounding box center [463, 37] width 25 height 25
click at [22, 206] on button "Fechar" at bounding box center [23, 215] width 40 height 25
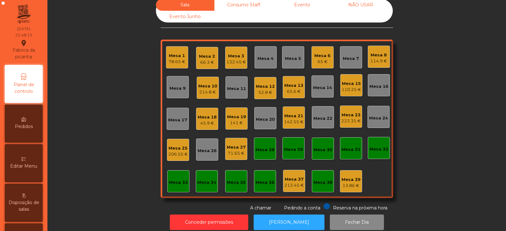
click at [211, 91] on div "214.8 €" at bounding box center [207, 92] width 19 height 6
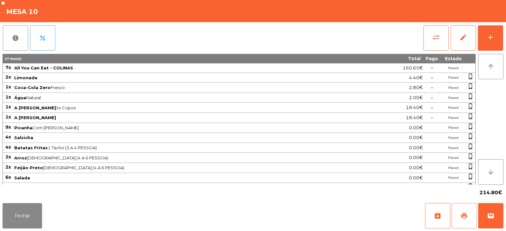
click at [458, 219] on button "print" at bounding box center [464, 215] width 25 height 25
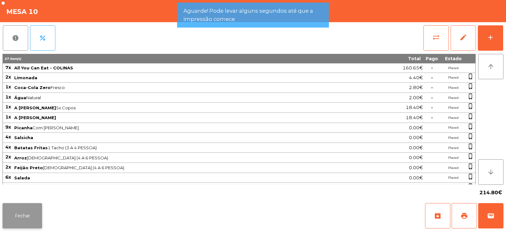
click at [33, 219] on button "Fechar" at bounding box center [23, 215] width 40 height 25
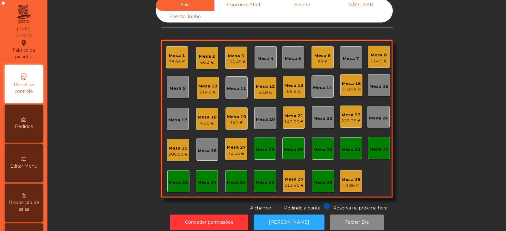
click at [289, 90] on div "65.6 €" at bounding box center [293, 91] width 19 height 6
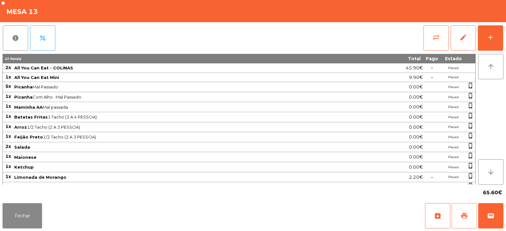
click at [462, 217] on span "print" at bounding box center [465, 216] width 8 height 8
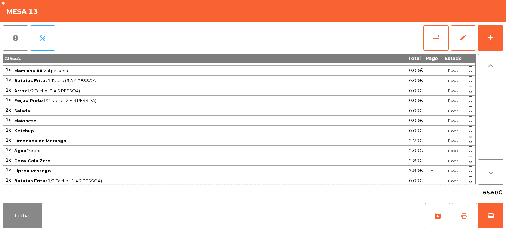
scroll to position [38, 0]
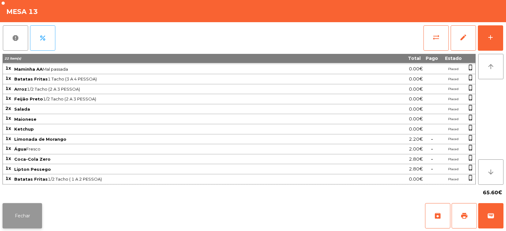
click at [28, 211] on button "Fechar" at bounding box center [23, 215] width 40 height 25
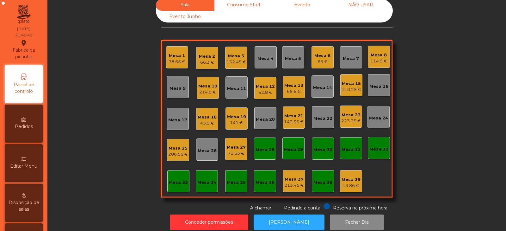
click at [350, 122] on div "223.35 €" at bounding box center [351, 121] width 20 height 6
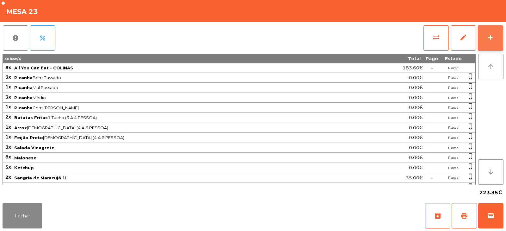
click at [488, 38] on div "add" at bounding box center [491, 38] width 8 height 8
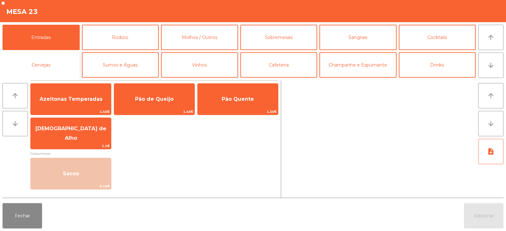
click at [45, 65] on button "Cervejas" at bounding box center [41, 64] width 77 height 25
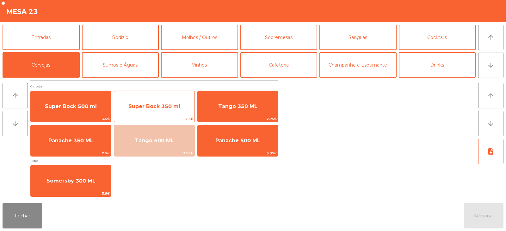
click at [152, 110] on span "Super Bock 350 ml" at bounding box center [154, 106] width 80 height 17
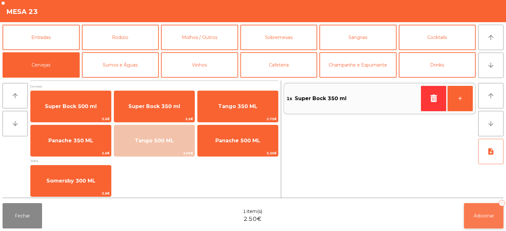
click at [482, 212] on button "Adicionar 1" at bounding box center [484, 215] width 40 height 25
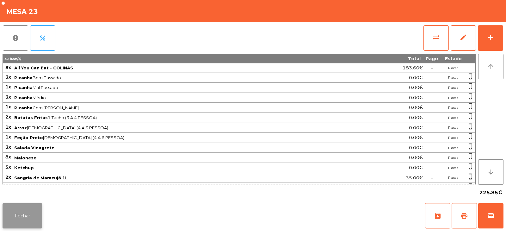
click at [34, 219] on button "Fechar" at bounding box center [23, 215] width 40 height 25
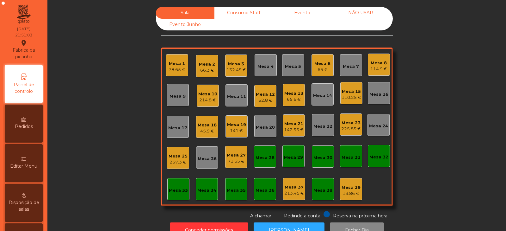
scroll to position [19, 0]
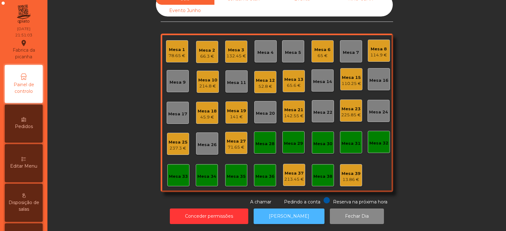
click at [296, 211] on button "[PERSON_NAME]" at bounding box center [289, 216] width 71 height 16
click at [290, 82] on div "65.6 €" at bounding box center [293, 85] width 19 height 6
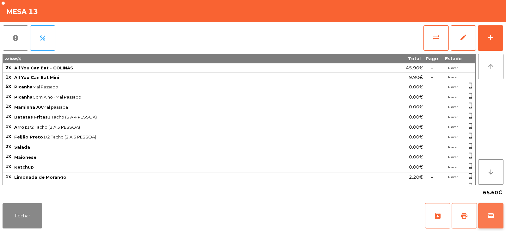
click at [481, 223] on button "wallet" at bounding box center [490, 215] width 25 height 25
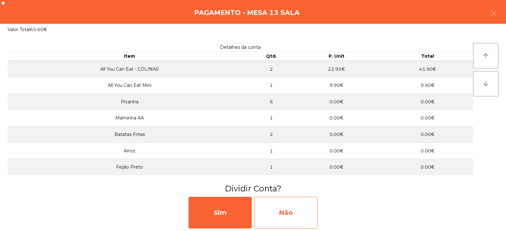
click at [296, 208] on div "Não" at bounding box center [285, 212] width 63 height 32
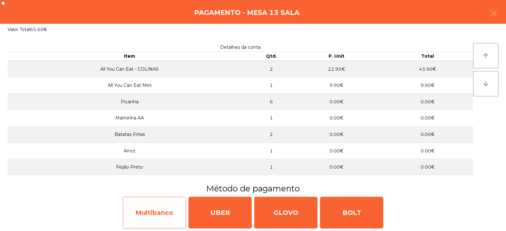
click at [165, 211] on div "Multibanco" at bounding box center [154, 212] width 63 height 32
select select "**"
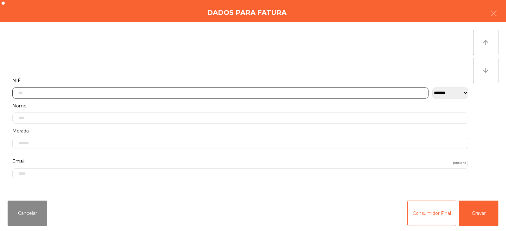
click at [243, 92] on input "text" at bounding box center [220, 92] width 416 height 11
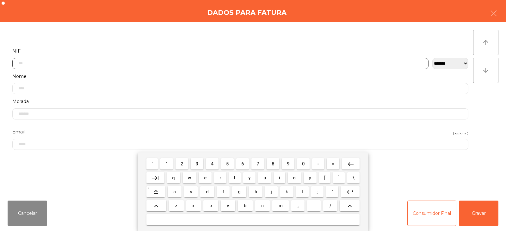
scroll to position [46, 0]
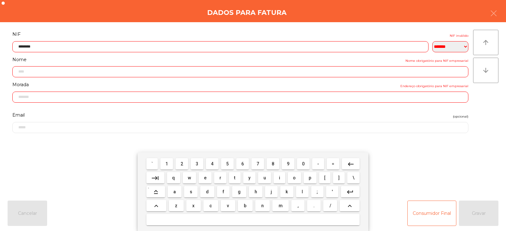
type input "*********"
type input "**********"
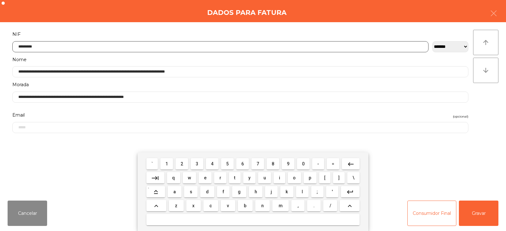
type input "*********"
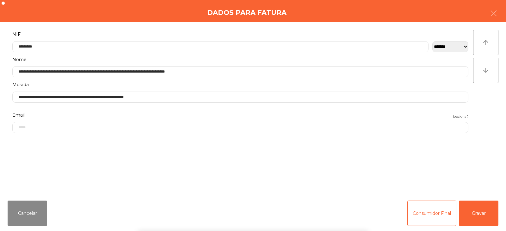
click at [476, 218] on div "` 1 2 3 4 5 6 7 8 9 0 - = keyboard_backspace keyboard_tab q w e r t y u i o p […" at bounding box center [253, 191] width 506 height 78
click at [480, 217] on button "Gravar" at bounding box center [479, 212] width 40 height 25
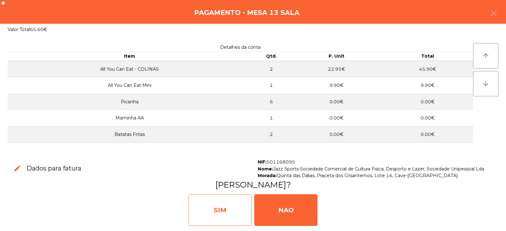
click at [211, 197] on div "SIM" at bounding box center [220, 210] width 63 height 32
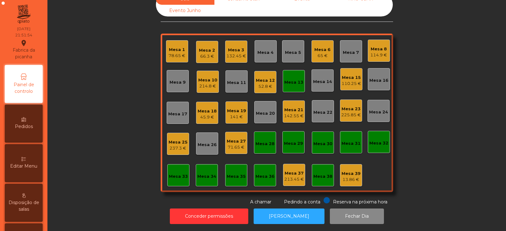
click at [292, 79] on div "Mesa 13" at bounding box center [293, 82] width 19 height 6
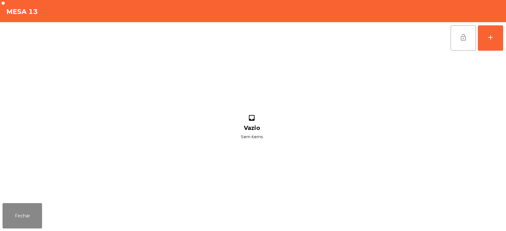
click at [467, 39] on span "lock_open" at bounding box center [464, 38] width 8 height 8
click at [30, 219] on button "Fechar" at bounding box center [23, 215] width 40 height 25
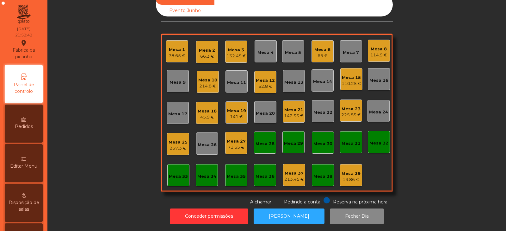
click at [206, 114] on div "45.9 €" at bounding box center [207, 117] width 19 height 6
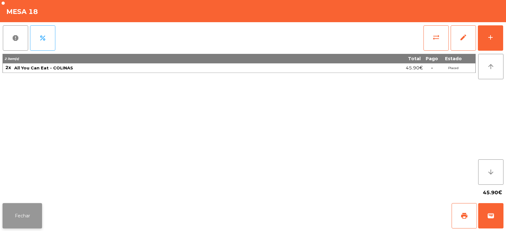
click at [30, 219] on button "Fechar" at bounding box center [23, 215] width 40 height 25
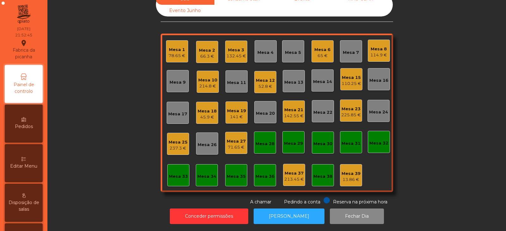
click at [238, 108] on div "Mesa 19" at bounding box center [236, 111] width 19 height 6
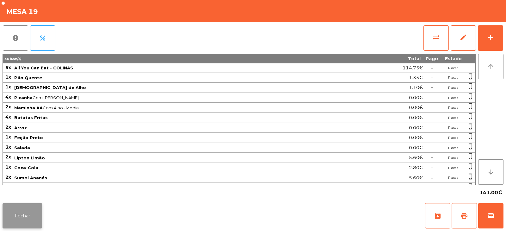
click at [32, 215] on button "Fechar" at bounding box center [23, 215] width 40 height 25
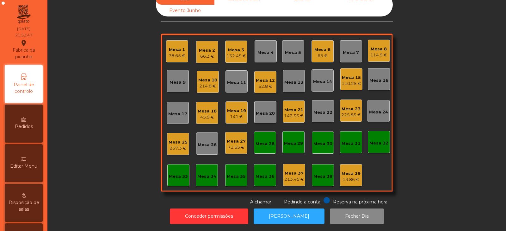
scroll to position [0, 0]
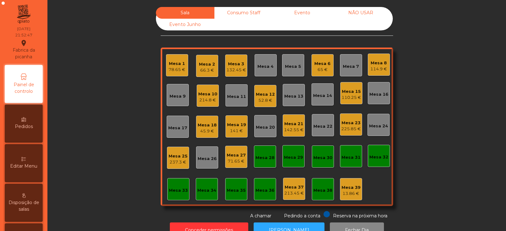
click at [205, 122] on div "Mesa 18" at bounding box center [207, 125] width 19 height 6
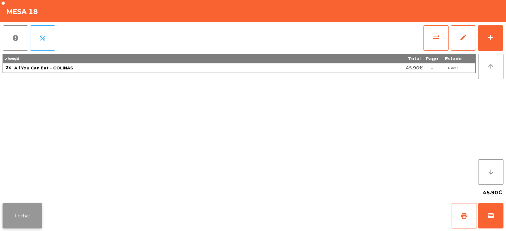
click at [37, 221] on button "Fechar" at bounding box center [23, 215] width 40 height 25
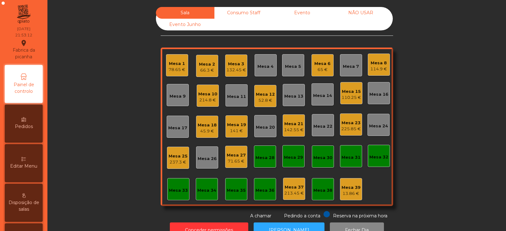
click at [183, 157] on div "Mesa 25" at bounding box center [178, 156] width 19 height 6
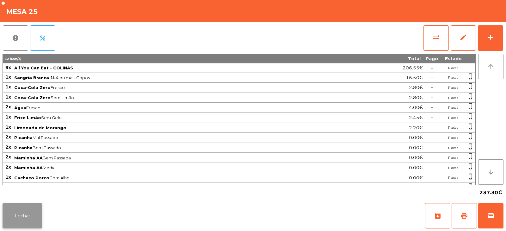
click at [20, 216] on button "Fechar" at bounding box center [23, 215] width 40 height 25
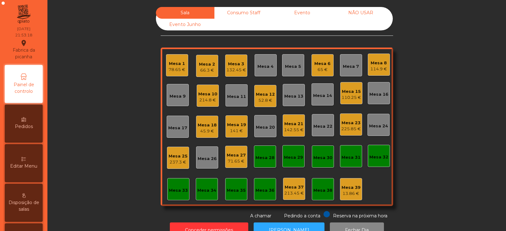
click at [203, 96] on div "Mesa 10" at bounding box center [207, 94] width 19 height 6
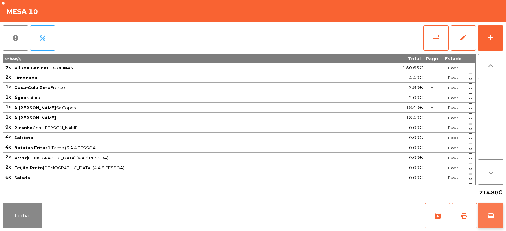
click at [487, 214] on button "wallet" at bounding box center [490, 215] width 25 height 25
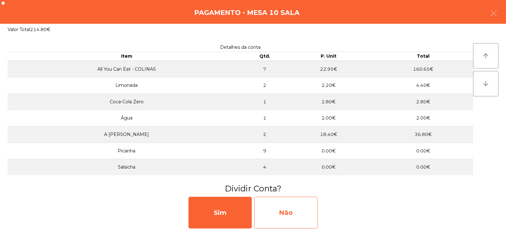
click at [302, 205] on div "Não" at bounding box center [285, 212] width 63 height 32
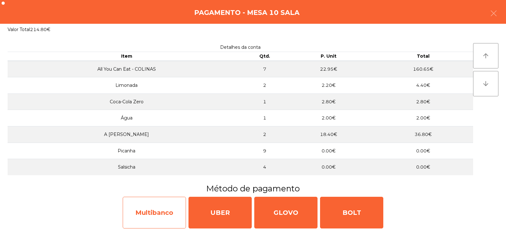
click at [159, 212] on div "Multibanco" at bounding box center [154, 212] width 63 height 32
select select "**"
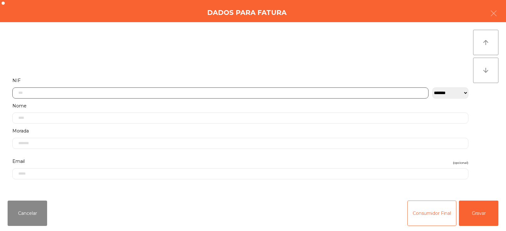
click at [240, 93] on input "text" at bounding box center [220, 92] width 416 height 11
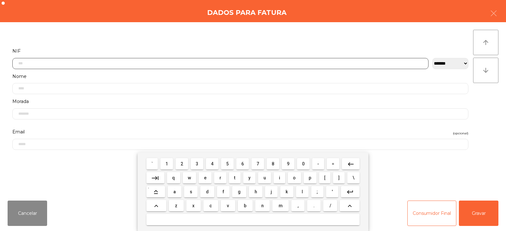
scroll to position [46, 0]
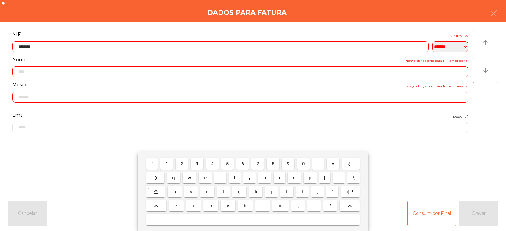
type input "*********"
type input "**********"
type input "*********"
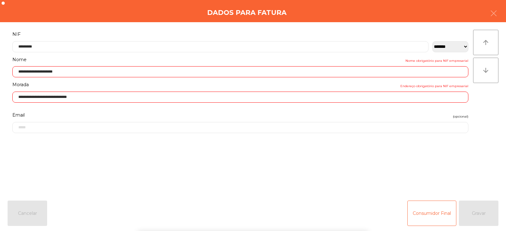
click at [475, 210] on div "` 1 2 3 4 5 6 7 8 9 0 - = keyboard_backspace keyboard_tab q w e r t y u i o p […" at bounding box center [253, 191] width 506 height 78
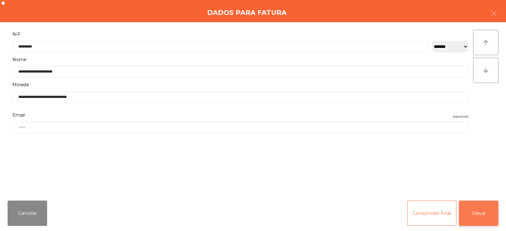
click at [477, 213] on button "Gravar" at bounding box center [479, 212] width 40 height 25
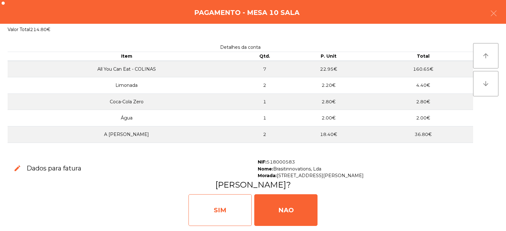
click at [239, 216] on div "SIM" at bounding box center [220, 210] width 63 height 32
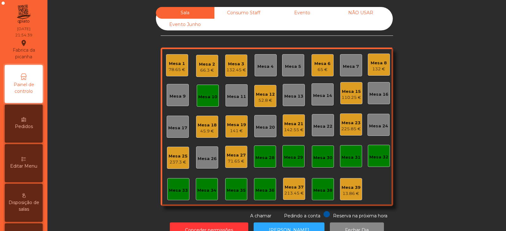
click at [206, 99] on div "Mesa 10" at bounding box center [207, 97] width 19 height 6
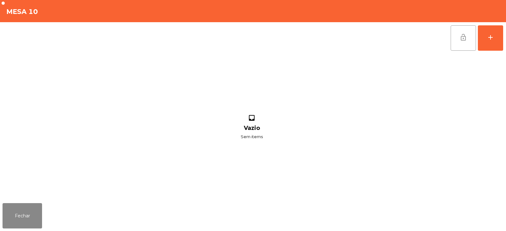
click at [463, 37] on span "lock_open" at bounding box center [464, 38] width 8 height 8
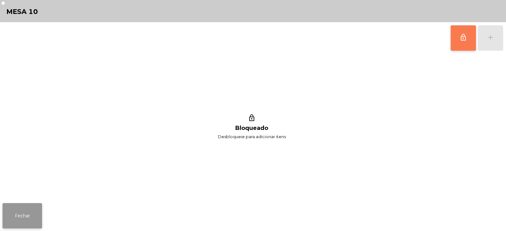
click at [41, 209] on button "Fechar" at bounding box center [23, 215] width 40 height 25
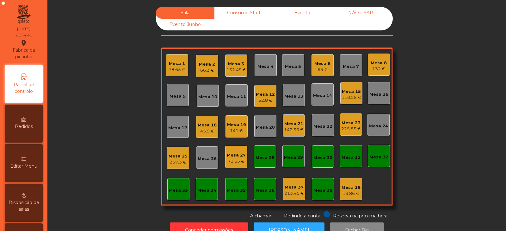
click at [207, 130] on div "45.9 €" at bounding box center [207, 131] width 19 height 6
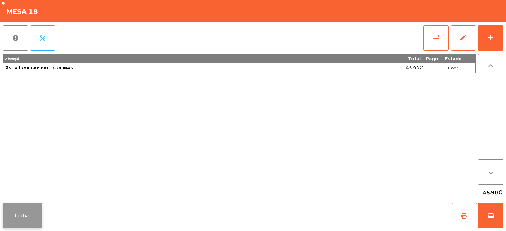
click at [37, 209] on button "Fechar" at bounding box center [23, 215] width 40 height 25
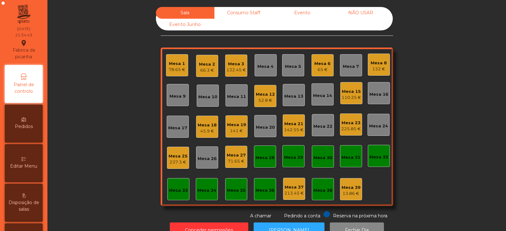
click at [350, 65] on div "Mesa 7" at bounding box center [351, 66] width 16 height 6
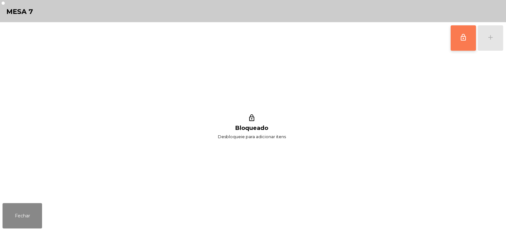
click at [463, 39] on span "lock_outline" at bounding box center [464, 38] width 8 height 8
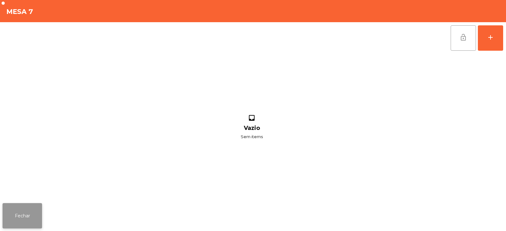
click at [36, 210] on button "Fechar" at bounding box center [23, 215] width 40 height 25
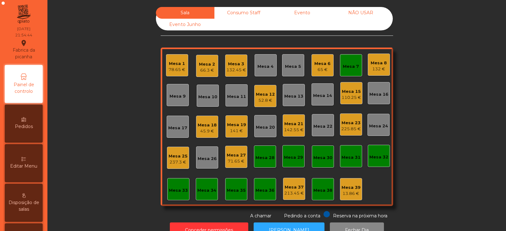
click at [202, 128] on div "45.9 €" at bounding box center [207, 131] width 19 height 6
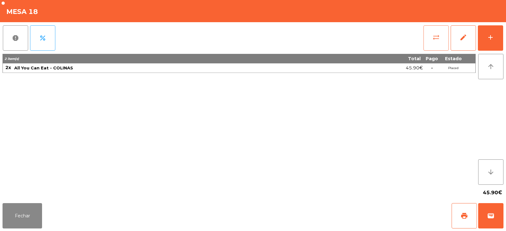
click at [436, 39] on span "sync_alt" at bounding box center [436, 38] width 8 height 8
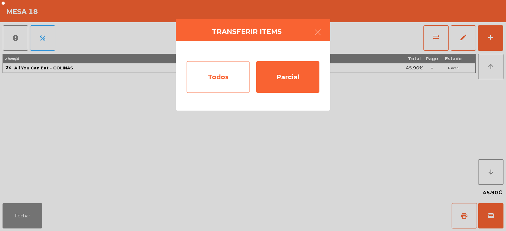
click at [241, 77] on div "Todos" at bounding box center [218, 77] width 63 height 32
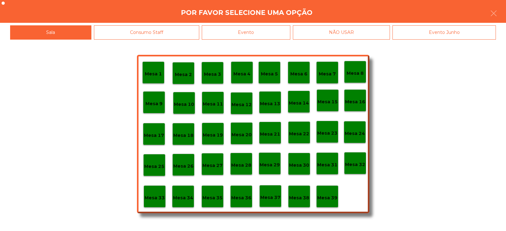
click at [335, 71] on p "Mesa 7" at bounding box center [327, 73] width 17 height 7
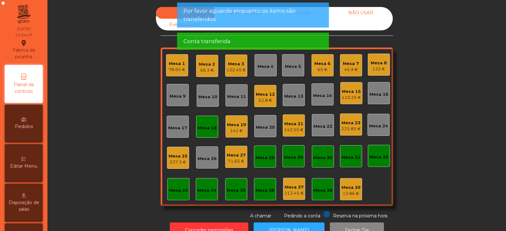
click at [205, 127] on div "Mesa 18" at bounding box center [207, 128] width 19 height 6
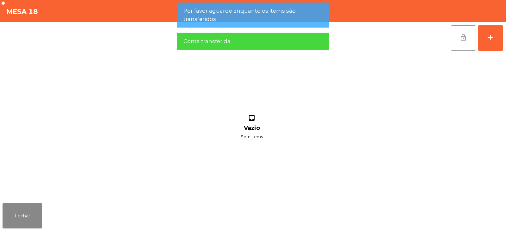
click at [460, 40] on span "lock_open" at bounding box center [464, 38] width 8 height 8
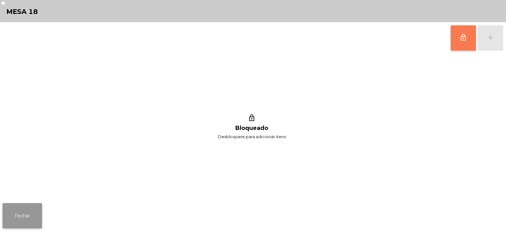
click at [26, 220] on button "Fechar" at bounding box center [23, 215] width 40 height 25
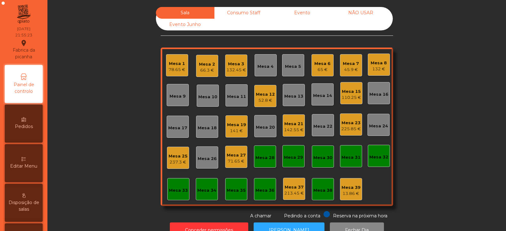
click at [78, 128] on div "Sala Consumo Staff Evento NÃO USAR Evento Junho Mesa 1 78.65 € Mesa 2 66.3 € Me…" at bounding box center [277, 113] width 442 height 212
click at [263, 130] on div "Mesa 20" at bounding box center [265, 127] width 19 height 6
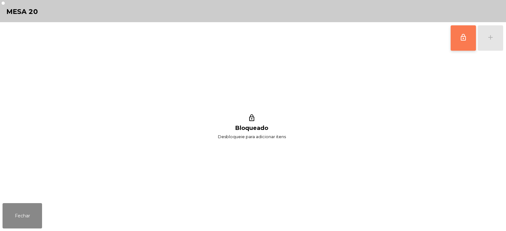
click at [467, 41] on button "lock_outline" at bounding box center [463, 37] width 25 height 25
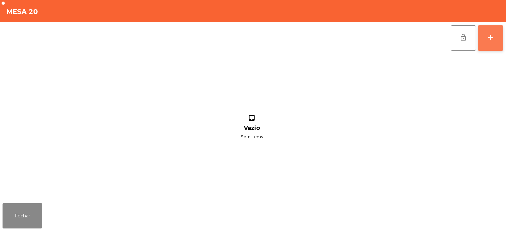
click at [492, 40] on div "add" at bounding box center [491, 38] width 8 height 8
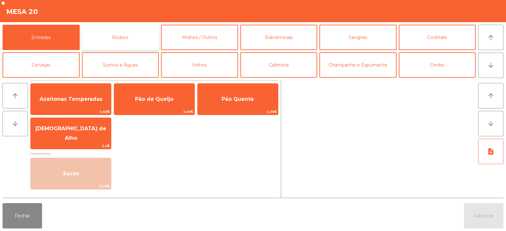
click at [145, 33] on button "Rodizio" at bounding box center [120, 37] width 77 height 25
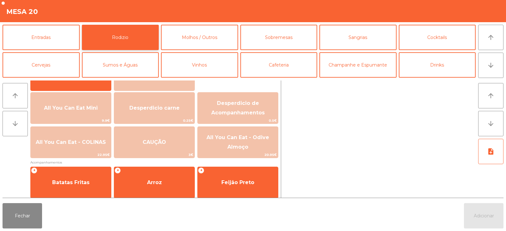
scroll to position [66, 0]
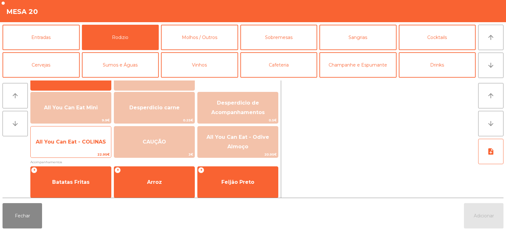
click at [63, 150] on span "All You Can Eat - COLINAS" at bounding box center [71, 141] width 80 height 17
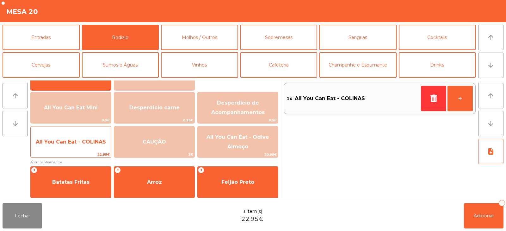
click at [58, 148] on span "All You Can Eat - COLINAS" at bounding box center [71, 141] width 80 height 17
click at [68, 138] on span "All You Can Eat - COLINAS" at bounding box center [71, 141] width 80 height 17
click at [71, 135] on span "All You Can Eat - COLINAS" at bounding box center [71, 141] width 80 height 17
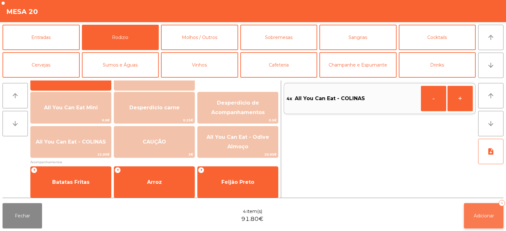
click at [486, 215] on span "Adicionar" at bounding box center [484, 216] width 20 height 6
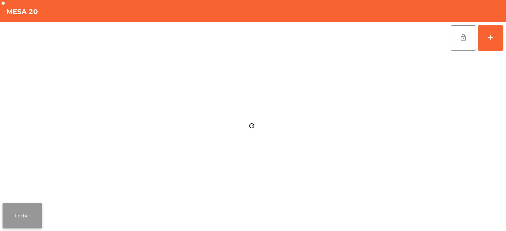
click at [28, 207] on button "Fechar" at bounding box center [23, 215] width 40 height 25
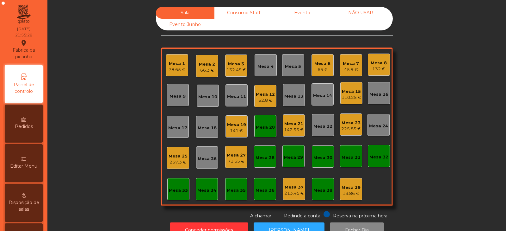
click at [117, 86] on div "Sala Consumo Staff Evento NÃO USAR Evento Junho Mesa 1 78.65 € Mesa 2 66.3 € Me…" at bounding box center [277, 113] width 442 height 212
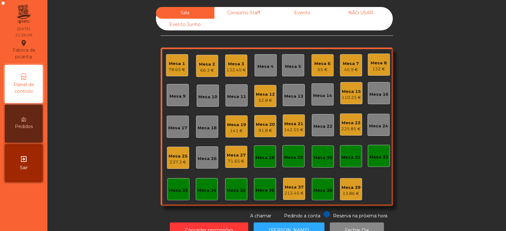
click at [316, 98] on div "Mesa 14" at bounding box center [322, 95] width 19 height 6
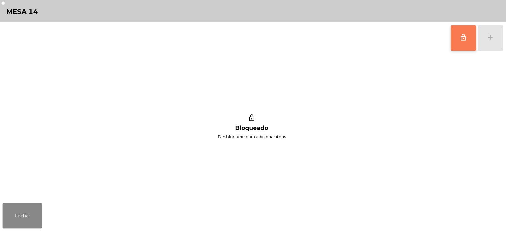
click at [470, 43] on button "lock_outline" at bounding box center [463, 37] width 25 height 25
click at [17, 204] on button "Fechar" at bounding box center [23, 215] width 40 height 25
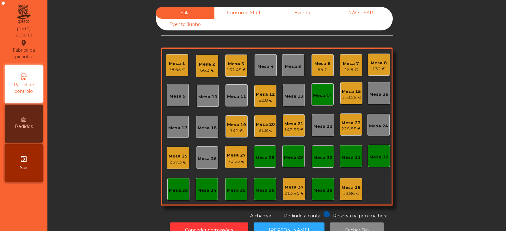
click at [264, 134] on div "Mesa 20 91.8 €" at bounding box center [265, 126] width 22 height 22
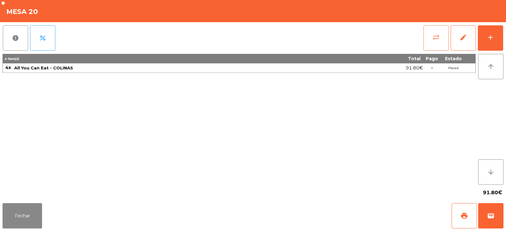
click at [430, 44] on button "sync_alt" at bounding box center [436, 37] width 25 height 25
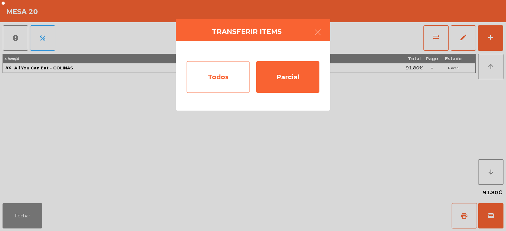
click at [220, 83] on div "Todos" at bounding box center [218, 77] width 63 height 32
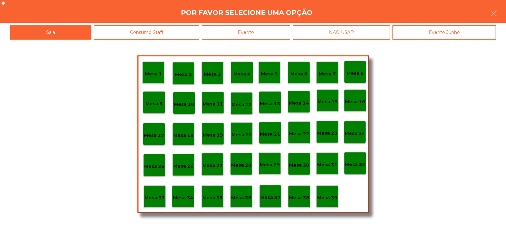
click at [303, 106] on p "Mesa 14" at bounding box center [299, 102] width 20 height 7
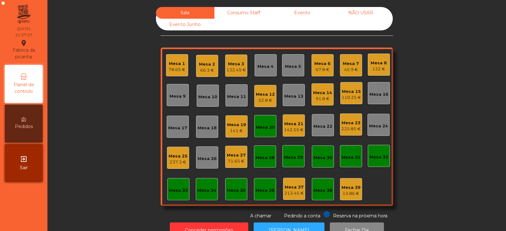
click at [237, 162] on div "71.65 €" at bounding box center [236, 161] width 19 height 6
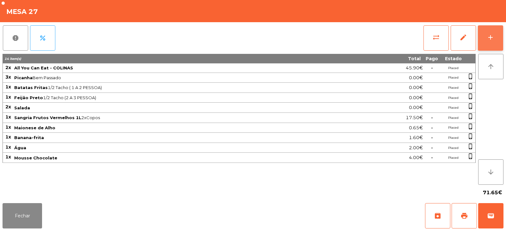
click at [482, 43] on button "add" at bounding box center [490, 37] width 25 height 25
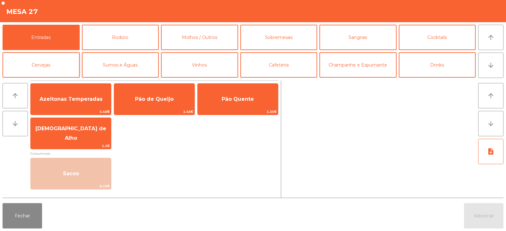
click at [26, 58] on button "Cervejas" at bounding box center [41, 64] width 77 height 25
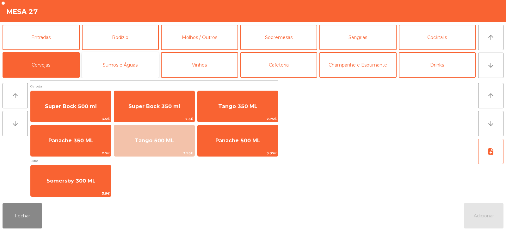
click at [118, 70] on button "Sumos e Águas" at bounding box center [120, 64] width 77 height 25
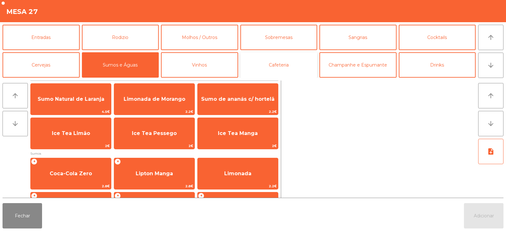
click at [282, 67] on button "Cafeteria" at bounding box center [278, 64] width 77 height 25
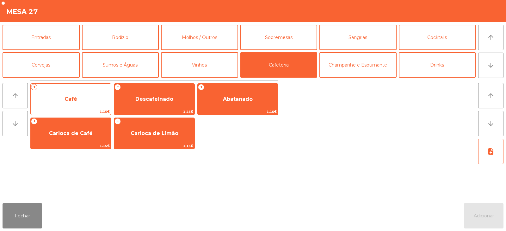
click at [82, 98] on span "Café" at bounding box center [71, 98] width 80 height 17
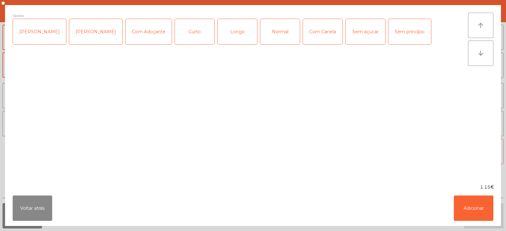
click at [276, 35] on div "Normal" at bounding box center [280, 31] width 40 height 25
click at [466, 201] on button "Adicionar" at bounding box center [474, 207] width 40 height 25
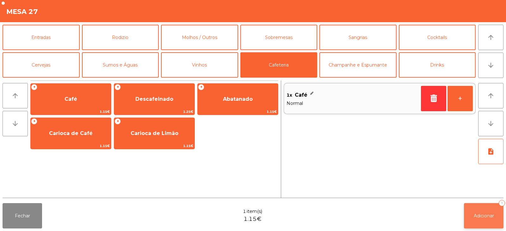
click at [484, 213] on span "Adicionar" at bounding box center [484, 216] width 20 height 6
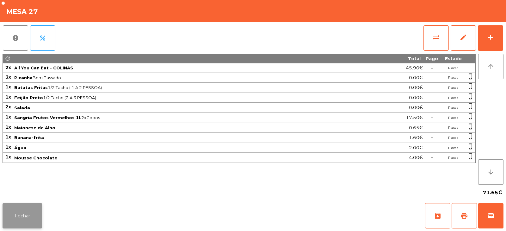
click at [20, 211] on button "Fechar" at bounding box center [23, 215] width 40 height 25
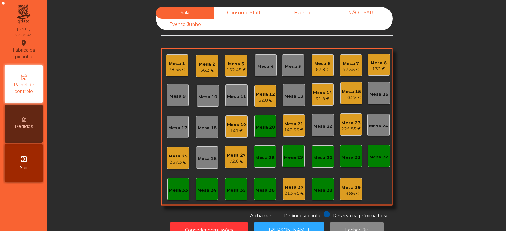
click at [325, 102] on div "Mesa 14 91.8 €" at bounding box center [323, 94] width 22 height 22
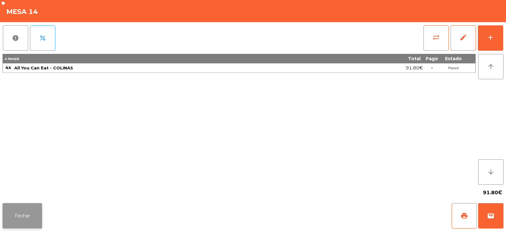
click at [36, 210] on button "Fechar" at bounding box center [23, 215] width 40 height 25
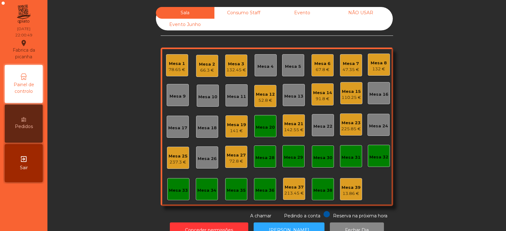
click at [323, 98] on div "91.8 €" at bounding box center [322, 99] width 19 height 6
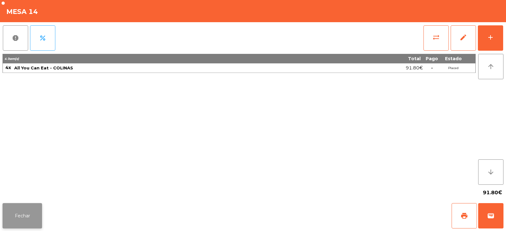
click at [31, 215] on button "Fechar" at bounding box center [23, 215] width 40 height 25
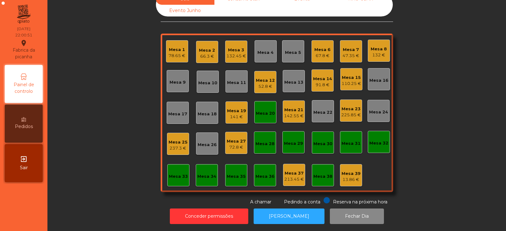
scroll to position [0, 0]
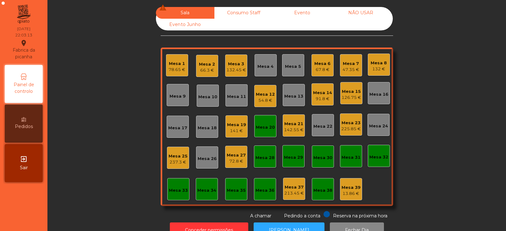
click at [237, 160] on div "72.8 €" at bounding box center [236, 161] width 19 height 6
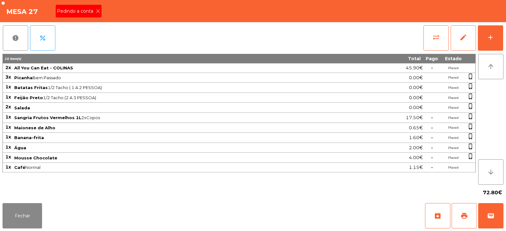
click at [97, 11] on icon at bounding box center [98, 11] width 4 height 4
click at [465, 218] on span "print" at bounding box center [465, 216] width 8 height 8
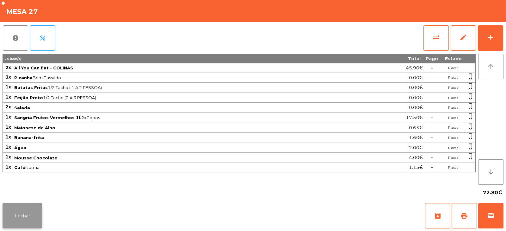
click at [27, 209] on button "Fechar" at bounding box center [23, 215] width 40 height 25
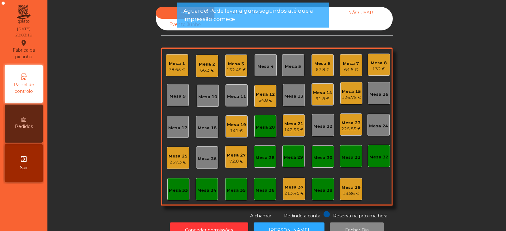
click at [323, 97] on div "91.8 €" at bounding box center [322, 99] width 19 height 6
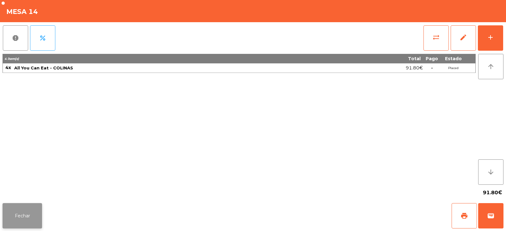
click at [24, 214] on button "Fechar" at bounding box center [23, 215] width 40 height 25
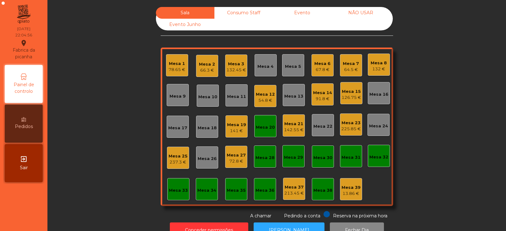
click at [352, 66] on div "64.5 €" at bounding box center [351, 69] width 16 height 6
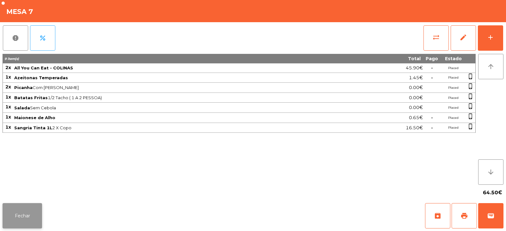
click at [28, 209] on button "Fechar" at bounding box center [23, 215] width 40 height 25
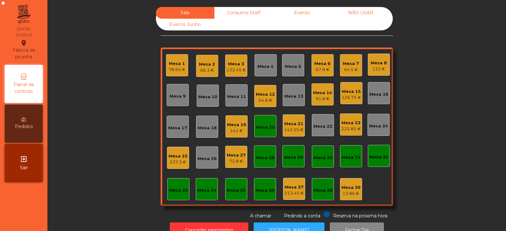
click at [236, 164] on div "Mesa 27 72.8 €" at bounding box center [236, 157] width 22 height 22
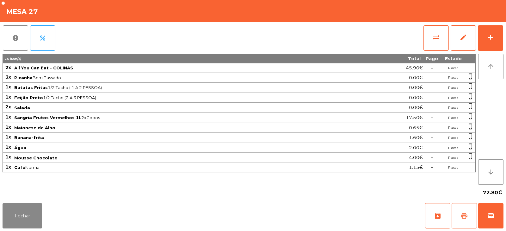
click at [468, 214] on button "print" at bounding box center [464, 215] width 25 height 25
click at [425, 35] on button "sync_alt" at bounding box center [436, 37] width 25 height 25
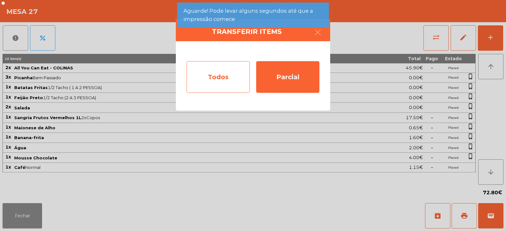
click at [203, 73] on div "Todos" at bounding box center [218, 77] width 63 height 32
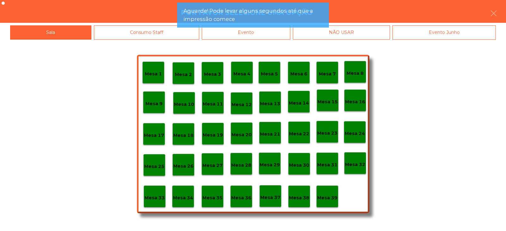
click at [262, 34] on div "Evento" at bounding box center [246, 32] width 89 height 14
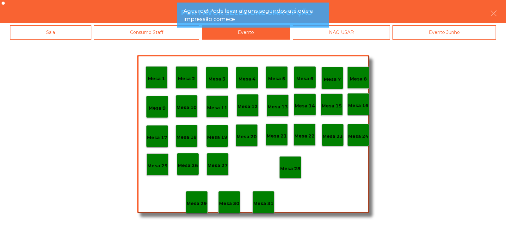
click at [217, 162] on p "Mesa 27" at bounding box center [218, 165] width 20 height 7
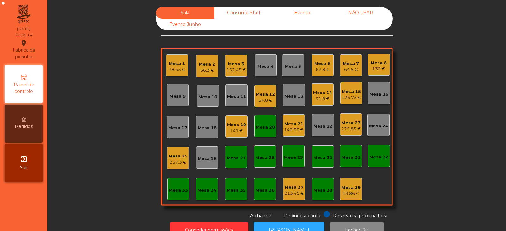
click at [172, 167] on div "Mesa 25 237.3 €" at bounding box center [178, 157] width 22 height 22
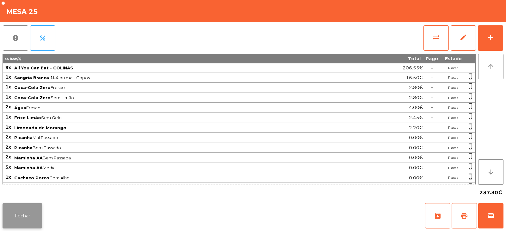
click at [23, 220] on button "Fechar" at bounding box center [23, 215] width 40 height 25
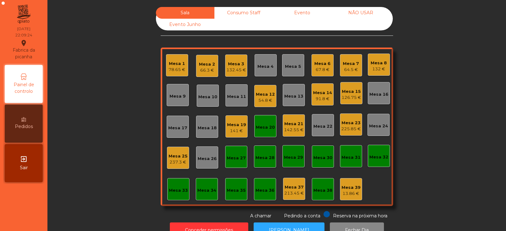
click at [293, 127] on div "142.55 €" at bounding box center [294, 130] width 20 height 6
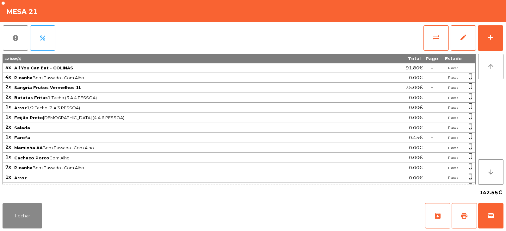
scroll to position [28, 0]
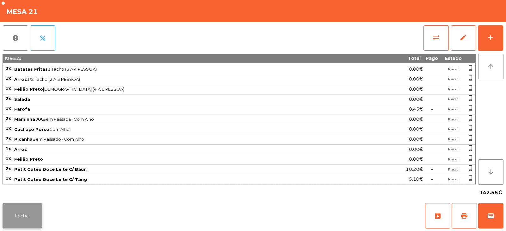
click at [23, 214] on button "Fechar" at bounding box center [23, 215] width 40 height 25
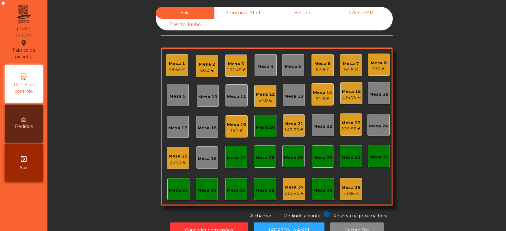
click at [272, 125] on div "Mesa 20" at bounding box center [265, 126] width 22 height 22
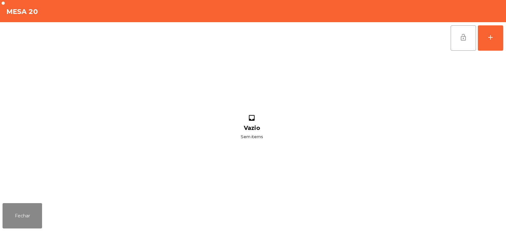
click at [464, 38] on span "lock_open" at bounding box center [464, 38] width 8 height 8
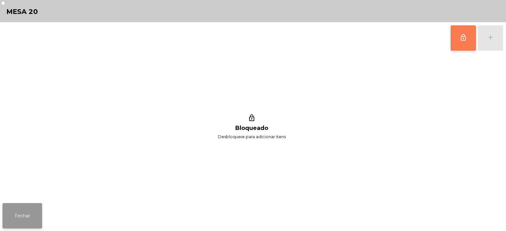
click at [36, 208] on button "Fechar" at bounding box center [23, 215] width 40 height 25
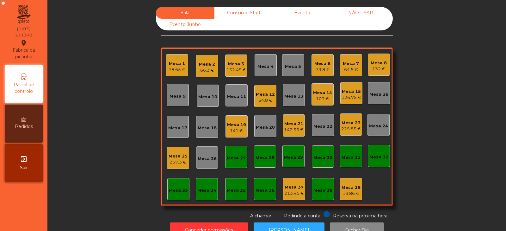
click at [294, 64] on div "Mesa 5" at bounding box center [293, 66] width 16 height 6
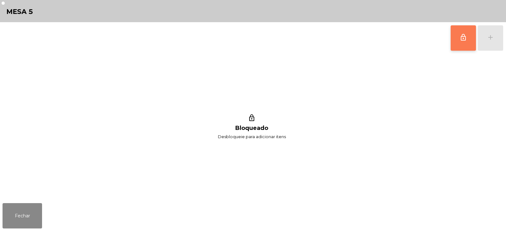
click at [460, 39] on span "lock_outline" at bounding box center [464, 38] width 8 height 8
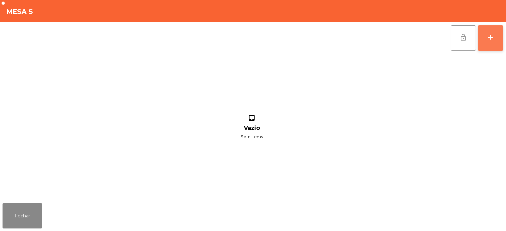
click at [496, 45] on button "add" at bounding box center [490, 37] width 25 height 25
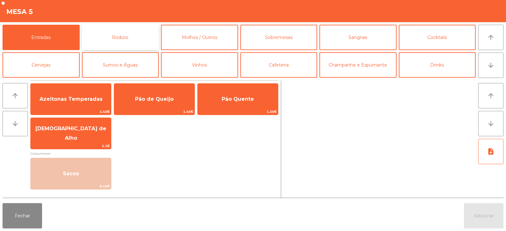
click at [106, 40] on button "Rodizio" at bounding box center [120, 37] width 77 height 25
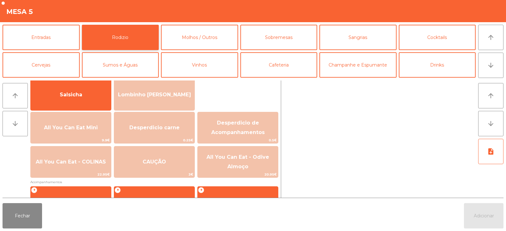
scroll to position [60, 0]
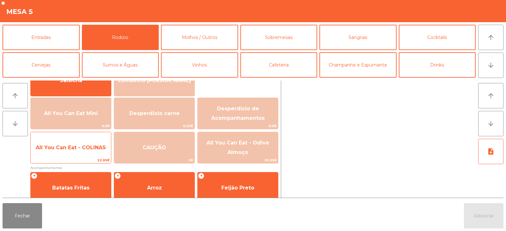
click at [67, 151] on span "All You Can Eat - COLINAS" at bounding box center [71, 147] width 80 height 17
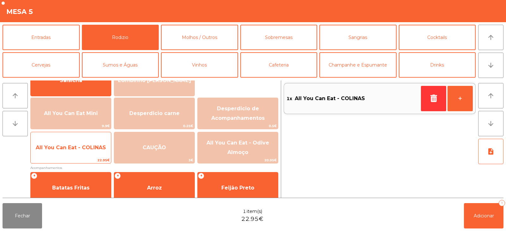
click at [63, 150] on span "All You Can Eat - COLINAS" at bounding box center [71, 147] width 80 height 17
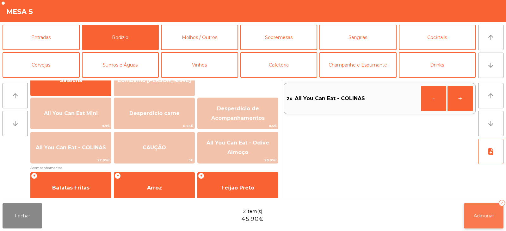
click at [469, 214] on button "Adicionar 2" at bounding box center [484, 215] width 40 height 25
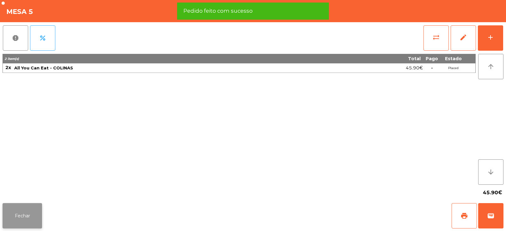
click at [23, 209] on button "Fechar" at bounding box center [23, 215] width 40 height 25
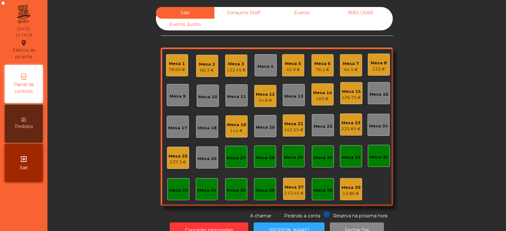
click at [289, 127] on div "142.55 €" at bounding box center [294, 130] width 20 height 6
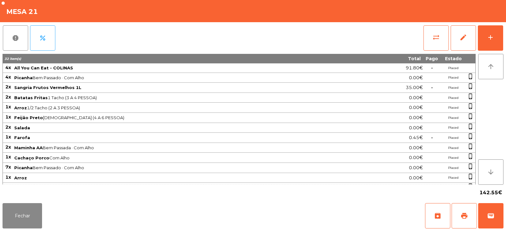
scroll to position [28, 0]
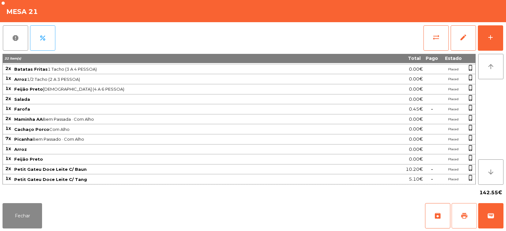
click at [465, 212] on span "print" at bounding box center [465, 216] width 8 height 8
click at [21, 211] on button "Fechar" at bounding box center [23, 215] width 40 height 25
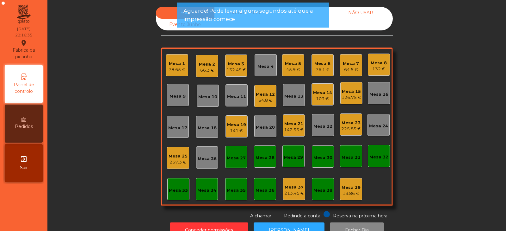
click at [351, 193] on div "13.86 €" at bounding box center [351, 193] width 19 height 6
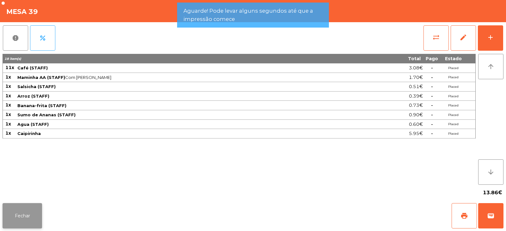
click at [21, 219] on button "Fechar" at bounding box center [23, 215] width 40 height 25
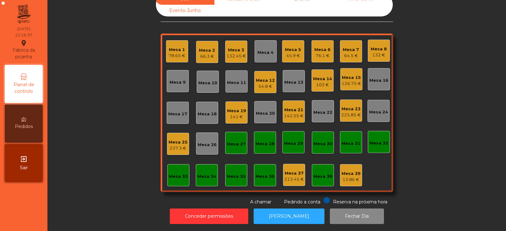
scroll to position [0, 0]
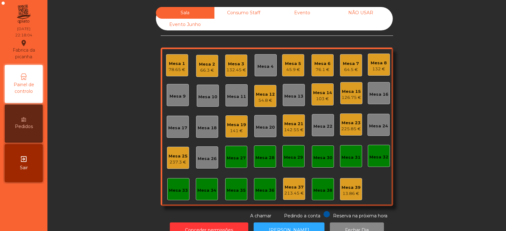
click at [296, 129] on div "142.55 €" at bounding box center [294, 130] width 20 height 6
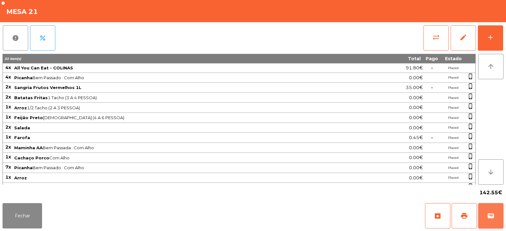
click at [494, 216] on span "wallet" at bounding box center [491, 216] width 8 height 8
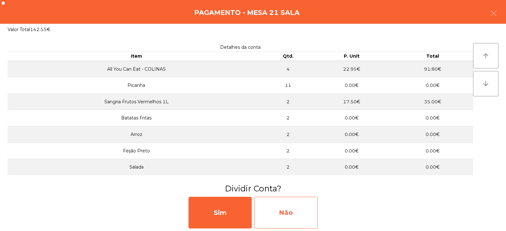
click at [283, 209] on div "Não" at bounding box center [285, 212] width 63 height 32
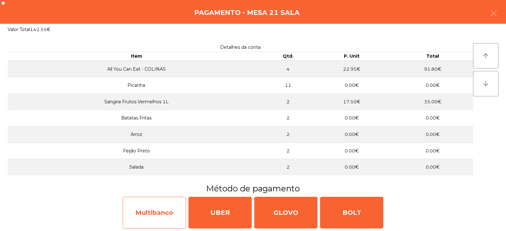
click at [170, 208] on div "Multibanco" at bounding box center [154, 212] width 63 height 32
select select "**"
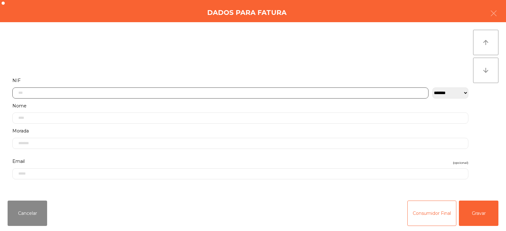
click at [284, 92] on input "text" at bounding box center [220, 92] width 416 height 11
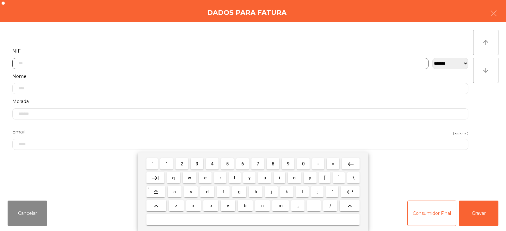
scroll to position [46, 0]
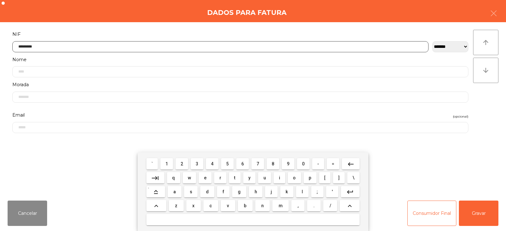
type input "*********"
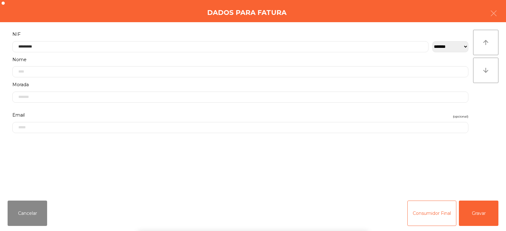
click at [484, 213] on div "` 1 2 3 4 5 6 7 8 9 0 - = keyboard_backspace keyboard_tab q w e r t y u i o p […" at bounding box center [253, 191] width 506 height 78
click at [477, 216] on button "Gravar" at bounding box center [479, 212] width 40 height 25
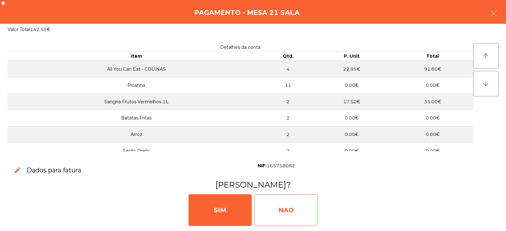
click at [293, 207] on div "NAO" at bounding box center [285, 210] width 63 height 32
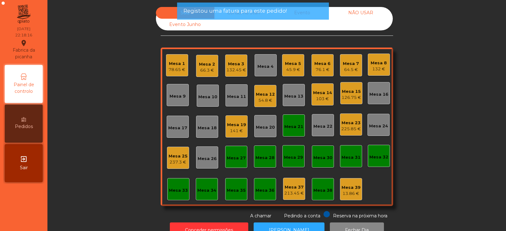
click at [286, 117] on div "Mesa 21" at bounding box center [294, 125] width 22 height 22
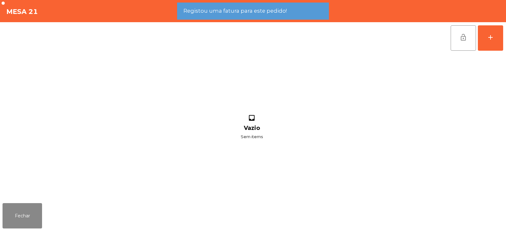
click at [459, 39] on button "lock_open" at bounding box center [463, 37] width 25 height 25
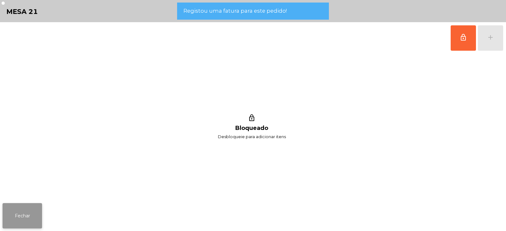
click at [28, 215] on button "Fechar" at bounding box center [23, 215] width 40 height 25
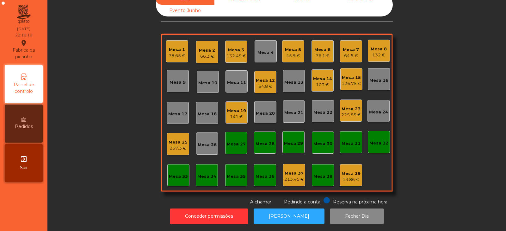
scroll to position [0, 0]
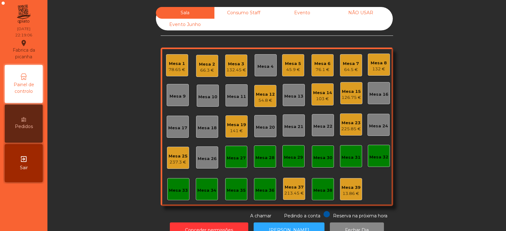
click at [208, 69] on div "66.3 €" at bounding box center [207, 70] width 16 height 6
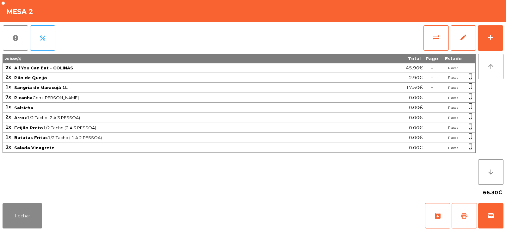
click at [464, 214] on span "print" at bounding box center [465, 216] width 8 height 8
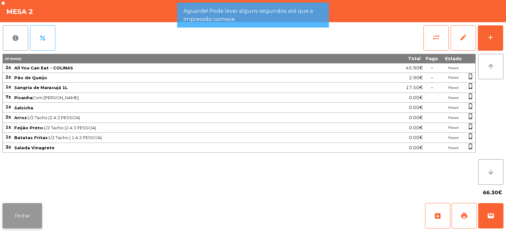
click at [40, 208] on button "Fechar" at bounding box center [23, 215] width 40 height 25
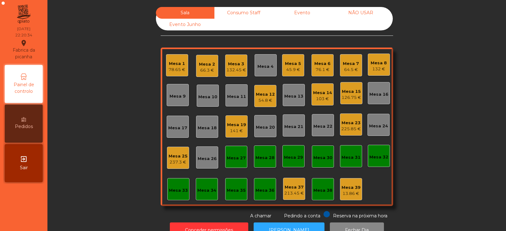
click at [206, 67] on div "66.3 €" at bounding box center [207, 70] width 16 height 6
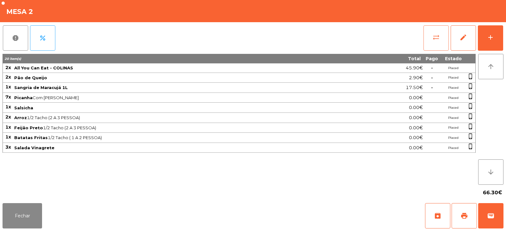
click at [441, 33] on button "sync_alt" at bounding box center [436, 37] width 25 height 25
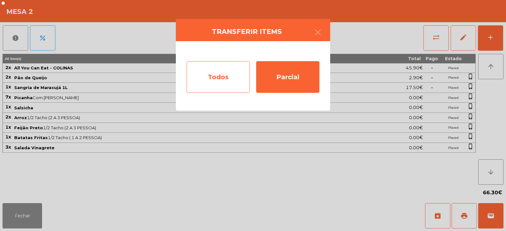
click at [225, 76] on div "Todos" at bounding box center [218, 77] width 63 height 32
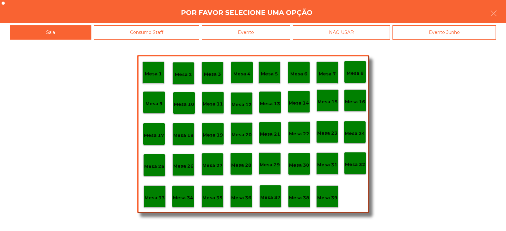
click at [256, 28] on div "Evento" at bounding box center [246, 32] width 89 height 14
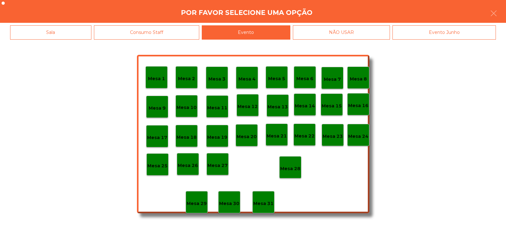
click at [295, 168] on p "Mesa 28" at bounding box center [290, 168] width 20 height 7
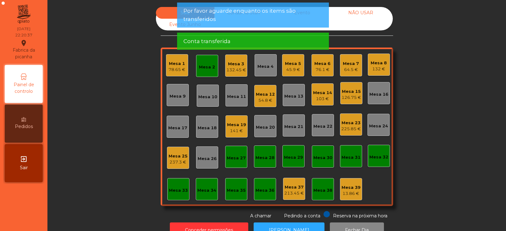
click at [206, 67] on div "Mesa 2" at bounding box center [207, 67] width 16 height 6
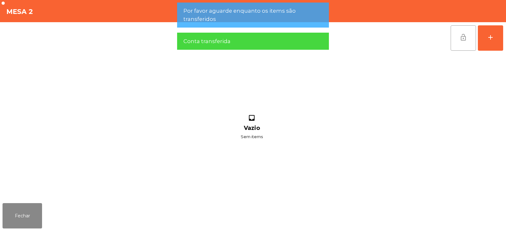
click at [459, 36] on button "lock_open" at bounding box center [463, 37] width 25 height 25
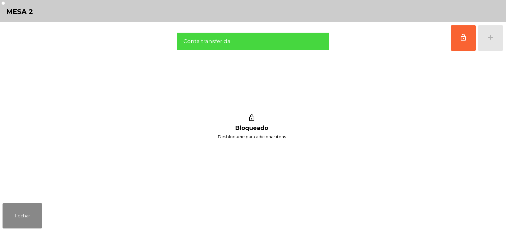
click at [44, 197] on div "lock_outline Bloqueado Desbloqueie para adicionar itens" at bounding box center [252, 127] width 499 height 146
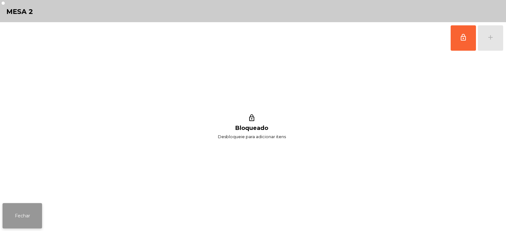
click at [29, 226] on button "Fechar" at bounding box center [23, 215] width 40 height 25
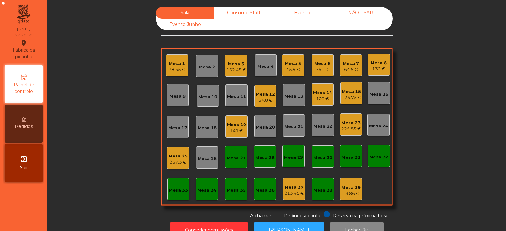
click at [290, 66] on div "Mesa 5" at bounding box center [293, 63] width 16 height 6
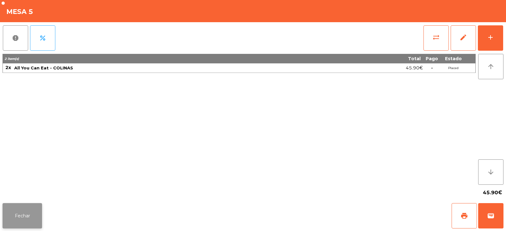
click at [23, 218] on button "Fechar" at bounding box center [23, 215] width 40 height 25
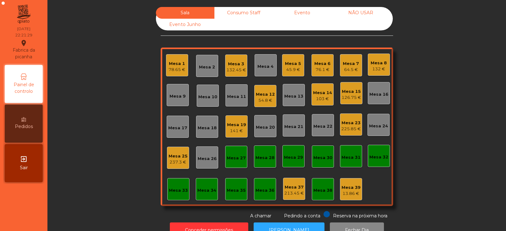
click at [381, 162] on div "Mesa 32" at bounding box center [379, 156] width 22 height 22
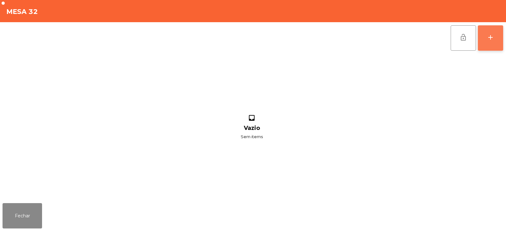
click at [488, 41] on div "add" at bounding box center [491, 38] width 8 height 8
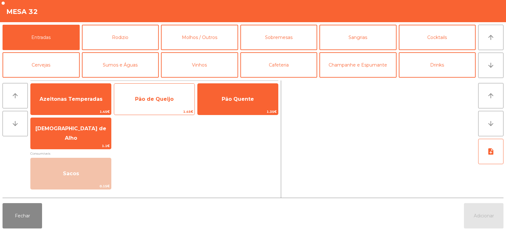
click at [181, 104] on span "Pão de Queijo" at bounding box center [154, 98] width 80 height 17
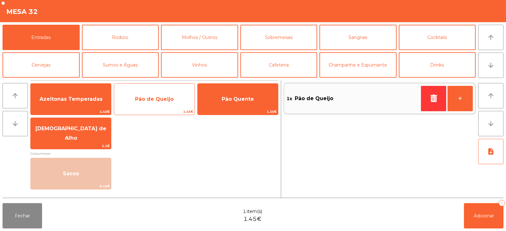
click at [179, 106] on span "Pão de Queijo" at bounding box center [154, 98] width 80 height 17
click at [181, 104] on span "Pão de Queijo" at bounding box center [154, 98] width 80 height 17
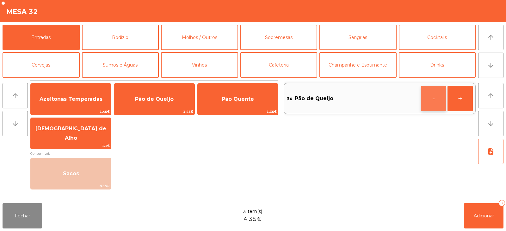
click at [436, 102] on button "-" at bounding box center [433, 98] width 25 height 25
click at [431, 101] on button "-" at bounding box center [433, 98] width 25 height 25
click at [433, 102] on icon "button" at bounding box center [433, 98] width 9 height 8
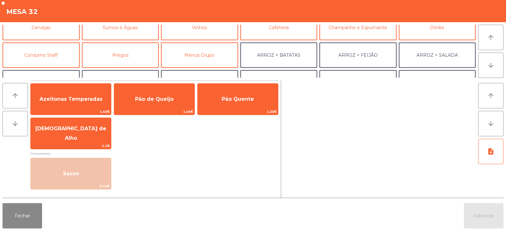
scroll to position [47, 0]
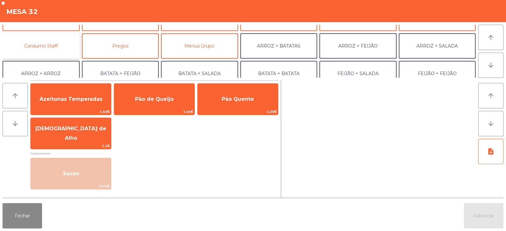
click at [54, 50] on button "Consumo Staff" at bounding box center [41, 45] width 77 height 25
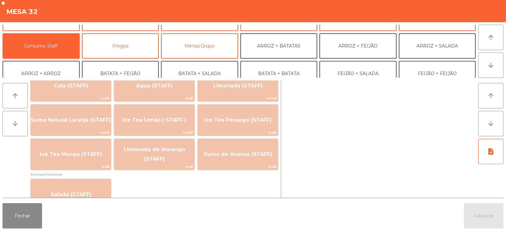
scroll to position [177, 0]
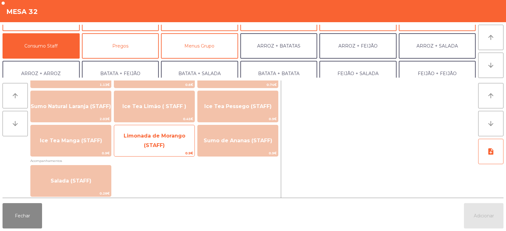
click at [180, 146] on span "Limonada de Morango (STAFF)" at bounding box center [154, 140] width 80 height 27
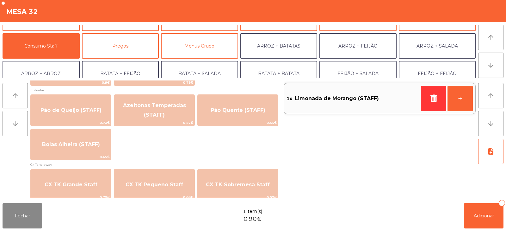
scroll to position [511, 0]
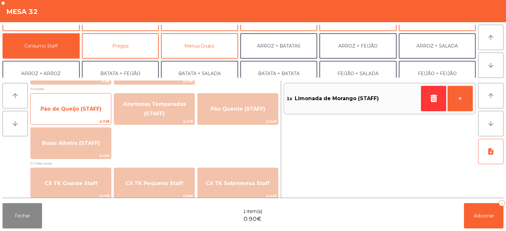
click at [93, 113] on span "Pão de Queijo (STAFF)" at bounding box center [71, 108] width 80 height 17
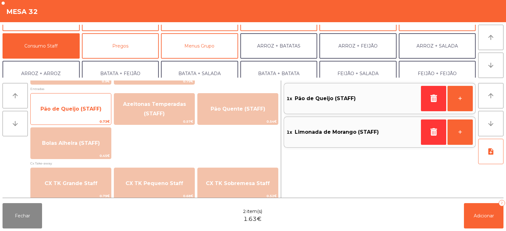
click at [89, 113] on span "Pão de Queijo (STAFF)" at bounding box center [71, 108] width 80 height 17
click at [90, 111] on span "Pão de Queijo (STAFF)" at bounding box center [70, 109] width 61 height 6
click at [93, 112] on span "Pão de Queijo (STAFF)" at bounding box center [71, 108] width 80 height 17
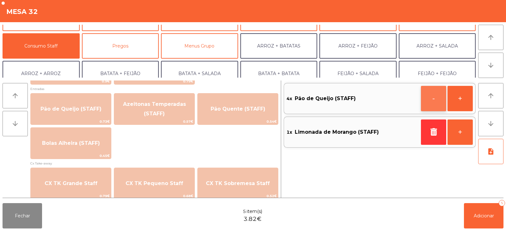
click at [437, 105] on button "-" at bounding box center [433, 98] width 25 height 25
click at [487, 220] on button "Adicionar 4" at bounding box center [484, 215] width 40 height 25
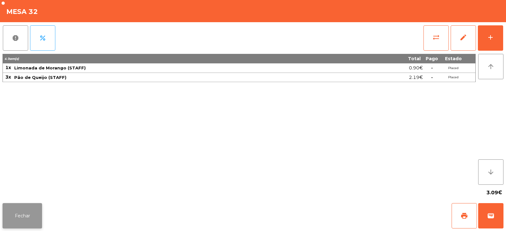
click at [30, 204] on button "Fechar" at bounding box center [23, 215] width 40 height 25
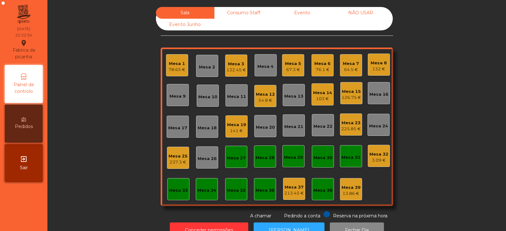
click at [289, 70] on div "67.3 €" at bounding box center [293, 69] width 16 height 6
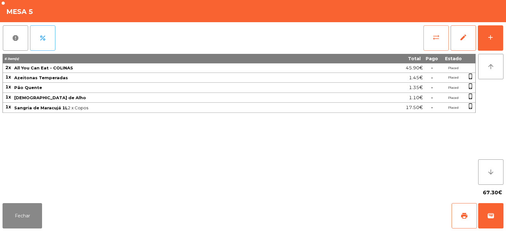
click at [427, 42] on button "sync_alt" at bounding box center [436, 37] width 25 height 25
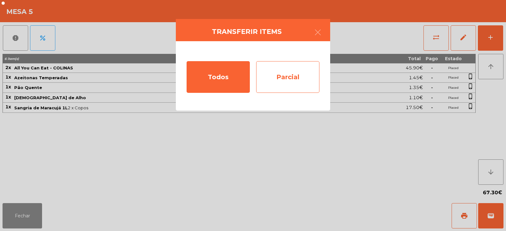
click at [290, 80] on div "Parcial" at bounding box center [287, 77] width 63 height 32
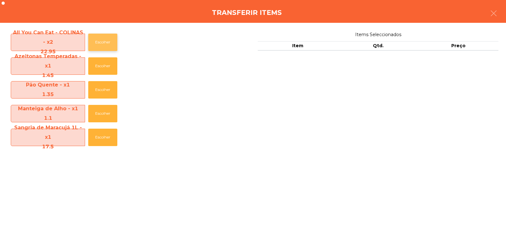
click at [96, 46] on button "Escolher" at bounding box center [102, 42] width 29 height 17
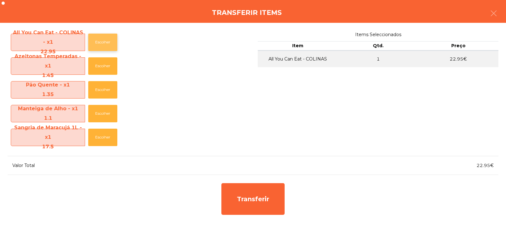
click at [99, 45] on button "Escolher" at bounding box center [102, 42] width 29 height 17
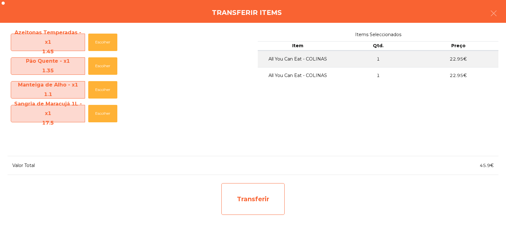
click at [252, 189] on div "Transferir" at bounding box center [252, 199] width 63 height 32
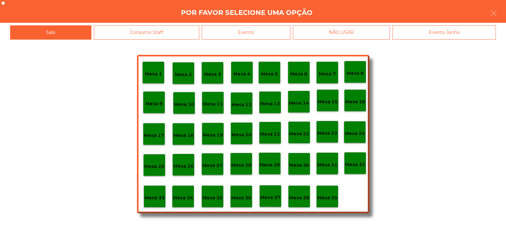
click at [270, 194] on p "Mesa 37" at bounding box center [270, 197] width 20 height 7
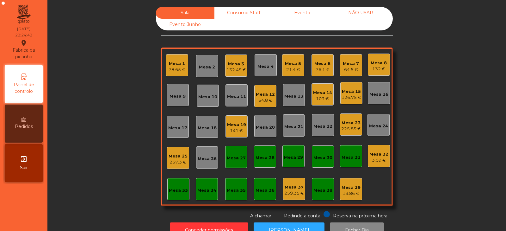
click at [377, 60] on div "Mesa 8" at bounding box center [379, 63] width 16 height 6
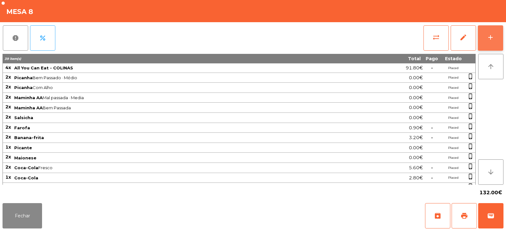
click at [502, 47] on button "add" at bounding box center [490, 37] width 25 height 25
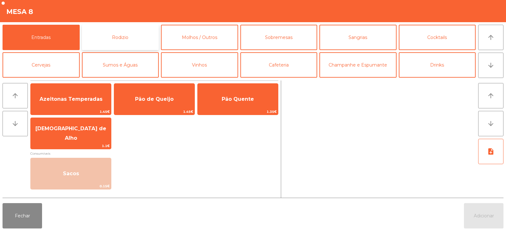
click at [107, 32] on button "Rodizio" at bounding box center [120, 37] width 77 height 25
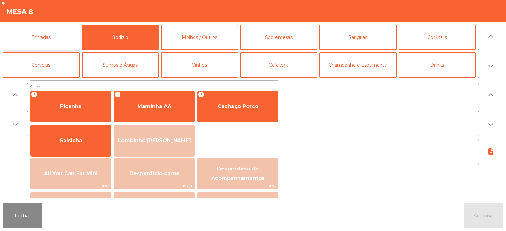
click at [40, 37] on button "Entradas" at bounding box center [41, 37] width 77 height 25
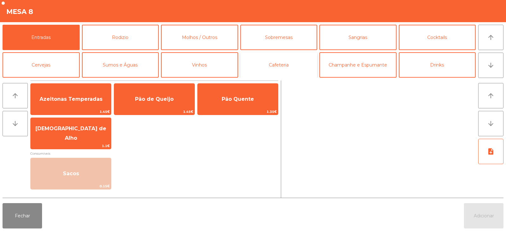
click at [276, 59] on button "Cafeteria" at bounding box center [278, 64] width 77 height 25
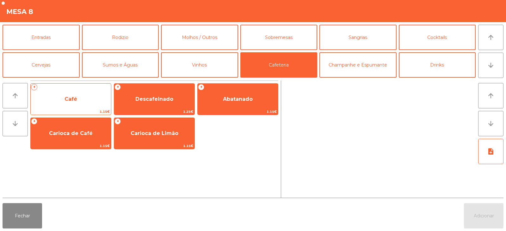
click at [70, 103] on span "Café" at bounding box center [71, 98] width 80 height 17
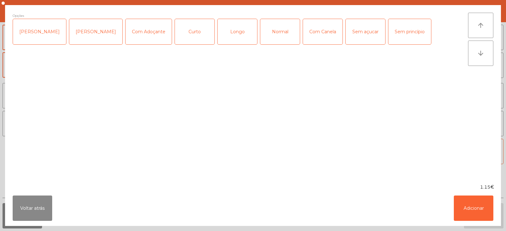
click at [186, 40] on div "Curto" at bounding box center [195, 31] width 40 height 25
click at [473, 215] on button "Adicionar" at bounding box center [474, 207] width 40 height 25
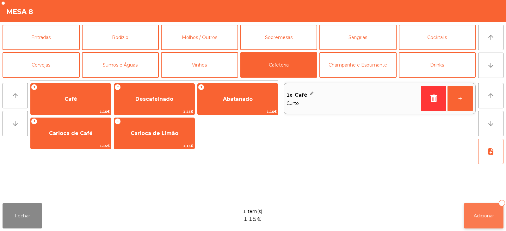
click at [476, 227] on button "Adicionar 1" at bounding box center [484, 215] width 40 height 25
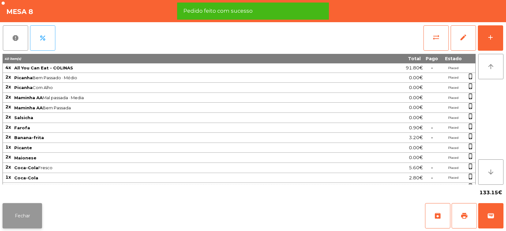
click at [39, 212] on button "Fechar" at bounding box center [23, 215] width 40 height 25
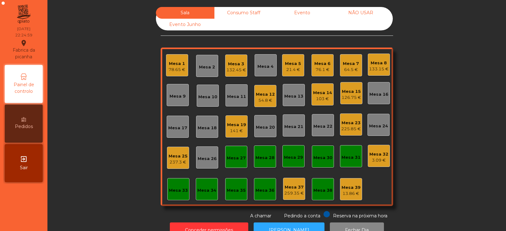
click at [354, 187] on div "Mesa 39" at bounding box center [351, 187] width 19 height 6
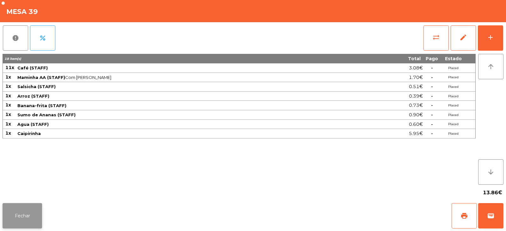
click at [17, 218] on button "Fechar" at bounding box center [23, 215] width 40 height 25
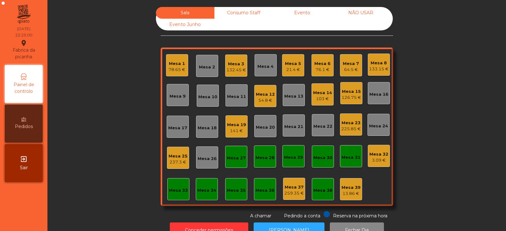
click at [231, 14] on div "Consumo Staff" at bounding box center [243, 13] width 59 height 12
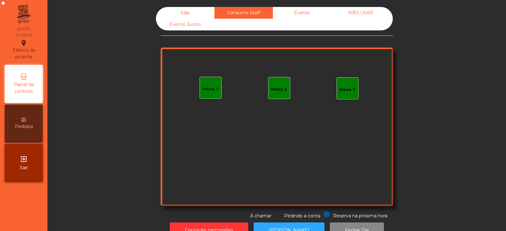
click at [189, 13] on div "Sala" at bounding box center [185, 13] width 59 height 12
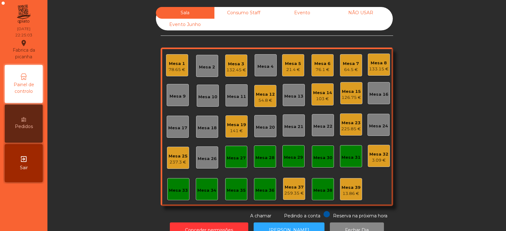
click at [376, 163] on div "Mesa 32 3.09 €" at bounding box center [379, 156] width 22 height 22
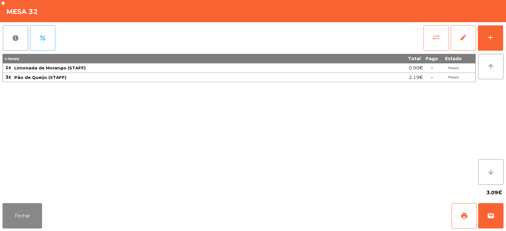
click at [436, 34] on span "sync_alt" at bounding box center [436, 38] width 8 height 8
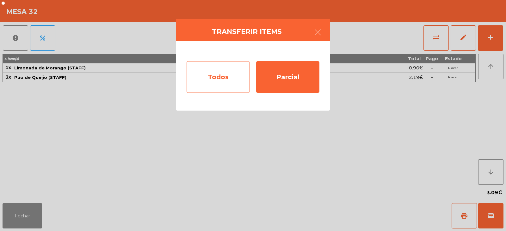
click at [208, 69] on div "Todos" at bounding box center [218, 77] width 63 height 32
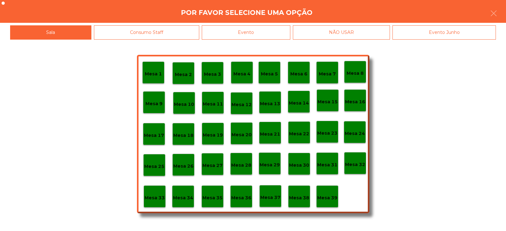
click at [240, 193] on div "Mesa 36" at bounding box center [241, 196] width 20 height 10
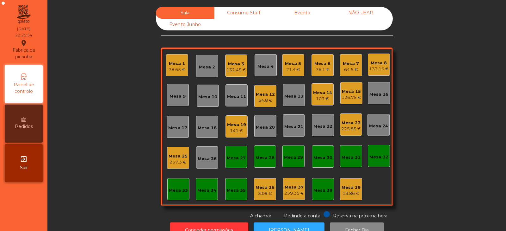
click at [172, 64] on div "Mesa 1" at bounding box center [177, 63] width 17 height 6
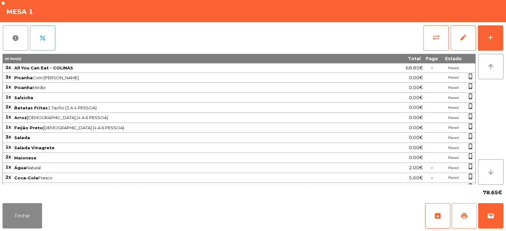
click at [460, 207] on button "print" at bounding box center [464, 215] width 25 height 25
click at [21, 217] on button "Fechar" at bounding box center [23, 215] width 40 height 25
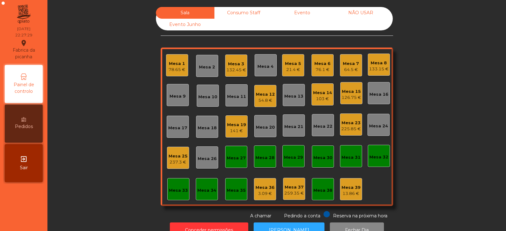
click at [177, 67] on div "78.65 €" at bounding box center [177, 69] width 17 height 6
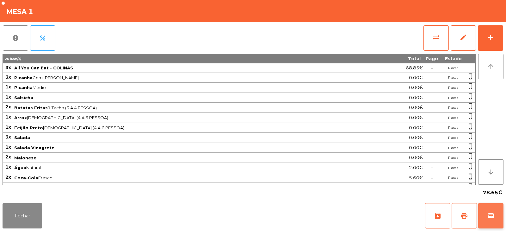
click at [487, 215] on span "wallet" at bounding box center [491, 216] width 8 height 8
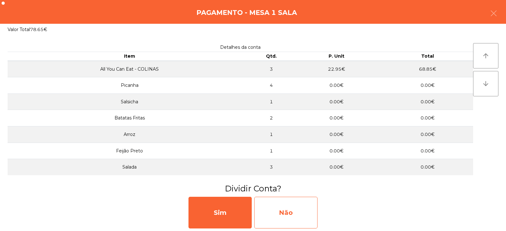
click at [308, 210] on div "Não" at bounding box center [285, 212] width 63 height 32
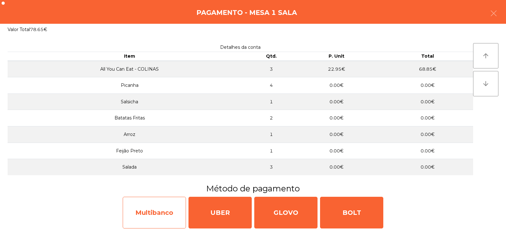
click at [159, 218] on div "Multibanco" at bounding box center [154, 212] width 63 height 32
select select "**"
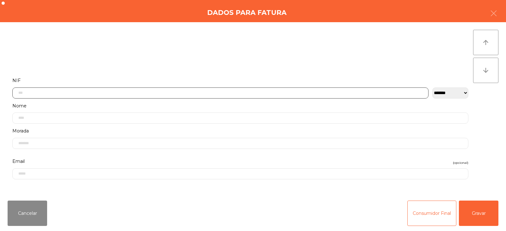
click at [215, 92] on input "text" at bounding box center [220, 92] width 416 height 11
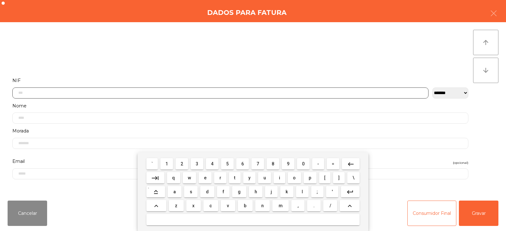
scroll to position [46, 0]
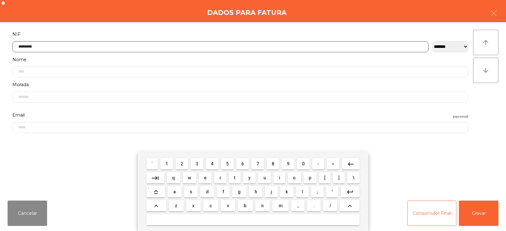
type input "*********"
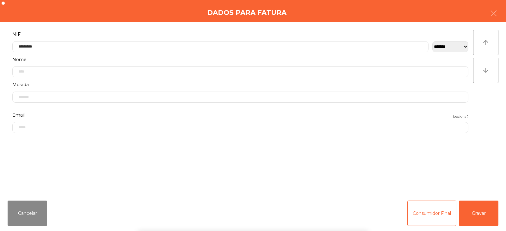
click at [485, 216] on div "` 1 2 3 4 5 6 7 8 9 0 - = keyboard_backspace keyboard_tab q w e r t y u i o p […" at bounding box center [253, 191] width 506 height 78
click at [482, 214] on button "Gravar" at bounding box center [479, 212] width 40 height 25
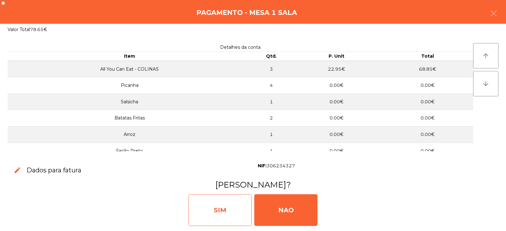
click at [224, 213] on div "SIM" at bounding box center [220, 210] width 63 height 32
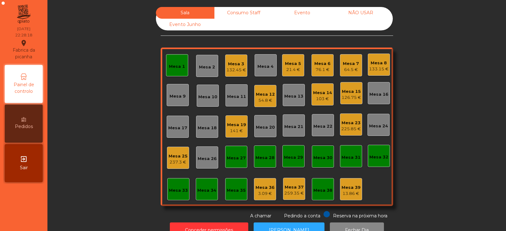
click at [179, 63] on div "Mesa 1" at bounding box center [177, 65] width 16 height 9
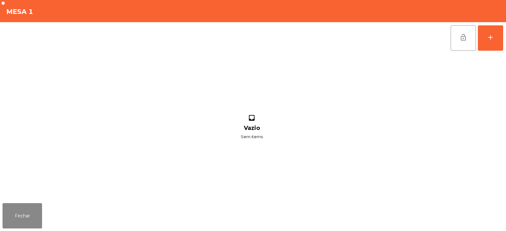
click at [455, 39] on button "lock_open" at bounding box center [463, 37] width 25 height 25
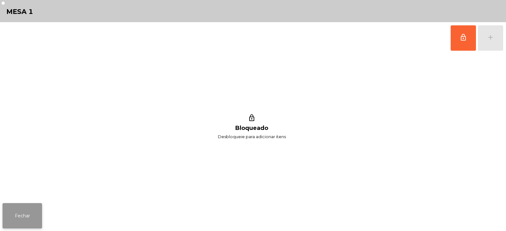
click at [32, 225] on button "Fechar" at bounding box center [23, 215] width 40 height 25
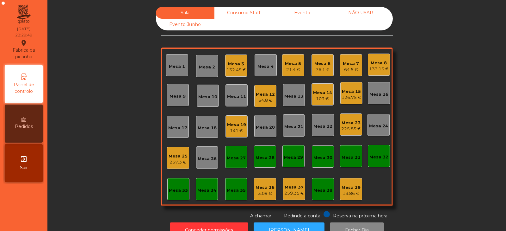
click at [240, 14] on div "Consumo Staff" at bounding box center [243, 13] width 59 height 12
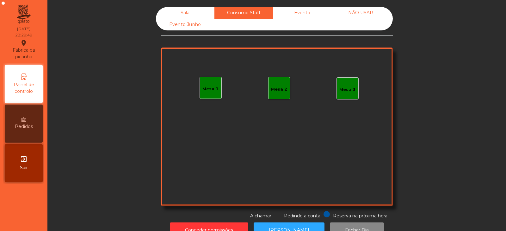
click at [305, 16] on div "Evento" at bounding box center [302, 13] width 59 height 12
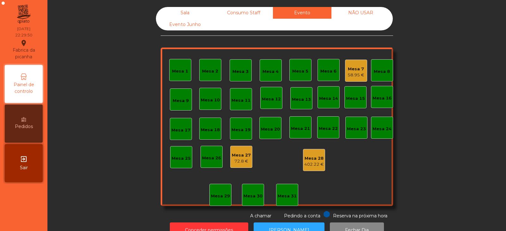
click at [375, 10] on div "NÃO USAR" at bounding box center [361, 13] width 59 height 12
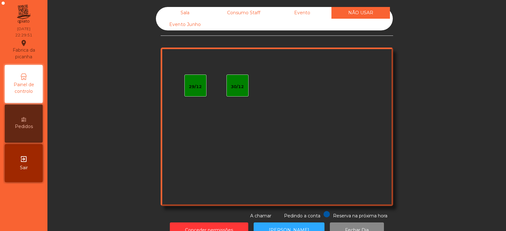
click at [169, 15] on div "Sala" at bounding box center [185, 13] width 59 height 12
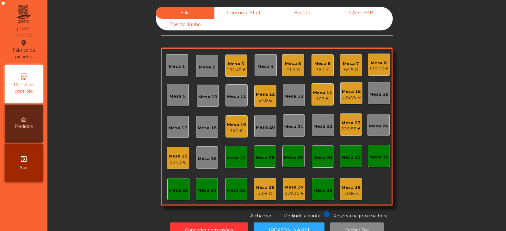
click at [94, 103] on div "Sala Consumo Staff Evento NÃO USAR Evento Junho Mesa 1 Mesa 2 Mesa 3 132.45 € M…" at bounding box center [277, 113] width 442 height 212
click at [110, 71] on div "Sala Consumo Staff Evento NÃO USAR Evento Junho Mesa 1 Mesa 2 Mesa 3 132.45 € M…" at bounding box center [277, 113] width 442 height 212
click at [114, 107] on div "Sala Consumo Staff Evento NÃO USAR Evento Junho Mesa 1 Mesa 2 Mesa 3 132.45 € M…" at bounding box center [277, 113] width 442 height 212
click at [234, 191] on div "Mesa 35" at bounding box center [236, 190] width 19 height 6
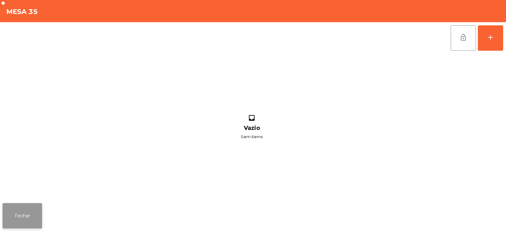
click at [37, 213] on button "Fechar" at bounding box center [23, 215] width 40 height 25
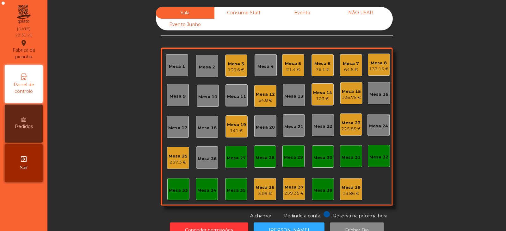
click at [260, 195] on div "3.09 €" at bounding box center [265, 193] width 19 height 6
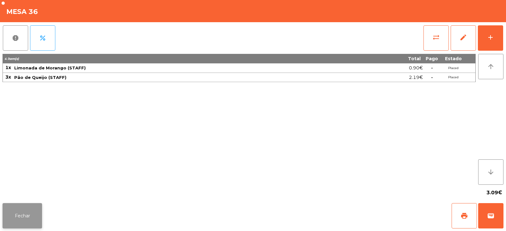
click at [19, 211] on button "Fechar" at bounding box center [23, 215] width 40 height 25
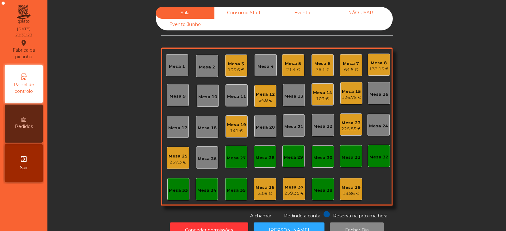
click at [225, 188] on div "Mesa 35" at bounding box center [236, 189] width 22 height 22
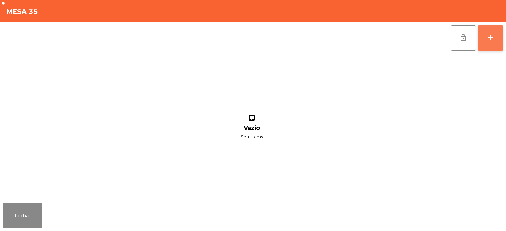
click at [488, 42] on button "add" at bounding box center [490, 37] width 25 height 25
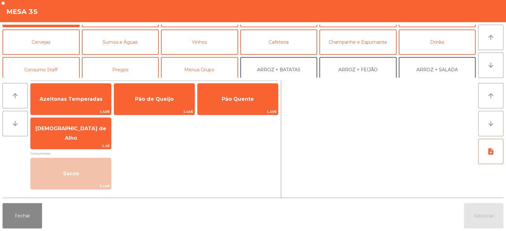
scroll to position [27, 0]
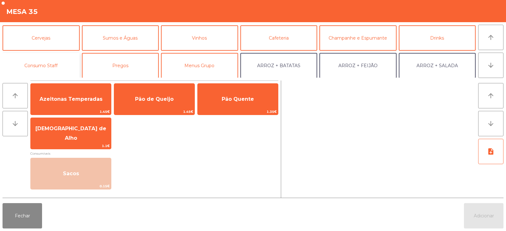
click at [47, 63] on button "Consumo Staff" at bounding box center [41, 65] width 77 height 25
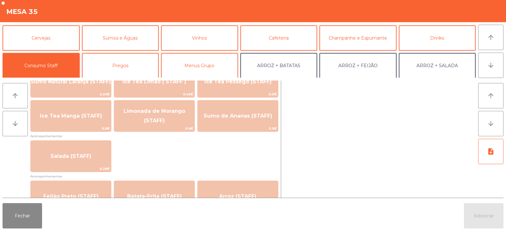
scroll to position [205, 0]
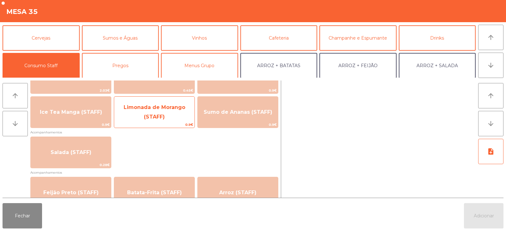
click at [162, 119] on span "Limonada de Morango (STAFF)" at bounding box center [155, 112] width 62 height 16
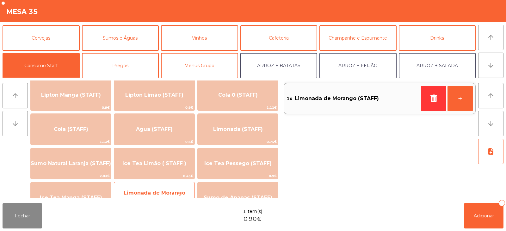
scroll to position [94, 0]
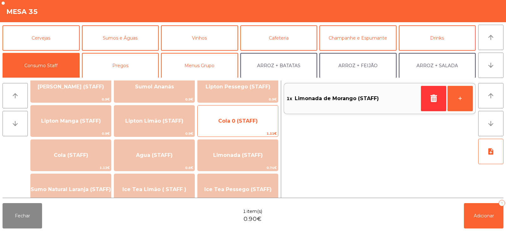
click at [229, 122] on span "Cola 0 (STAFF)" at bounding box center [238, 121] width 40 height 6
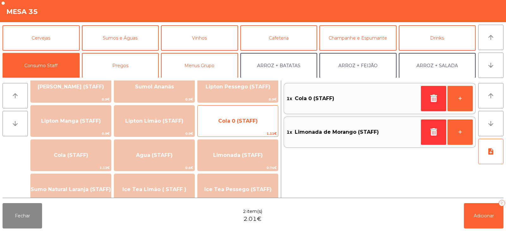
click at [232, 121] on span "Cola 0 (STAFF)" at bounding box center [238, 121] width 40 height 6
click at [232, 123] on span "Cola 0 (STAFF)" at bounding box center [238, 121] width 40 height 6
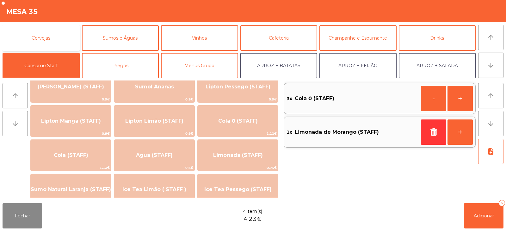
click at [52, 35] on button "Cervejas" at bounding box center [41, 37] width 77 height 25
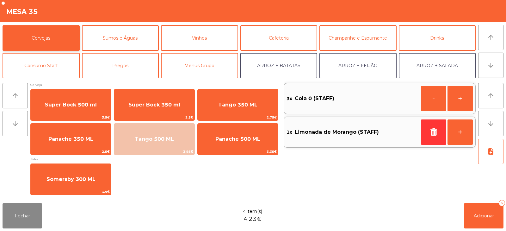
scroll to position [2, 0]
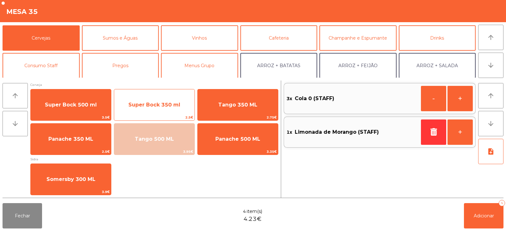
click at [155, 109] on span "Super Bock 350 ml" at bounding box center [154, 104] width 80 height 17
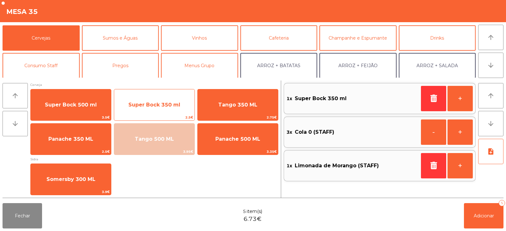
click at [165, 106] on span "Super Bock 350 ml" at bounding box center [154, 105] width 52 height 6
click at [169, 107] on span "Super Bock 350 ml" at bounding box center [154, 105] width 52 height 6
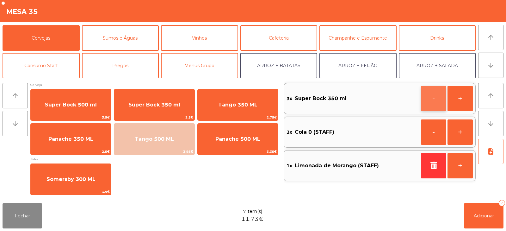
click at [432, 100] on button "-" at bounding box center [433, 98] width 25 height 25
click at [436, 103] on button "-" at bounding box center [433, 98] width 25 height 25
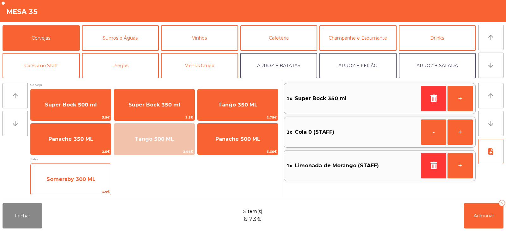
click at [75, 182] on span "Somersby 300 ML" at bounding box center [71, 179] width 80 height 17
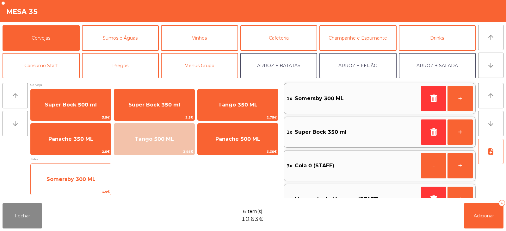
click at [65, 184] on span "Somersby 300 ML" at bounding box center [71, 179] width 80 height 17
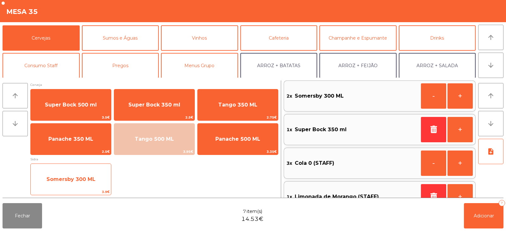
click at [65, 184] on span "Somersby 300 ML" at bounding box center [71, 179] width 80 height 17
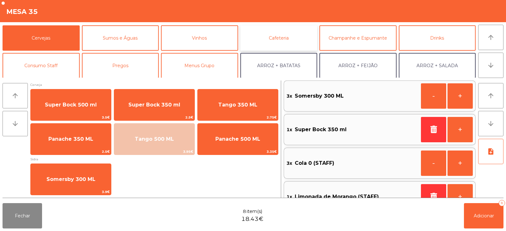
click at [275, 44] on button "Cafeteria" at bounding box center [278, 37] width 77 height 25
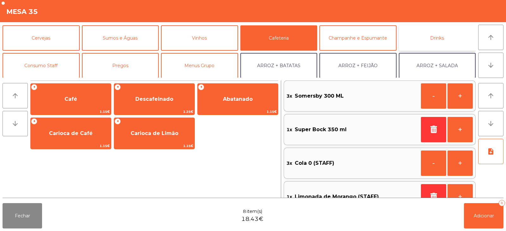
click at [432, 45] on button "Drinks" at bounding box center [437, 37] width 77 height 25
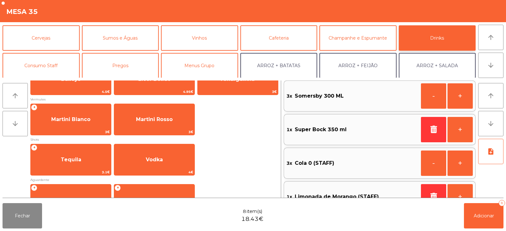
scroll to position [123, 0]
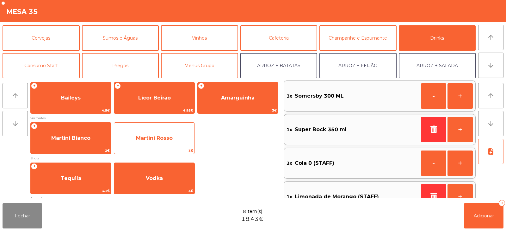
click at [141, 141] on span "Martini Rosso" at bounding box center [154, 137] width 80 height 17
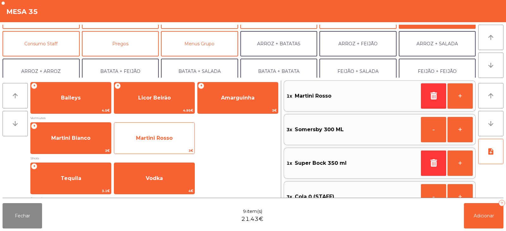
scroll to position [56, 0]
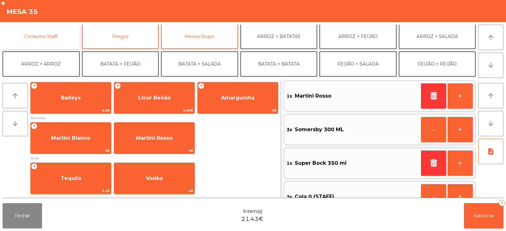
click at [52, 35] on button "Consumo Staff" at bounding box center [41, 36] width 77 height 25
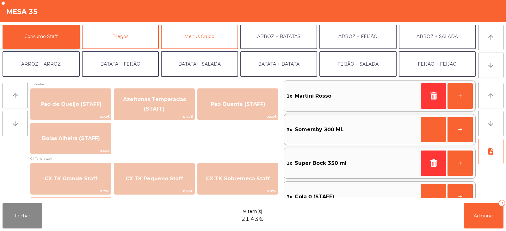
scroll to position [533, 0]
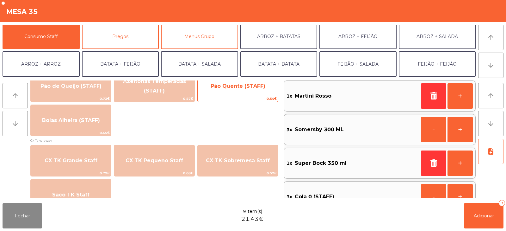
click at [236, 95] on div "Pão Quente (STAFF) 0.54€" at bounding box center [237, 86] width 81 height 32
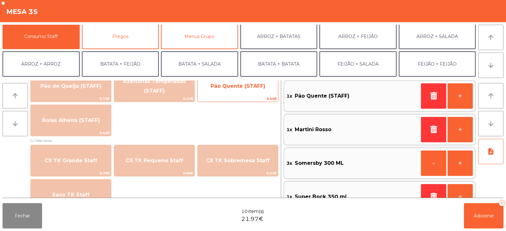
click at [245, 95] on div "Pão Quente (STAFF) 0.54€" at bounding box center [237, 86] width 81 height 32
click at [239, 96] on span "0.54€" at bounding box center [238, 99] width 80 height 6
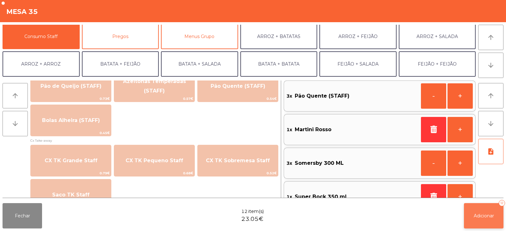
click at [474, 214] on span "Adicionar" at bounding box center [484, 216] width 20 height 6
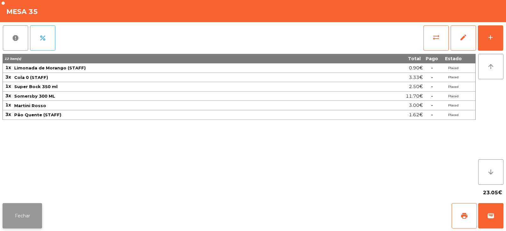
click at [31, 218] on button "Fechar" at bounding box center [23, 215] width 40 height 25
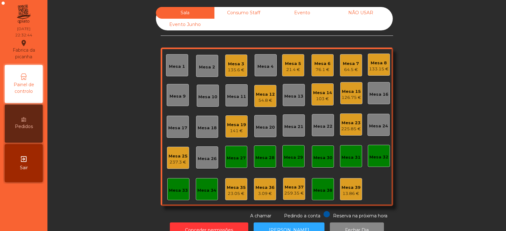
click at [263, 99] on div "54.8 €" at bounding box center [265, 100] width 19 height 6
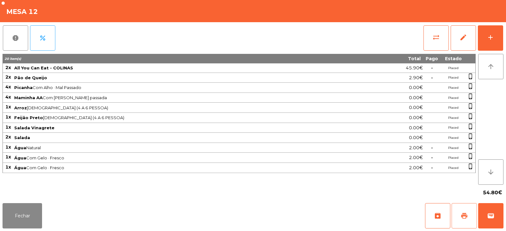
click at [466, 218] on span "print" at bounding box center [465, 216] width 8 height 8
click at [482, 203] on button "wallet" at bounding box center [490, 215] width 25 height 25
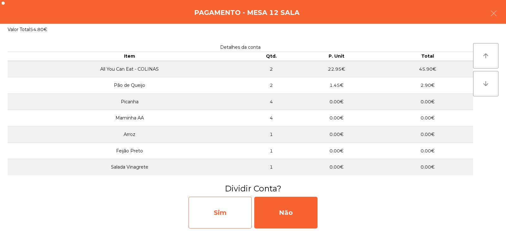
click at [230, 204] on div "Sim" at bounding box center [220, 212] width 63 height 32
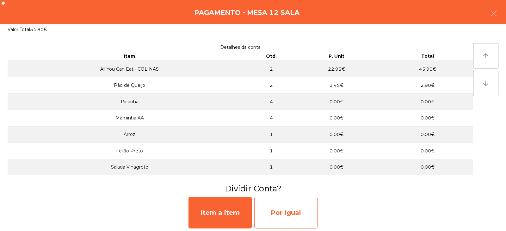
click at [279, 208] on div "Por Igual" at bounding box center [285, 212] width 63 height 32
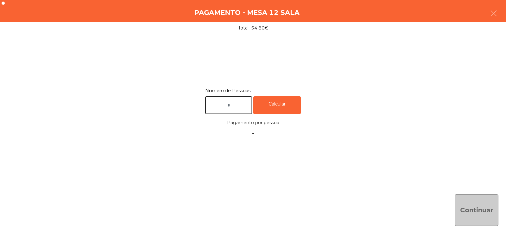
click at [245, 105] on input "text" at bounding box center [228, 105] width 47 height 18
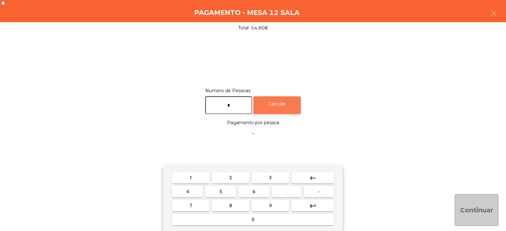
type input "*"
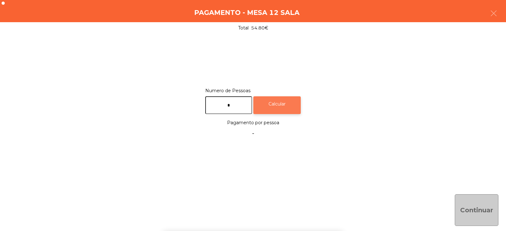
click at [278, 106] on div "Calcular" at bounding box center [276, 105] width 47 height 18
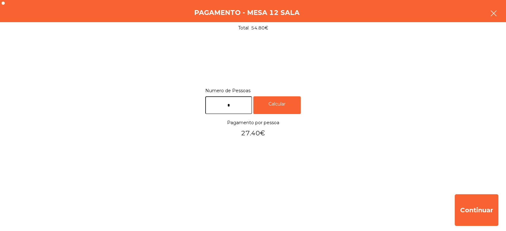
click at [491, 19] on button "button" at bounding box center [494, 13] width 18 height 19
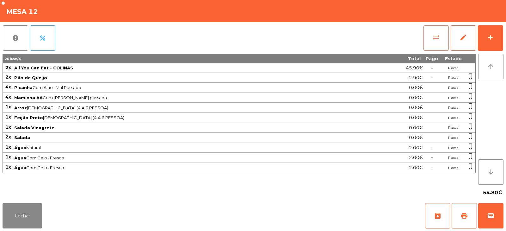
click at [435, 45] on button "sync_alt" at bounding box center [436, 37] width 25 height 25
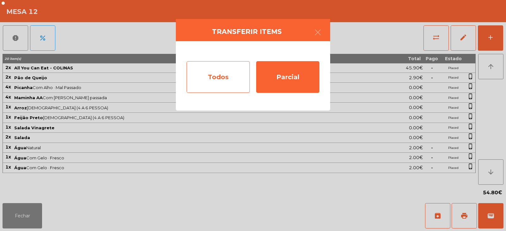
click at [227, 72] on div "Todos" at bounding box center [218, 77] width 63 height 32
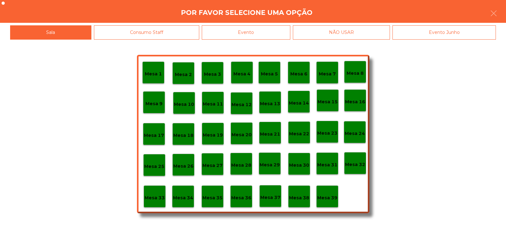
click at [260, 28] on div "Evento" at bounding box center [246, 32] width 89 height 14
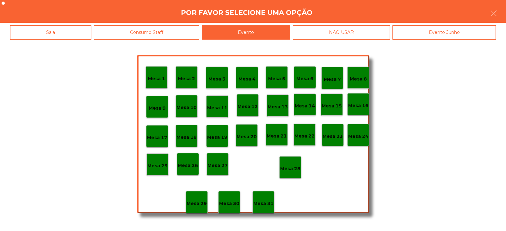
click at [250, 109] on p "Mesa 12" at bounding box center [248, 106] width 20 height 7
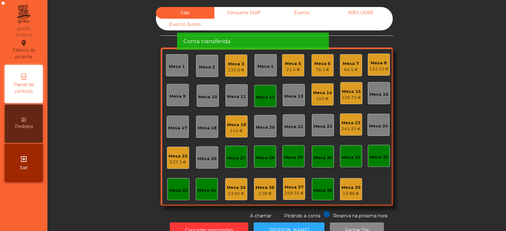
click at [99, 53] on div "Sala Consumo Staff Evento NÃO USAR Evento Junho Mesa 1 Mesa 2 Mesa 3 135.6 € Me…" at bounding box center [277, 113] width 442 height 212
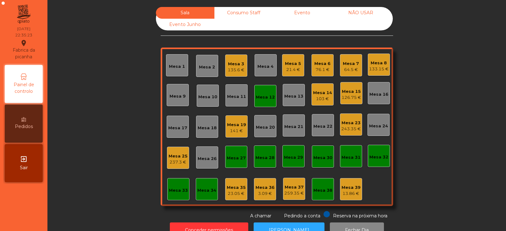
click at [325, 65] on div "Mesa 6" at bounding box center [322, 63] width 16 height 6
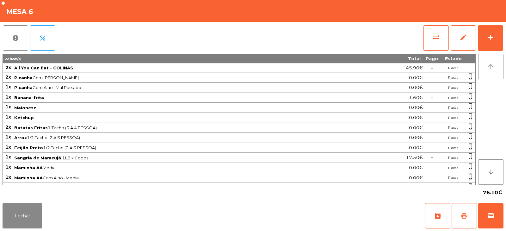
click at [463, 216] on span "print" at bounding box center [465, 216] width 8 height 8
click at [27, 210] on button "Fechar" at bounding box center [23, 215] width 40 height 25
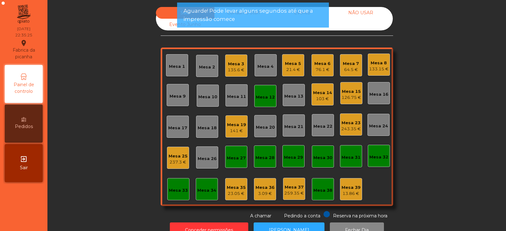
click at [201, 126] on div "Mesa 18" at bounding box center [207, 128] width 19 height 6
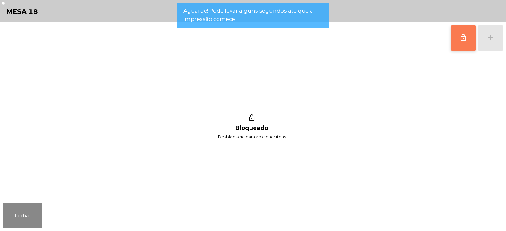
click at [459, 42] on button "lock_outline" at bounding box center [463, 37] width 25 height 25
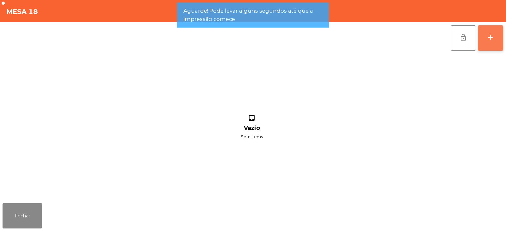
click at [494, 40] on div "add" at bounding box center [491, 38] width 8 height 8
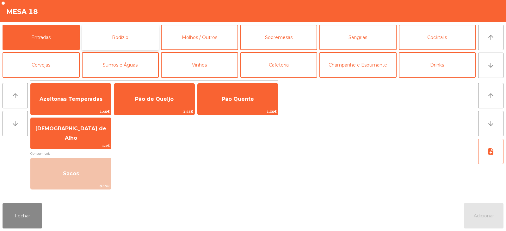
click at [114, 36] on button "Rodizio" at bounding box center [120, 37] width 77 height 25
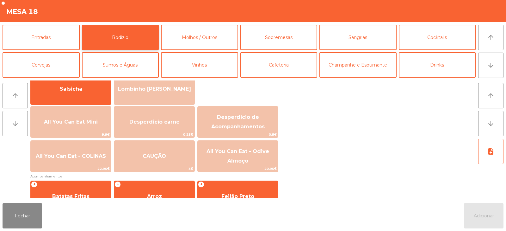
scroll to position [55, 0]
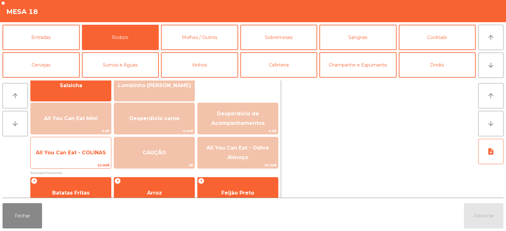
click at [66, 152] on span "All You Can Eat - COLINAS" at bounding box center [71, 152] width 70 height 6
click at [67, 158] on span "All You Can Eat - COLINAS" at bounding box center [71, 152] width 80 height 17
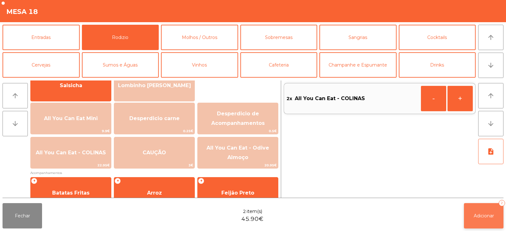
click at [488, 223] on button "Adicionar 2" at bounding box center [484, 215] width 40 height 25
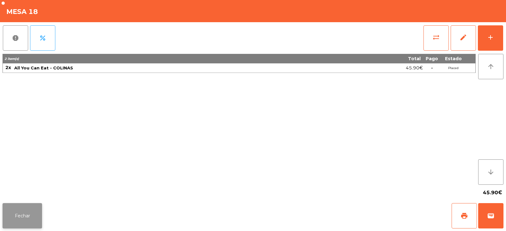
click at [37, 214] on button "Fechar" at bounding box center [23, 215] width 40 height 25
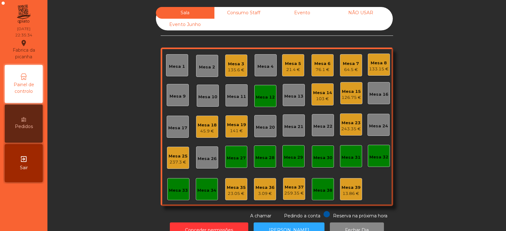
click at [86, 114] on div "Sala Consumo Staff Evento NÃO USAR Evento Junho Mesa 1 Mesa 2 Mesa 3 135.6 € Me…" at bounding box center [277, 113] width 442 height 212
click at [320, 65] on div "Mesa 6" at bounding box center [322, 63] width 16 height 6
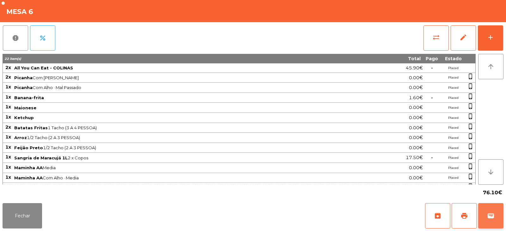
click at [493, 213] on span "wallet" at bounding box center [491, 216] width 8 height 8
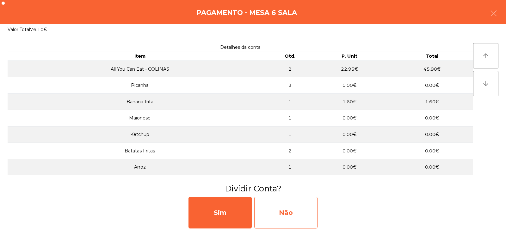
click at [283, 212] on div "Não" at bounding box center [285, 212] width 63 height 32
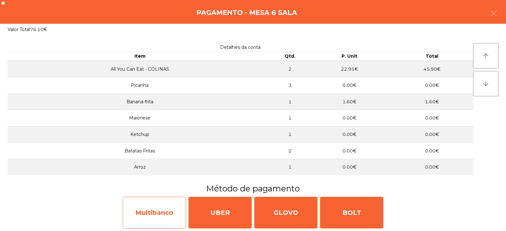
click at [147, 213] on div "Multibanco" at bounding box center [154, 212] width 63 height 32
select select "**"
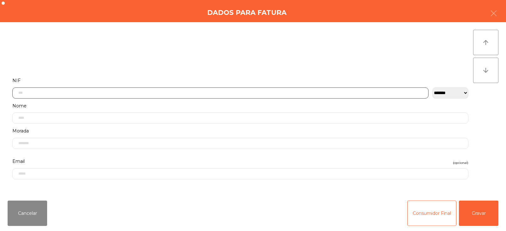
click at [148, 92] on input "text" at bounding box center [220, 92] width 416 height 11
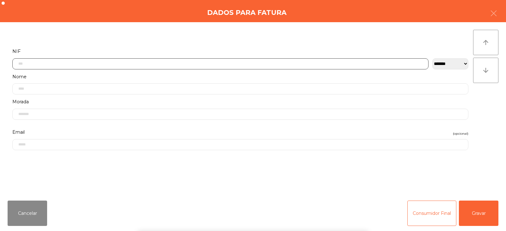
scroll to position [46, 0]
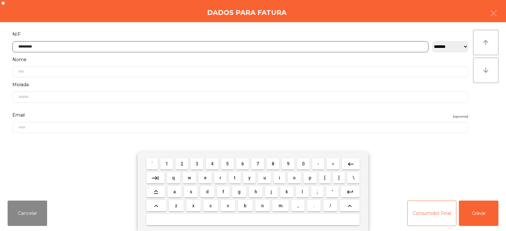
type input "*********"
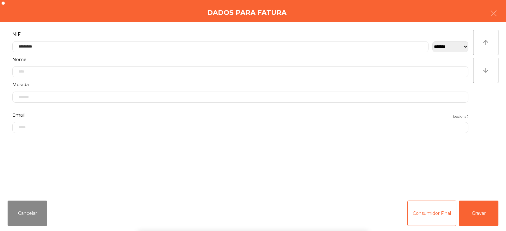
click at [481, 214] on div "` 1 2 3 4 5 6 7 8 9 0 - = keyboard_backspace keyboard_tab q w e r t y u i o p […" at bounding box center [253, 191] width 506 height 78
click at [482, 209] on button "Gravar" at bounding box center [479, 212] width 40 height 25
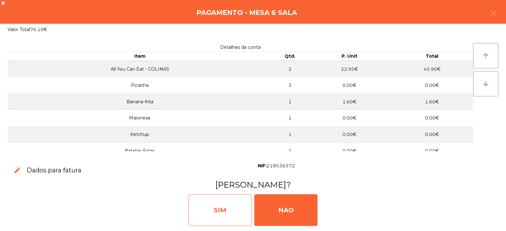
click at [219, 207] on div "SIM" at bounding box center [220, 210] width 63 height 32
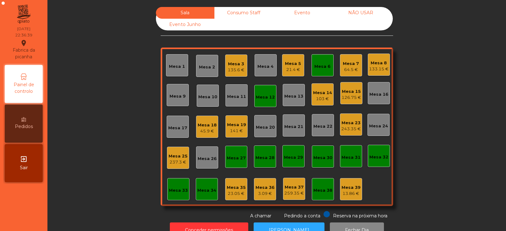
click at [380, 62] on div "Mesa 8" at bounding box center [379, 63] width 20 height 6
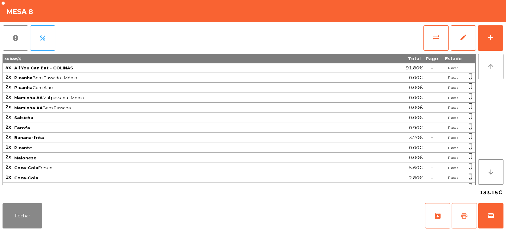
click at [468, 217] on span "print" at bounding box center [465, 216] width 8 height 8
click at [11, 217] on button "Fechar" at bounding box center [23, 215] width 40 height 25
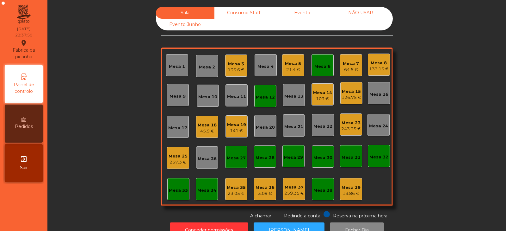
scroll to position [19, 0]
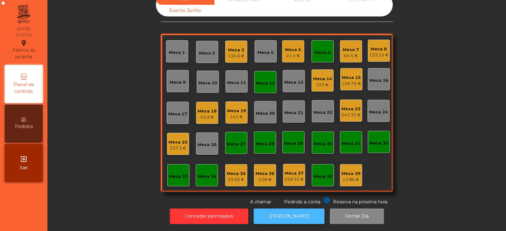
click at [283, 210] on button "[PERSON_NAME]" at bounding box center [289, 216] width 71 height 16
click at [378, 52] on div "133.15 €" at bounding box center [379, 55] width 20 height 6
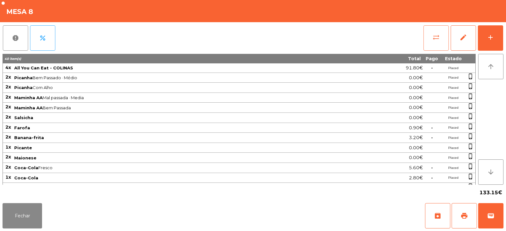
click at [426, 38] on button "sync_alt" at bounding box center [436, 37] width 25 height 25
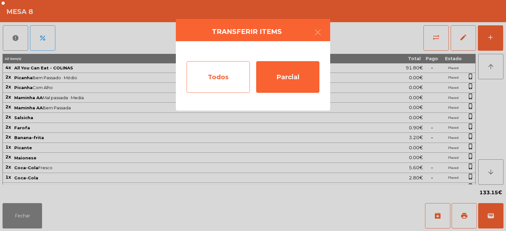
click at [221, 71] on div "Todos" at bounding box center [218, 77] width 63 height 32
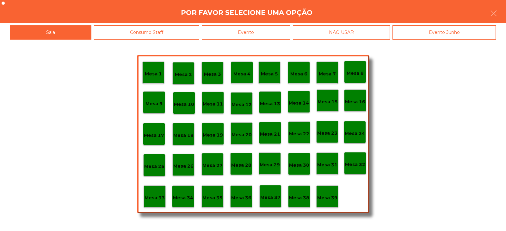
click at [241, 28] on div "Evento" at bounding box center [246, 32] width 89 height 14
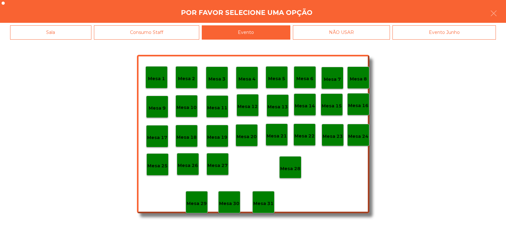
click at [355, 74] on div "Mesa 8" at bounding box center [358, 78] width 17 height 10
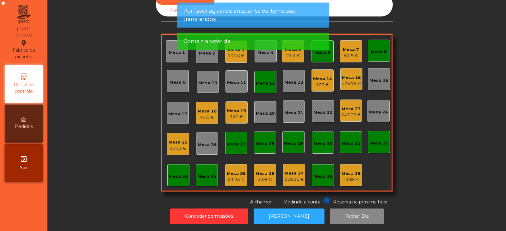
click at [320, 44] on div "Conta transferida" at bounding box center [252, 41] width 139 height 8
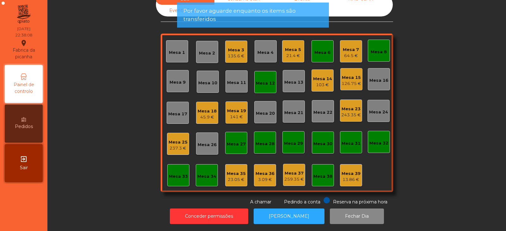
click at [314, 49] on div "Mesa 6" at bounding box center [322, 52] width 16 height 6
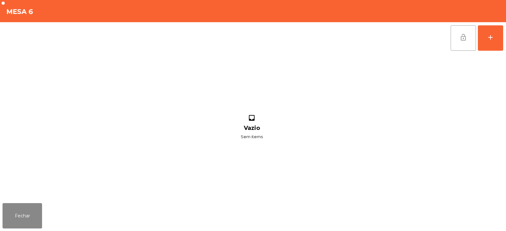
click at [462, 37] on span "lock_open" at bounding box center [464, 38] width 8 height 8
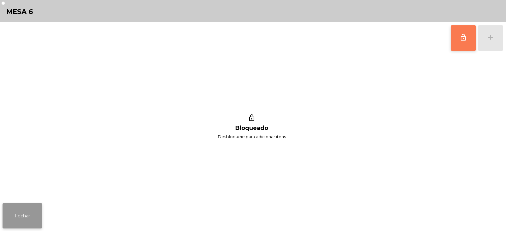
click at [17, 216] on button "Fechar" at bounding box center [23, 215] width 40 height 25
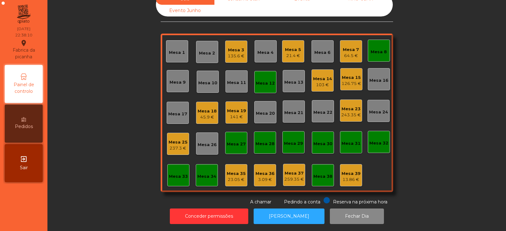
click at [262, 80] on div "Mesa 12" at bounding box center [265, 83] width 19 height 6
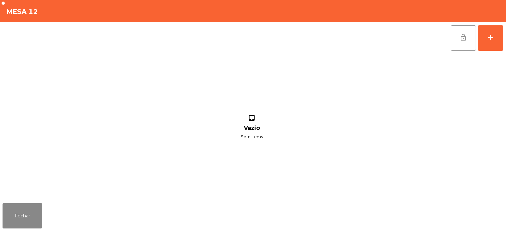
click at [464, 33] on button "lock_open" at bounding box center [463, 37] width 25 height 25
click at [26, 212] on button "Fechar" at bounding box center [23, 215] width 40 height 25
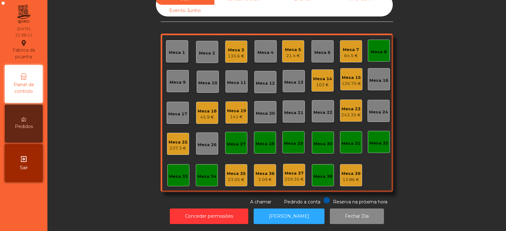
click at [373, 49] on div "Mesa 8" at bounding box center [379, 52] width 16 height 6
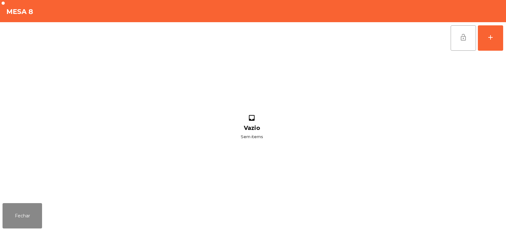
click at [466, 41] on button "lock_open" at bounding box center [463, 37] width 25 height 25
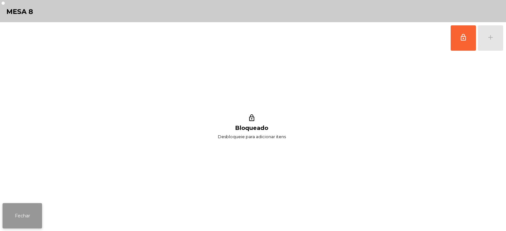
click at [38, 217] on button "Fechar" at bounding box center [23, 215] width 40 height 25
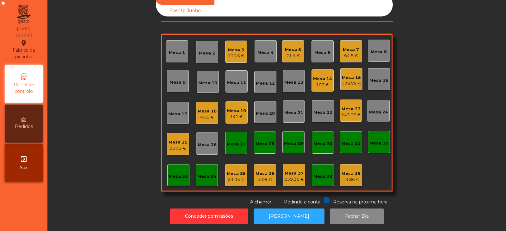
click at [106, 120] on div "Sala Consumo Staff Evento NÃO USAR Evento Junho Mesa 1 Mesa 2 Mesa 3 135.6 € Me…" at bounding box center [277, 99] width 442 height 212
click at [198, 114] on div "45.9 €" at bounding box center [207, 117] width 19 height 6
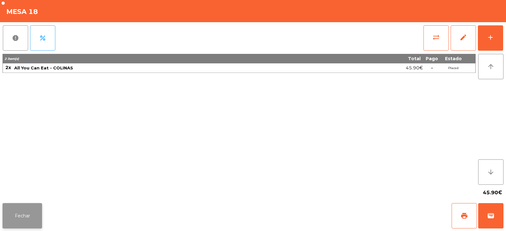
click at [29, 226] on button "Fechar" at bounding box center [23, 215] width 40 height 25
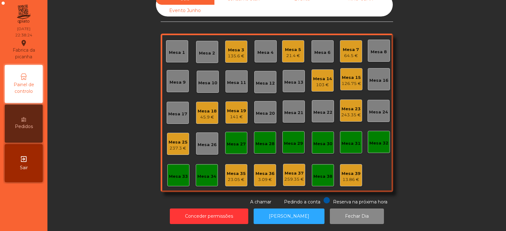
scroll to position [0, 0]
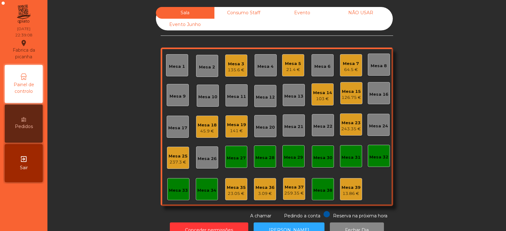
click at [239, 191] on div "23.05 €" at bounding box center [236, 193] width 19 height 6
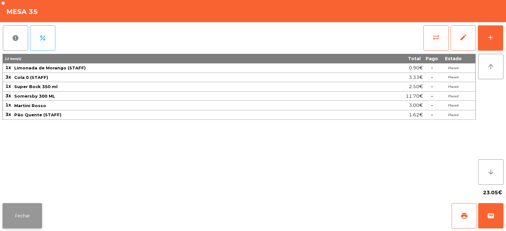
click at [16, 209] on button "Fechar" at bounding box center [23, 215] width 40 height 25
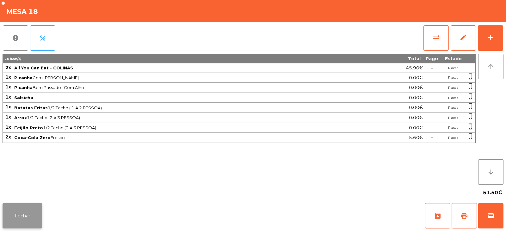
click at [22, 226] on button "Fechar" at bounding box center [23, 215] width 40 height 25
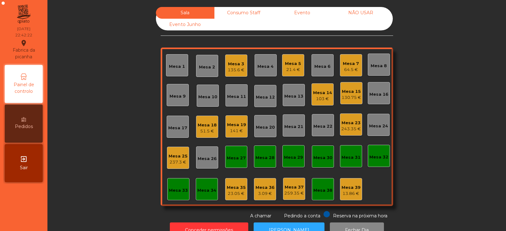
click at [100, 148] on div "Sala Consumo Staff Evento NÃO USAR Evento Junho Mesa 1 Mesa 2 Mesa 3 135.6 € Me…" at bounding box center [277, 113] width 442 height 212
click at [289, 66] on div "Mesa 5" at bounding box center [293, 63] width 16 height 6
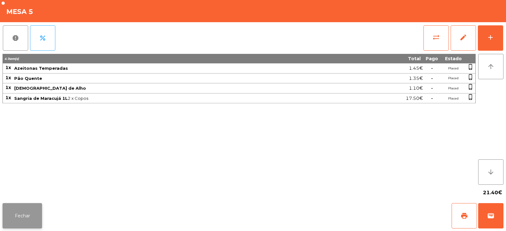
click at [28, 213] on button "Fechar" at bounding box center [23, 215] width 40 height 25
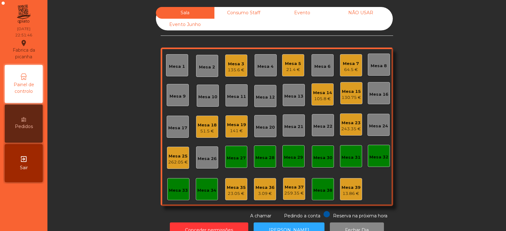
click at [178, 154] on div "Mesa 25" at bounding box center [178, 156] width 20 height 6
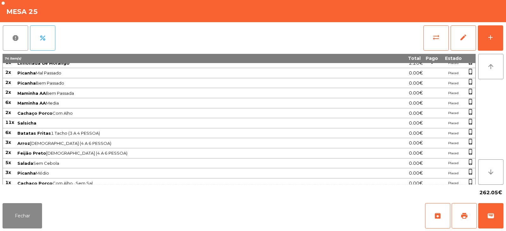
scroll to position [178, 0]
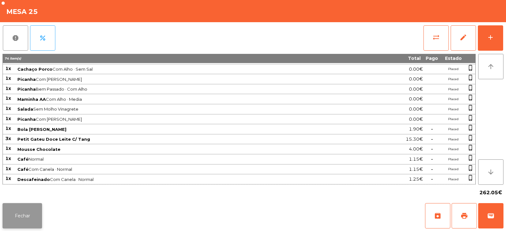
click at [18, 218] on button "Fechar" at bounding box center [23, 215] width 40 height 25
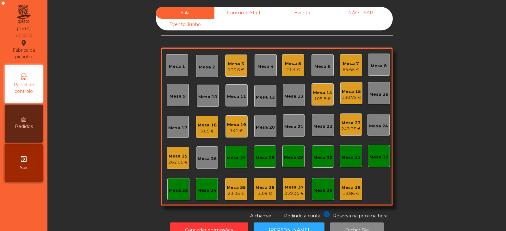
click at [175, 187] on div "Mesa 33" at bounding box center [178, 190] width 19 height 6
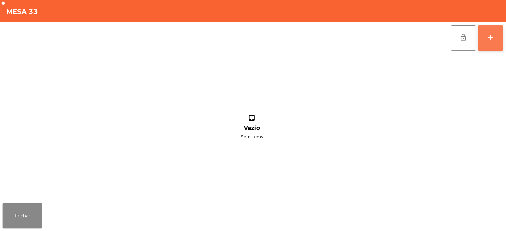
click at [499, 35] on button "add" at bounding box center [490, 37] width 25 height 25
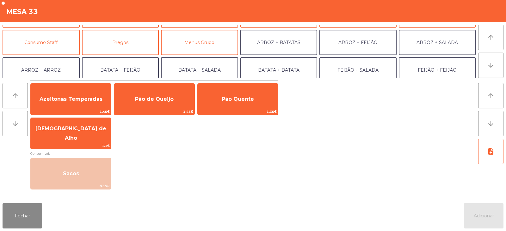
scroll to position [55, 0]
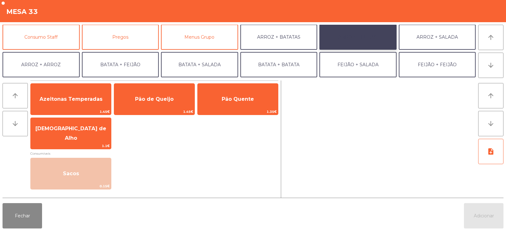
click at [357, 39] on button "ARROZ + FEIJÃO" at bounding box center [358, 36] width 77 height 25
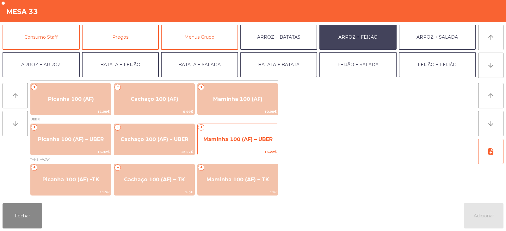
click at [230, 136] on span "Maminha 100 (AF) – UBER" at bounding box center [237, 139] width 69 height 6
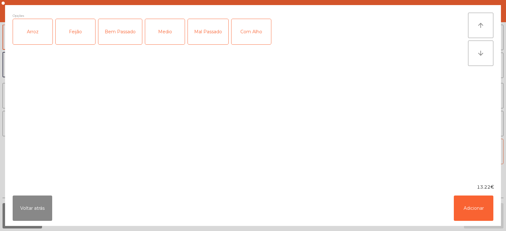
click at [46, 28] on div "Arroz" at bounding box center [33, 31] width 40 height 25
click at [66, 29] on div "Feijão" at bounding box center [76, 31] width 40 height 25
click at [169, 33] on div "Medio" at bounding box center [165, 31] width 40 height 25
click at [467, 205] on button "Adicionar" at bounding box center [474, 207] width 40 height 25
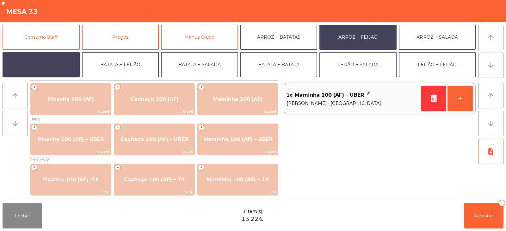
click at [51, 59] on button "ARROZ + ARROZ" at bounding box center [41, 64] width 77 height 25
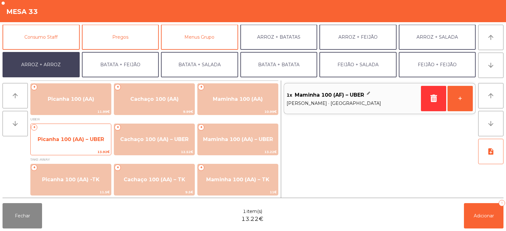
click at [93, 143] on span "Picanha 100 (AA) – UBER" at bounding box center [71, 139] width 80 height 17
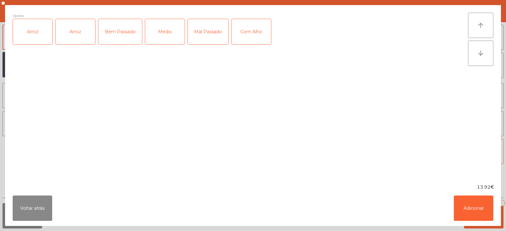
click at [45, 32] on div "Arroz" at bounding box center [33, 31] width 40 height 25
click at [170, 34] on div "Medio" at bounding box center [165, 31] width 40 height 25
click at [481, 206] on button "Adicionar" at bounding box center [474, 207] width 40 height 25
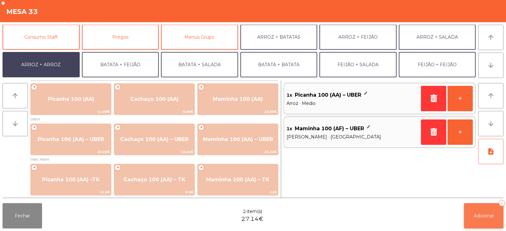
click at [485, 220] on button "Adicionar 2" at bounding box center [484, 215] width 40 height 25
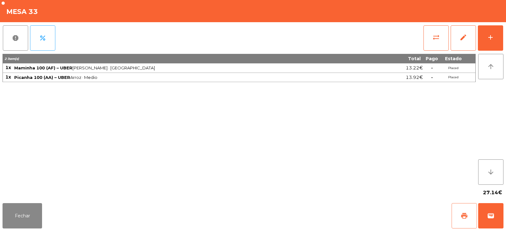
click at [459, 215] on button "print" at bounding box center [464, 215] width 25 height 25
click at [496, 221] on button "wallet" at bounding box center [490, 215] width 25 height 25
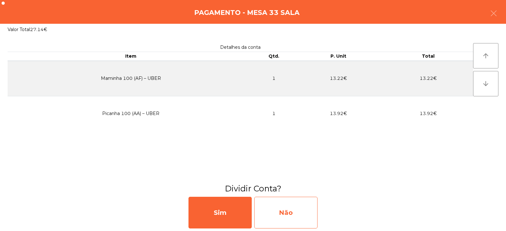
click at [282, 211] on div "Não" at bounding box center [285, 212] width 63 height 32
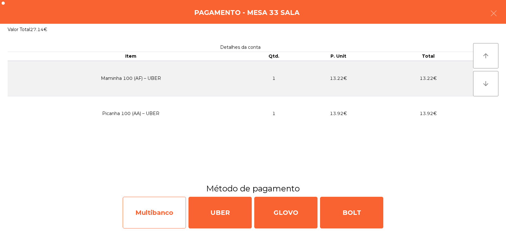
click at [163, 213] on div "Multibanco" at bounding box center [154, 212] width 63 height 32
select select "**"
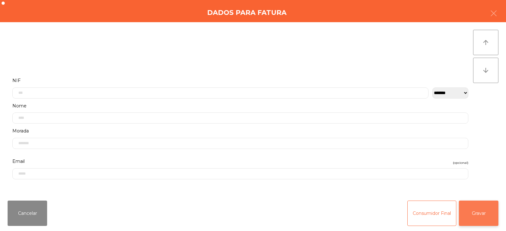
click at [486, 213] on button "Gravar" at bounding box center [479, 212] width 40 height 25
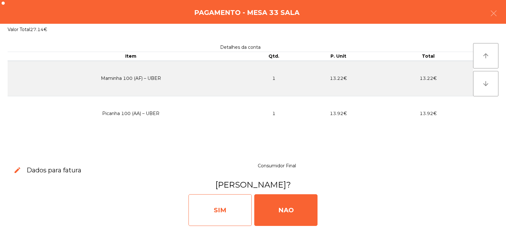
click at [220, 208] on div "SIM" at bounding box center [220, 210] width 63 height 32
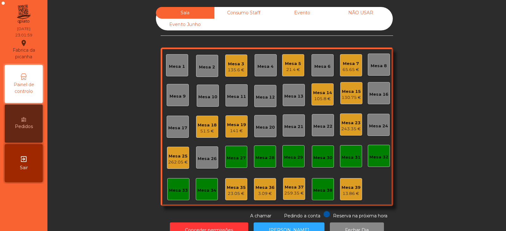
click at [310, 12] on div "Evento" at bounding box center [302, 13] width 59 height 12
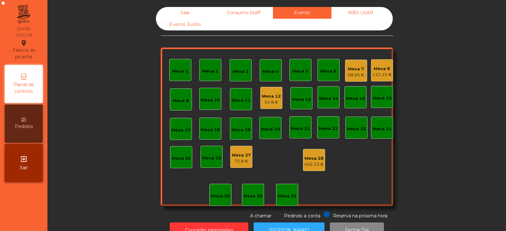
click at [244, 10] on div "Consumo Staff" at bounding box center [243, 13] width 59 height 12
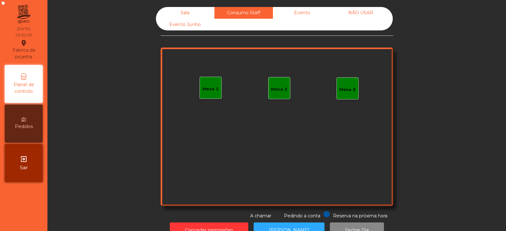
click at [175, 14] on div "Sala" at bounding box center [185, 13] width 59 height 12
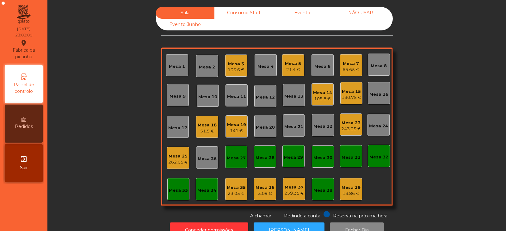
click at [287, 13] on div "Evento" at bounding box center [302, 13] width 59 height 12
click at [227, 189] on div "Mesa 35" at bounding box center [236, 187] width 19 height 6
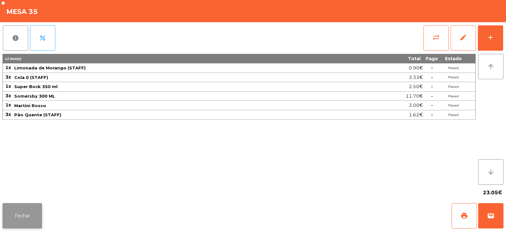
click at [22, 217] on button "Fechar" at bounding box center [23, 215] width 40 height 25
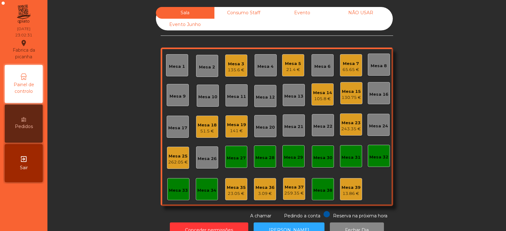
scroll to position [19, 0]
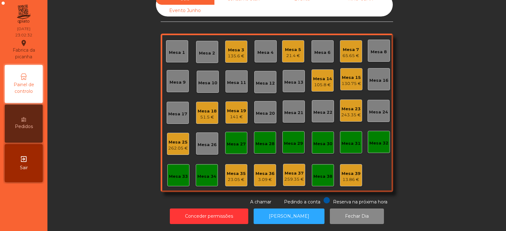
click at [233, 176] on div "23.05 €" at bounding box center [236, 179] width 19 height 6
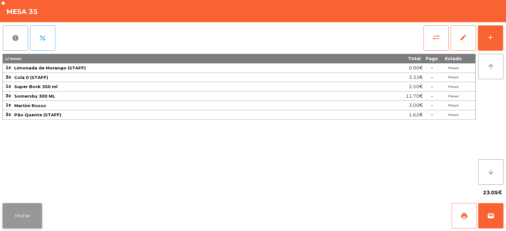
click at [23, 214] on button "Fechar" at bounding box center [23, 215] width 40 height 25
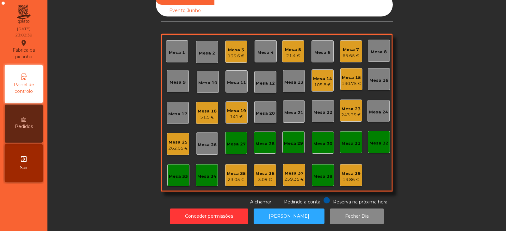
click at [227, 177] on div "23.05 €" at bounding box center [236, 179] width 19 height 6
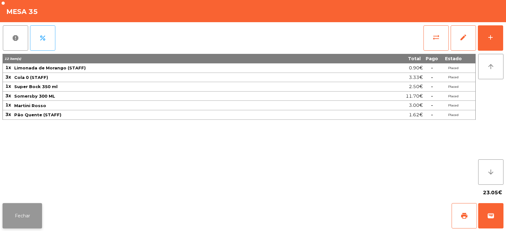
click at [25, 213] on button "Fechar" at bounding box center [23, 215] width 40 height 25
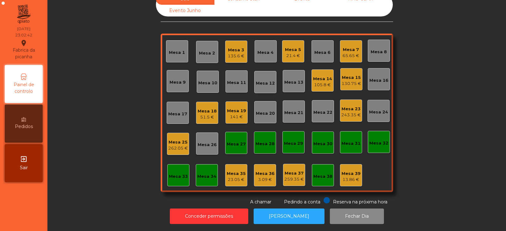
scroll to position [0, 0]
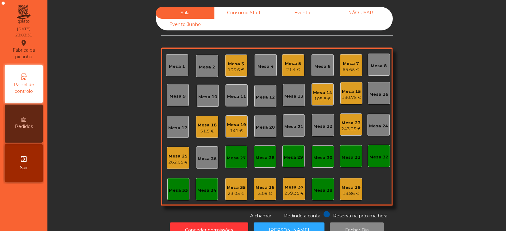
click at [233, 123] on div "Mesa 19" at bounding box center [236, 124] width 19 height 6
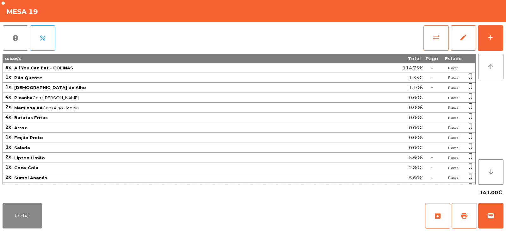
click at [434, 43] on button "sync_alt" at bounding box center [436, 37] width 25 height 25
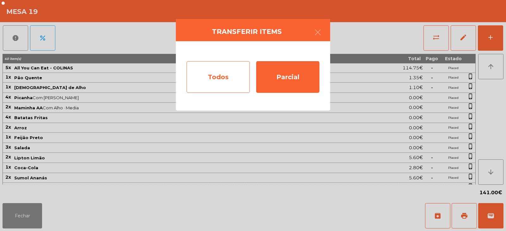
click at [217, 76] on div "Todos" at bounding box center [218, 77] width 63 height 32
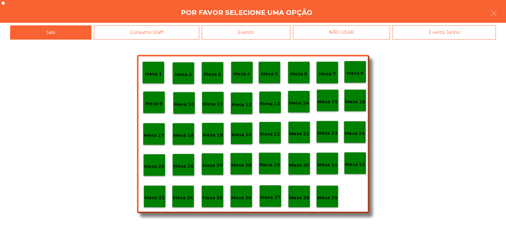
click at [278, 29] on div "Evento" at bounding box center [246, 32] width 89 height 14
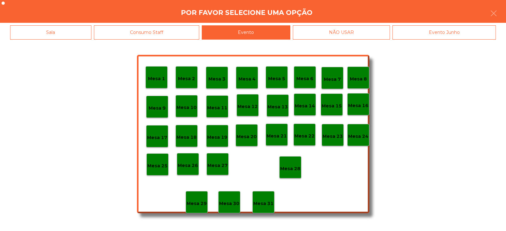
click at [292, 166] on p "Mesa 28" at bounding box center [290, 168] width 20 height 7
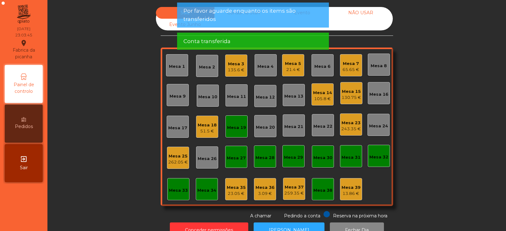
click at [239, 127] on div "Mesa 19" at bounding box center [236, 127] width 19 height 6
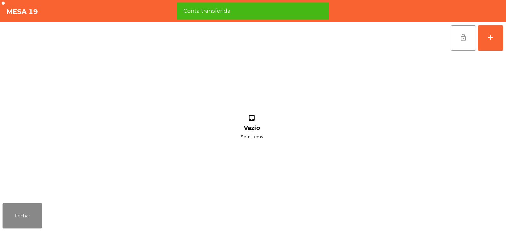
click at [463, 40] on span "lock_open" at bounding box center [464, 38] width 8 height 8
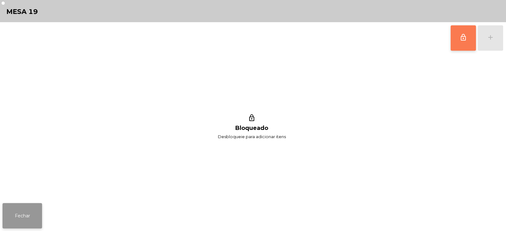
click at [40, 212] on button "Fechar" at bounding box center [23, 215] width 40 height 25
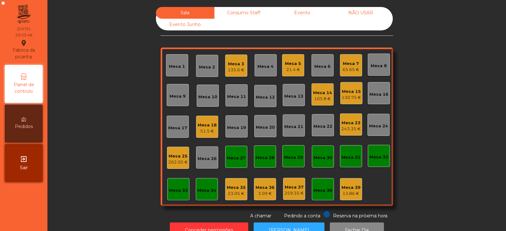
scroll to position [19, 0]
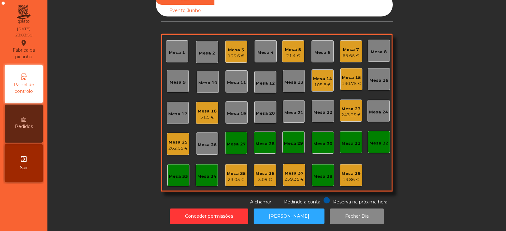
click at [264, 176] on div "3.09 €" at bounding box center [265, 179] width 19 height 6
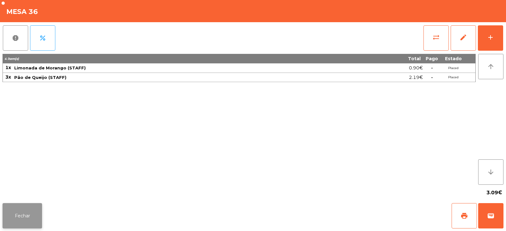
click at [29, 215] on button "Fechar" at bounding box center [23, 215] width 40 height 25
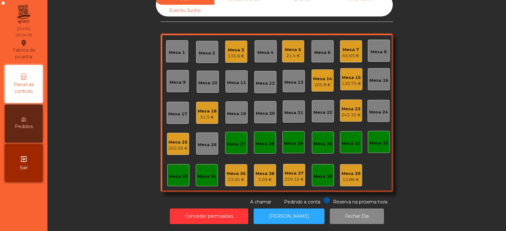
click at [351, 74] on div "Mesa 15" at bounding box center [352, 77] width 20 height 6
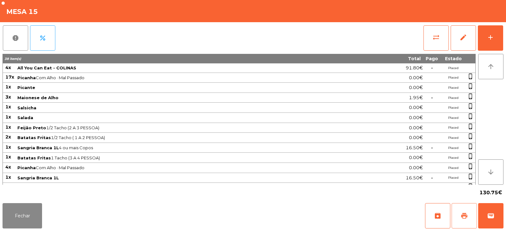
click at [469, 220] on button "print" at bounding box center [464, 215] width 25 height 25
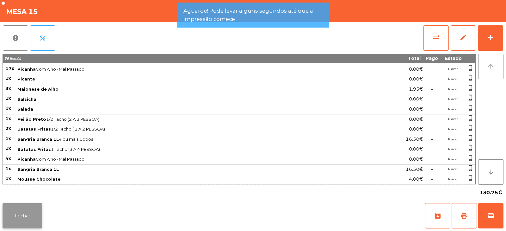
click at [35, 220] on button "Fechar" at bounding box center [23, 215] width 40 height 25
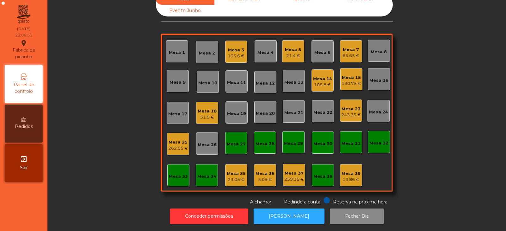
click at [354, 80] on div "130.75 €" at bounding box center [352, 83] width 20 height 6
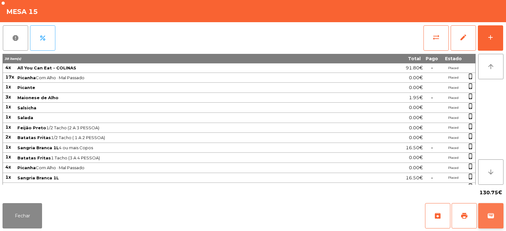
click at [493, 215] on span "wallet" at bounding box center [491, 216] width 8 height 8
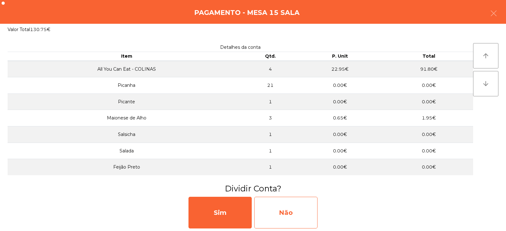
click at [276, 207] on div "Não" at bounding box center [285, 212] width 63 height 32
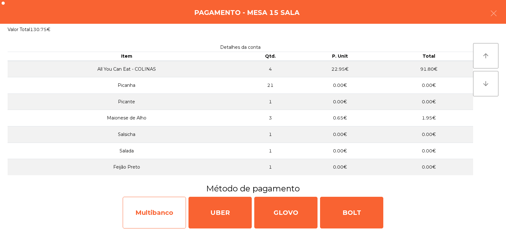
click at [165, 209] on div "Multibanco" at bounding box center [154, 212] width 63 height 32
select select "**"
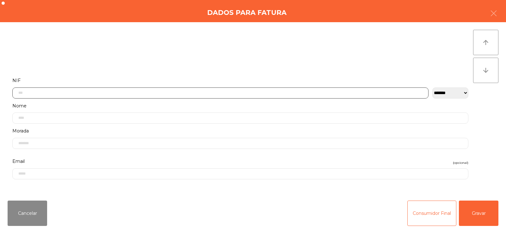
click at [233, 90] on input "text" at bounding box center [220, 92] width 416 height 11
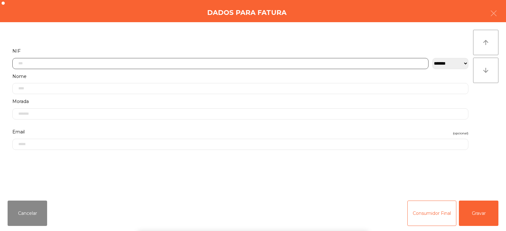
scroll to position [46, 0]
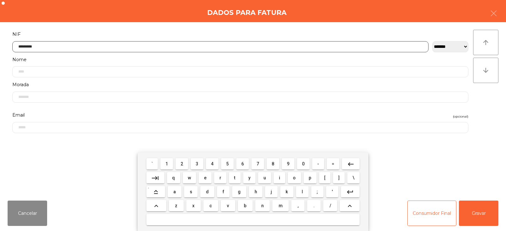
type input "*********"
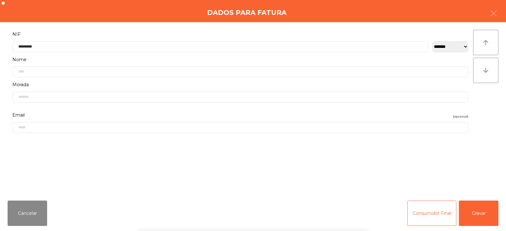
click at [480, 213] on div "` 1 2 3 4 5 6 7 8 9 0 - = keyboard_backspace keyboard_tab q w e r t y u i o p […" at bounding box center [253, 191] width 506 height 78
click at [482, 215] on button "Gravar" at bounding box center [479, 212] width 40 height 25
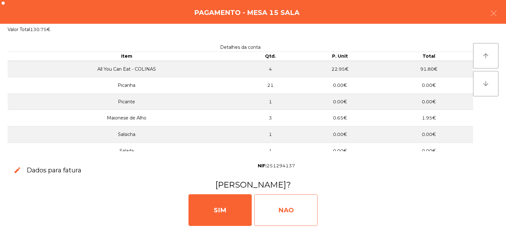
click at [288, 205] on div "NAO" at bounding box center [285, 210] width 63 height 32
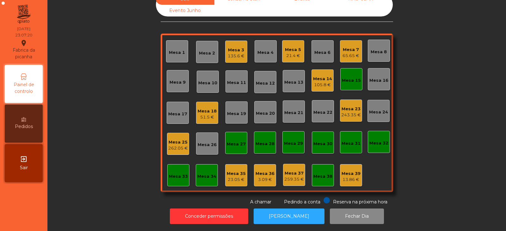
click at [355, 77] on div "Mesa 15" at bounding box center [351, 80] width 19 height 6
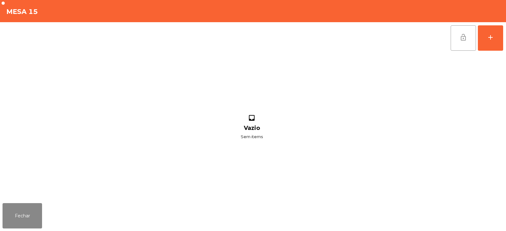
click at [464, 36] on span "lock_open" at bounding box center [464, 38] width 8 height 8
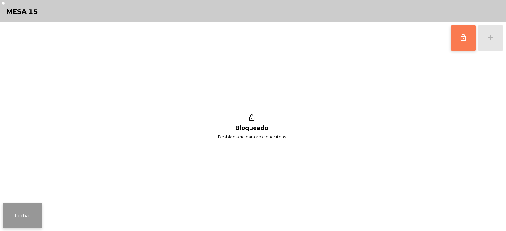
click at [30, 217] on button "Fechar" at bounding box center [23, 215] width 40 height 25
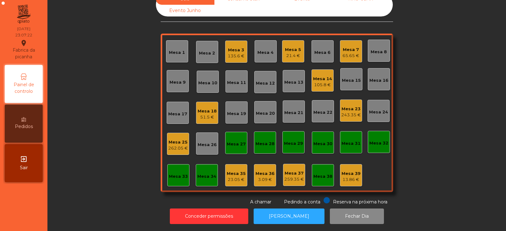
scroll to position [0, 0]
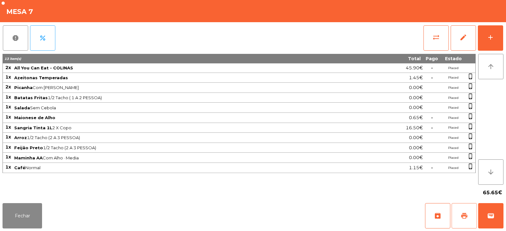
click at [464, 213] on span "print" at bounding box center [465, 216] width 8 height 8
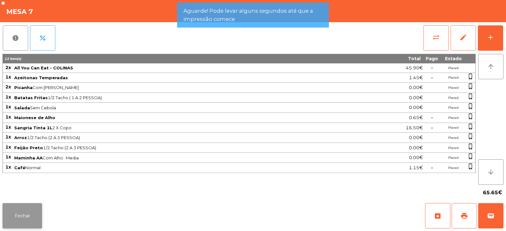
click at [24, 209] on button "Fechar" at bounding box center [23, 215] width 40 height 25
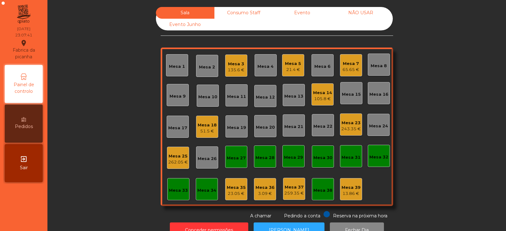
click at [345, 64] on div "Mesa 7" at bounding box center [351, 63] width 17 height 6
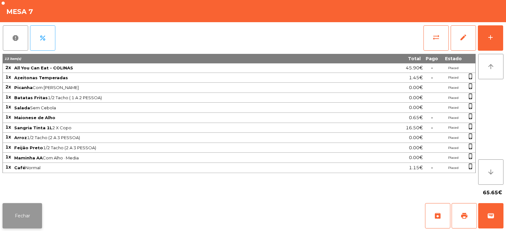
click at [29, 209] on button "Fechar" at bounding box center [23, 215] width 40 height 25
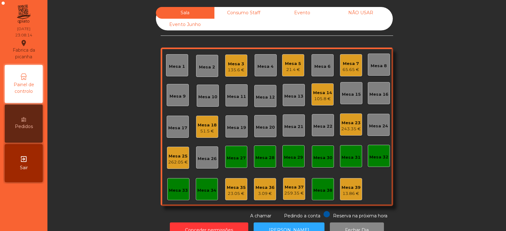
scroll to position [19, 0]
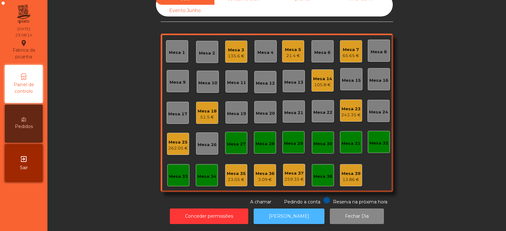
click at [307, 208] on button "[PERSON_NAME]" at bounding box center [289, 216] width 71 height 16
click at [356, 53] on div "65.65 €" at bounding box center [351, 56] width 17 height 6
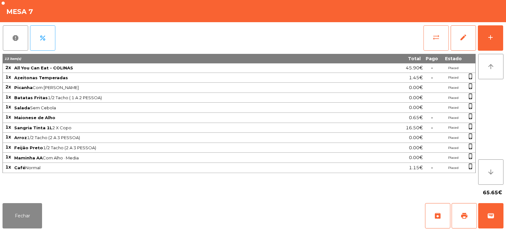
click at [438, 42] on button "sync_alt" at bounding box center [436, 37] width 25 height 25
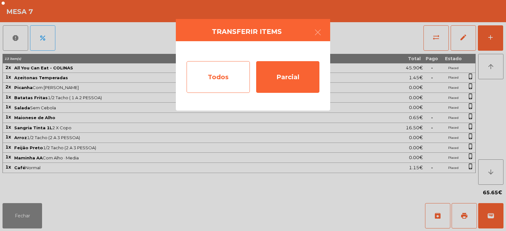
click at [230, 79] on div "Todos" at bounding box center [218, 77] width 63 height 32
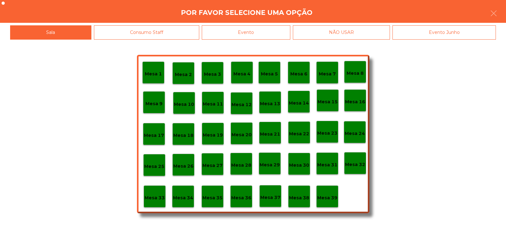
click at [279, 35] on div "Evento" at bounding box center [246, 32] width 89 height 14
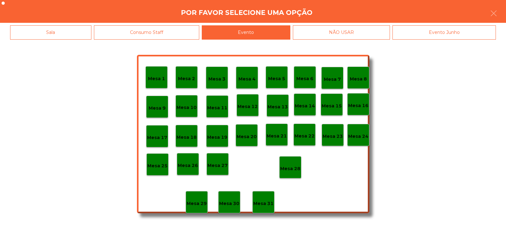
click at [289, 163] on div "Mesa 28" at bounding box center [290, 167] width 20 height 10
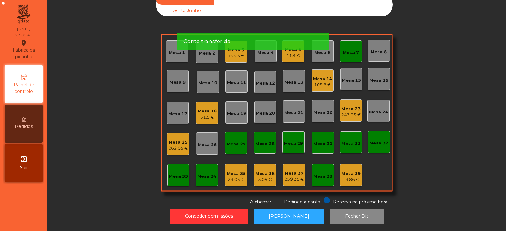
scroll to position [0, 0]
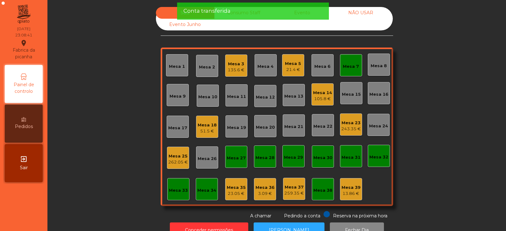
click at [349, 69] on div "Mesa 7" at bounding box center [351, 66] width 16 height 6
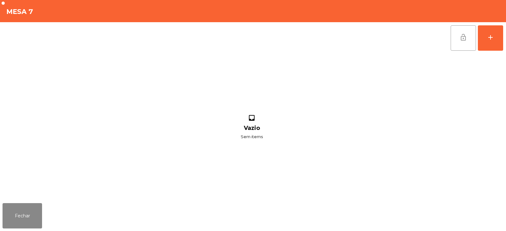
click at [465, 41] on button "lock_open" at bounding box center [463, 37] width 25 height 25
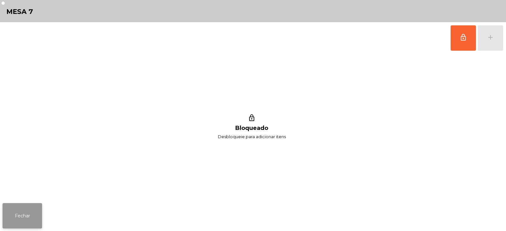
click at [28, 215] on button "Fechar" at bounding box center [23, 215] width 40 height 25
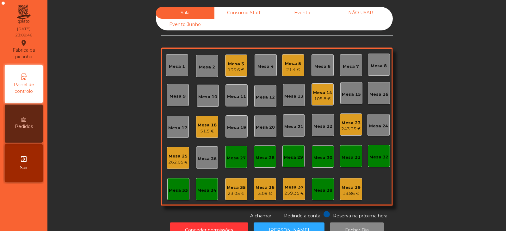
click at [174, 150] on div "Mesa 25 262.05 €" at bounding box center [178, 157] width 20 height 15
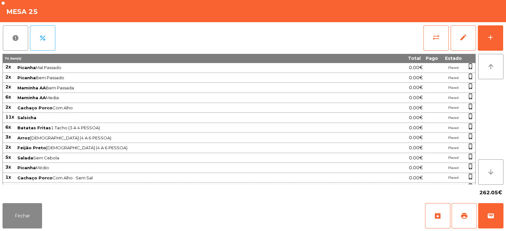
scroll to position [178, 0]
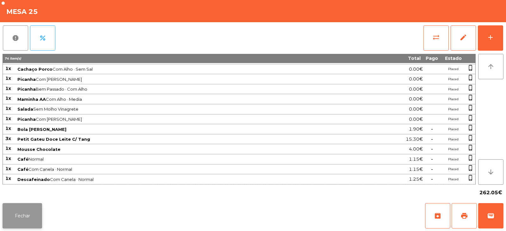
click at [32, 210] on button "Fechar" at bounding box center [23, 215] width 40 height 25
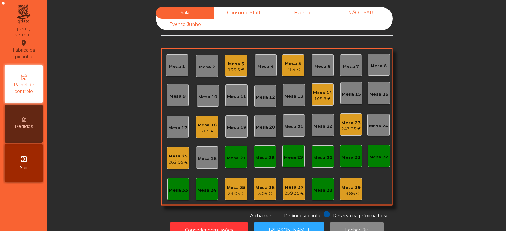
click at [346, 122] on div "Mesa 23" at bounding box center [351, 123] width 20 height 6
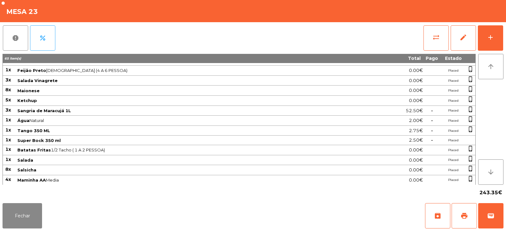
scroll to position [67, 0]
click at [35, 215] on button "Fechar" at bounding box center [23, 215] width 40 height 25
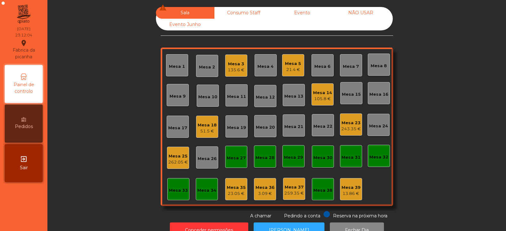
click at [323, 94] on div "Mesa 14" at bounding box center [322, 93] width 19 height 6
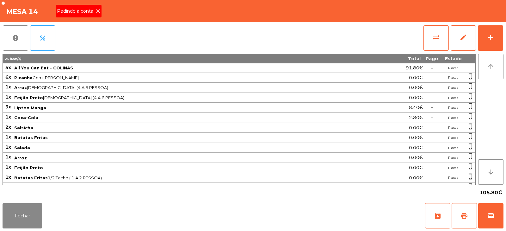
click at [98, 11] on icon at bounding box center [98, 11] width 4 height 4
click at [467, 217] on span "print" at bounding box center [465, 216] width 8 height 8
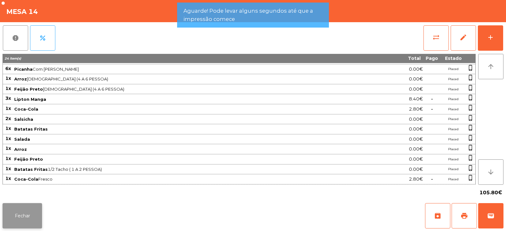
click at [36, 213] on button "Fechar" at bounding box center [23, 215] width 40 height 25
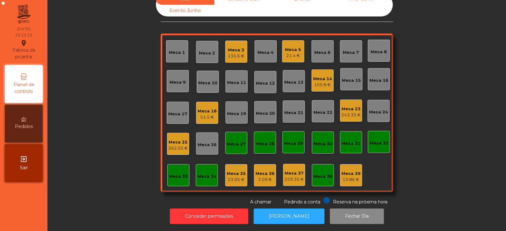
scroll to position [0, 0]
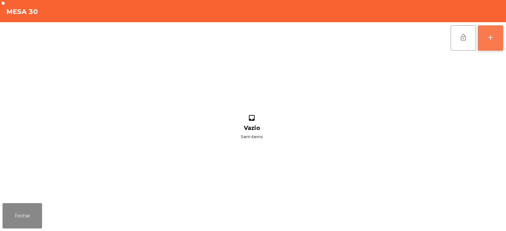
click at [491, 39] on div "add" at bounding box center [491, 38] width 8 height 8
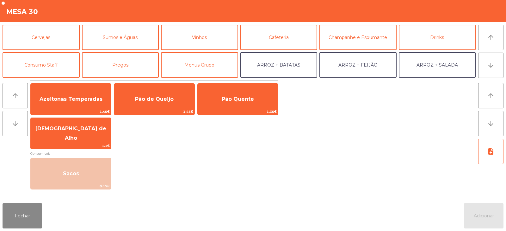
scroll to position [29, 0]
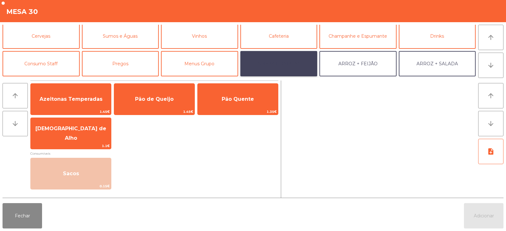
click at [286, 57] on button "ARROZ + BATATAS" at bounding box center [278, 63] width 77 height 25
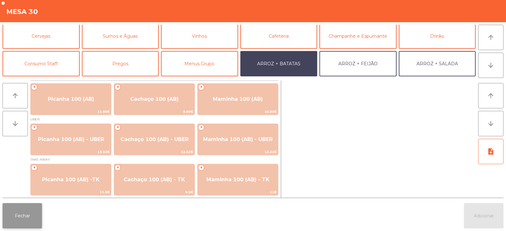
click at [32, 217] on button "Fechar" at bounding box center [23, 215] width 40 height 25
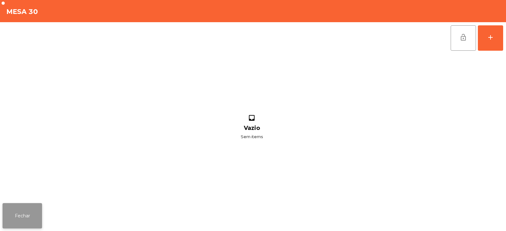
click at [37, 217] on button "Fechar" at bounding box center [23, 215] width 40 height 25
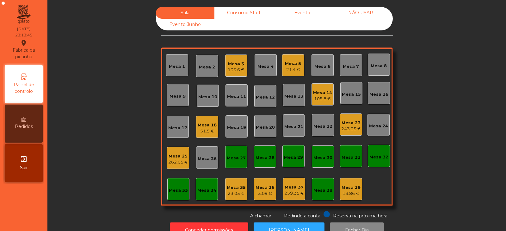
scroll to position [19, 0]
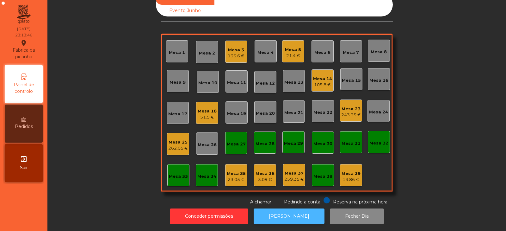
click at [299, 214] on button "[PERSON_NAME]" at bounding box center [289, 216] width 71 height 16
click at [374, 143] on div "Mesa 32" at bounding box center [379, 142] width 22 height 22
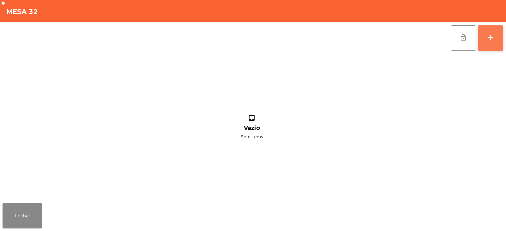
click at [489, 38] on div "add" at bounding box center [491, 38] width 8 height 8
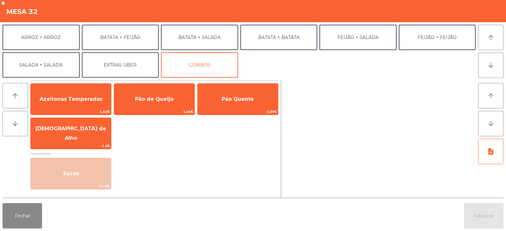
scroll to position [82, 0]
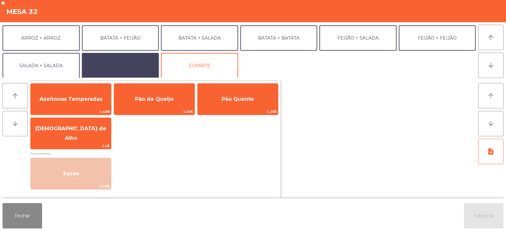
click at [109, 65] on button "EXTRAS UBER" at bounding box center [120, 65] width 77 height 25
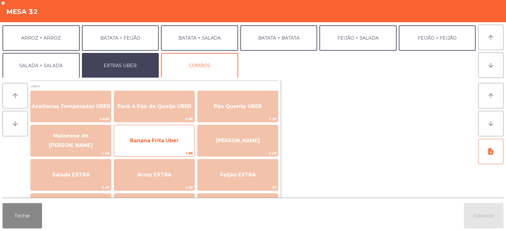
click at [165, 139] on span "Banana Frita Uber" at bounding box center [154, 140] width 49 height 6
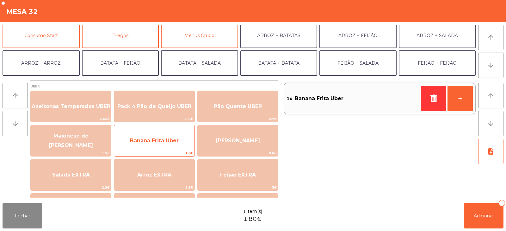
scroll to position [51, 0]
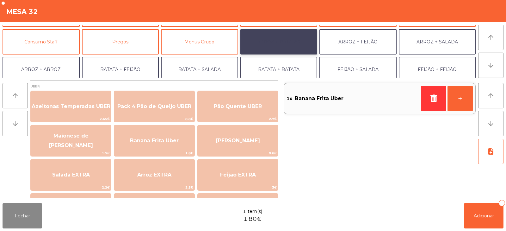
click at [293, 44] on button "ARROZ + BATATAS" at bounding box center [278, 41] width 77 height 25
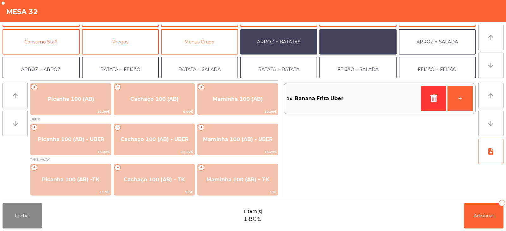
click at [357, 47] on button "ARROZ + FEIJÃO" at bounding box center [358, 41] width 77 height 25
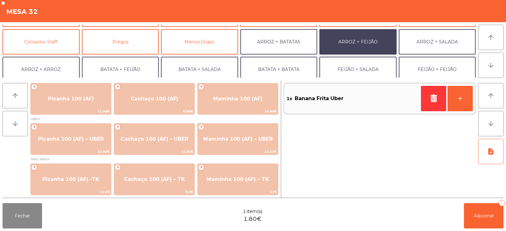
scroll to position [0, 0]
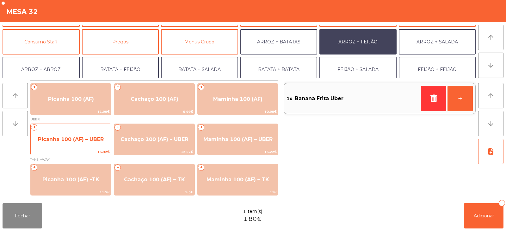
click at [64, 137] on span "Picanha 100 (AF) – UBER" at bounding box center [71, 139] width 66 height 6
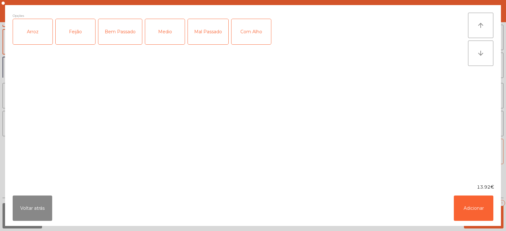
click at [27, 37] on div "Arroz" at bounding box center [33, 31] width 40 height 25
click at [68, 36] on div "Feijão" at bounding box center [76, 31] width 40 height 25
click at [174, 30] on div "Medio" at bounding box center [165, 31] width 40 height 25
click at [468, 211] on button "Adicionar" at bounding box center [474, 207] width 40 height 25
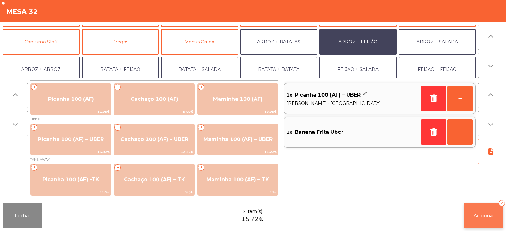
click at [478, 219] on button "Adicionar 2" at bounding box center [484, 215] width 40 height 25
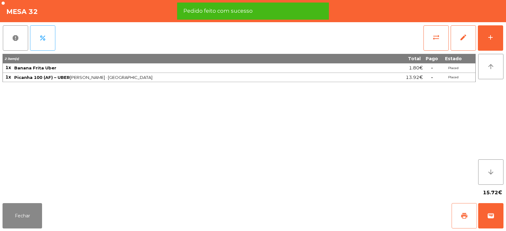
click at [458, 214] on button "print" at bounding box center [464, 215] width 25 height 25
click at [490, 214] on span "wallet" at bounding box center [491, 216] width 8 height 8
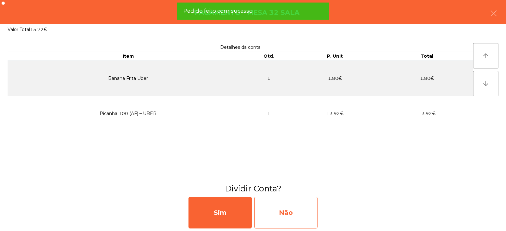
click at [282, 210] on div "Não" at bounding box center [285, 212] width 63 height 32
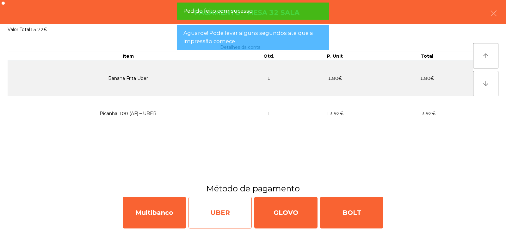
click at [215, 211] on div "UBER" at bounding box center [220, 212] width 63 height 32
select select "**"
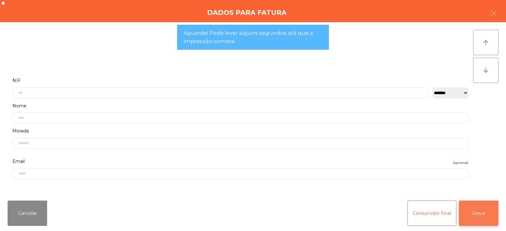
click at [474, 217] on button "Gravar" at bounding box center [479, 212] width 40 height 25
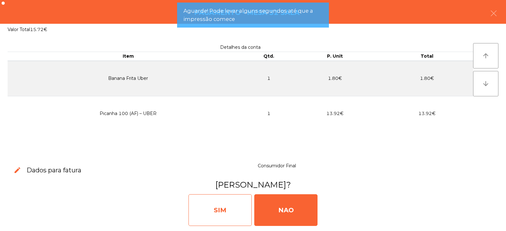
click at [230, 211] on div "SIM" at bounding box center [220, 210] width 63 height 32
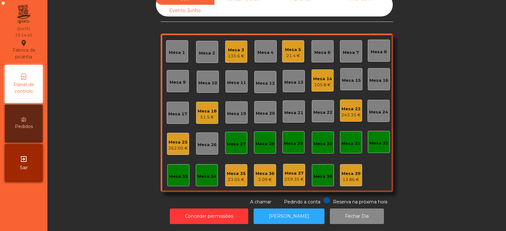
click at [381, 140] on div "Mesa 32" at bounding box center [379, 143] width 19 height 6
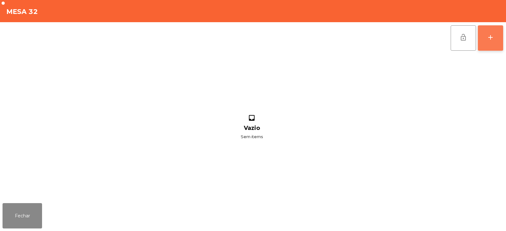
click at [488, 38] on div "add" at bounding box center [491, 38] width 8 height 8
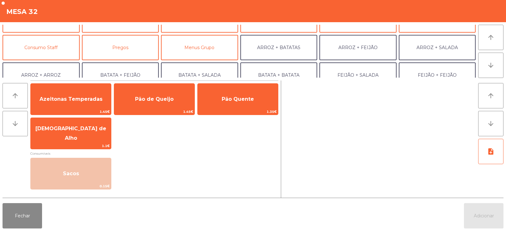
scroll to position [48, 0]
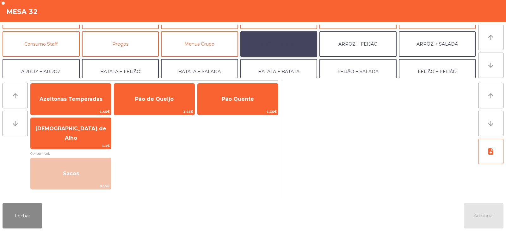
click at [298, 47] on button "ARROZ + BATATAS" at bounding box center [278, 43] width 77 height 25
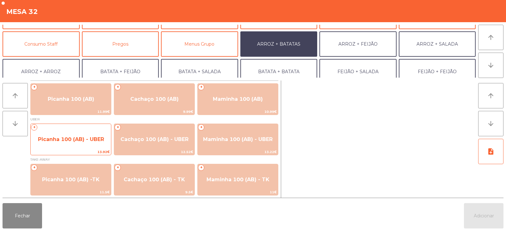
click at [86, 125] on div "+ Picanha 100 (AB) - UBER 13.92€" at bounding box center [70, 139] width 81 height 32
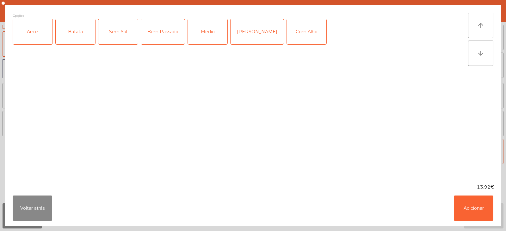
click at [39, 35] on div "Arroz" at bounding box center [33, 31] width 40 height 25
click at [65, 33] on div "Batata" at bounding box center [76, 31] width 40 height 25
click at [204, 27] on div "Medio" at bounding box center [208, 31] width 40 height 25
click at [478, 211] on button "Adicionar" at bounding box center [474, 207] width 40 height 25
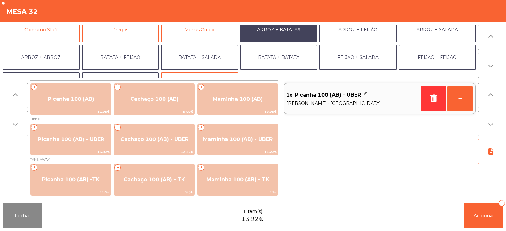
scroll to position [64, 0]
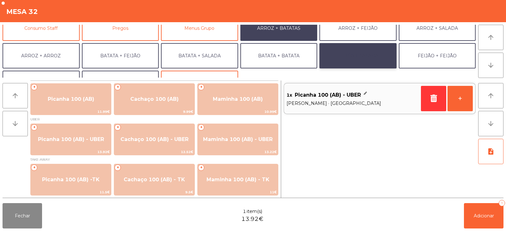
click at [385, 56] on button "FEIJÃO + SALADA" at bounding box center [358, 55] width 77 height 25
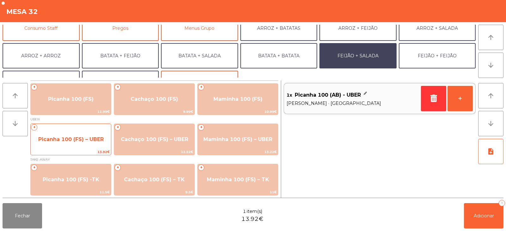
click at [85, 134] on span "Picanha 100 (FS) – UBER" at bounding box center [71, 139] width 80 height 17
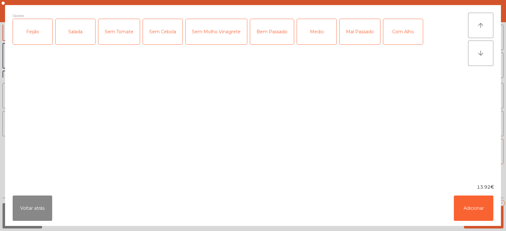
click at [42, 36] on div "Feijão" at bounding box center [33, 31] width 40 height 25
click at [66, 38] on div "Salada" at bounding box center [76, 31] width 40 height 25
click at [321, 35] on div "Medio" at bounding box center [317, 31] width 40 height 25
click at [479, 205] on button "Adicionar" at bounding box center [474, 207] width 40 height 25
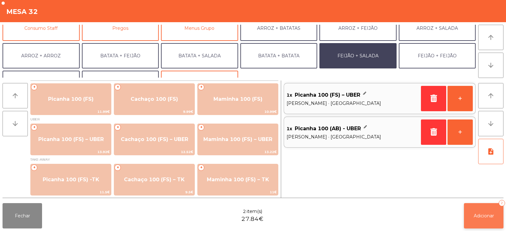
click at [481, 213] on span "Adicionar" at bounding box center [484, 216] width 20 height 6
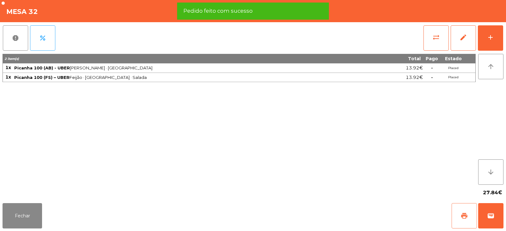
click at [464, 219] on span "print" at bounding box center [465, 216] width 8 height 8
click at [486, 218] on button "wallet" at bounding box center [490, 215] width 25 height 25
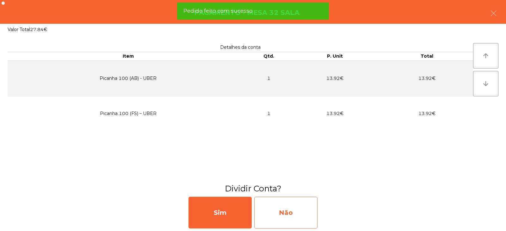
click at [282, 212] on div "Não" at bounding box center [285, 212] width 63 height 32
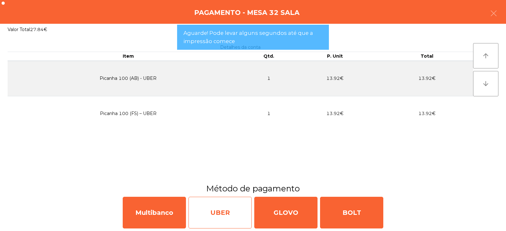
click at [216, 214] on div "UBER" at bounding box center [220, 212] width 63 height 32
select select "**"
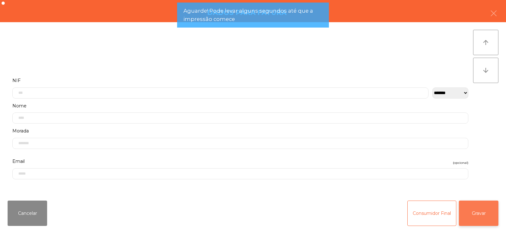
click at [468, 214] on button "Gravar" at bounding box center [479, 212] width 40 height 25
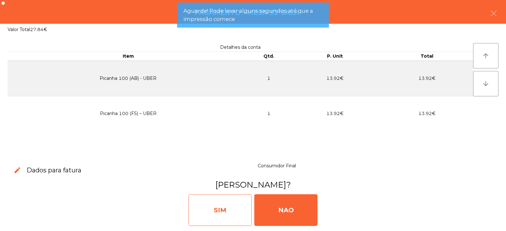
click at [228, 216] on div "SIM" at bounding box center [220, 210] width 63 height 32
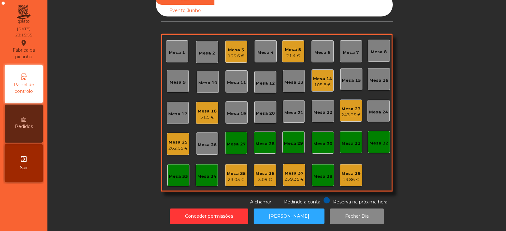
scroll to position [0, 0]
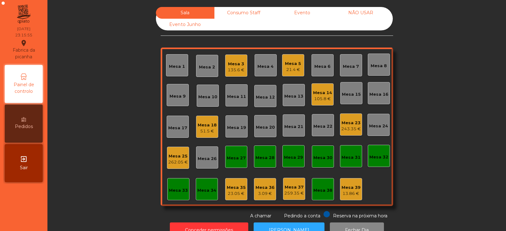
click at [239, 12] on div "Consumo Staff" at bounding box center [243, 13] width 59 height 12
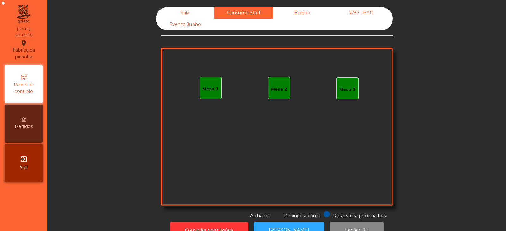
click at [209, 93] on div "Mesa 1" at bounding box center [211, 88] width 22 height 22
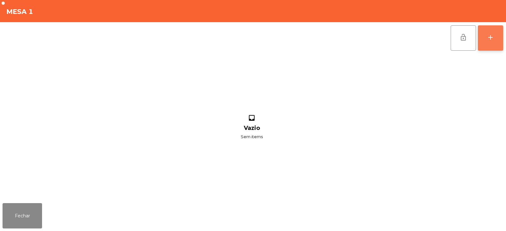
click at [489, 38] on div "add" at bounding box center [491, 38] width 8 height 8
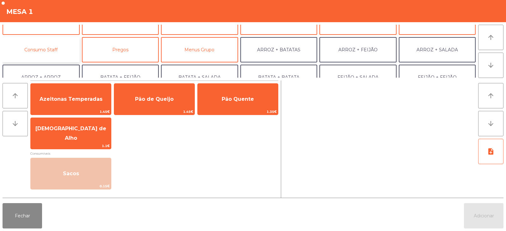
click at [52, 48] on button "Consumo Staff" at bounding box center [41, 49] width 77 height 25
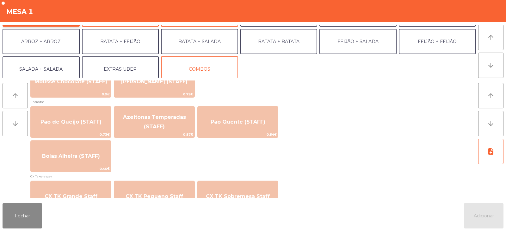
scroll to position [519, 0]
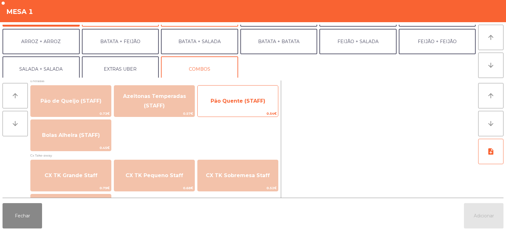
click at [239, 106] on span "Pão Quente (STAFF)" at bounding box center [238, 100] width 80 height 17
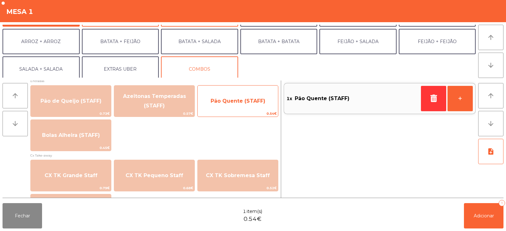
click at [243, 106] on span "Pão Quente (STAFF)" at bounding box center [238, 100] width 80 height 17
click at [239, 105] on span "Pão Quente (STAFF)" at bounding box center [238, 100] width 80 height 17
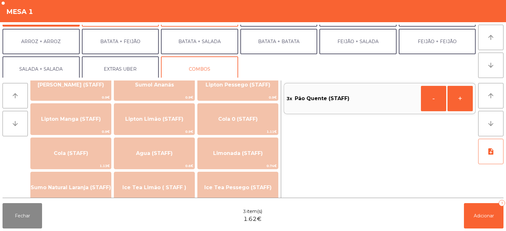
scroll to position [0, 0]
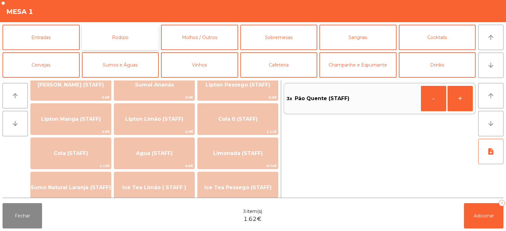
click at [128, 32] on button "Rodizio" at bounding box center [120, 37] width 77 height 25
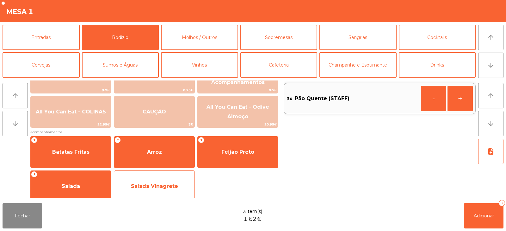
click at [145, 182] on span "Salada Vinagrete" at bounding box center [154, 185] width 80 height 17
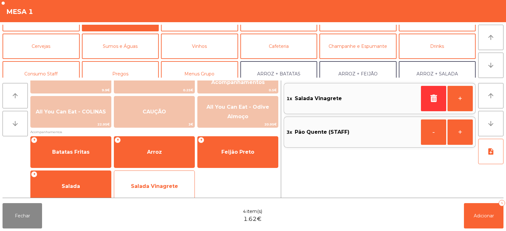
scroll to position [20, 0]
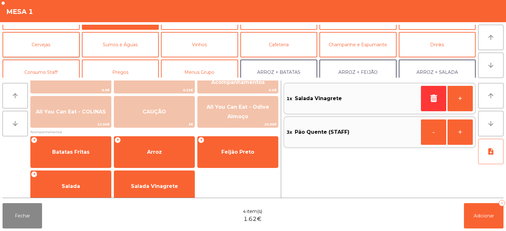
click at [41, 44] on button "Cervejas" at bounding box center [41, 44] width 77 height 25
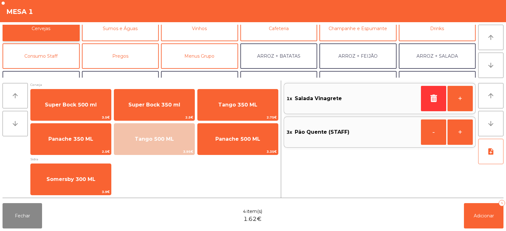
scroll to position [48, 0]
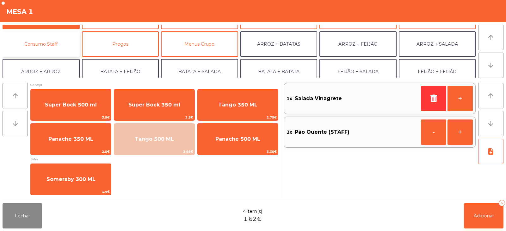
click at [48, 42] on button "Consumo Staff" at bounding box center [41, 43] width 77 height 25
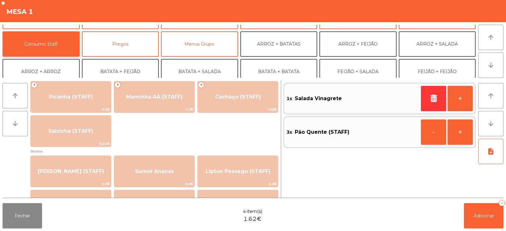
scroll to position [0, 0]
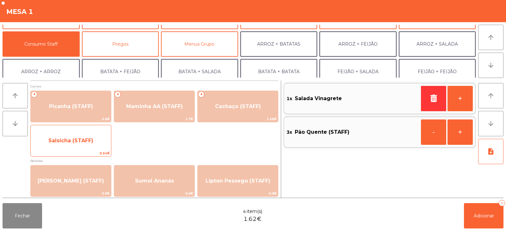
click at [70, 141] on span "Salsicha (STAFF)" at bounding box center [70, 140] width 45 height 6
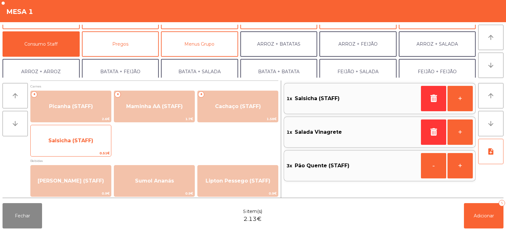
click at [68, 139] on span "Salsicha (STAFF)" at bounding box center [70, 140] width 45 height 6
click at [67, 138] on span "Salsicha (STAFF)" at bounding box center [70, 140] width 45 height 6
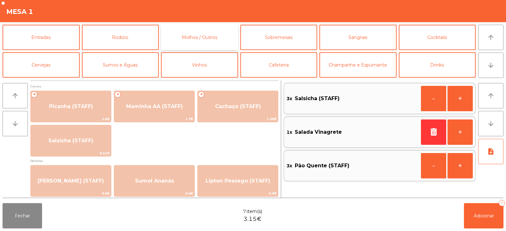
click at [209, 38] on button "Molhos / Outros" at bounding box center [199, 37] width 77 height 25
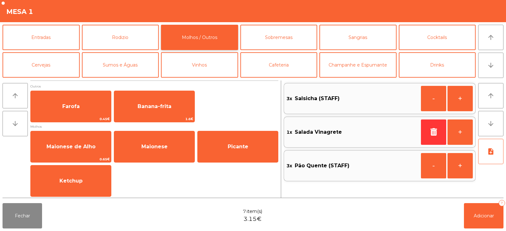
scroll to position [2, 0]
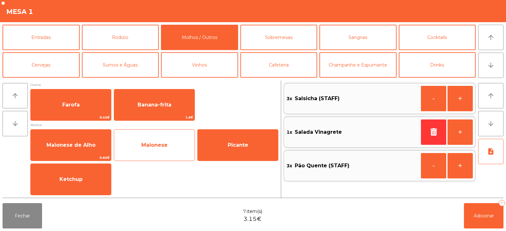
click at [158, 150] on span "Maionese" at bounding box center [154, 144] width 80 height 17
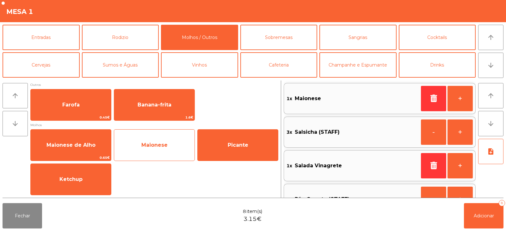
click at [150, 144] on span "Maionese" at bounding box center [154, 145] width 26 height 6
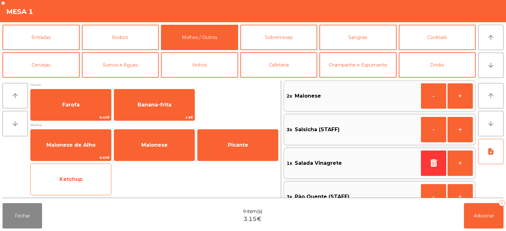
click at [64, 179] on span "Ketchup" at bounding box center [70, 179] width 23 height 6
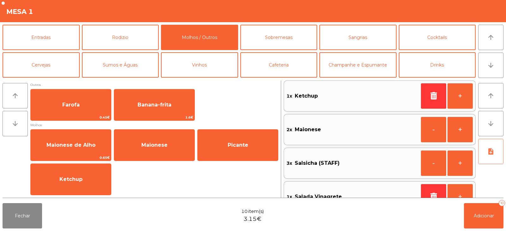
click at [491, 154] on icon "note_add" at bounding box center [491, 151] width 8 height 8
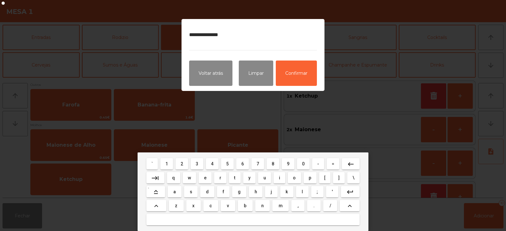
type textarea "**********"
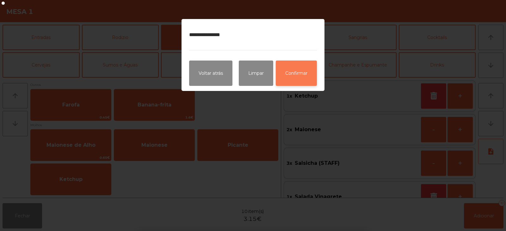
click at [305, 72] on button "Confirmar" at bounding box center [296, 72] width 41 height 25
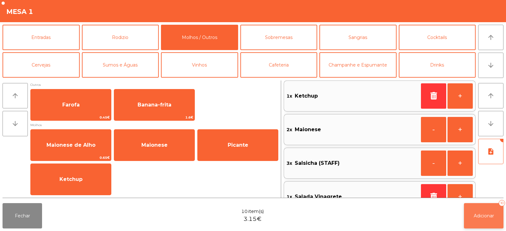
click at [483, 227] on button "Adicionar 10" at bounding box center [484, 215] width 40 height 25
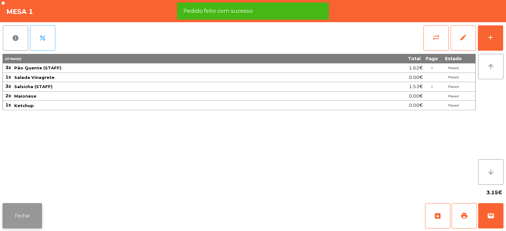
click at [16, 217] on button "Fechar" at bounding box center [23, 215] width 40 height 25
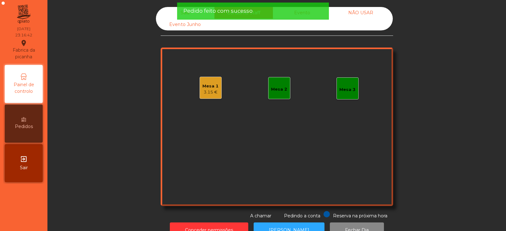
scroll to position [19, 0]
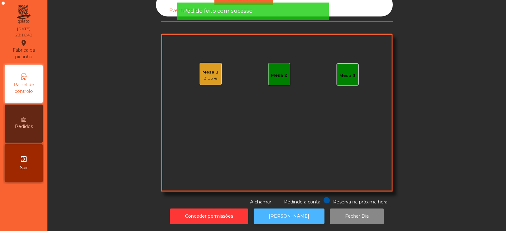
click at [299, 213] on button "[PERSON_NAME]" at bounding box center [289, 216] width 71 height 16
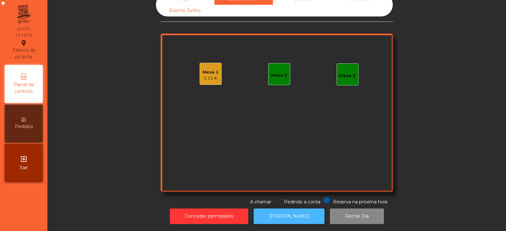
scroll to position [0, 0]
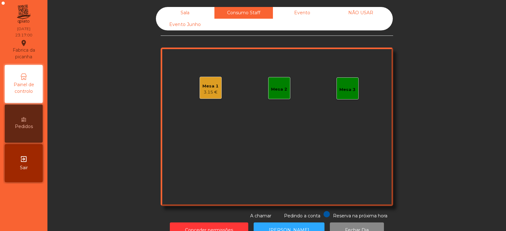
click at [190, 10] on div "Sala" at bounding box center [185, 13] width 59 height 12
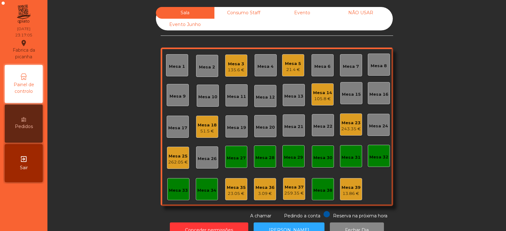
click at [327, 101] on div "105.8 €" at bounding box center [322, 99] width 19 height 6
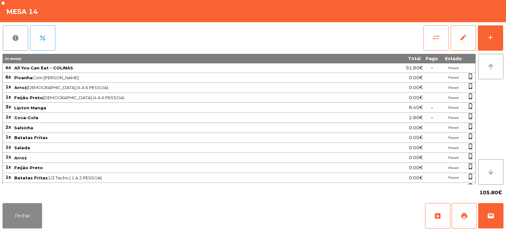
click at [436, 40] on span "sync_alt" at bounding box center [436, 38] width 8 height 8
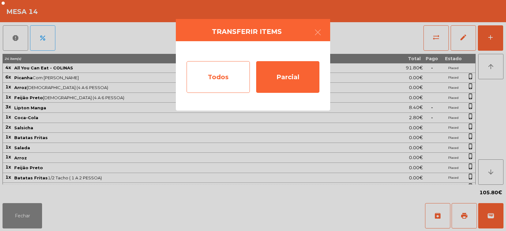
click at [223, 73] on div "Todos" at bounding box center [218, 77] width 63 height 32
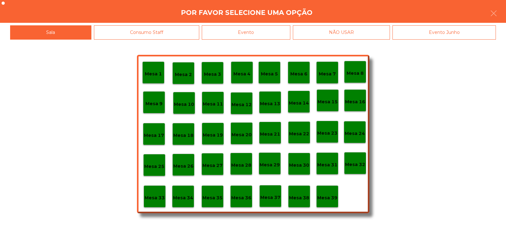
click at [274, 33] on div "Evento" at bounding box center [246, 32] width 89 height 14
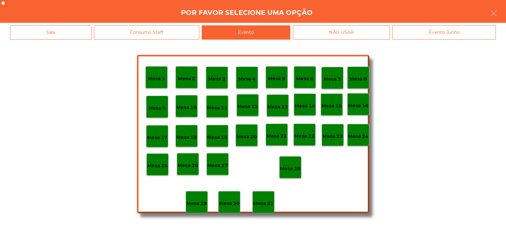
click at [284, 144] on div "Mesa 21" at bounding box center [277, 134] width 22 height 22
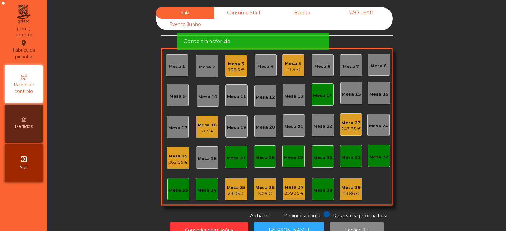
click at [321, 98] on div "Mesa 14" at bounding box center [322, 95] width 19 height 6
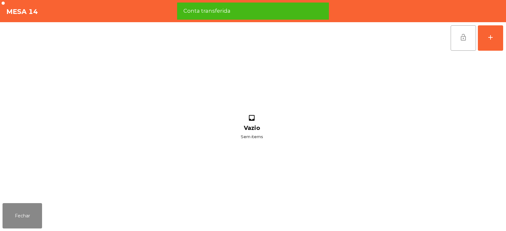
click at [456, 41] on button "lock_open" at bounding box center [463, 37] width 25 height 25
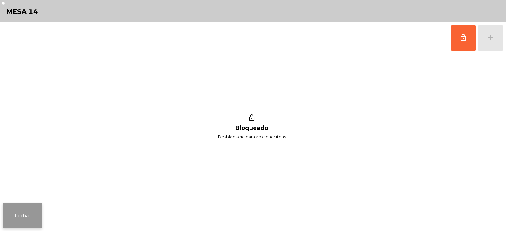
click at [29, 210] on button "Fechar" at bounding box center [23, 215] width 40 height 25
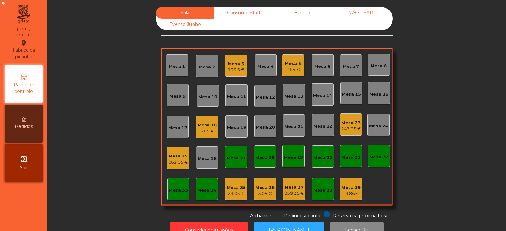
click at [301, 15] on div "Evento" at bounding box center [302, 13] width 59 height 12
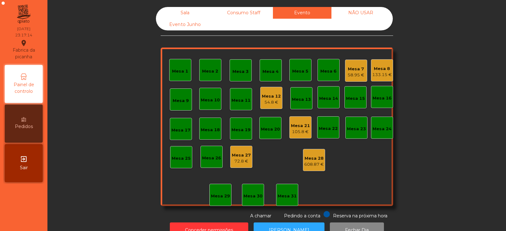
click at [190, 14] on div "Sala" at bounding box center [185, 13] width 59 height 12
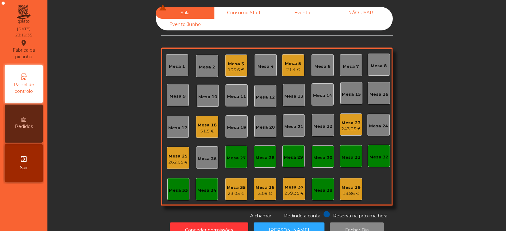
click at [244, 65] on div "Mesa 3 135.6 €" at bounding box center [236, 65] width 22 height 22
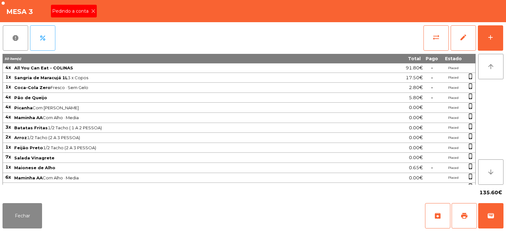
click at [94, 6] on div "Pedindo a conta" at bounding box center [74, 11] width 46 height 13
click at [465, 218] on span "print" at bounding box center [465, 216] width 8 height 8
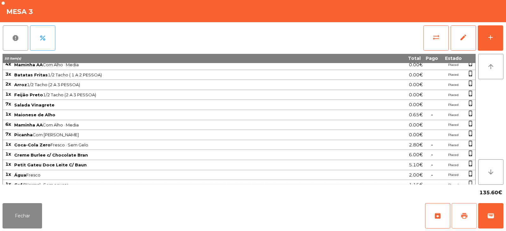
scroll to position [59, 0]
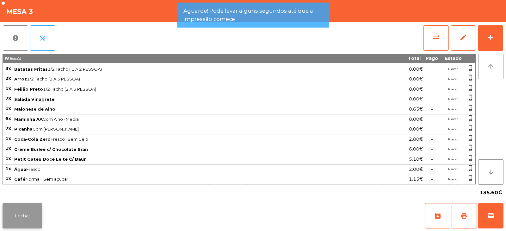
click at [30, 216] on button "Fechar" at bounding box center [23, 215] width 40 height 25
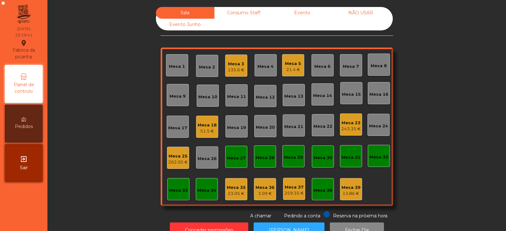
click at [209, 137] on div "Mesa 18 51.5 €" at bounding box center [207, 126] width 22 height 22
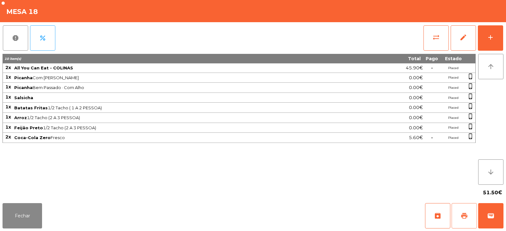
click at [467, 217] on span "print" at bounding box center [465, 216] width 8 height 8
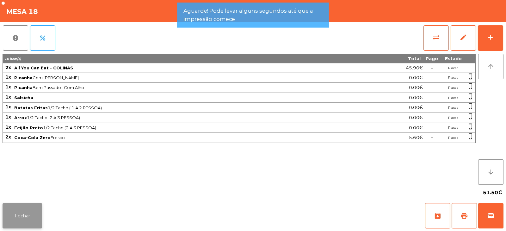
click at [27, 205] on button "Fechar" at bounding box center [23, 215] width 40 height 25
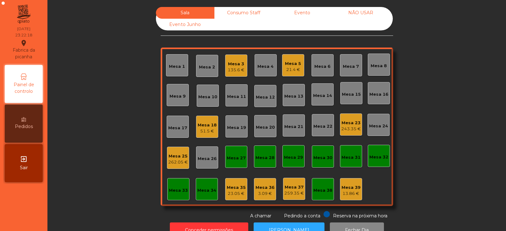
click at [207, 129] on div "51.5 €" at bounding box center [207, 131] width 19 height 6
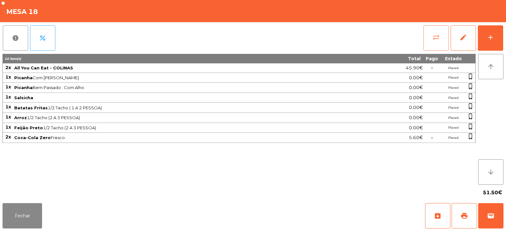
click at [428, 38] on button "sync_alt" at bounding box center [436, 37] width 25 height 25
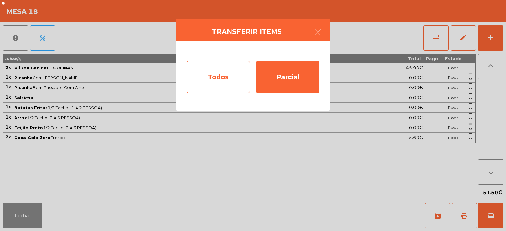
click at [225, 79] on div "Todos" at bounding box center [218, 77] width 63 height 32
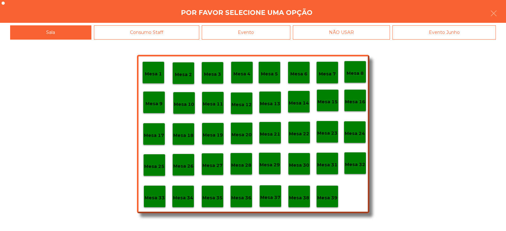
click at [285, 31] on div "Evento" at bounding box center [246, 32] width 89 height 14
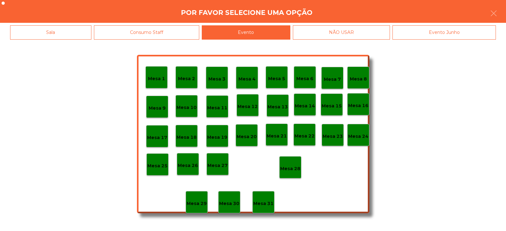
click at [299, 169] on p "Mesa 28" at bounding box center [290, 168] width 20 height 7
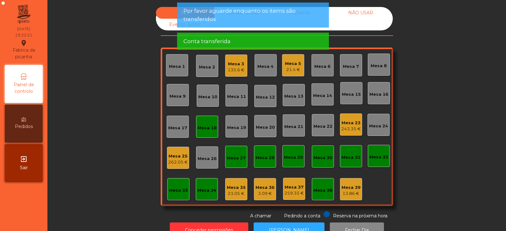
click at [206, 131] on div "Mesa 18" at bounding box center [207, 126] width 22 height 22
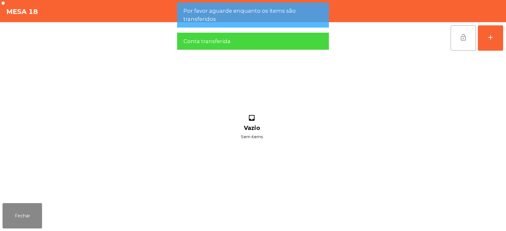
click at [462, 44] on button "lock_open" at bounding box center [463, 37] width 25 height 25
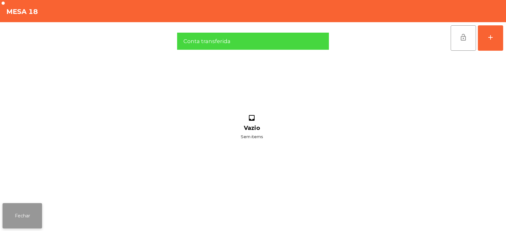
click at [23, 210] on button "Fechar" at bounding box center [23, 215] width 40 height 25
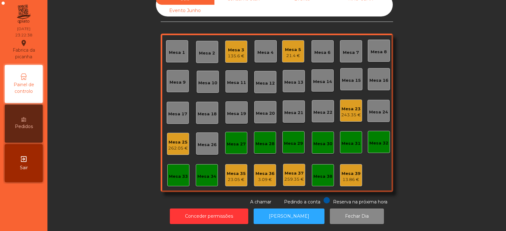
scroll to position [0, 0]
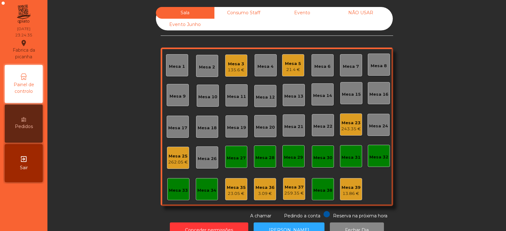
click at [236, 71] on div "135.6 €" at bounding box center [236, 70] width 17 height 6
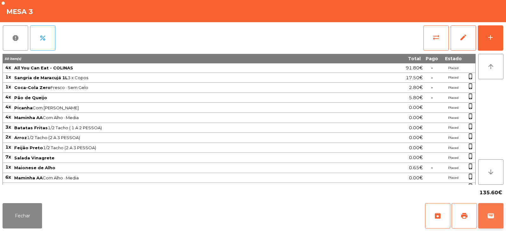
click at [488, 215] on span "wallet" at bounding box center [491, 216] width 8 height 8
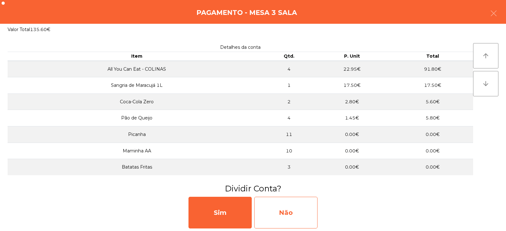
click at [290, 211] on div "Não" at bounding box center [285, 212] width 63 height 32
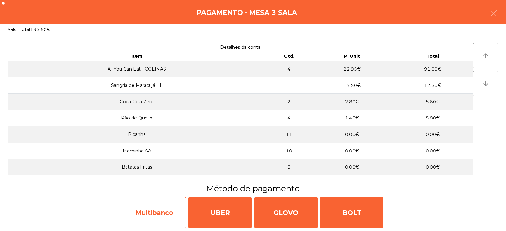
click at [170, 208] on div "Multibanco" at bounding box center [154, 212] width 63 height 32
select select "**"
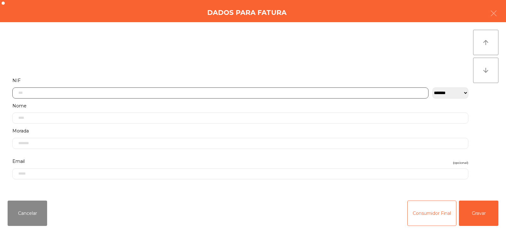
click at [248, 92] on input "text" at bounding box center [220, 92] width 416 height 11
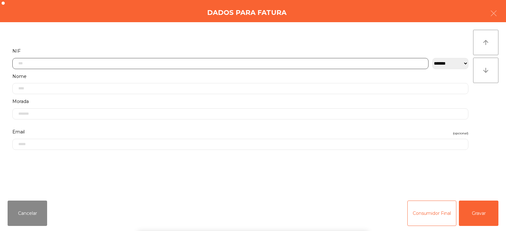
scroll to position [46, 0]
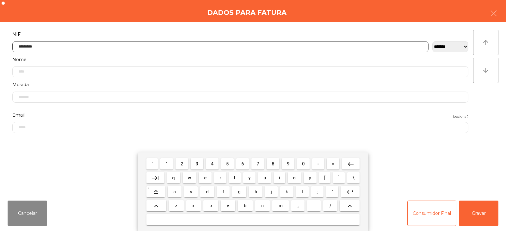
type input "*********"
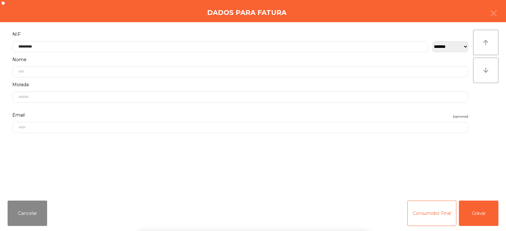
click at [478, 215] on div "` 1 2 3 4 5 6 7 8 9 0 - = keyboard_backspace keyboard_tab q w e r t y u i o p […" at bounding box center [253, 191] width 506 height 78
click at [482, 216] on button "Gravar" at bounding box center [479, 212] width 40 height 25
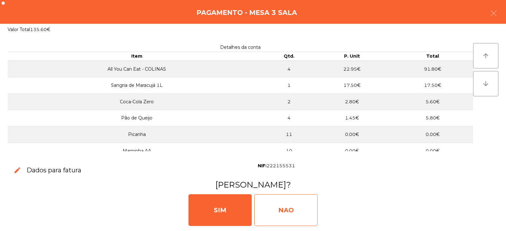
click at [305, 203] on div "NAO" at bounding box center [285, 210] width 63 height 32
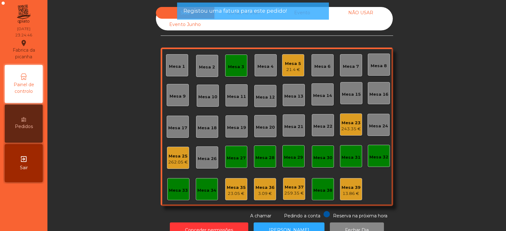
click at [233, 68] on div "Mesa 3" at bounding box center [236, 67] width 16 height 6
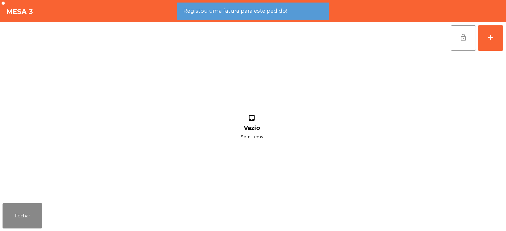
click at [464, 45] on button "lock_open" at bounding box center [463, 37] width 25 height 25
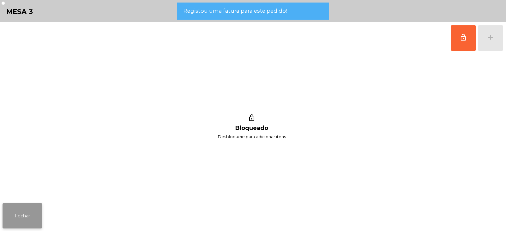
click at [25, 215] on button "Fechar" at bounding box center [23, 215] width 40 height 25
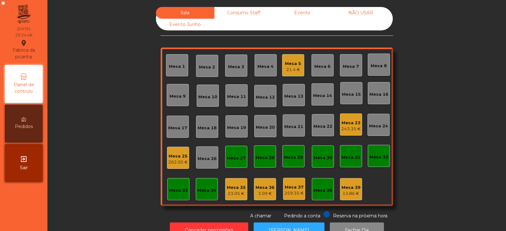
click at [176, 162] on div "262.05 €" at bounding box center [178, 162] width 20 height 6
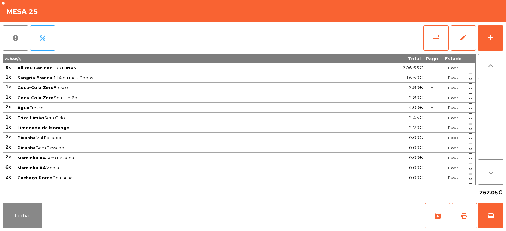
click at [262, 155] on span "Maminha AA Bem Passada" at bounding box center [187, 157] width 341 height 5
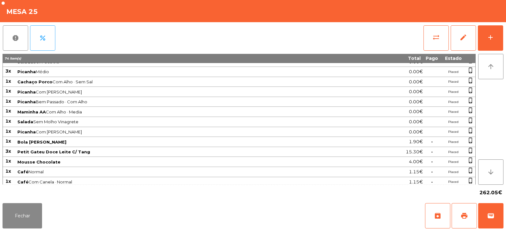
scroll to position [178, 0]
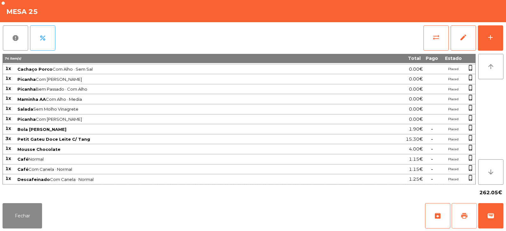
click at [466, 215] on span "print" at bounding box center [465, 216] width 8 height 8
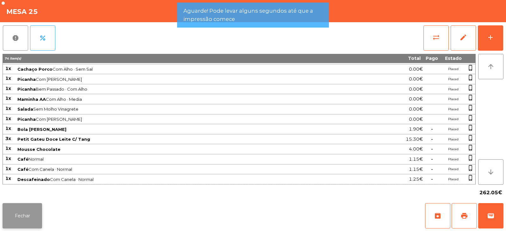
click at [24, 226] on button "Fechar" at bounding box center [23, 215] width 40 height 25
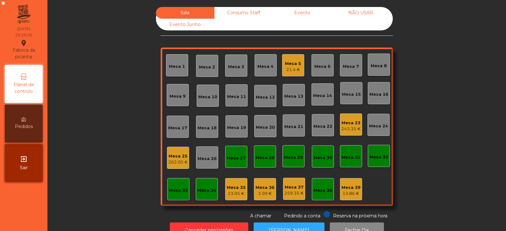
click at [180, 161] on div "262.05 €" at bounding box center [178, 162] width 20 height 6
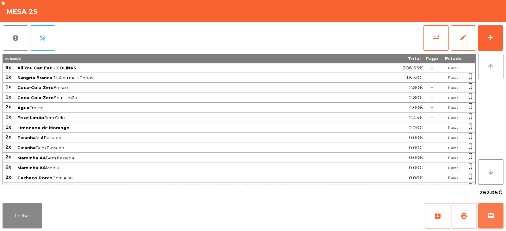
click at [487, 214] on button "wallet" at bounding box center [490, 215] width 25 height 25
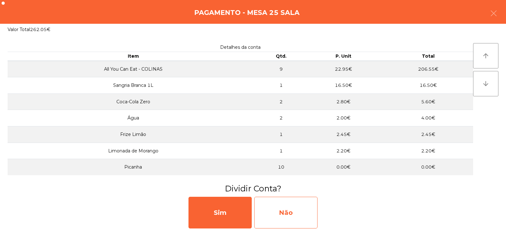
click at [298, 214] on div "Não" at bounding box center [285, 212] width 63 height 32
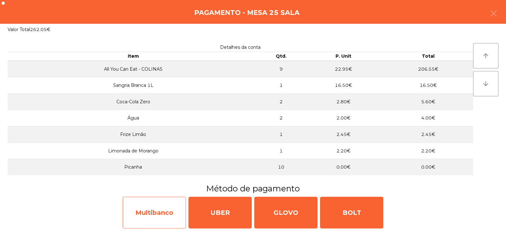
click at [165, 212] on div "Multibanco" at bounding box center [154, 212] width 63 height 32
select select "**"
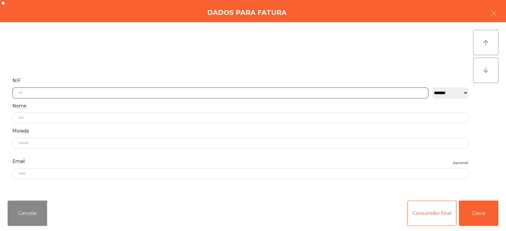
click at [236, 91] on input "text" at bounding box center [220, 92] width 416 height 11
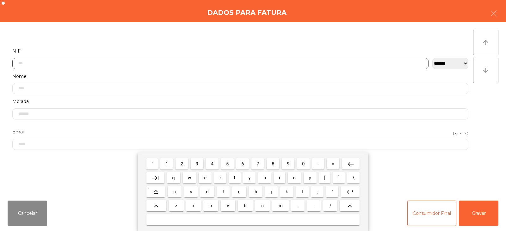
scroll to position [46, 0]
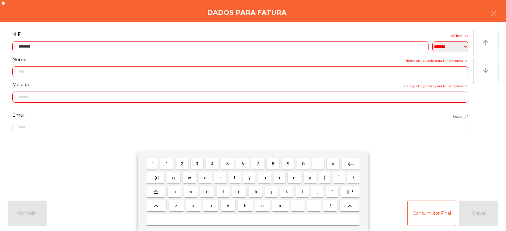
type input "*********"
type input "**********"
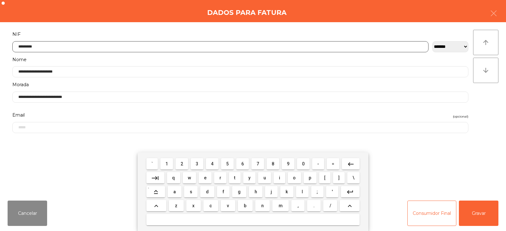
type input "*********"
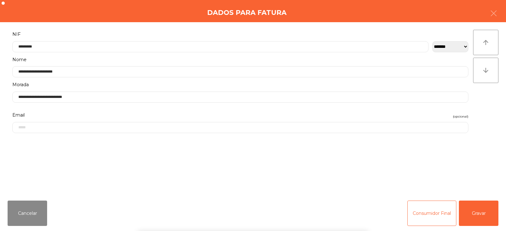
click at [476, 217] on div "` 1 2 3 4 5 6 7 8 9 0 - = keyboard_backspace keyboard_tab q w e r t y u i o p […" at bounding box center [253, 191] width 506 height 78
click at [476, 217] on button "Gravar" at bounding box center [479, 212] width 40 height 25
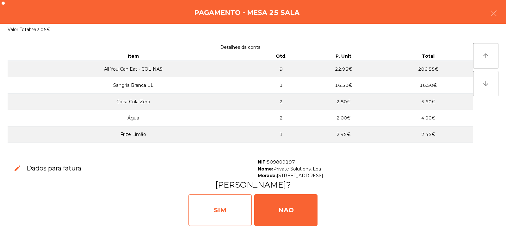
click at [235, 210] on div "SIM" at bounding box center [220, 210] width 63 height 32
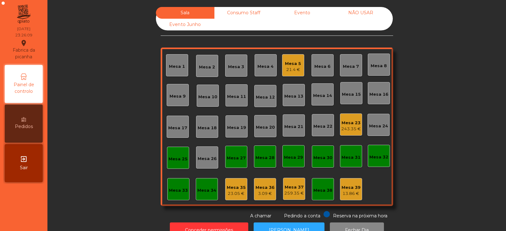
click at [175, 157] on div "Mesa 25" at bounding box center [178, 159] width 19 height 6
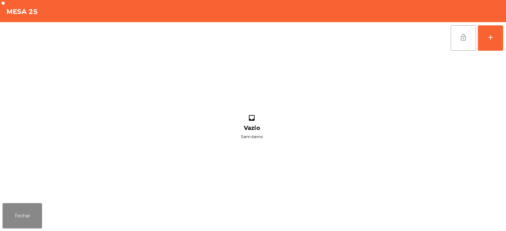
click at [460, 42] on button "lock_open" at bounding box center [463, 37] width 25 height 25
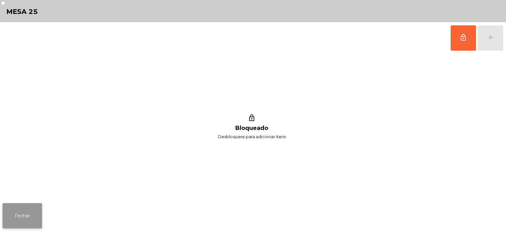
click at [21, 214] on button "Fechar" at bounding box center [23, 215] width 40 height 25
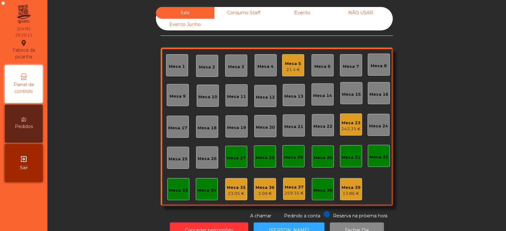
click at [289, 63] on div "Mesa 5" at bounding box center [293, 63] width 16 height 6
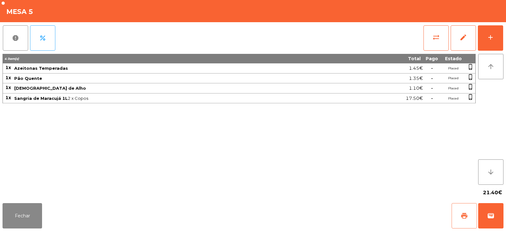
click at [467, 207] on button "print" at bounding box center [464, 215] width 25 height 25
click at [25, 215] on button "Fechar" at bounding box center [23, 215] width 40 height 25
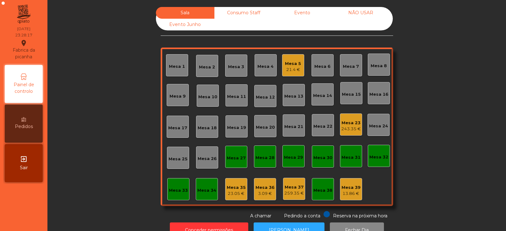
scroll to position [19, 0]
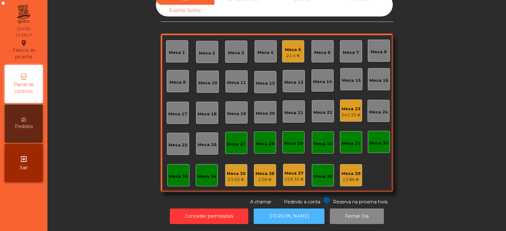
click at [303, 208] on button "[PERSON_NAME]" at bounding box center [289, 216] width 71 height 16
click at [289, 53] on div "21.4 €" at bounding box center [293, 56] width 16 height 6
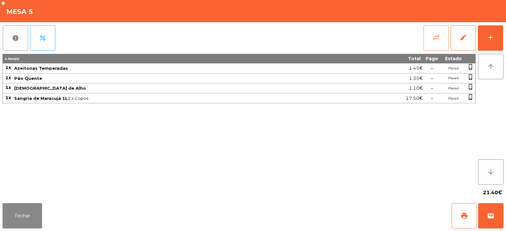
click at [439, 39] on span "sync_alt" at bounding box center [436, 38] width 8 height 8
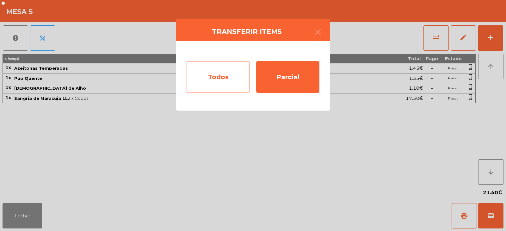
click at [221, 81] on div "Todos" at bounding box center [218, 77] width 63 height 32
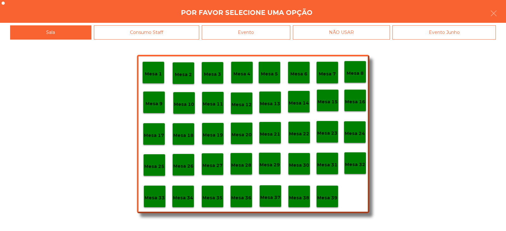
click at [276, 29] on div "Evento" at bounding box center [246, 32] width 89 height 14
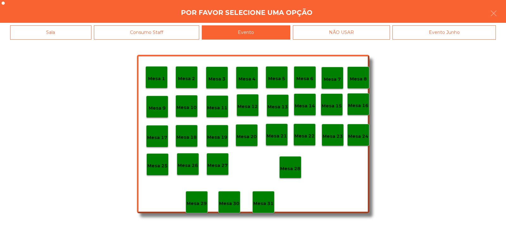
click at [296, 168] on p "Mesa 28" at bounding box center [290, 168] width 20 height 7
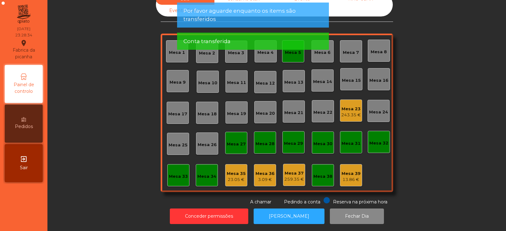
click at [293, 55] on app-alert "Por favor aguarde enquanto os items são transferidos Conta transferida" at bounding box center [253, 29] width 152 height 52
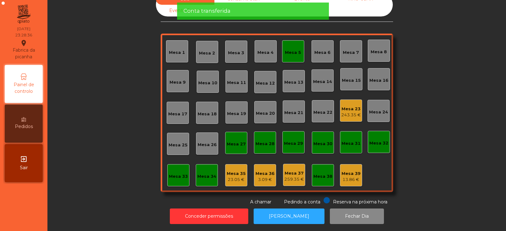
click at [291, 53] on div "Mesa 5" at bounding box center [293, 51] width 22 height 22
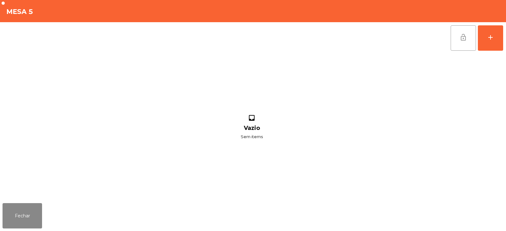
click at [461, 41] on button "lock_open" at bounding box center [463, 37] width 25 height 25
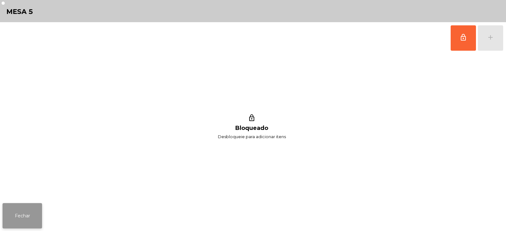
click at [36, 210] on button "Fechar" at bounding box center [23, 215] width 40 height 25
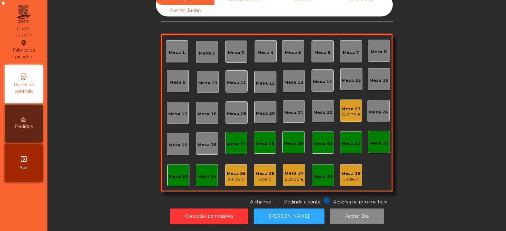
scroll to position [0, 0]
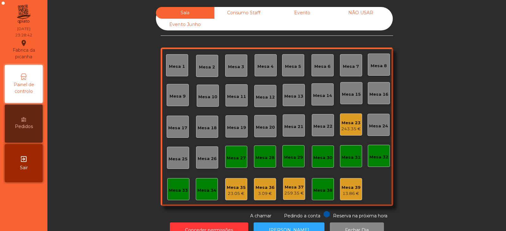
click at [351, 193] on div "13.86 €" at bounding box center [351, 193] width 19 height 6
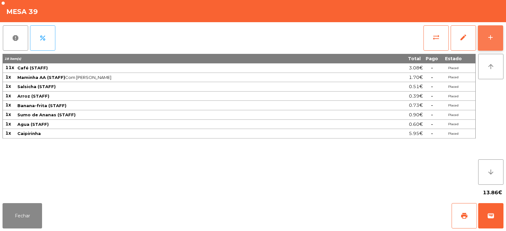
click at [494, 41] on div "add" at bounding box center [491, 38] width 8 height 8
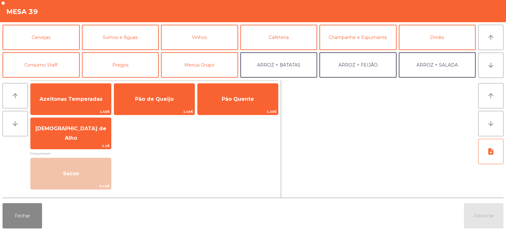
scroll to position [30, 0]
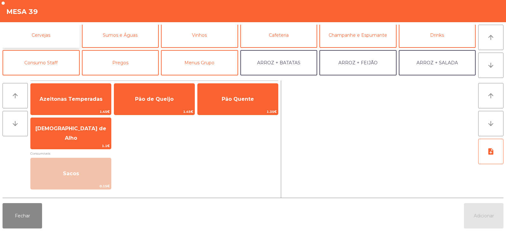
click at [50, 34] on button "Cervejas" at bounding box center [41, 34] width 77 height 25
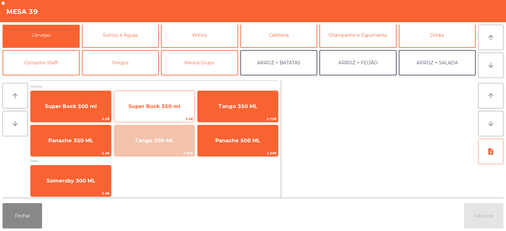
click at [163, 114] on span "Super Bock 350 ml" at bounding box center [154, 106] width 80 height 17
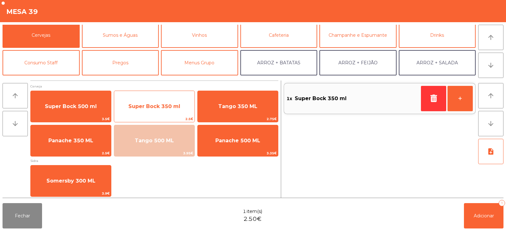
click at [164, 109] on span "Super Bock 350 ml" at bounding box center [154, 106] width 80 height 17
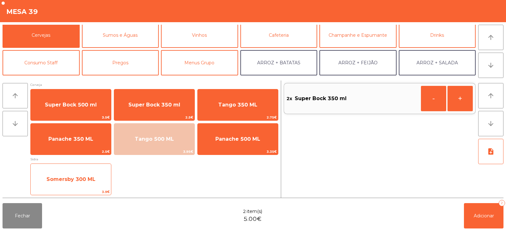
click at [81, 188] on span "Somersby 300 ML" at bounding box center [71, 179] width 80 height 17
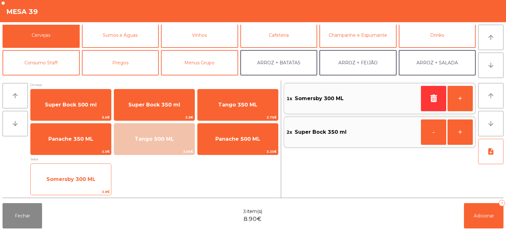
click at [82, 185] on span "Somersby 300 ML" at bounding box center [71, 179] width 80 height 17
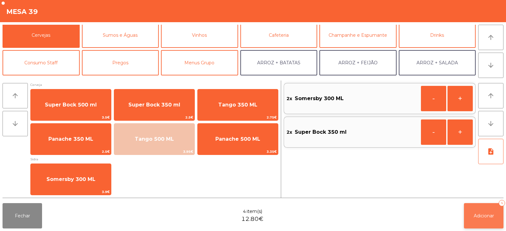
click at [479, 219] on button "Adicionar 4" at bounding box center [484, 215] width 40 height 25
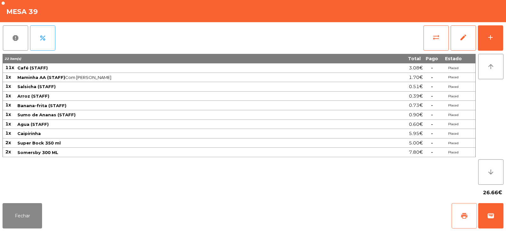
click at [455, 214] on button "print" at bounding box center [464, 215] width 25 height 25
click at [31, 208] on button "Fechar" at bounding box center [23, 215] width 40 height 25
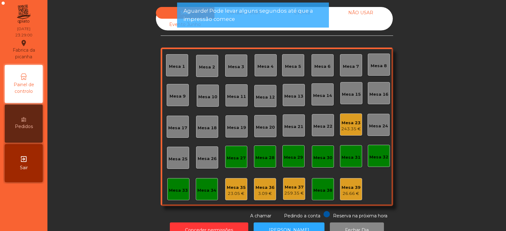
click at [259, 189] on div "Mesa 36" at bounding box center [265, 187] width 19 height 6
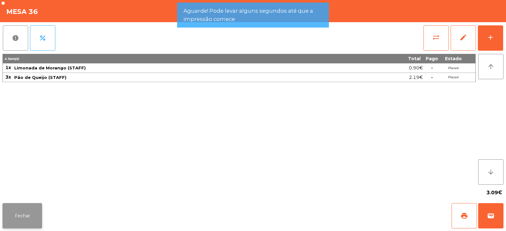
click at [22, 208] on button "Fechar" at bounding box center [23, 215] width 40 height 25
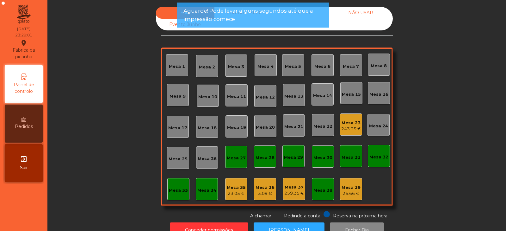
click at [240, 194] on div "23.05 €" at bounding box center [236, 193] width 19 height 6
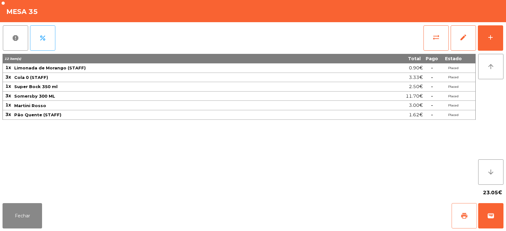
click at [459, 218] on button "print" at bounding box center [464, 215] width 25 height 25
click at [27, 209] on button "Fechar" at bounding box center [23, 215] width 40 height 25
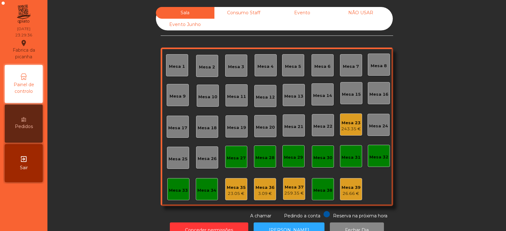
click at [244, 17] on div "Consumo Staff" at bounding box center [243, 13] width 59 height 12
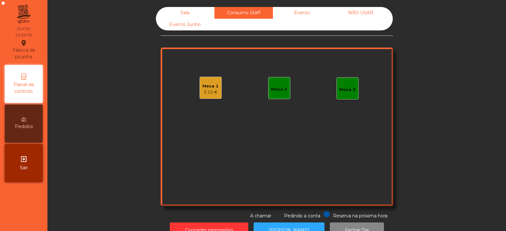
click at [206, 93] on div "3.15 €" at bounding box center [210, 92] width 16 height 6
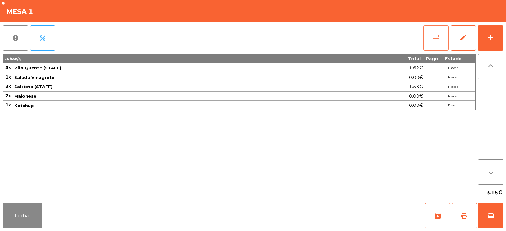
click at [433, 43] on button "sync_alt" at bounding box center [436, 37] width 25 height 25
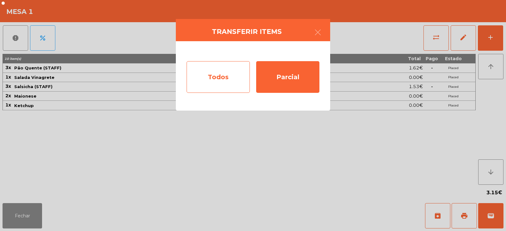
click at [221, 88] on div "Todos" at bounding box center [218, 77] width 63 height 32
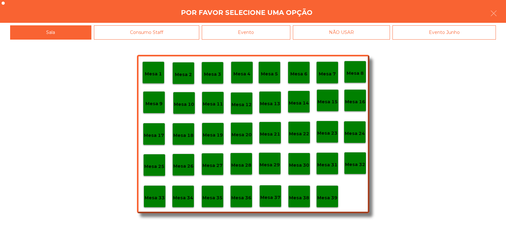
click at [219, 196] on p "Mesa 35" at bounding box center [212, 197] width 20 height 7
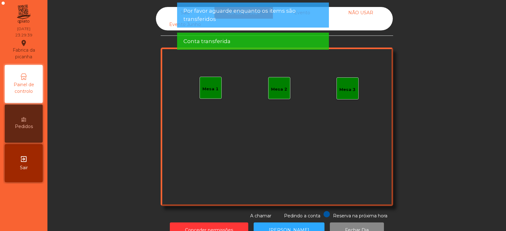
click at [191, 12] on span "Por favor aguarde enquanto os items são transferidos" at bounding box center [252, 15] width 139 height 16
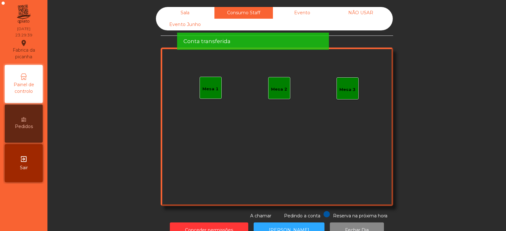
click at [195, 37] on span "Conta transferida" at bounding box center [206, 41] width 47 height 8
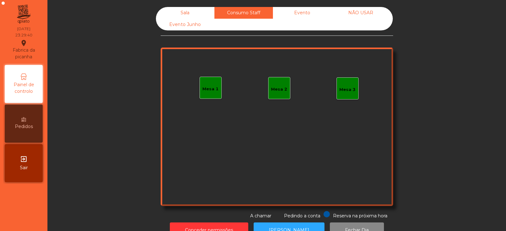
click at [190, 12] on div "Sala" at bounding box center [185, 13] width 59 height 12
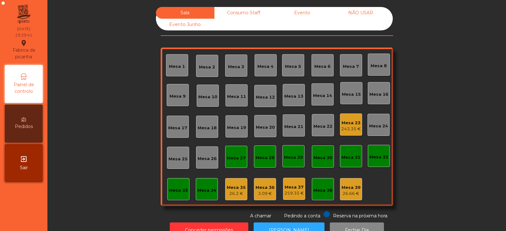
click at [239, 193] on div "26.2 €" at bounding box center [236, 193] width 19 height 6
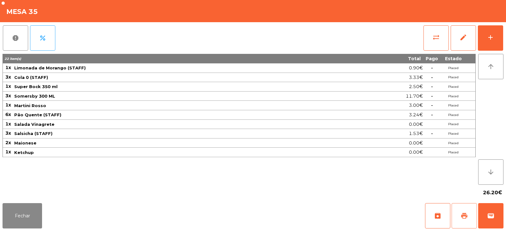
click at [453, 214] on button "print" at bounding box center [464, 215] width 25 height 25
click at [37, 221] on button "Fechar" at bounding box center [23, 215] width 40 height 25
click at [40, 217] on button "Fechar" at bounding box center [23, 215] width 40 height 25
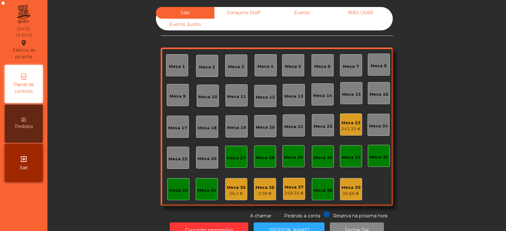
click at [266, 194] on div "3.09 €" at bounding box center [265, 193] width 19 height 6
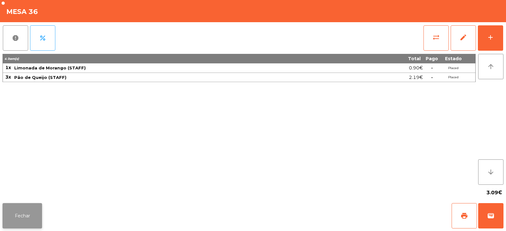
click at [41, 215] on button "Fechar" at bounding box center [23, 215] width 40 height 25
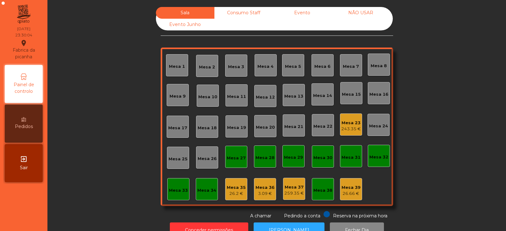
click at [358, 192] on div "Mesa 39 26.66 €" at bounding box center [351, 189] width 22 height 22
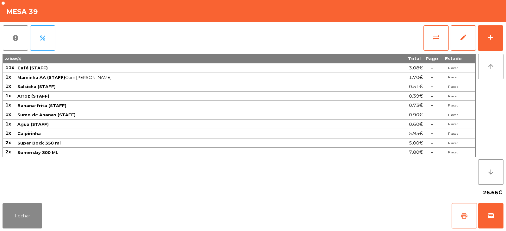
click at [467, 219] on span "print" at bounding box center [465, 216] width 8 height 8
click at [39, 210] on button "Fechar" at bounding box center [23, 215] width 40 height 25
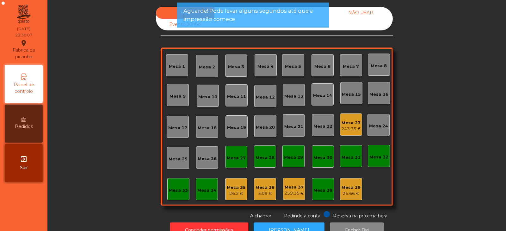
click at [260, 184] on div "Mesa 36" at bounding box center [265, 187] width 19 height 6
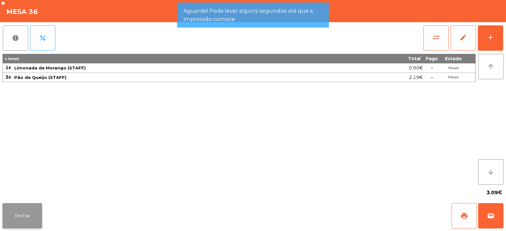
click at [32, 217] on button "Fechar" at bounding box center [23, 215] width 40 height 25
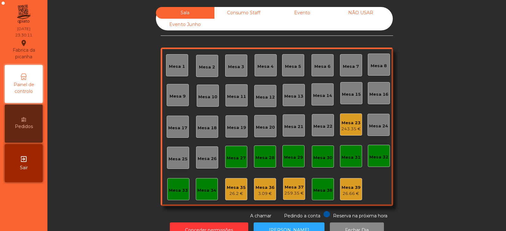
click at [268, 195] on div "3.09 €" at bounding box center [265, 193] width 19 height 6
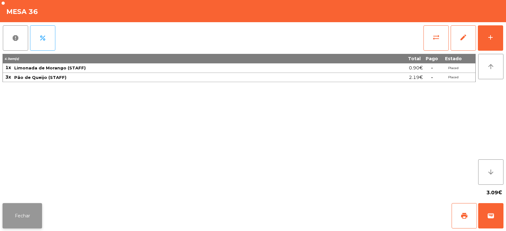
click at [18, 209] on button "Fechar" at bounding box center [23, 215] width 40 height 25
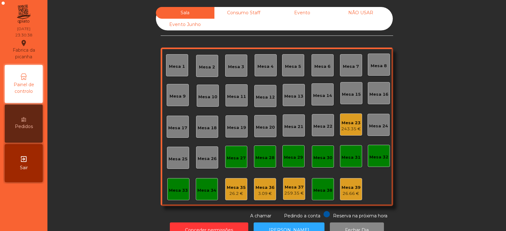
click at [343, 116] on div "Mesa 23 243.35 €" at bounding box center [351, 124] width 22 height 22
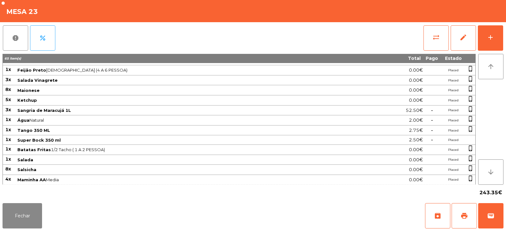
scroll to position [0, 0]
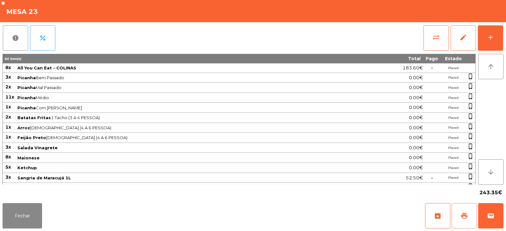
click at [467, 225] on button "print" at bounding box center [464, 215] width 25 height 25
click at [40, 216] on button "Fechar" at bounding box center [23, 215] width 40 height 25
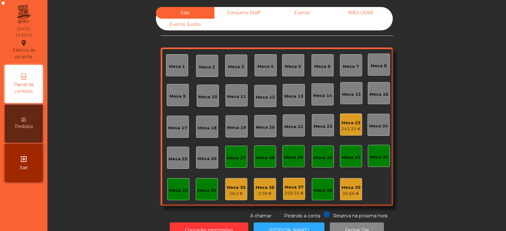
scroll to position [19, 0]
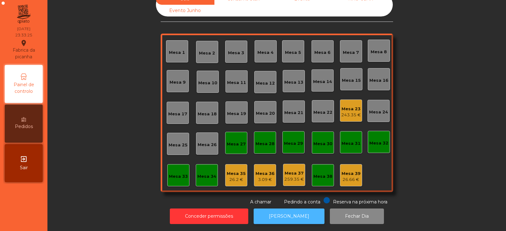
click at [283, 210] on button "[PERSON_NAME]" at bounding box center [289, 216] width 71 height 16
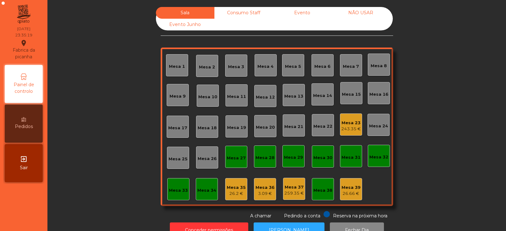
click at [250, 14] on div "Consumo Staff" at bounding box center [243, 13] width 59 height 12
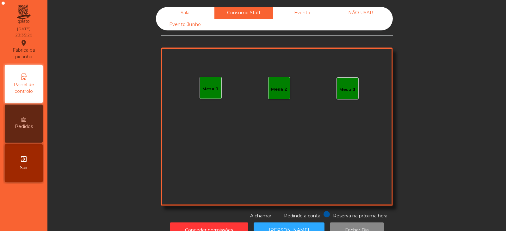
click at [318, 12] on div "Evento" at bounding box center [302, 13] width 59 height 12
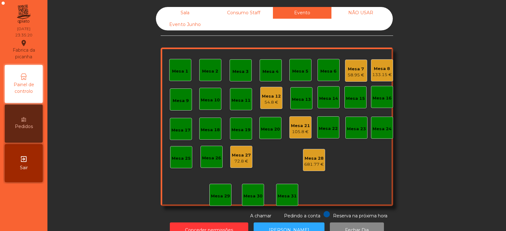
click at [267, 93] on div "Mesa 12" at bounding box center [271, 96] width 19 height 6
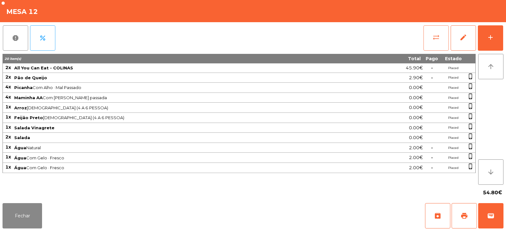
click at [436, 40] on span "sync_alt" at bounding box center [436, 38] width 8 height 8
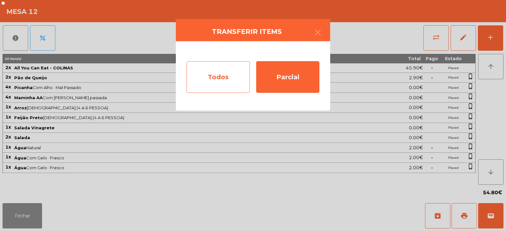
click at [204, 78] on div "Todos" at bounding box center [218, 77] width 63 height 32
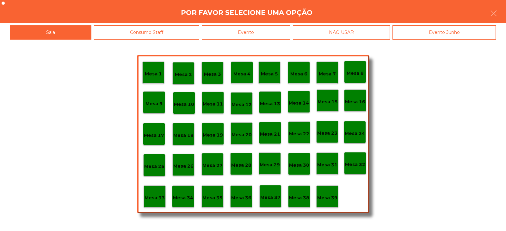
click at [284, 37] on div "Evento" at bounding box center [246, 32] width 89 height 14
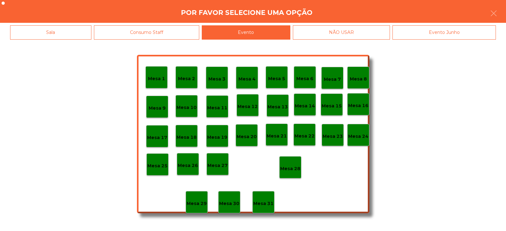
click at [289, 167] on p "Mesa 28" at bounding box center [290, 168] width 20 height 7
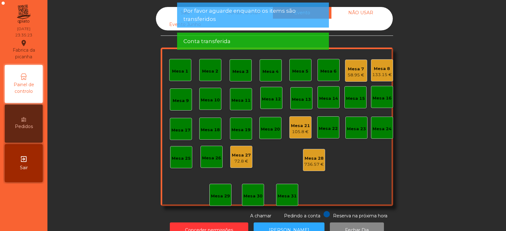
click at [356, 70] on div "Mesa 7" at bounding box center [356, 69] width 17 height 6
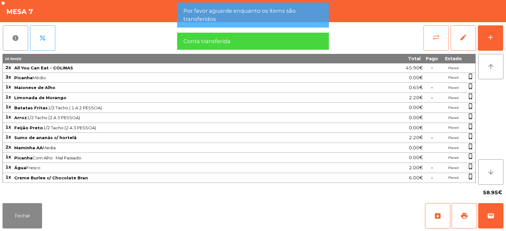
click at [435, 47] on button "sync_alt" at bounding box center [436, 37] width 25 height 25
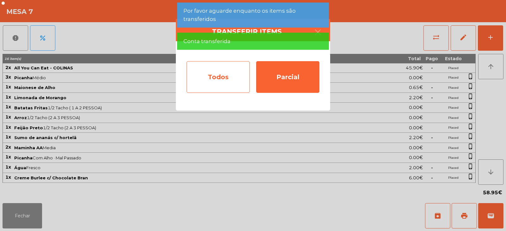
click at [239, 84] on div "Todos" at bounding box center [218, 77] width 63 height 32
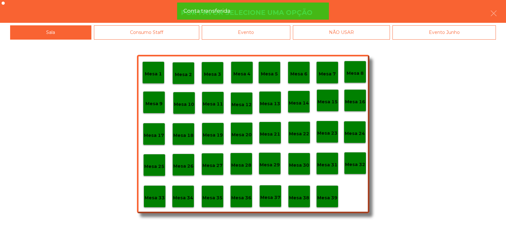
click at [266, 32] on div "Evento" at bounding box center [246, 32] width 89 height 14
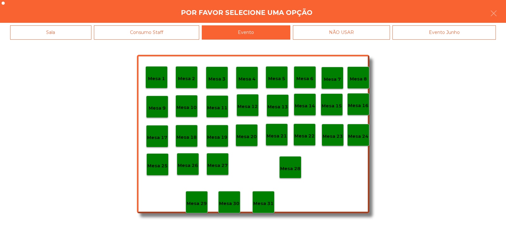
click at [290, 165] on p "Mesa 28" at bounding box center [290, 168] width 20 height 7
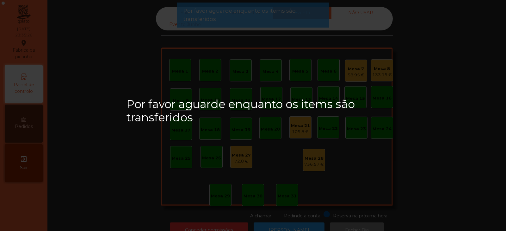
click at [380, 69] on div "Mesa 8" at bounding box center [382, 68] width 20 height 6
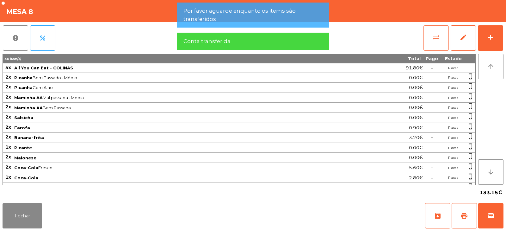
click at [430, 39] on button "sync_alt" at bounding box center [436, 37] width 25 height 25
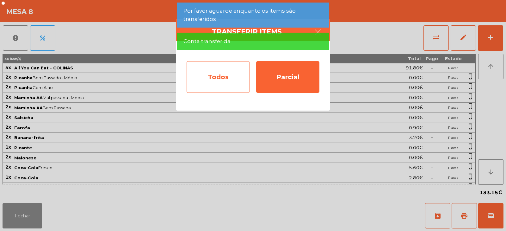
click at [212, 78] on div "Todos" at bounding box center [218, 77] width 63 height 32
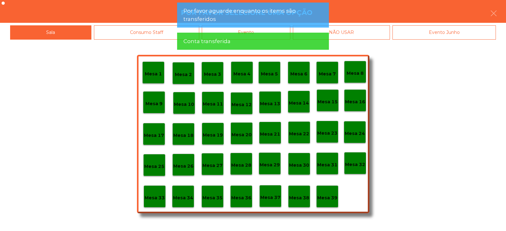
click at [254, 38] on div "Conta transferida" at bounding box center [252, 41] width 139 height 8
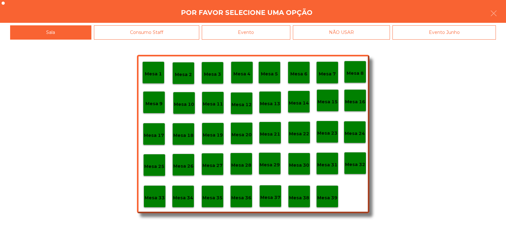
click at [271, 29] on div "Evento" at bounding box center [246, 32] width 89 height 14
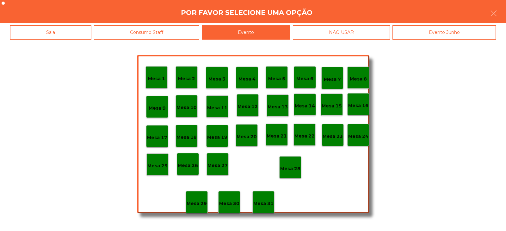
click at [295, 171] on p "Mesa 28" at bounding box center [290, 168] width 20 height 7
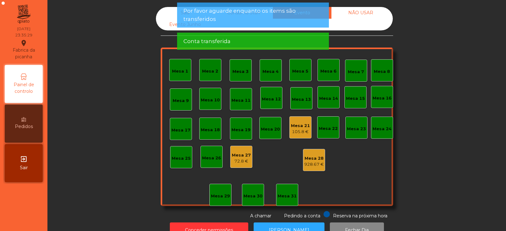
click at [297, 128] on div "Mesa 21" at bounding box center [300, 125] width 19 height 6
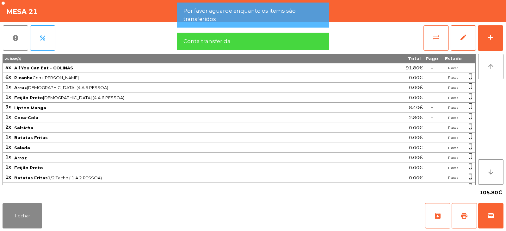
click at [429, 39] on button "sync_alt" at bounding box center [436, 37] width 25 height 25
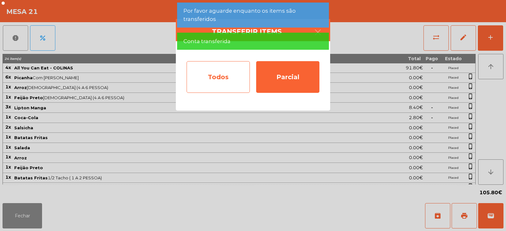
click at [233, 78] on div "Todos" at bounding box center [218, 77] width 63 height 32
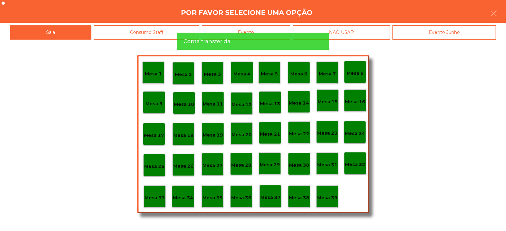
click at [274, 36] on div "Evento" at bounding box center [246, 32] width 89 height 14
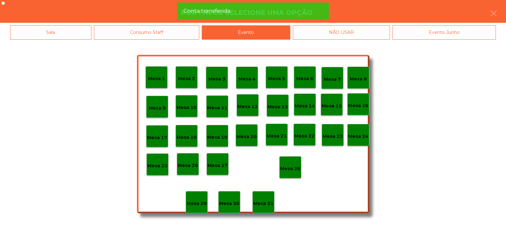
click at [292, 170] on p "Mesa 28" at bounding box center [290, 168] width 20 height 7
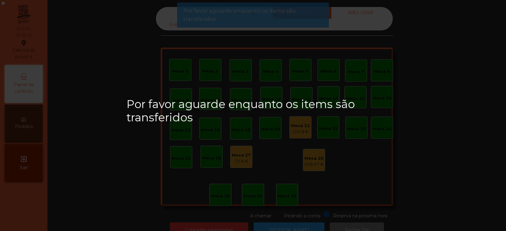
click at [233, 152] on div "Mesa 27" at bounding box center [241, 155] width 19 height 6
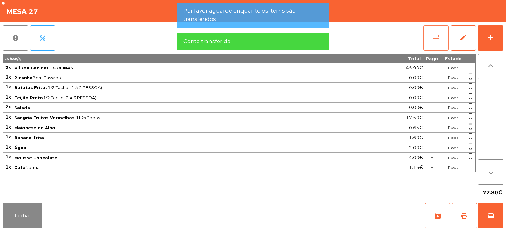
click at [432, 37] on span "sync_alt" at bounding box center [436, 38] width 8 height 8
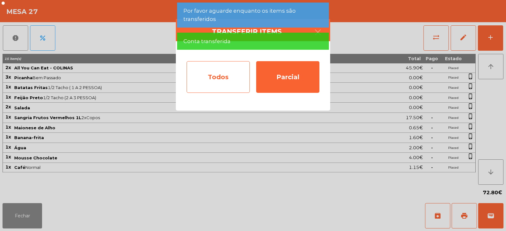
click at [226, 75] on div "Todos" at bounding box center [218, 77] width 63 height 32
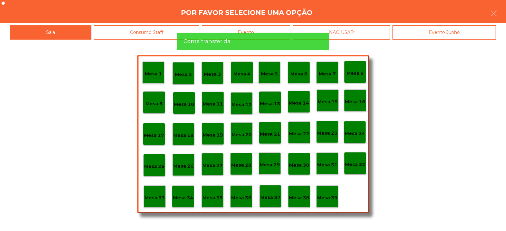
click at [265, 39] on div "Conta transferida" at bounding box center [252, 41] width 139 height 8
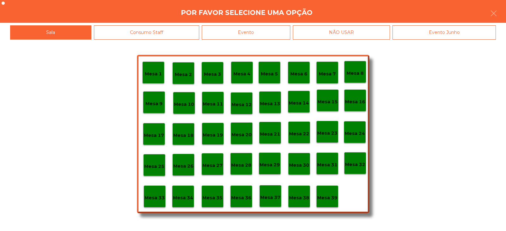
click at [265, 38] on div "Evento" at bounding box center [246, 32] width 89 height 14
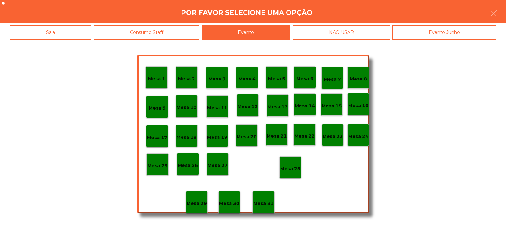
click at [291, 171] on p "Mesa 28" at bounding box center [290, 168] width 20 height 7
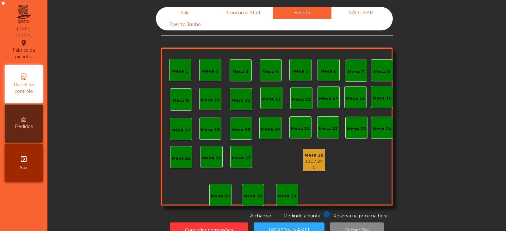
click at [245, 17] on div "Consumo Staff" at bounding box center [243, 13] width 59 height 12
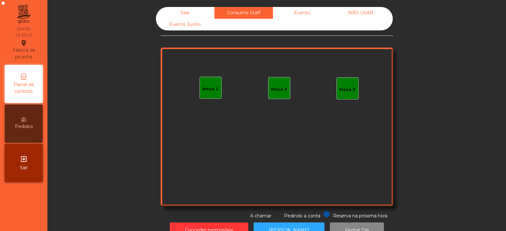
click at [356, 15] on div "NÃO USAR" at bounding box center [361, 13] width 59 height 12
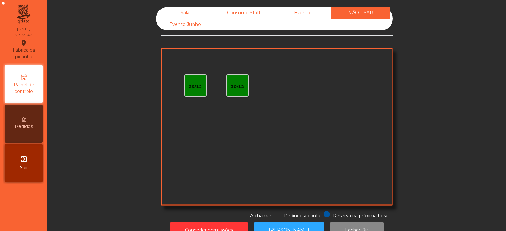
click at [165, 25] on div "Evento Junho" at bounding box center [185, 25] width 59 height 12
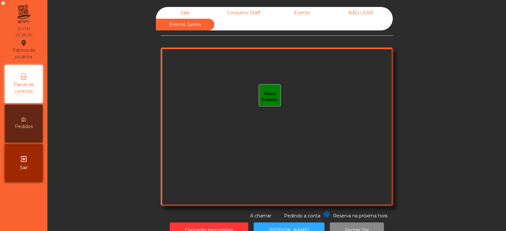
scroll to position [19, 0]
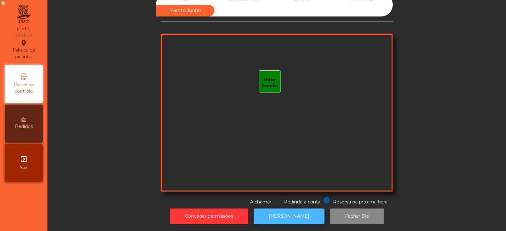
click at [281, 211] on button "[PERSON_NAME]" at bounding box center [289, 216] width 71 height 16
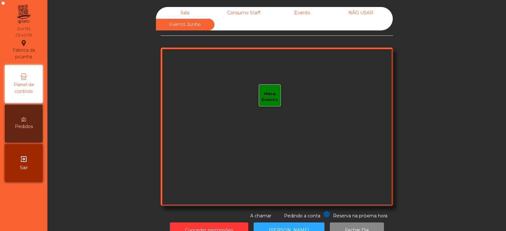
click at [187, 11] on div "Sala" at bounding box center [185, 13] width 59 height 12
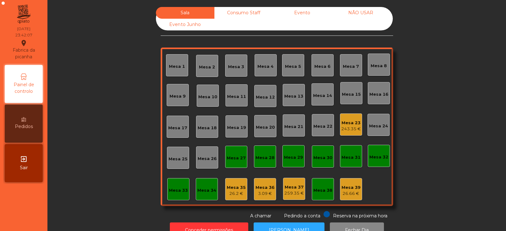
click at [345, 123] on div "Mesa 23" at bounding box center [351, 123] width 20 height 6
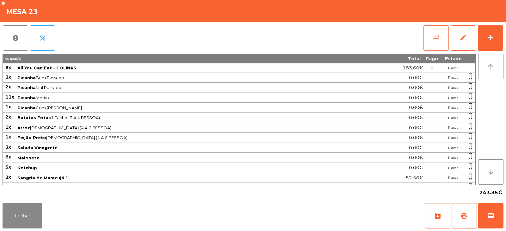
click at [428, 35] on button "sync_alt" at bounding box center [436, 37] width 25 height 25
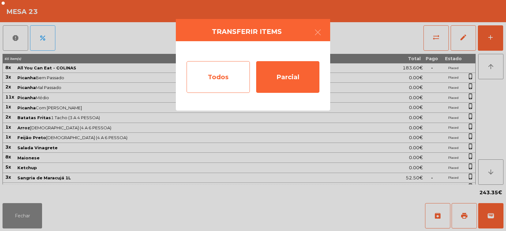
click at [205, 81] on div "Todos" at bounding box center [218, 77] width 63 height 32
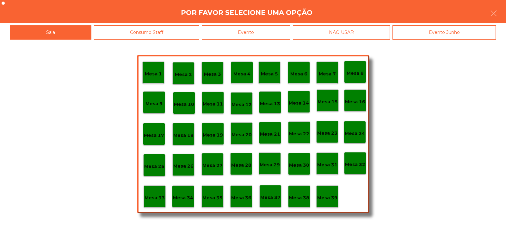
click at [256, 31] on div "Evento" at bounding box center [246, 32] width 89 height 14
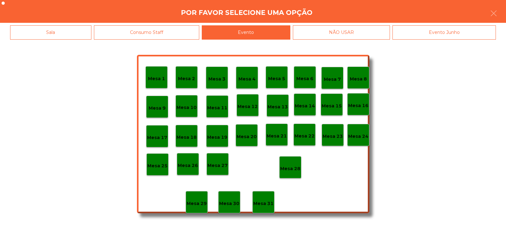
click at [293, 172] on div "Mesa 28" at bounding box center [290, 167] width 22 height 22
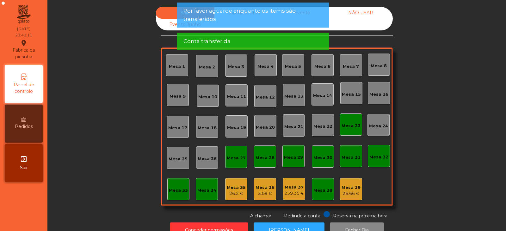
click at [347, 125] on div "Mesa 23" at bounding box center [351, 125] width 19 height 6
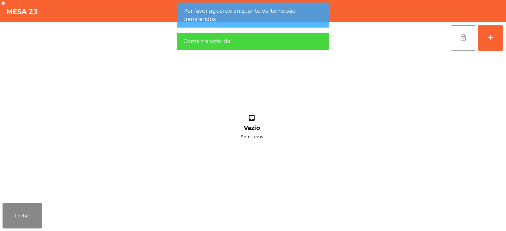
click at [459, 42] on button "lock_open" at bounding box center [463, 37] width 25 height 25
click at [24, 215] on button "Fechar" at bounding box center [23, 215] width 40 height 25
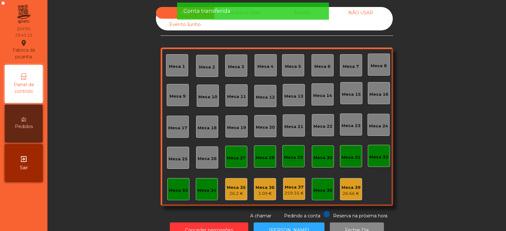
click at [246, 13] on div "Conta transferida" at bounding box center [252, 11] width 139 height 8
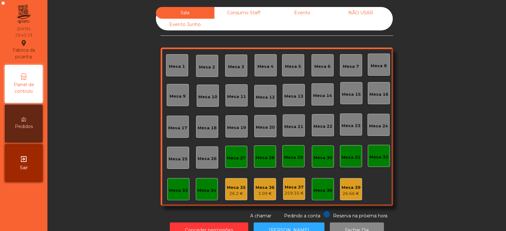
click at [259, 14] on div "Consumo Staff" at bounding box center [243, 13] width 59 height 12
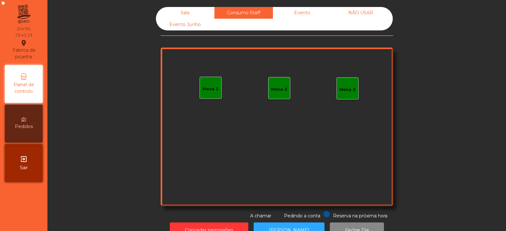
click at [303, 17] on div "Evento" at bounding box center [302, 13] width 59 height 12
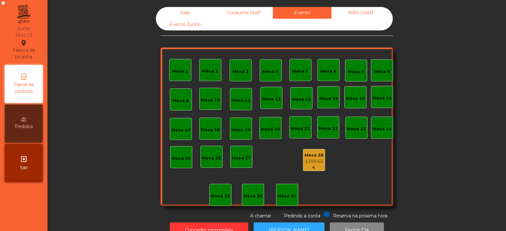
click at [362, 17] on div "NÃO USAR" at bounding box center [361, 13] width 59 height 12
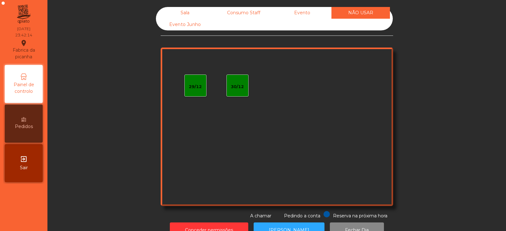
click at [184, 25] on div "Evento Junho" at bounding box center [185, 25] width 59 height 12
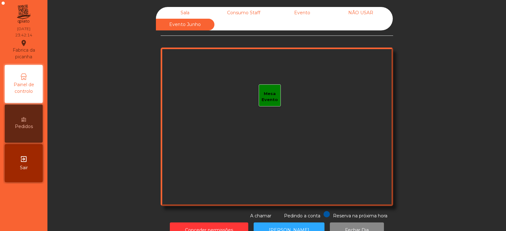
click at [190, 12] on div "Sala" at bounding box center [185, 13] width 59 height 12
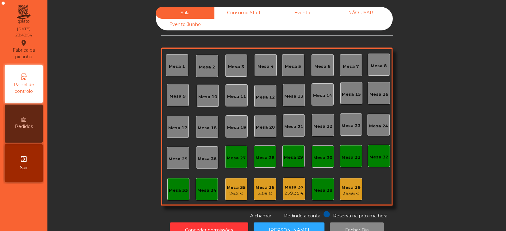
click at [235, 185] on div "Mesa 35" at bounding box center [236, 187] width 19 height 6
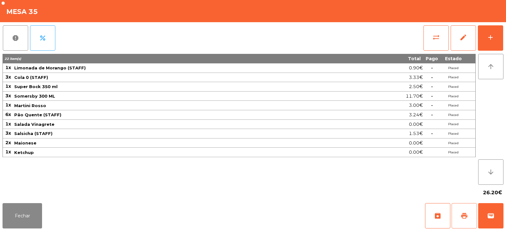
click at [464, 218] on span "print" at bounding box center [465, 216] width 8 height 8
click at [26, 225] on button "Fechar" at bounding box center [23, 215] width 40 height 25
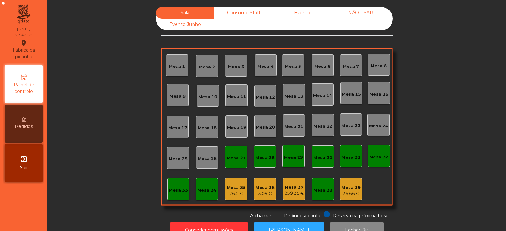
click at [269, 185] on div "Mesa 36" at bounding box center [265, 187] width 19 height 6
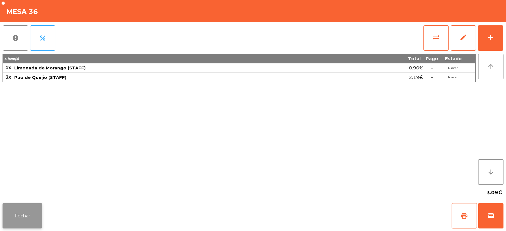
click at [24, 213] on button "Fechar" at bounding box center [23, 215] width 40 height 25
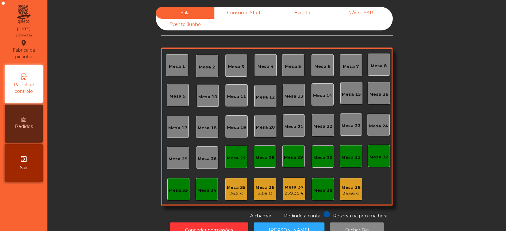
click at [236, 184] on div "Mesa 35" at bounding box center [236, 187] width 19 height 6
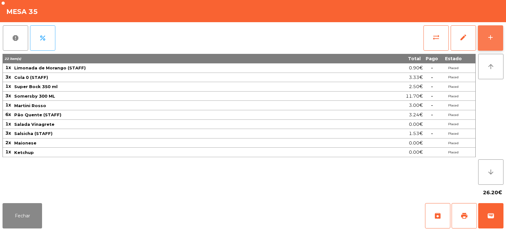
click at [484, 33] on button "add" at bounding box center [490, 37] width 25 height 25
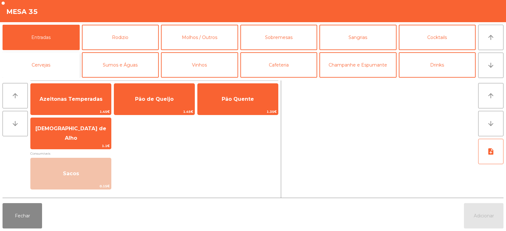
click at [42, 64] on button "Cervejas" at bounding box center [41, 64] width 77 height 25
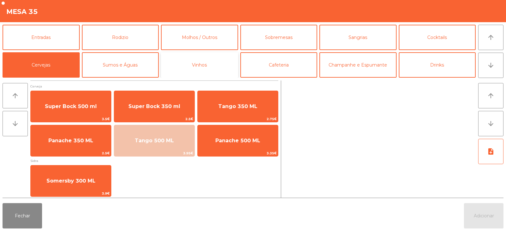
click at [201, 59] on button "Vinhos" at bounding box center [199, 64] width 77 height 25
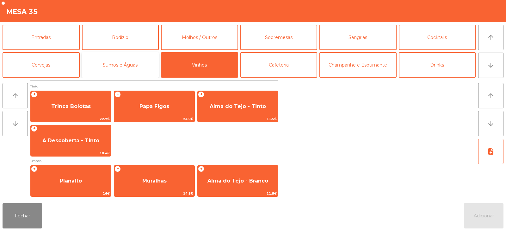
click at [124, 63] on button "Sumos e Águas" at bounding box center [120, 64] width 77 height 25
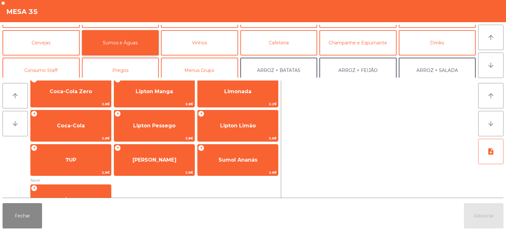
scroll to position [42, 0]
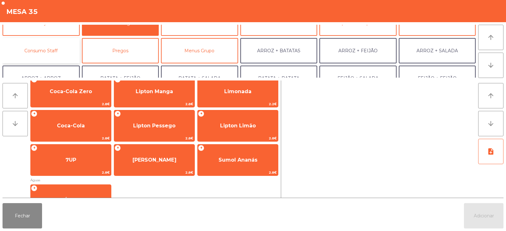
click at [67, 52] on button "Consumo Staff" at bounding box center [41, 50] width 77 height 25
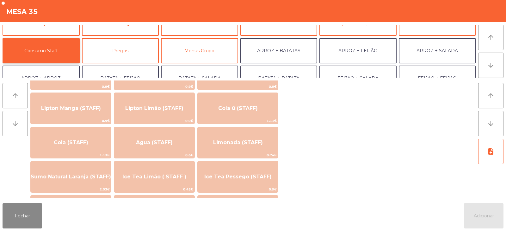
scroll to position [105, 0]
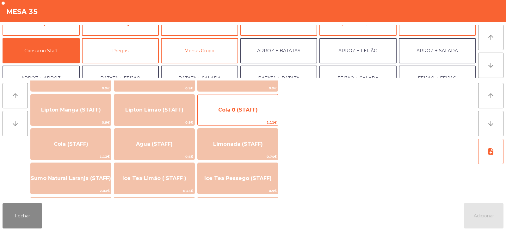
click at [240, 112] on span "Cola 0 (STAFF)" at bounding box center [238, 110] width 40 height 6
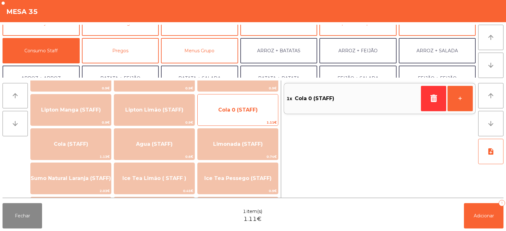
click at [242, 112] on span "Cola 0 (STAFF)" at bounding box center [238, 110] width 40 height 6
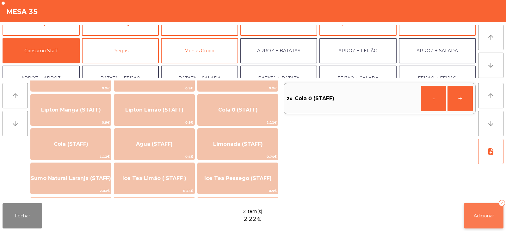
click at [495, 206] on button "Adicionar 2" at bounding box center [484, 215] width 40 height 25
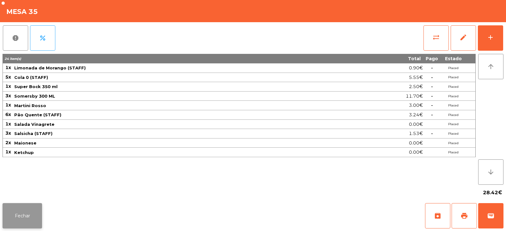
click at [31, 219] on button "Fechar" at bounding box center [23, 215] width 40 height 25
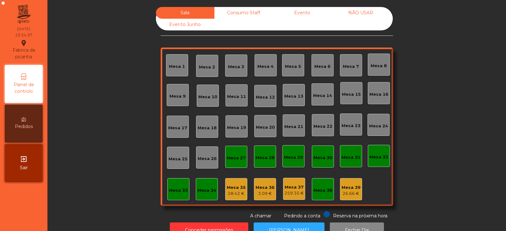
scroll to position [19, 0]
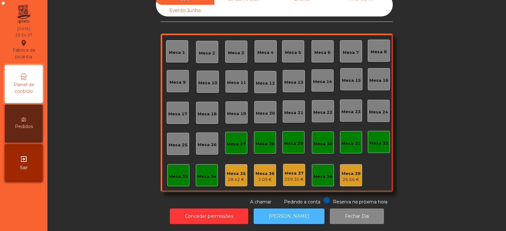
click at [283, 209] on button "[PERSON_NAME]" at bounding box center [289, 216] width 71 height 16
click at [230, 170] on div "Mesa 35" at bounding box center [236, 173] width 19 height 6
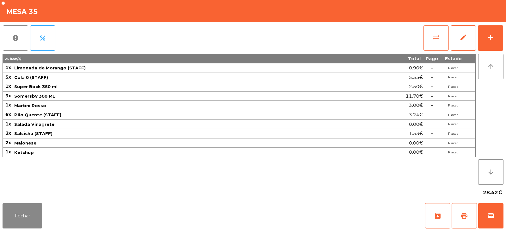
click at [432, 43] on button "sync_alt" at bounding box center [436, 37] width 25 height 25
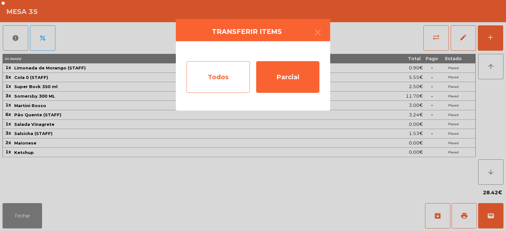
click at [206, 79] on div "Todos" at bounding box center [218, 77] width 63 height 32
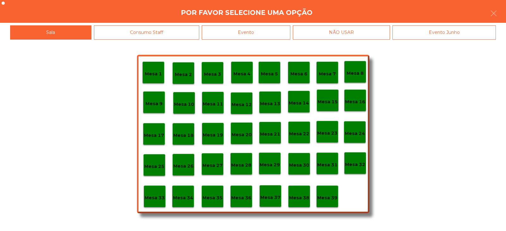
click at [326, 195] on p "Mesa 39" at bounding box center [327, 197] width 20 height 7
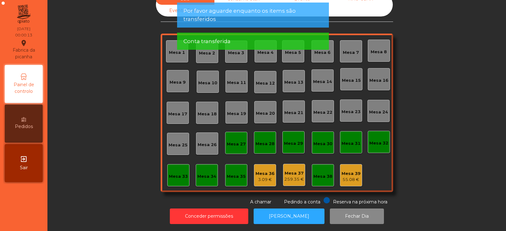
click at [263, 176] on div "3.09 €" at bounding box center [265, 179] width 19 height 6
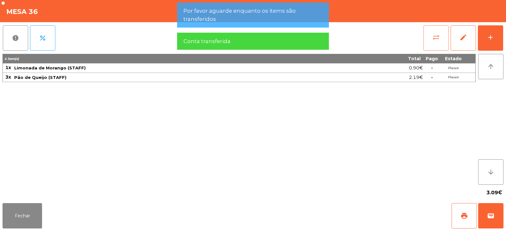
click at [432, 42] on button "sync_alt" at bounding box center [436, 37] width 25 height 25
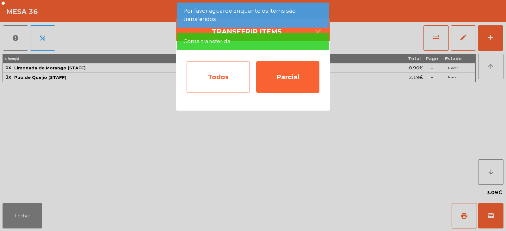
click at [220, 81] on div "Todos" at bounding box center [218, 77] width 63 height 32
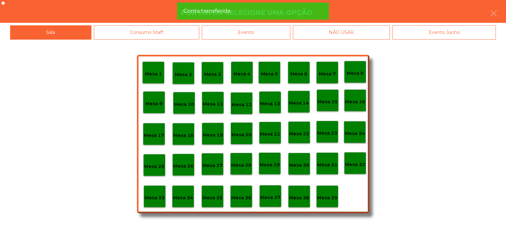
click at [331, 193] on div "Mesa 39" at bounding box center [327, 196] width 20 height 10
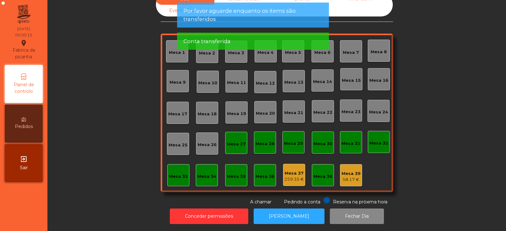
click at [291, 170] on div "Mesa 37" at bounding box center [294, 173] width 20 height 6
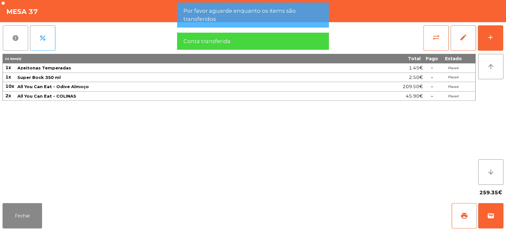
click at [23, 35] on button "report" at bounding box center [15, 37] width 25 height 25
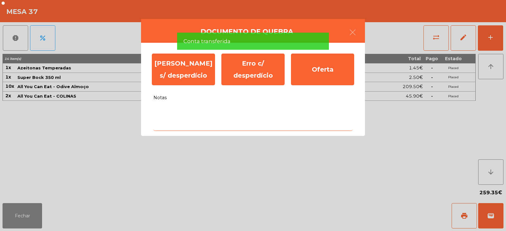
click at [170, 114] on textarea "Notas" at bounding box center [252, 117] width 199 height 26
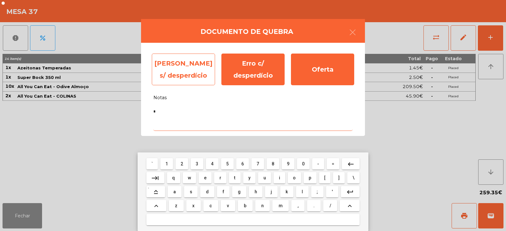
type textarea "*"
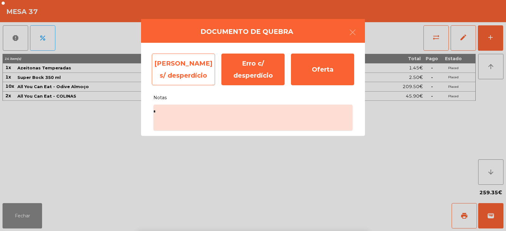
click at [177, 79] on div "[PERSON_NAME] s/ desperdício" at bounding box center [183, 69] width 63 height 32
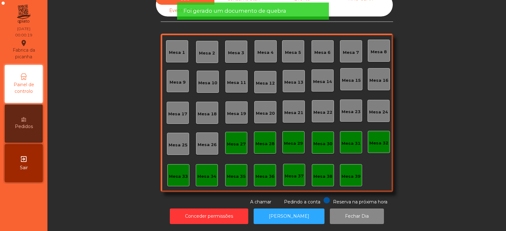
scroll to position [0, 0]
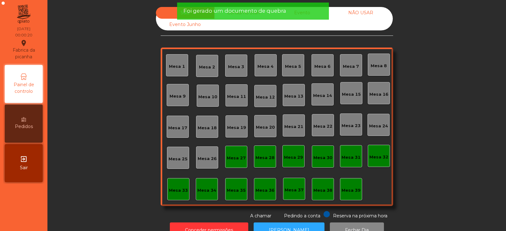
click at [225, 13] on span "Foi gerado um documento de quebra" at bounding box center [234, 11] width 103 height 8
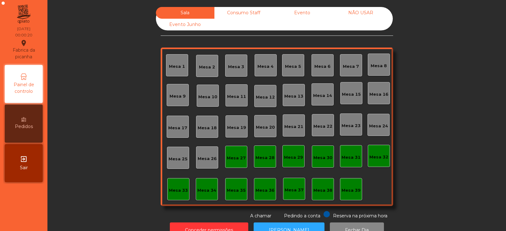
click at [236, 15] on div "Consumo Staff" at bounding box center [243, 13] width 59 height 12
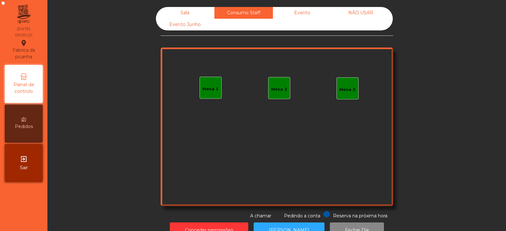
click at [295, 16] on div "Evento" at bounding box center [302, 13] width 59 height 12
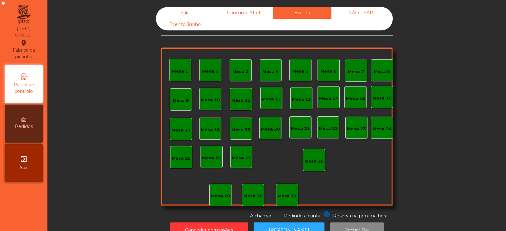
click at [348, 17] on div "NÃO USAR" at bounding box center [361, 13] width 59 height 12
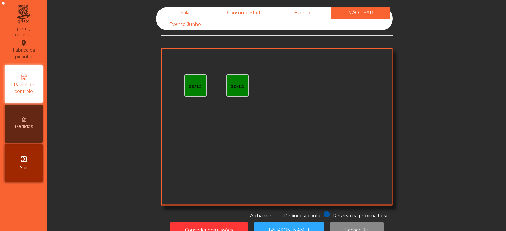
click at [193, 28] on div "Evento Junho" at bounding box center [185, 25] width 59 height 12
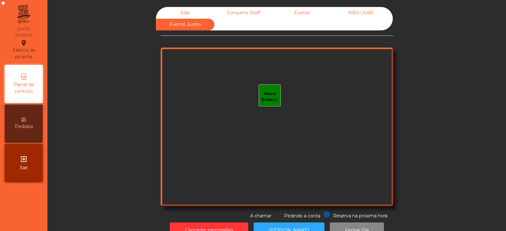
click at [185, 10] on div "Sala" at bounding box center [185, 13] width 59 height 12
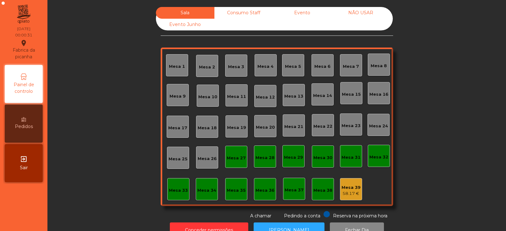
click at [356, 189] on div "Mesa 39" at bounding box center [351, 187] width 19 height 6
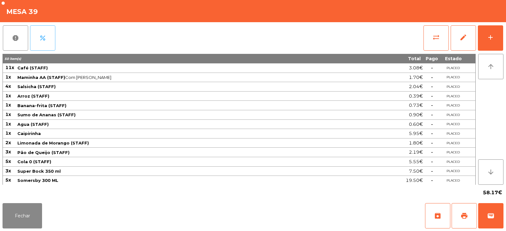
click at [47, 39] on button "percent" at bounding box center [42, 37] width 25 height 25
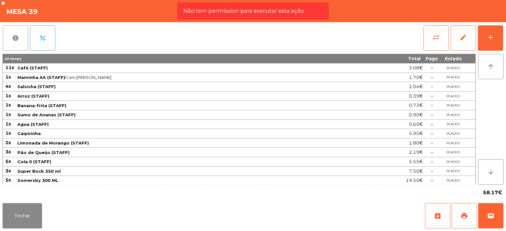
click at [16, 44] on button "report" at bounding box center [15, 37] width 25 height 25
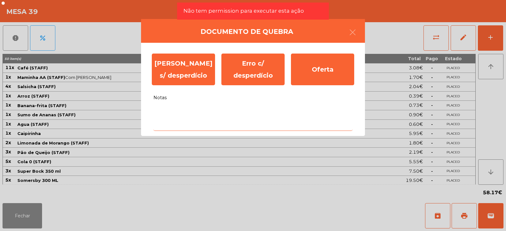
click at [254, 121] on textarea "Notas" at bounding box center [252, 117] width 199 height 26
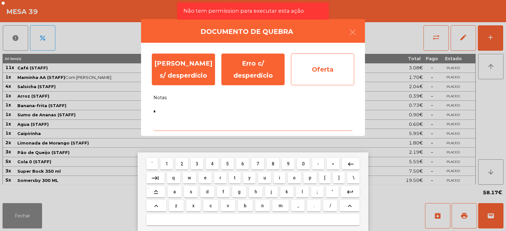
type textarea "*"
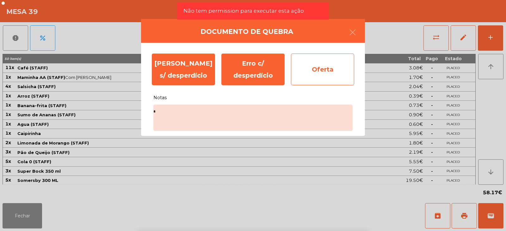
click at [320, 72] on div "Oferta" at bounding box center [322, 69] width 63 height 32
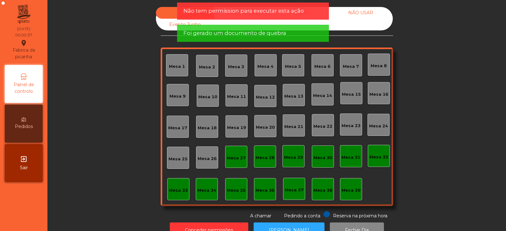
scroll to position [19, 0]
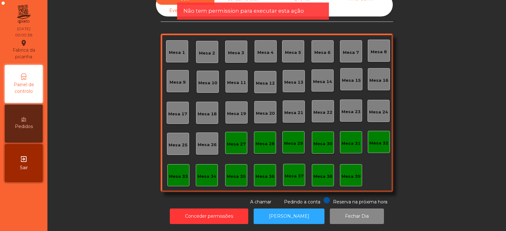
click at [239, 141] on div "Mesa 27" at bounding box center [236, 144] width 19 height 6
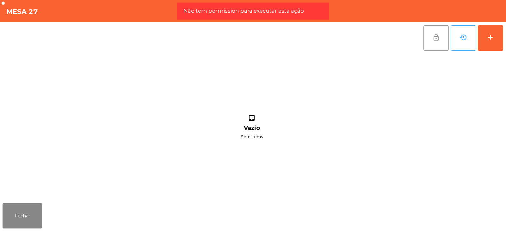
click at [441, 42] on button "lock_open" at bounding box center [436, 37] width 25 height 25
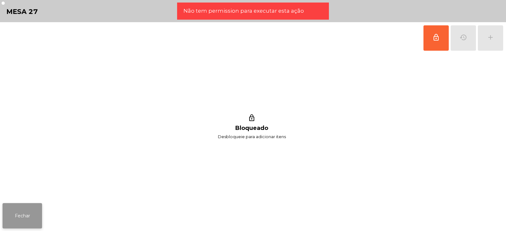
click at [29, 212] on button "Fechar" at bounding box center [23, 215] width 40 height 25
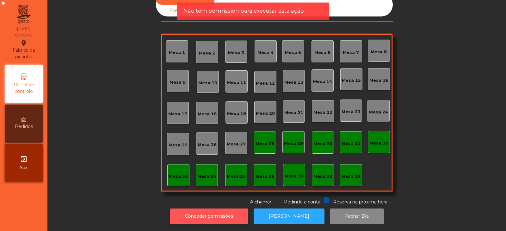
click at [208, 213] on button "Conceder permissões" at bounding box center [209, 216] width 78 height 16
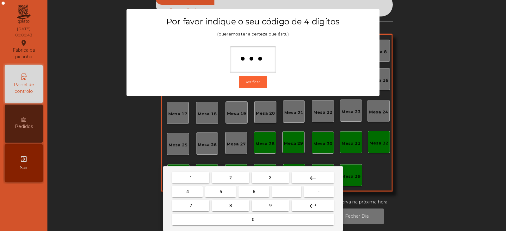
type input "****"
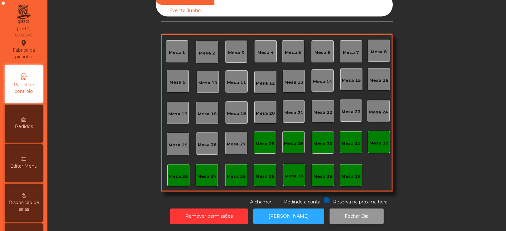
click at [350, 209] on button "Fechar Dia" at bounding box center [357, 216] width 54 height 16
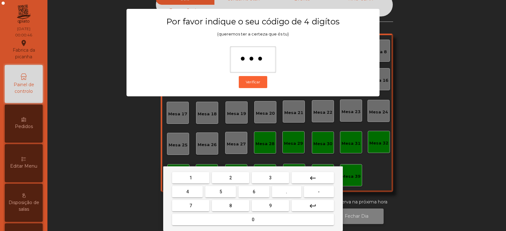
type input "****"
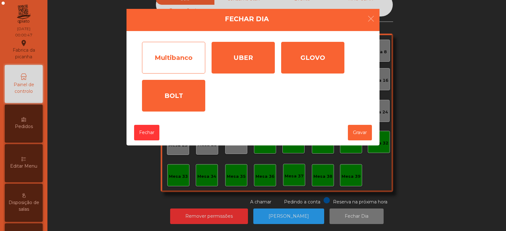
click at [190, 59] on div "Multibanco" at bounding box center [173, 58] width 63 height 32
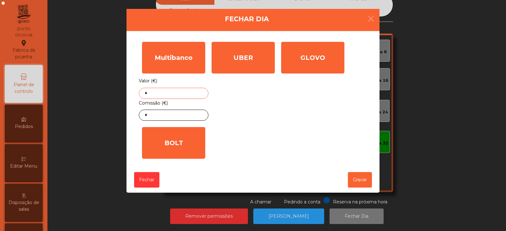
click at [185, 94] on input "*" at bounding box center [174, 93] width 70 height 11
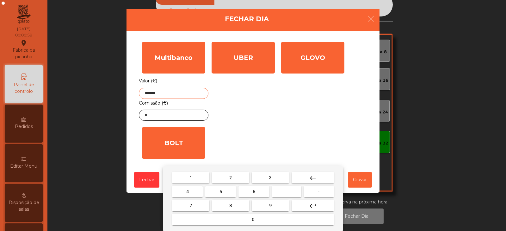
type input "*******"
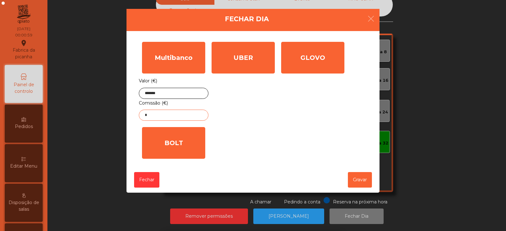
click at [171, 114] on input "*" at bounding box center [174, 114] width 70 height 11
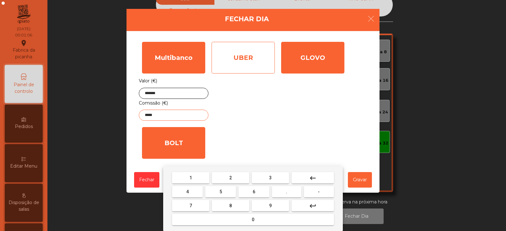
type input "*****"
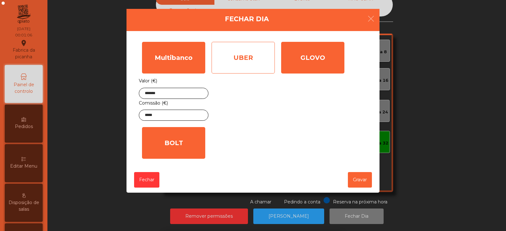
click at [243, 66] on div "UBER" at bounding box center [243, 58] width 63 height 32
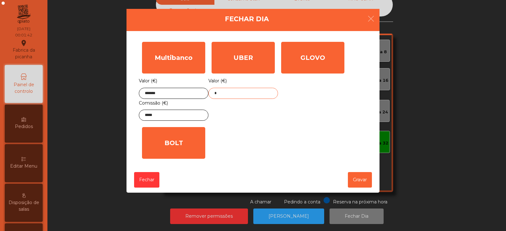
click at [240, 91] on input "*" at bounding box center [243, 93] width 70 height 11
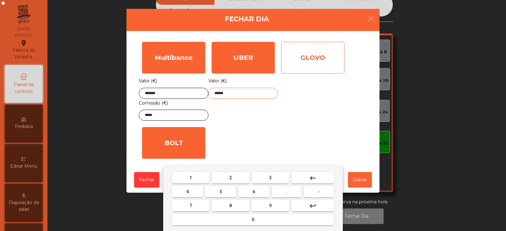
type input "******"
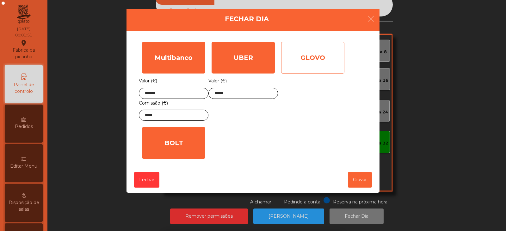
click at [311, 65] on div "GLOVO" at bounding box center [312, 58] width 63 height 32
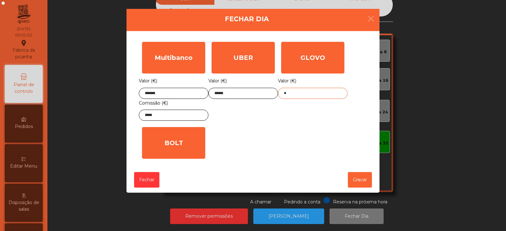
click at [311, 97] on input "*" at bounding box center [313, 93] width 70 height 11
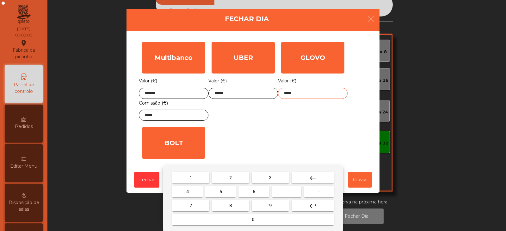
type input "*****"
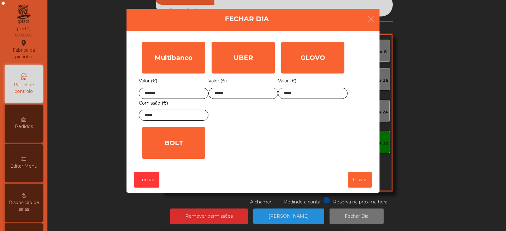
click at [342, 113] on div "GLOVO Valor (€) *****" at bounding box center [313, 81] width 70 height 85
click at [358, 181] on button "Gravar" at bounding box center [360, 180] width 24 height 16
